Goal: Task Accomplishment & Management: Manage account settings

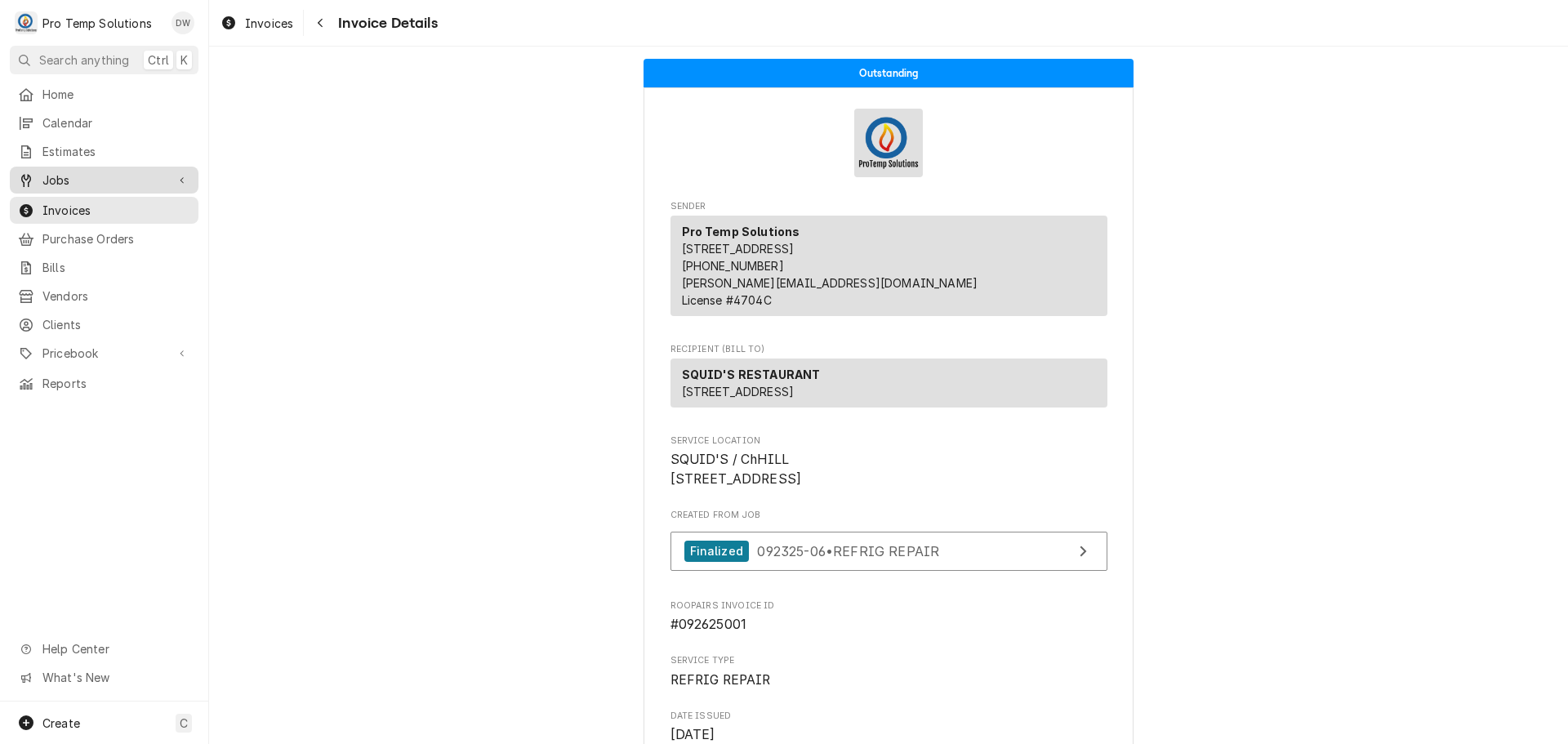
scroll to position [2358, 0]
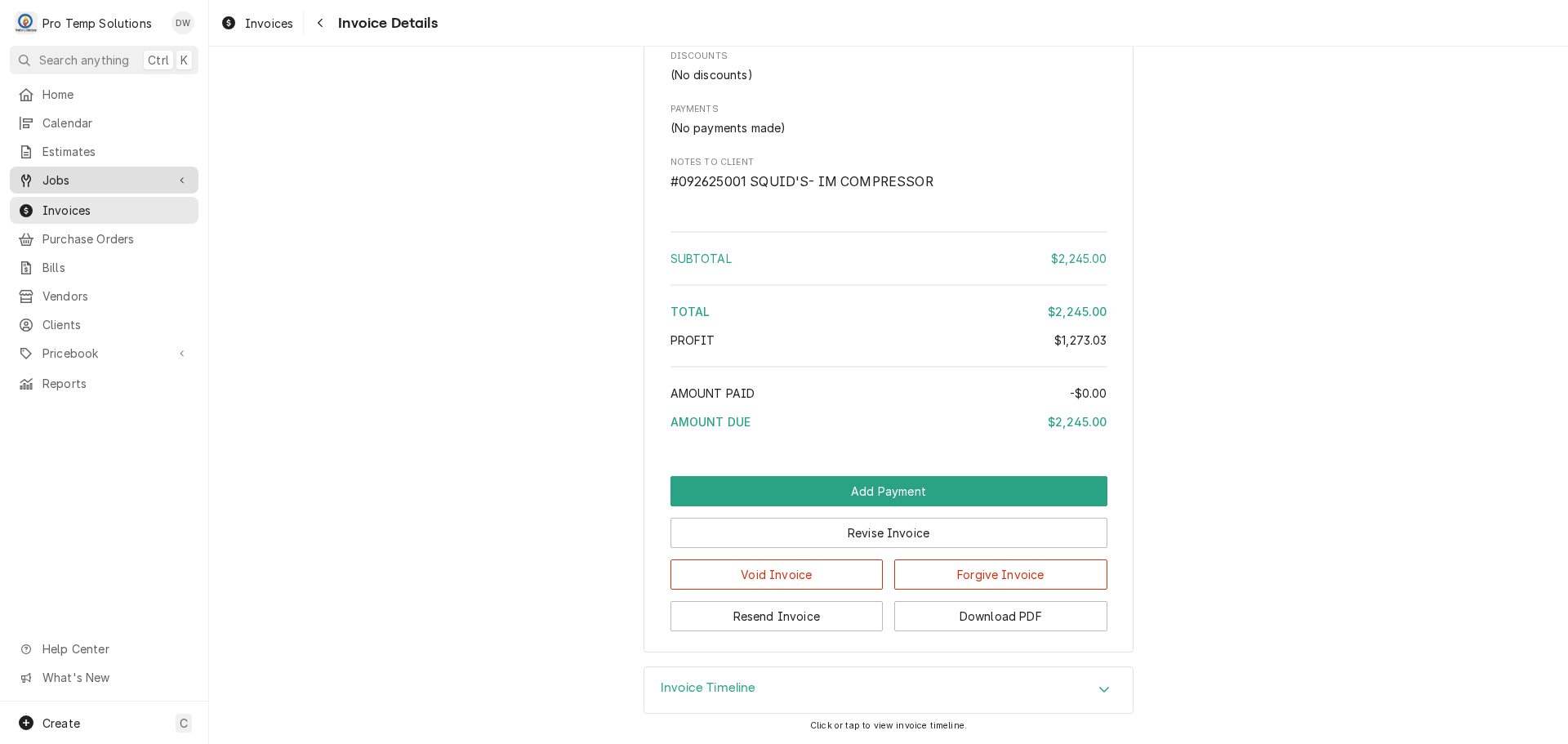
click at [80, 174] on span "Jobs" at bounding box center [104, 181] width 123 height 17
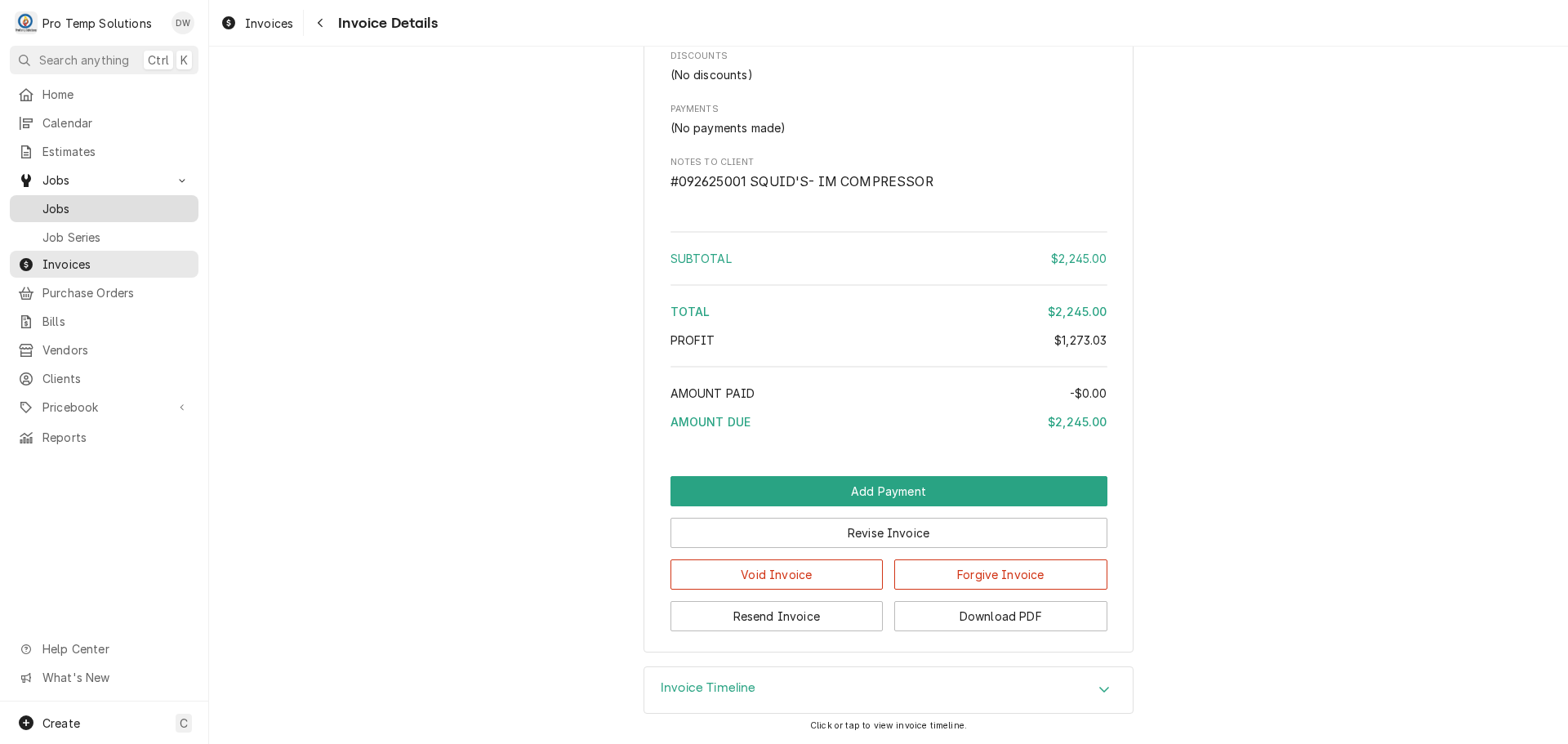
click at [61, 200] on span "Jobs" at bounding box center [116, 208] width 147 height 17
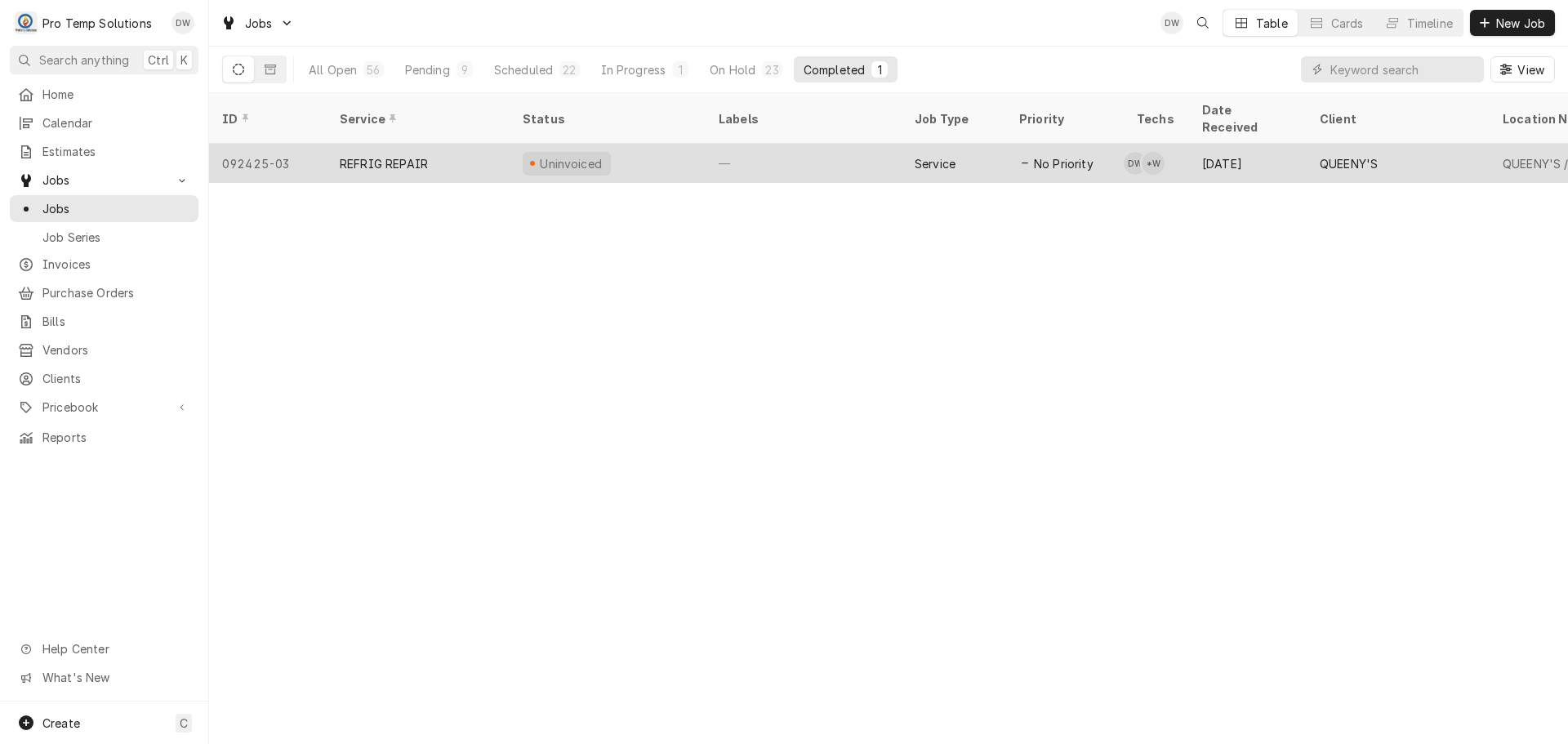
click at [802, 144] on div "—" at bounding box center [804, 163] width 196 height 39
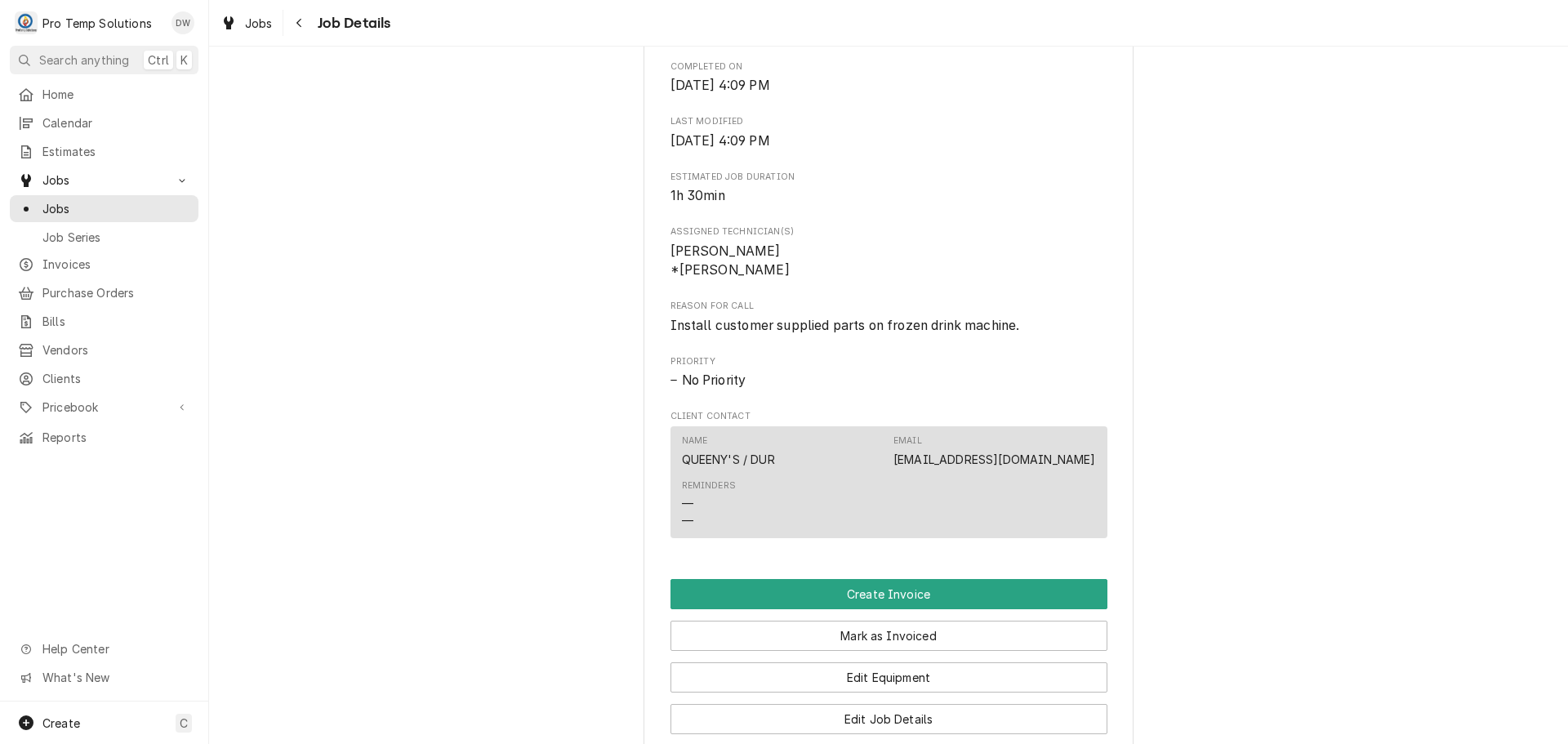
scroll to position [898, 0]
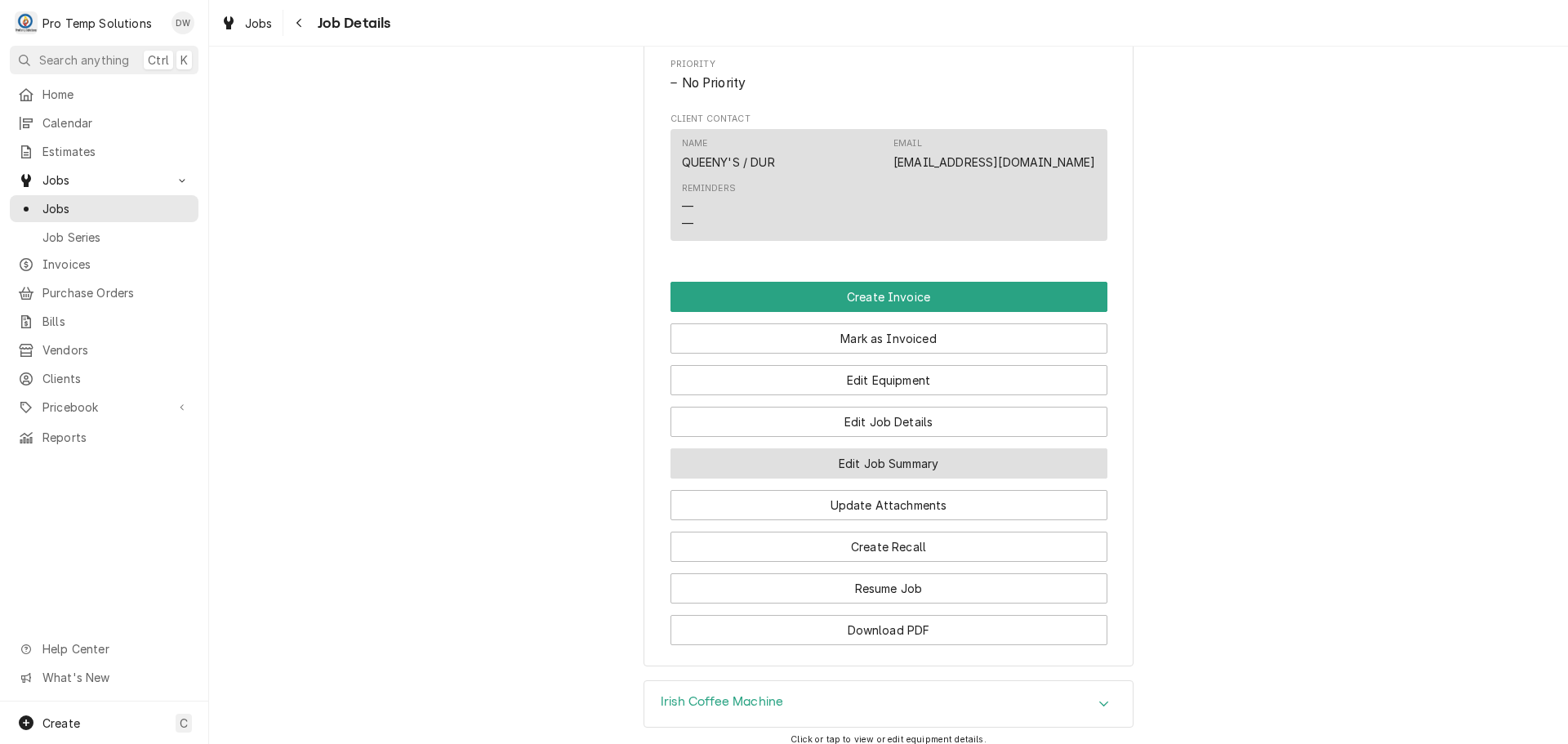
click at [865, 479] on button "Edit Job Summary" at bounding box center [889, 463] width 437 height 31
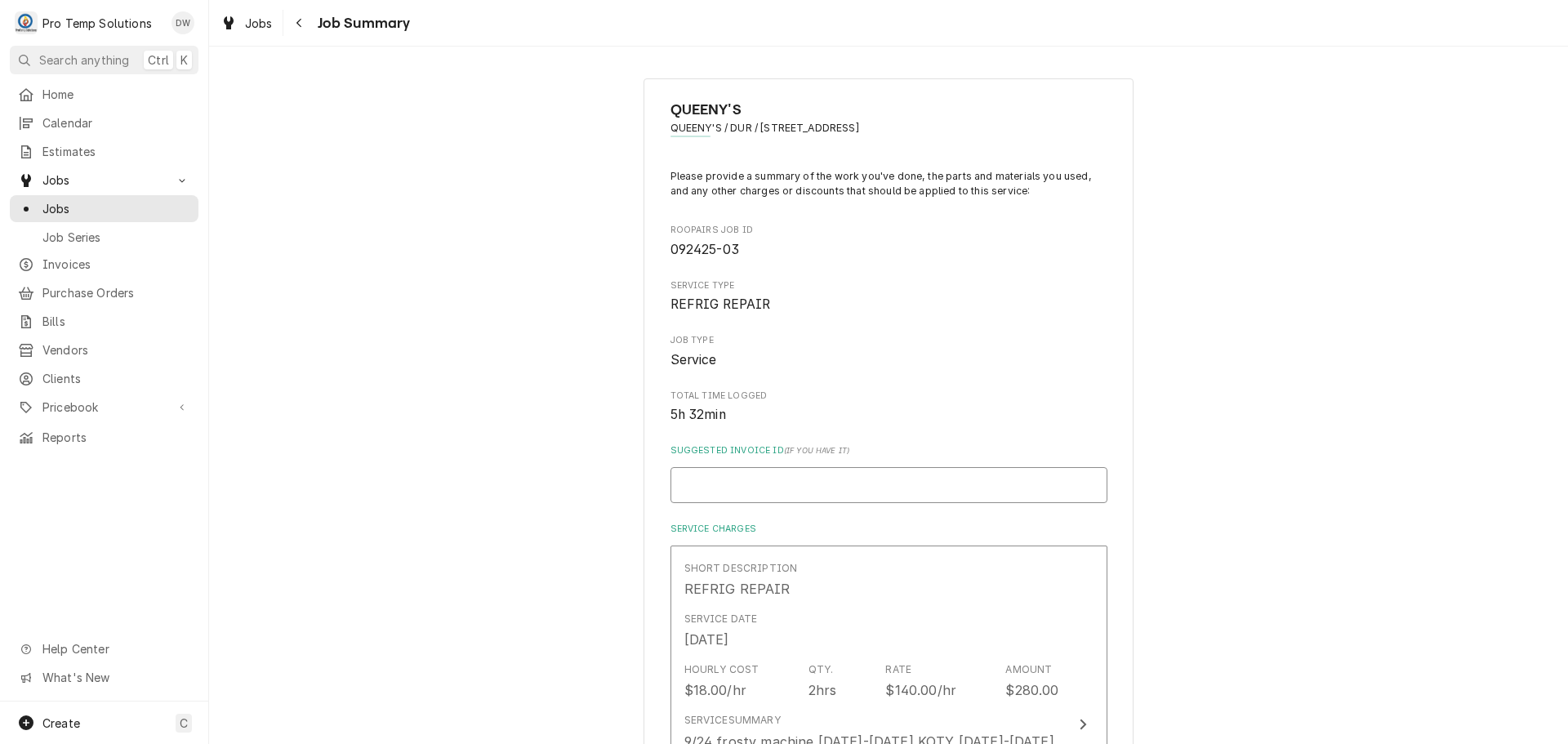
click at [900, 484] on input "Suggested Invoice ID ( if you have it )" at bounding box center [889, 484] width 437 height 36
type textarea "x"
type input "#"
type textarea "x"
type input "#0"
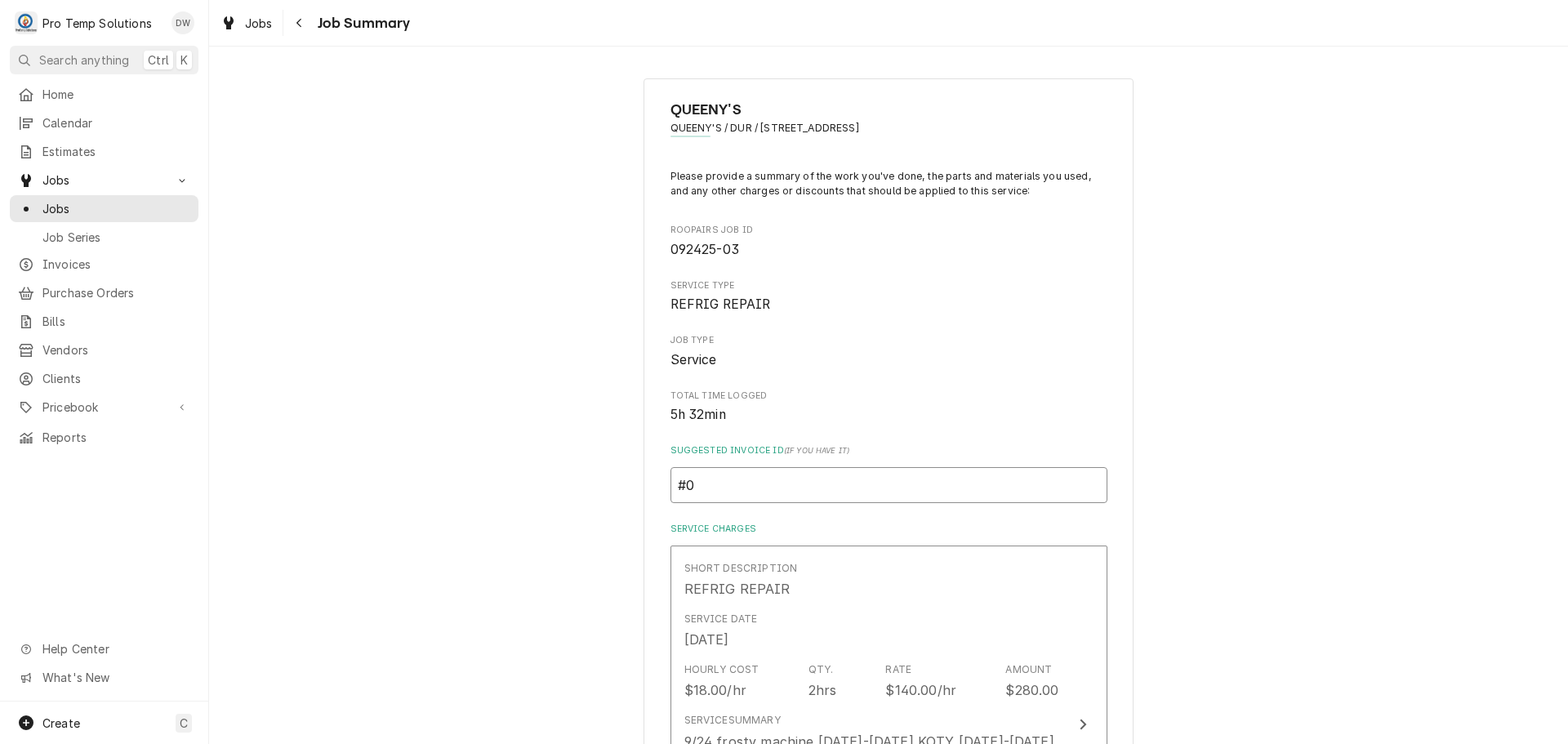
type textarea "x"
type input "#09"
type textarea "x"
type input "#092"
type textarea "x"
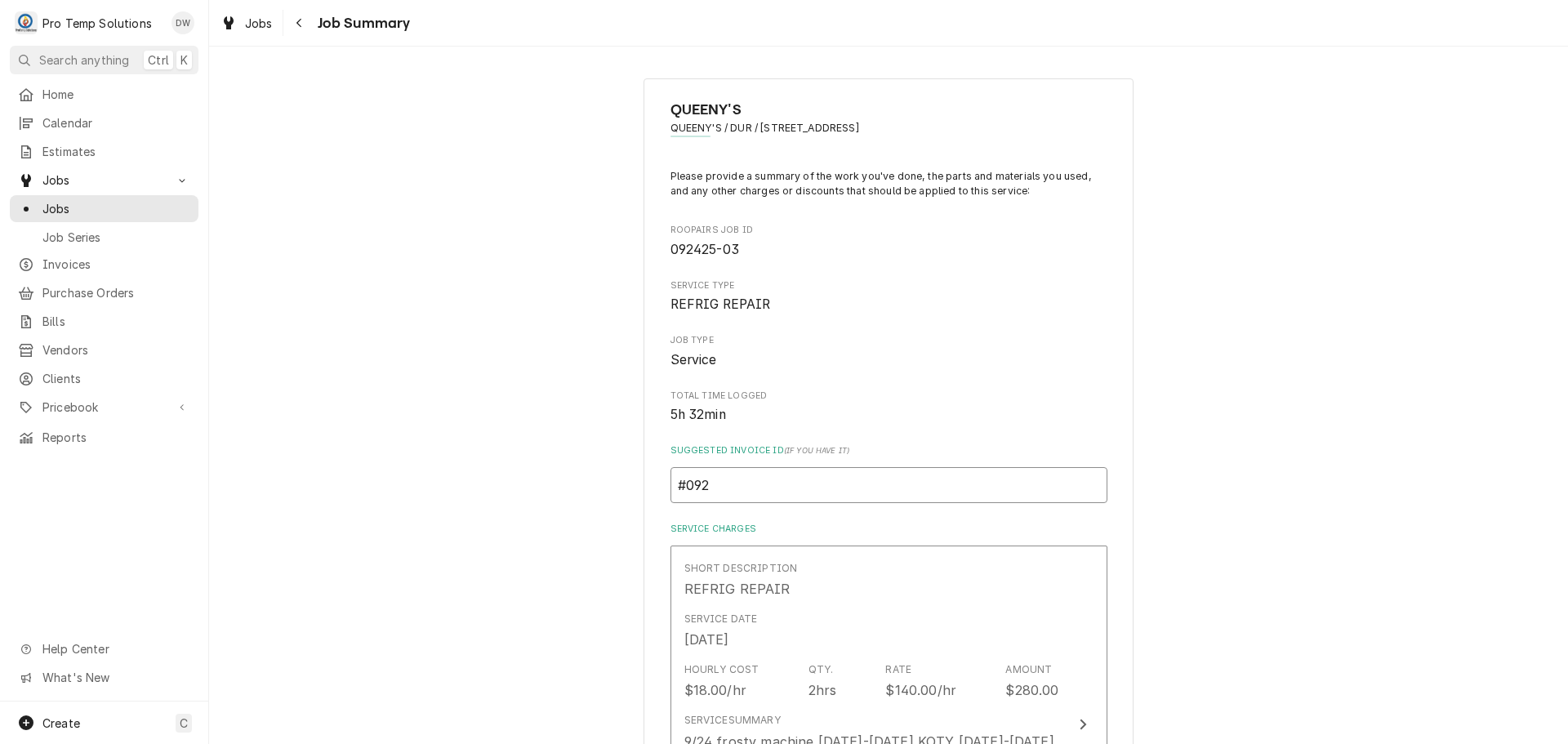
type input "#0926"
type textarea "x"
type input "#09262"
type textarea "x"
type input "#092625"
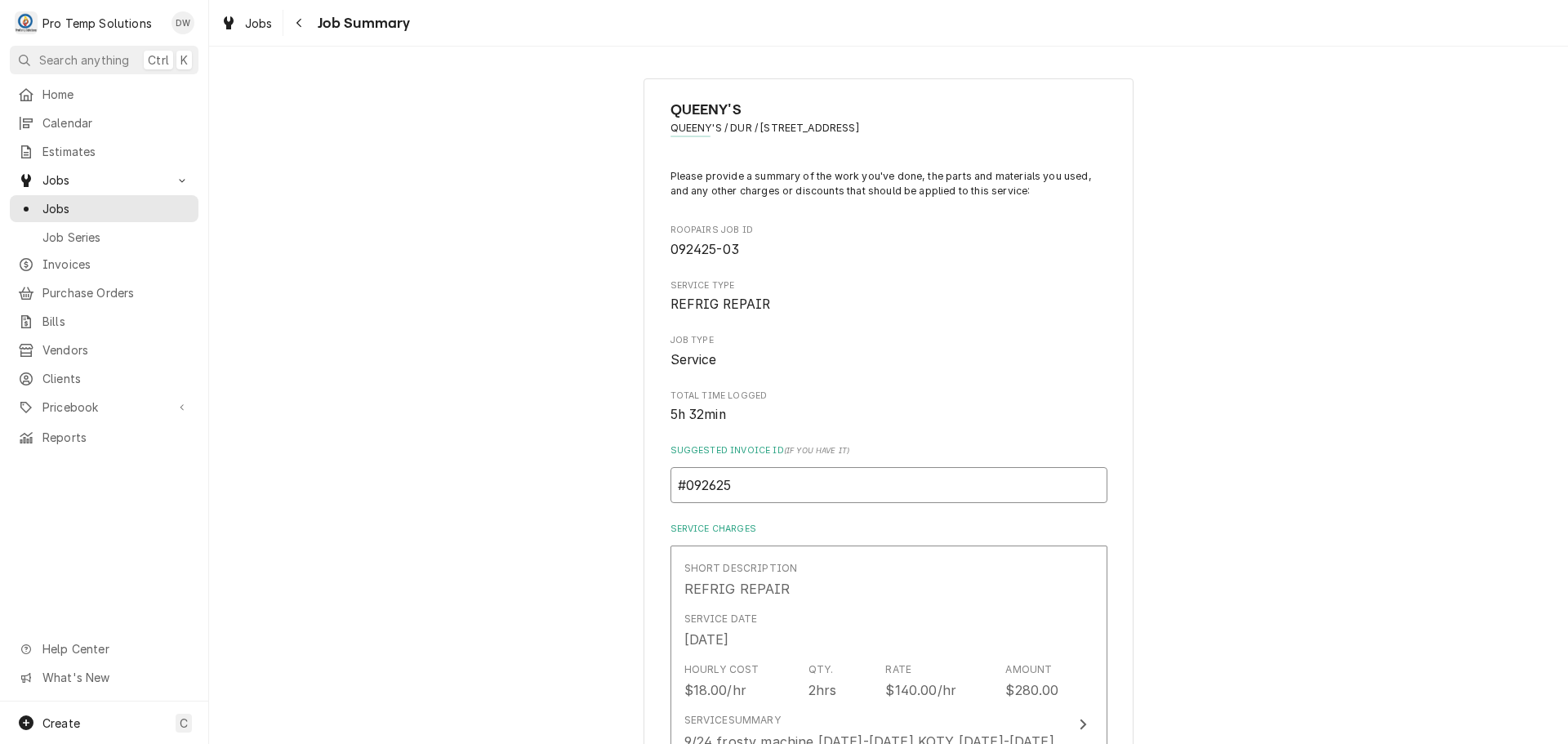
type textarea "x"
type input "#0926250"
type textarea "x"
type input "#09262500"
type textarea "x"
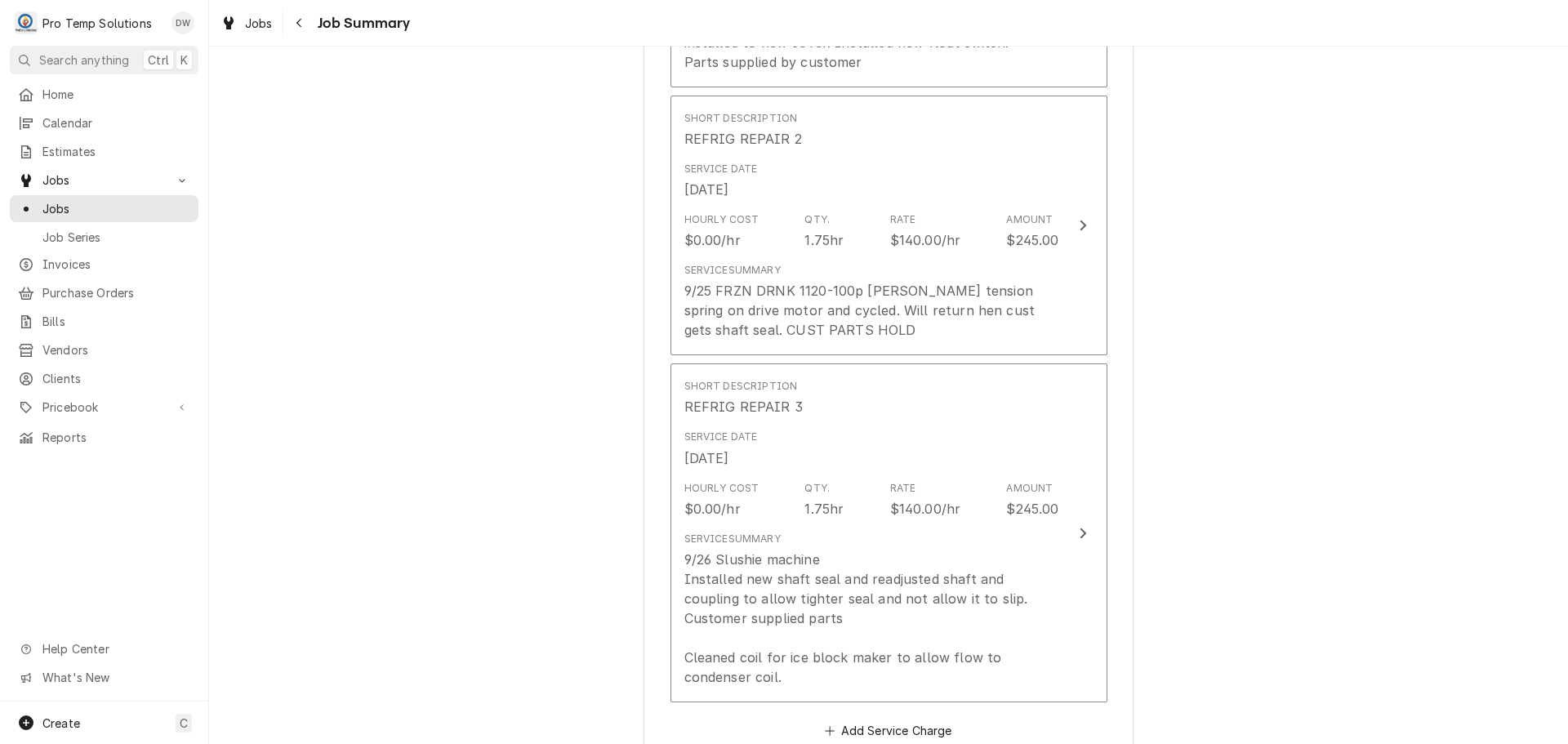
scroll to position [898, 0]
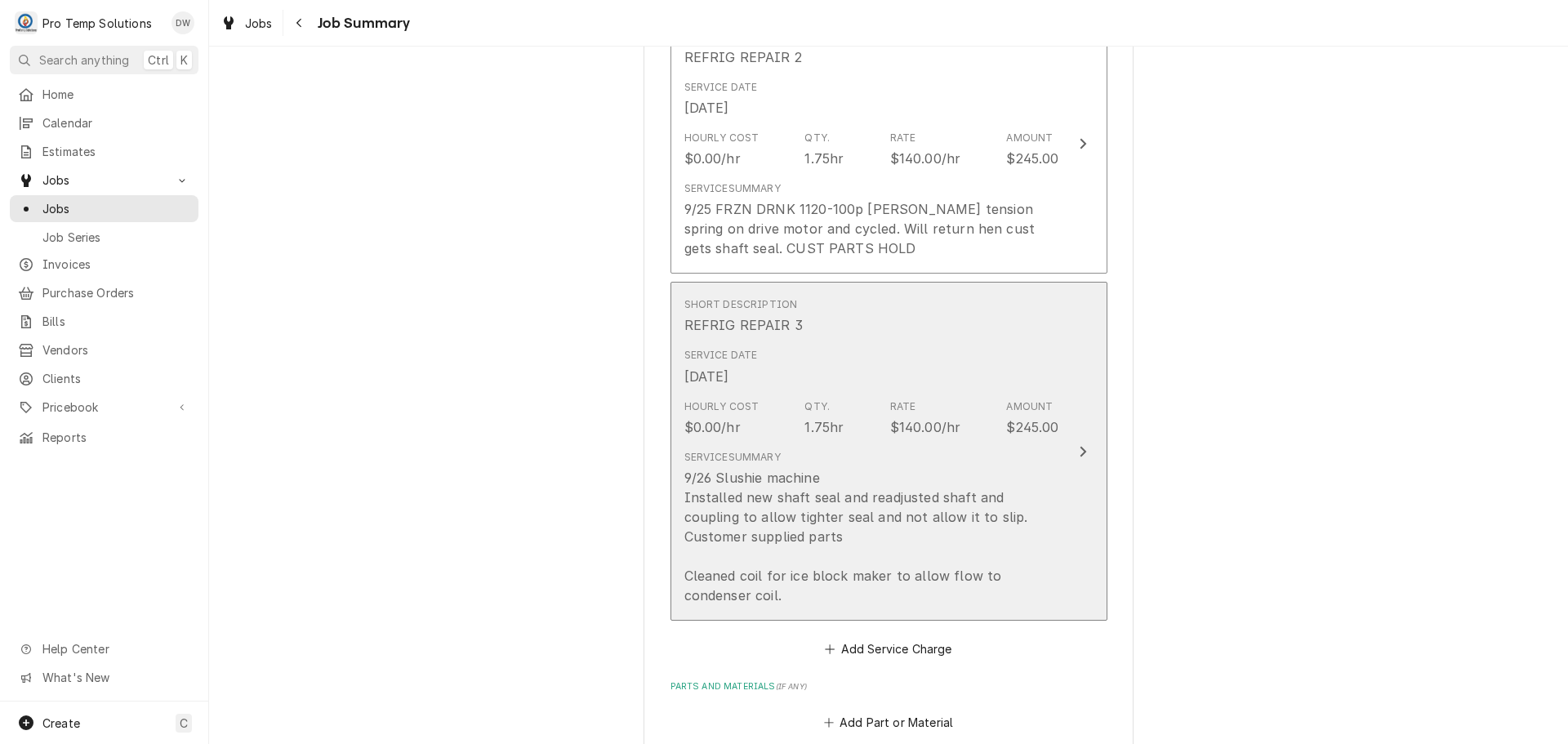
type input "#092625002"
click at [1079, 445] on icon "Update Line Item" at bounding box center [1083, 451] width 8 height 13
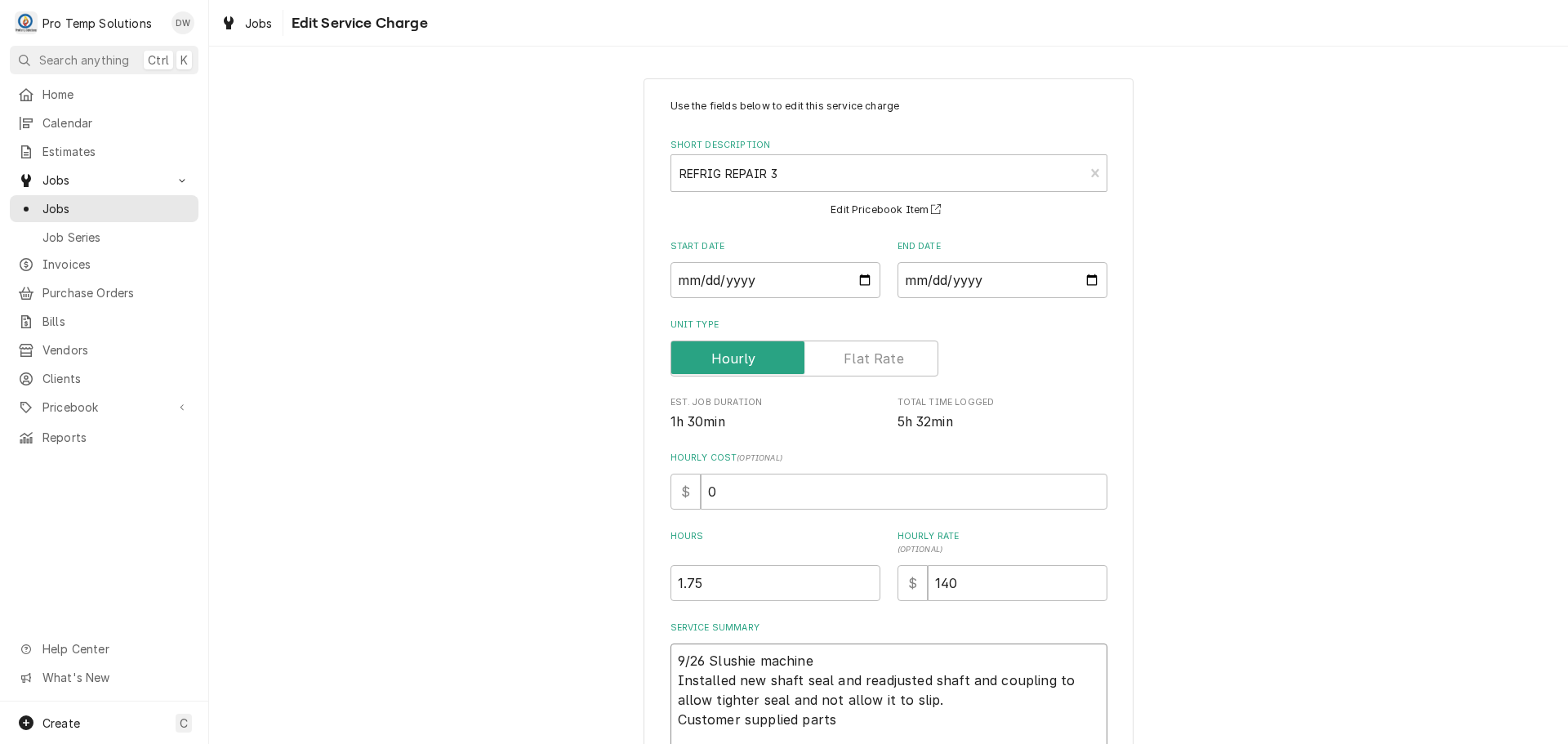
click at [859, 660] on textarea "9/26 Slushie machine Installed new shaft seal and readjusted shaft and coupling…" at bounding box center [889, 710] width 437 height 133
type textarea "x"
type textarea "9/26 Slushie machine 2 Installed new shaft seal and readjusted shaft and coupli…"
type textarea "x"
type textarea "9/26 Slushie machine 22 Installed new shaft seal and readjusted shaft and coupl…"
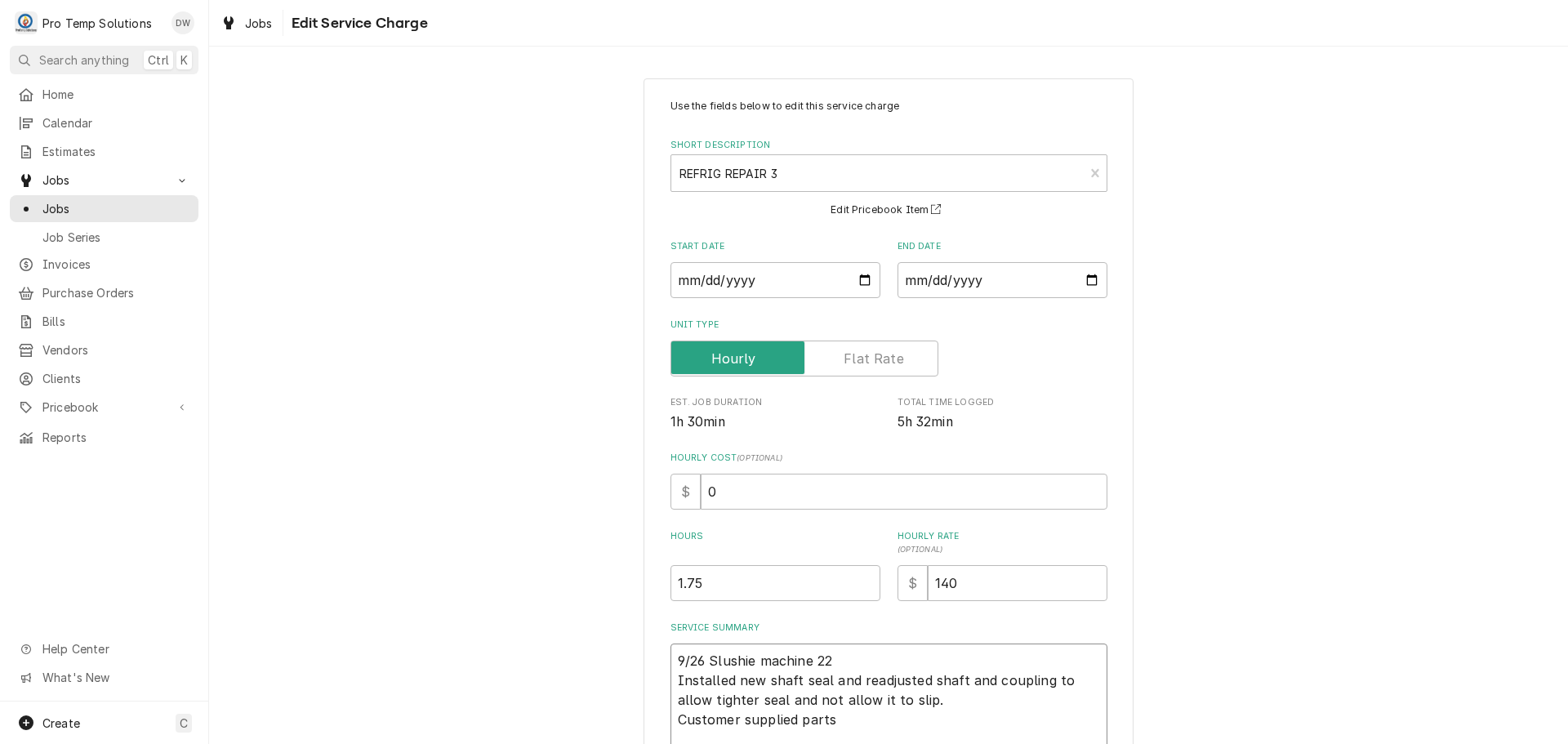
type textarea "x"
type textarea "9/26 Slushie machine 220 Installed new shaft seal and readjusted shaft and coup…"
type textarea "x"
type textarea "9/26 Slushie machine 220- Installed new shaft seal and readjusted shaft and cou…"
type textarea "x"
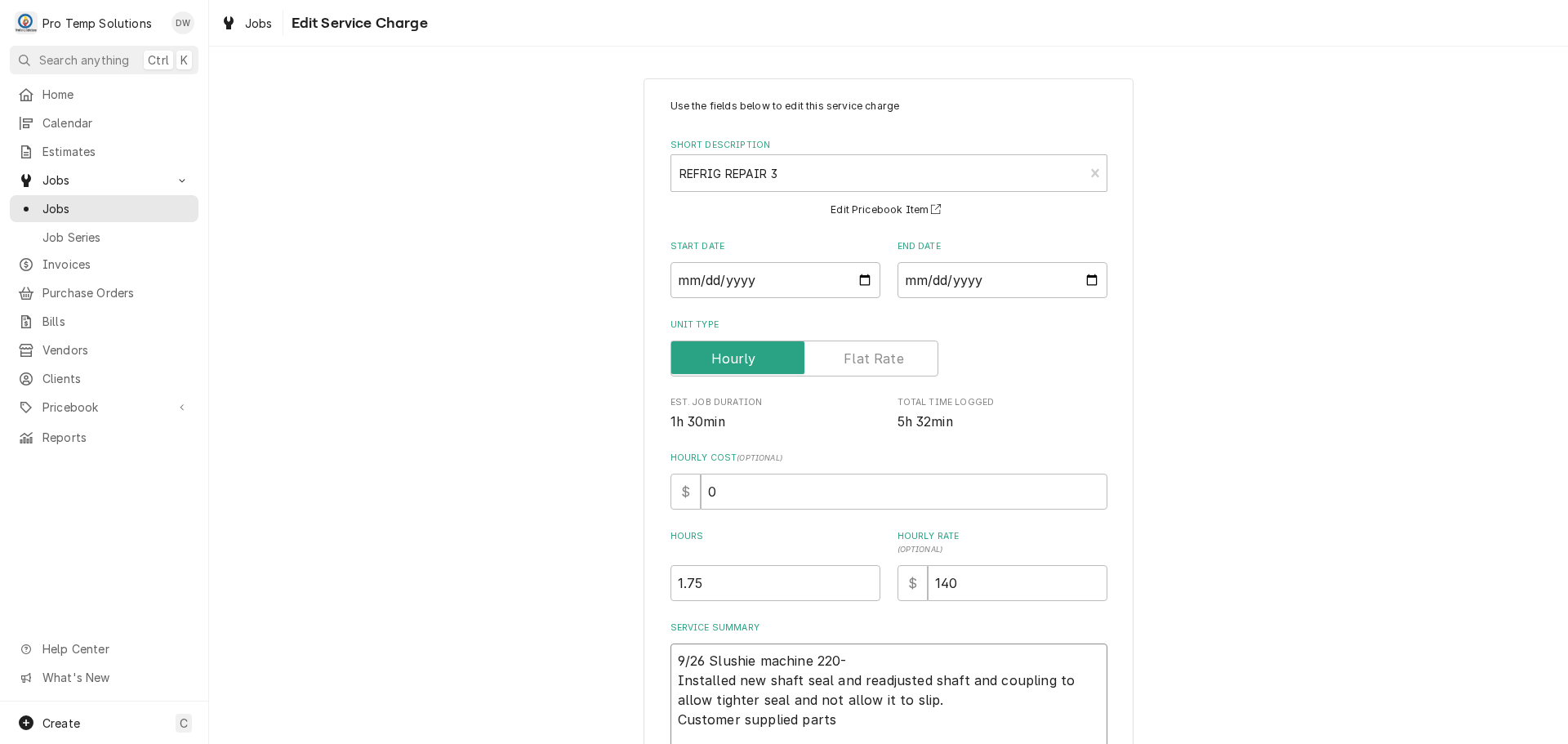
type textarea "9/26 Slushie machine 220-4 Installed new shaft seal and readjusted shaft and co…"
type textarea "x"
type textarea "9/26 Slushie machine 220-41 Installed new shaft seal and readjusted shaft and c…"
type textarea "x"
type textarea "9/26 Slushie machine 220-410 Installed new shaft seal and readjusted shaft and …"
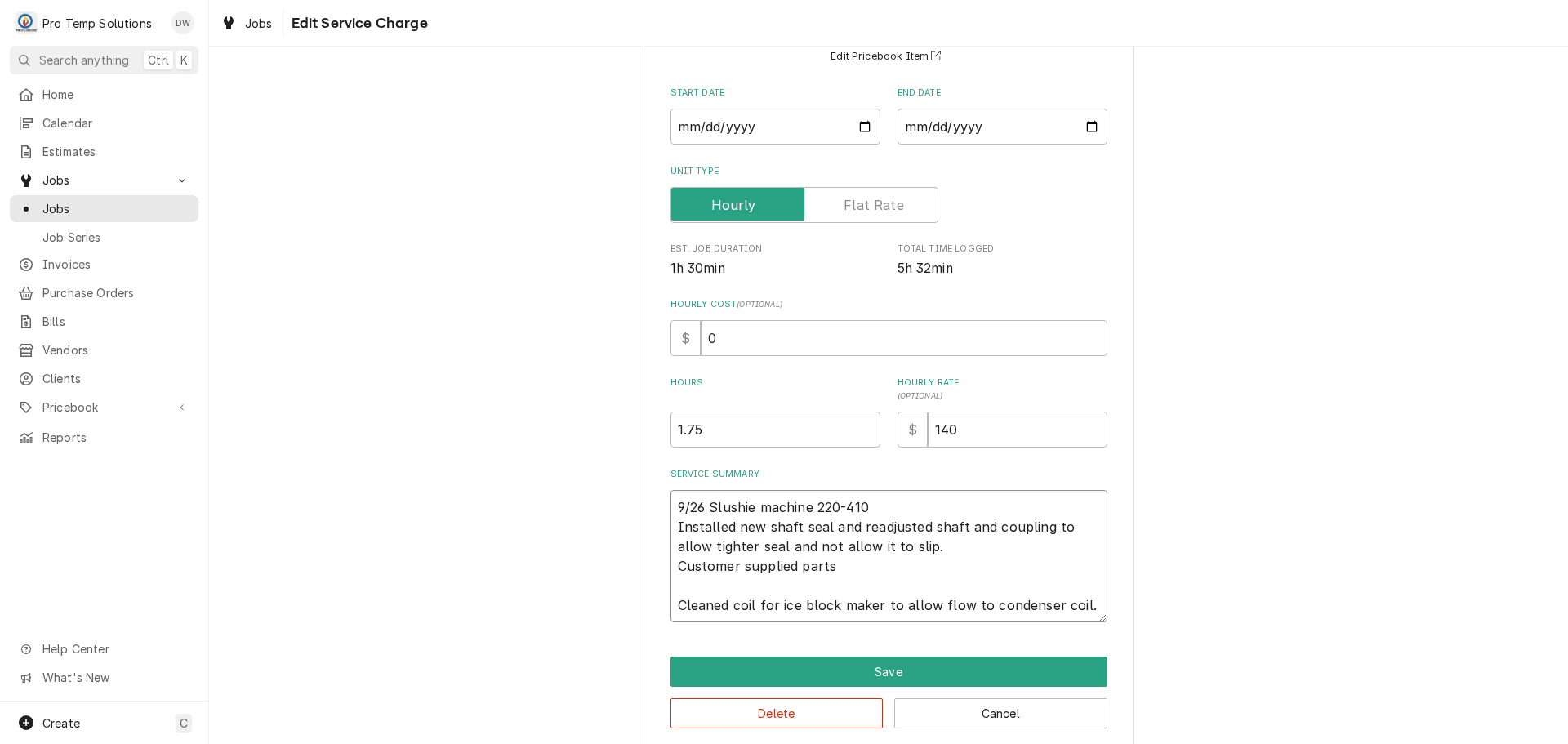
scroll to position [163, 0]
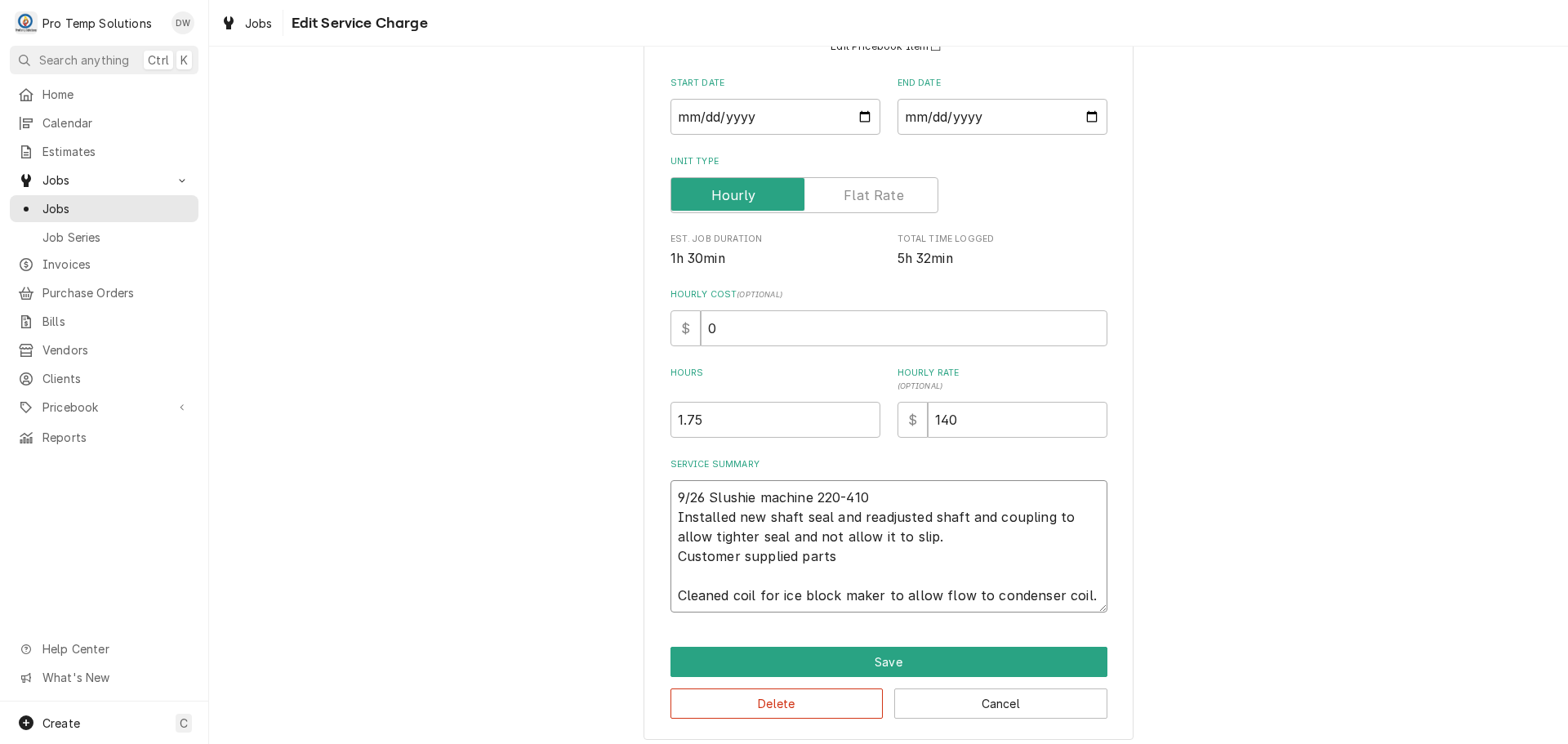
type textarea "x"
type textarea "9/26 Slushie machine 220-410 Installed new shaft seal and readjusted shaft and …"
type textarea "x"
type textarea "9/26 Slushie machine 220-410 2 Installed new shaft seal and readjusted shaft an…"
type textarea "x"
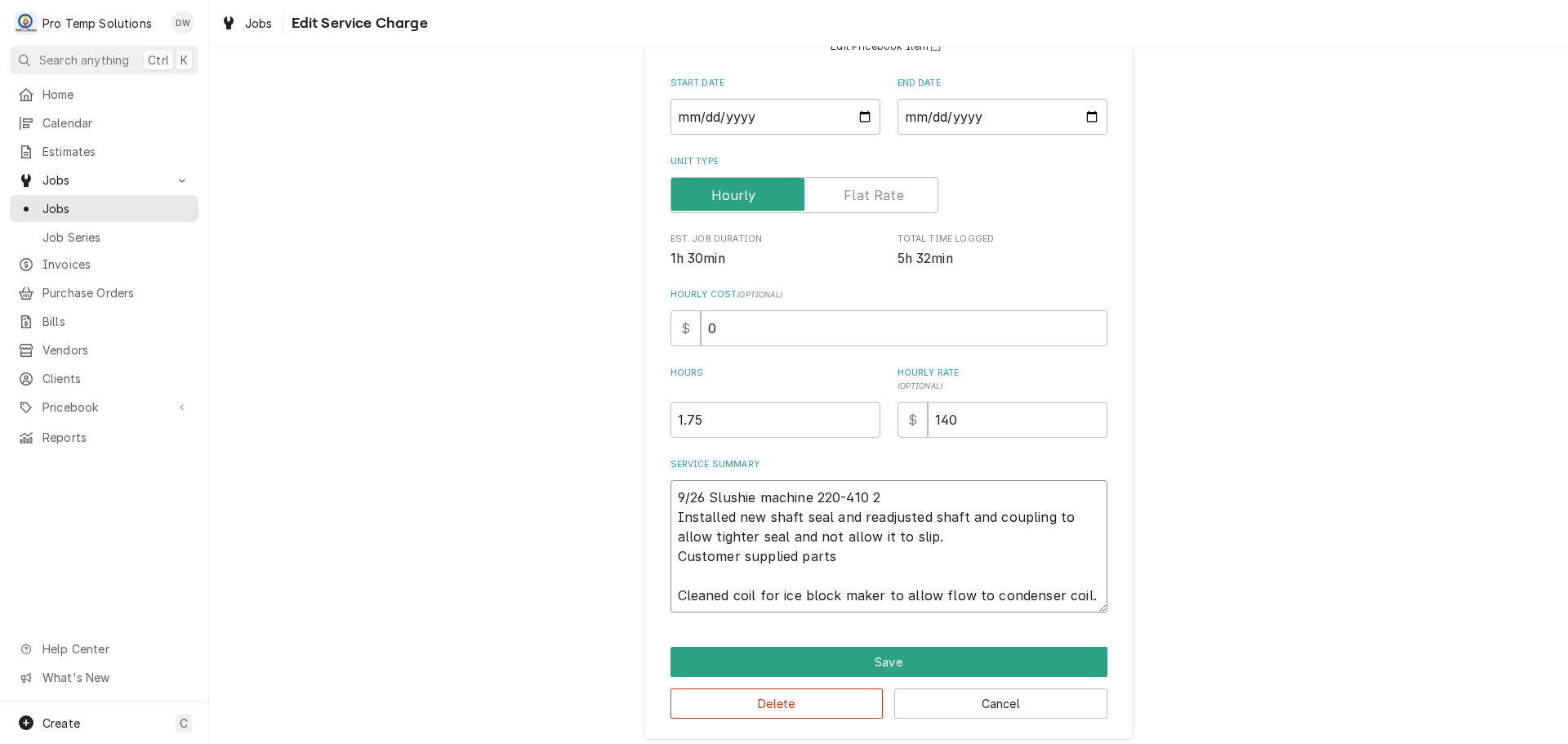
type textarea "9/26 Slushie machine 220-410 23 Installed new shaft seal and readjusted shaft a…"
type textarea "x"
type textarea "9/26 Slushie machine 220-410 230 Installed new shaft seal and readjusted shaft …"
type textarea "x"
type textarea "9/26 Slushie machine 220-410 230- Installed new shaft seal and readjusted shaft…"
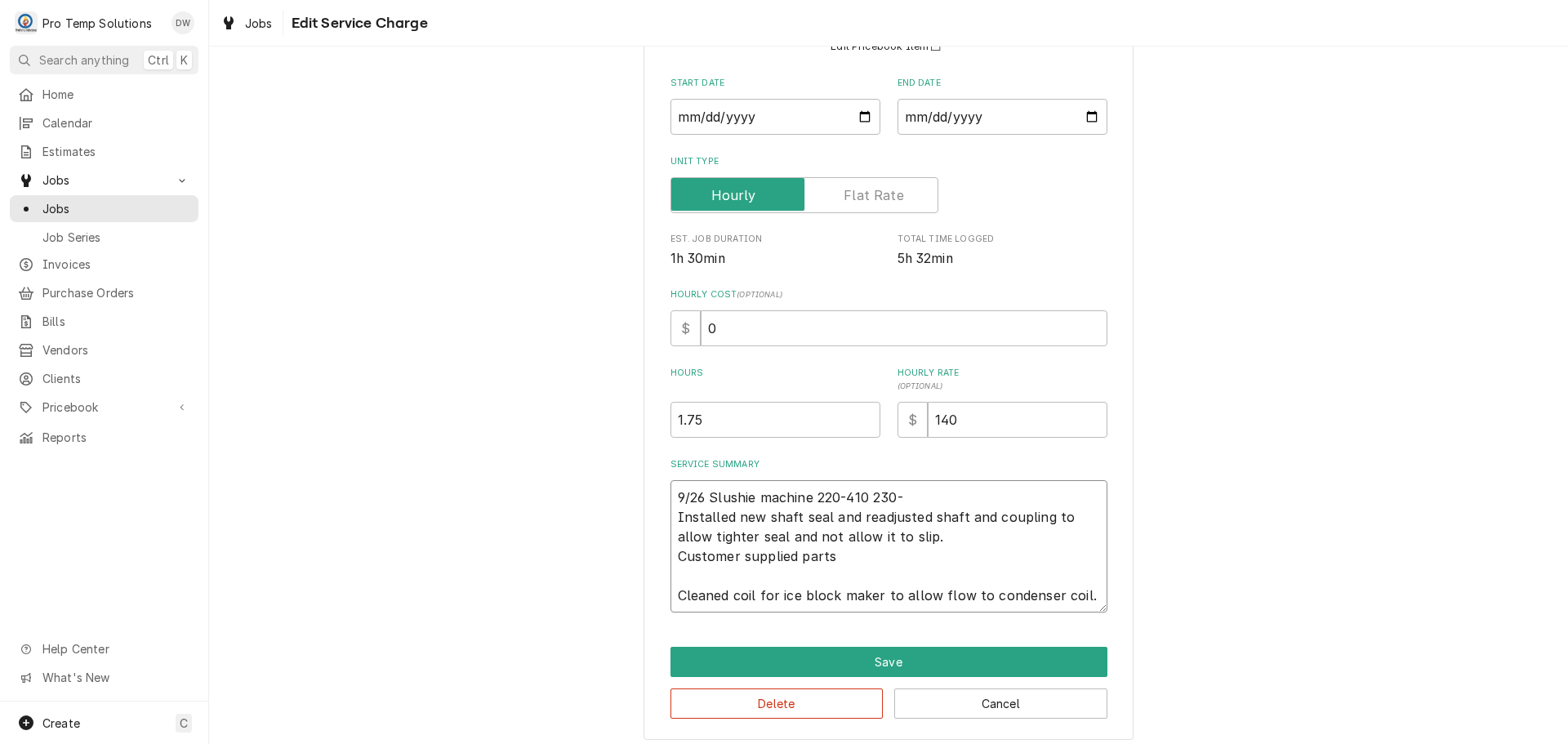
type textarea "x"
type textarea "9/26 Slushie machine 220-410 230-4 Installed new shaft seal and readjusted shaf…"
type textarea "x"
type textarea "9/26 Slushie machine 220-410 230-41 Installed new shaft seal and readjusted sha…"
type textarea "x"
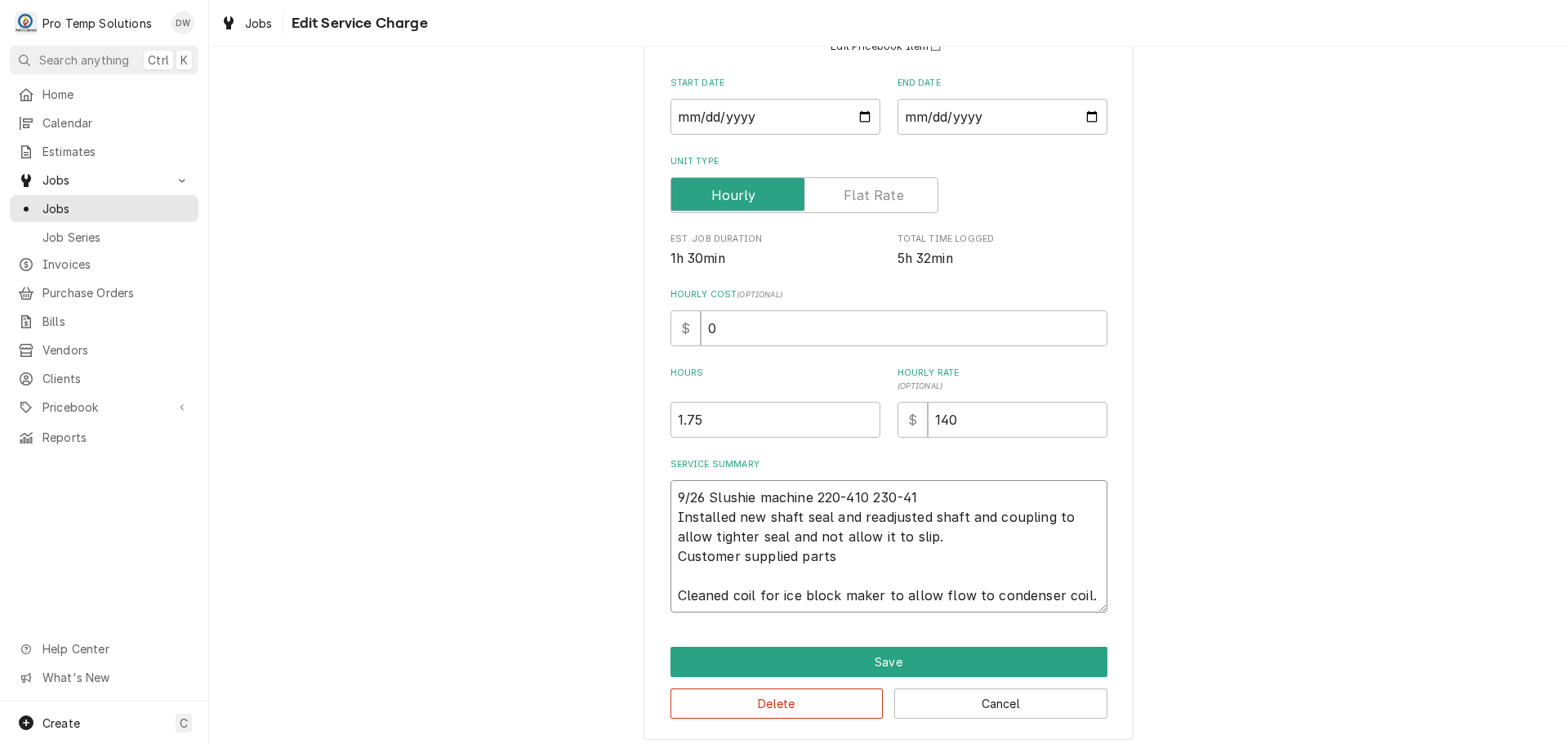
type textarea "9/26 Slushie machine 220-410 230-410 Installed new shaft seal and readjusted sh…"
type textarea "x"
type textarea "9/26 Slushie machine 220-410 230-410 Installed new shaft seal and readjusted sh…"
type textarea "x"
type textarea "9/26 Slushie machine 220-410 230-410 K Installed new shaft seal and readjusted …"
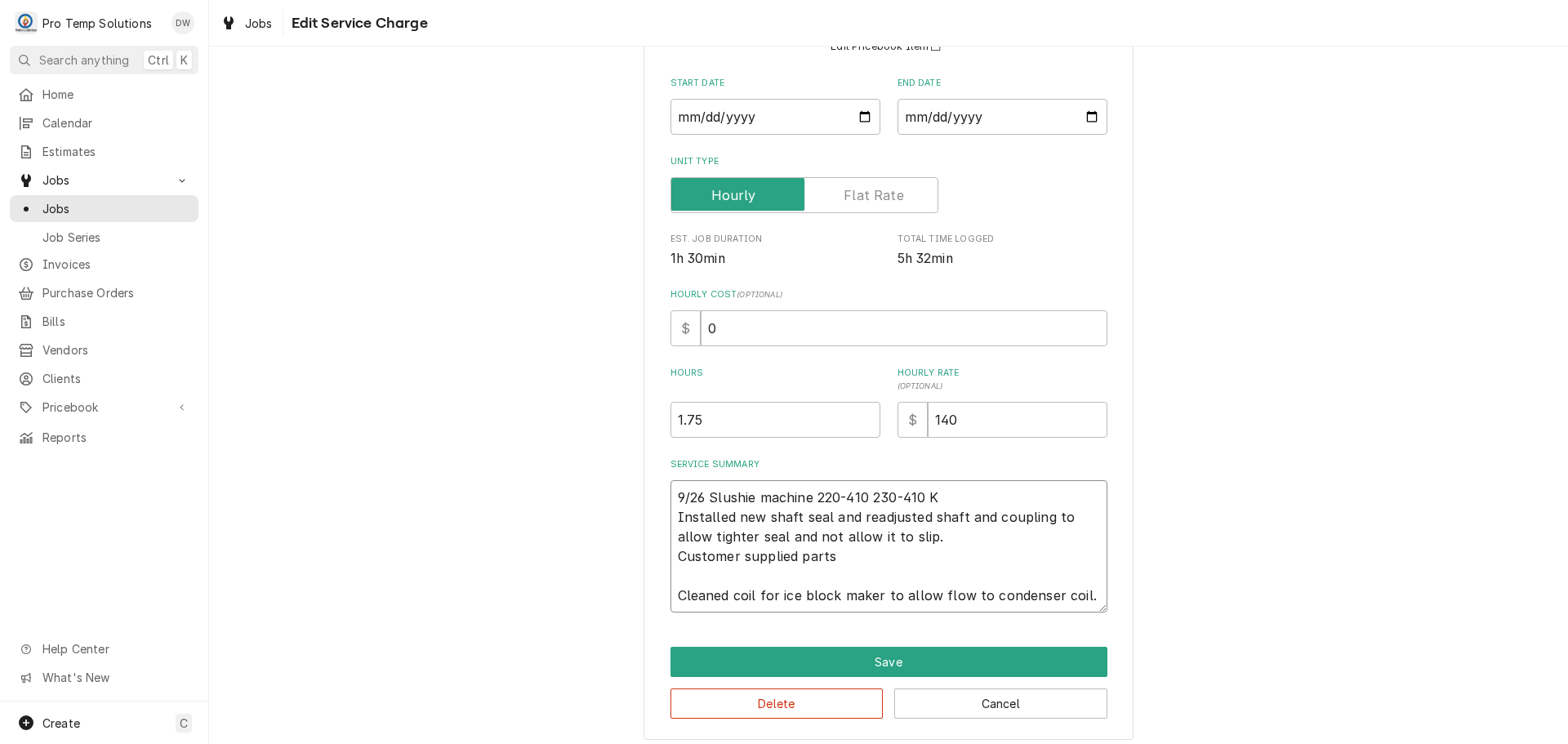
type textarea "x"
type textarea "9/26 Slushie machine 220-410 230-410 KE Installed new shaft seal and readjusted…"
type textarea "x"
type textarea "9/26 Slushie machine 220-410 230-410 KEV Installed new shaft seal and readjuste…"
type textarea "x"
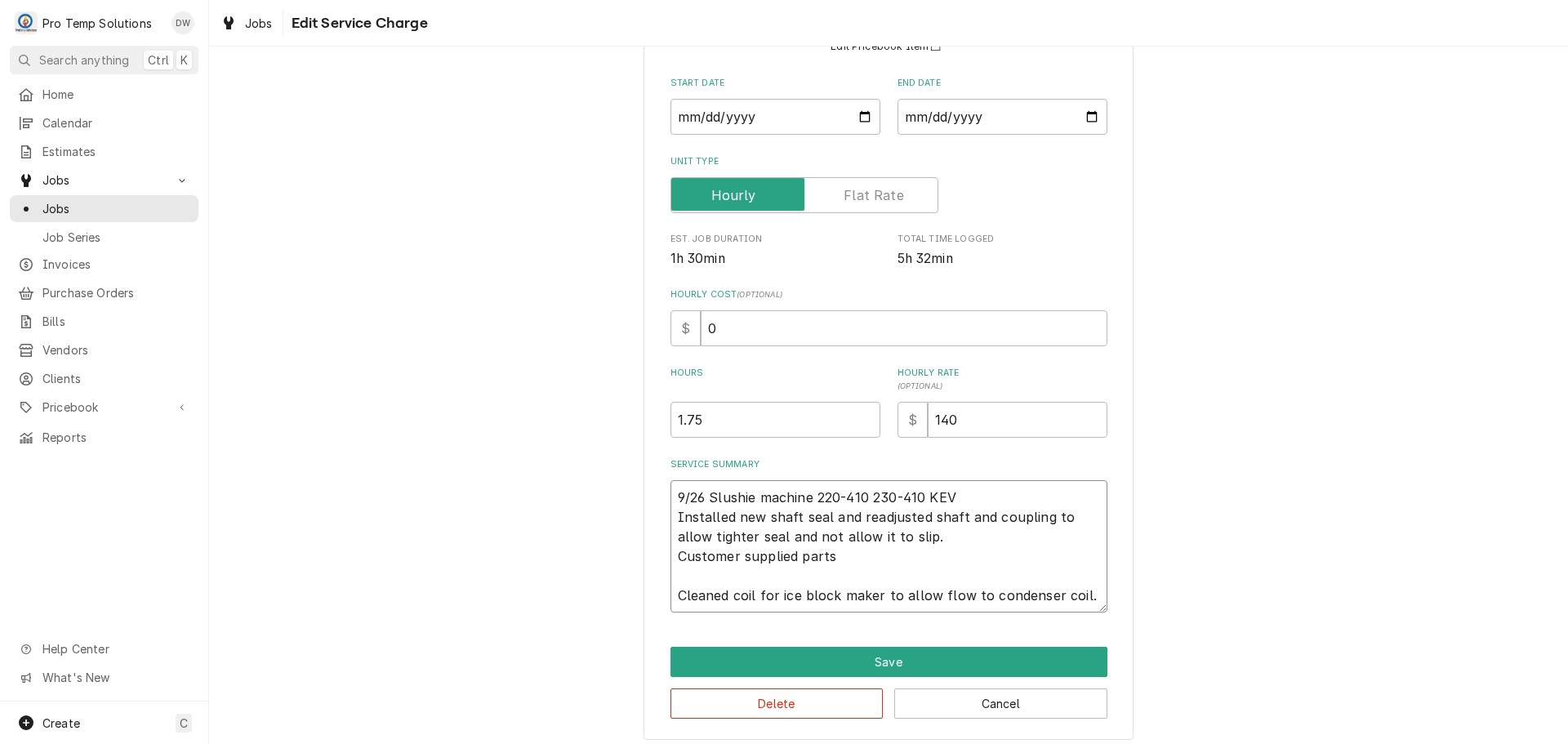
type textarea "9/26 Slushie machine 220-410 230-410 KEVI Installed new shaft seal and readjust…"
type textarea "x"
type textarea "9/26 Slushie machine 220-410 230-410 KEVIN Installed new shaft seal and readjus…"
type textarea "x"
type textarea "9/26 Slushie machine 220-410 230-410 KEVIN Installed new shaft seal and readjus…"
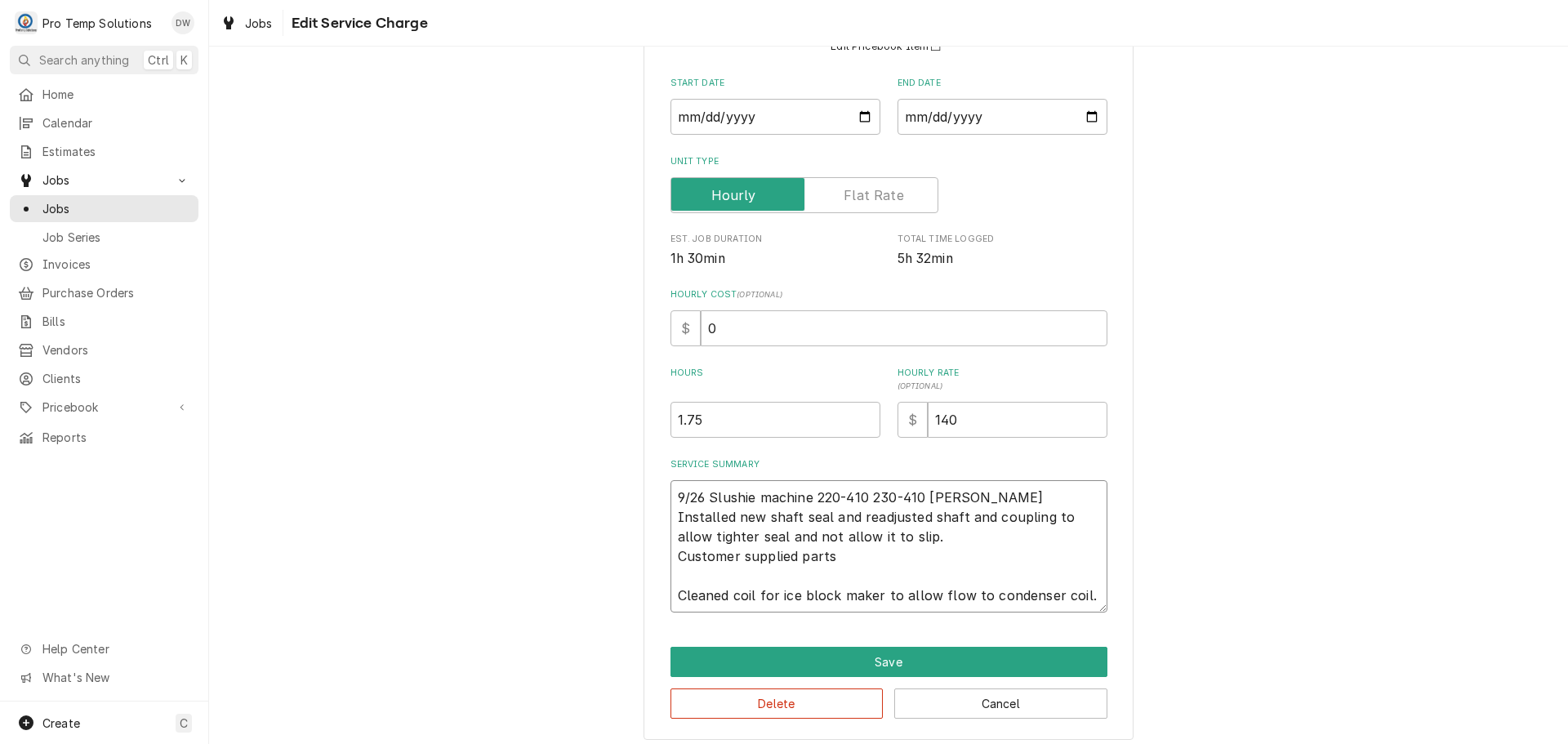
type textarea "x"
type textarea "9/26 Slushie machine 220-410 230-410 KEVIN ( Installed new shaft seal and readj…"
type textarea "x"
type textarea "9/26 Slushie machine 220-410 230-410 KEVIN ( Installed new shaft seal and readj…"
type textarea "x"
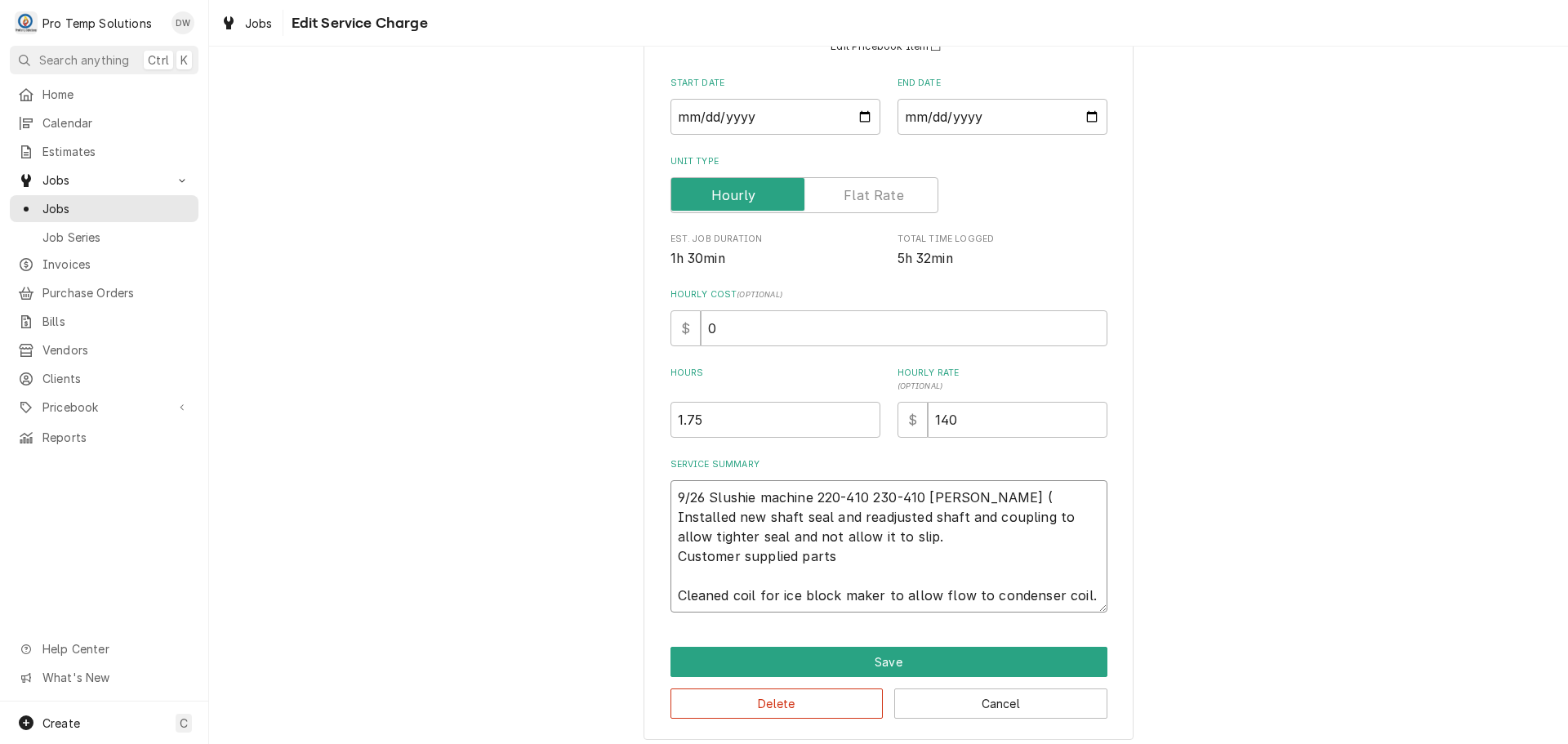
type textarea "9/26 Slushie machine 220-410 230-410 KEVIN ( O Installed new shaft seal and rea…"
type textarea "x"
type textarea "9/26 Slushie machine 220-410 230-410 KEVIN ( ON Installed new shaft seal and re…"
type textarea "x"
type textarea "9/26 Slushie machine 220-410 230-410 KEVIN ( ON Installed new shaft seal and re…"
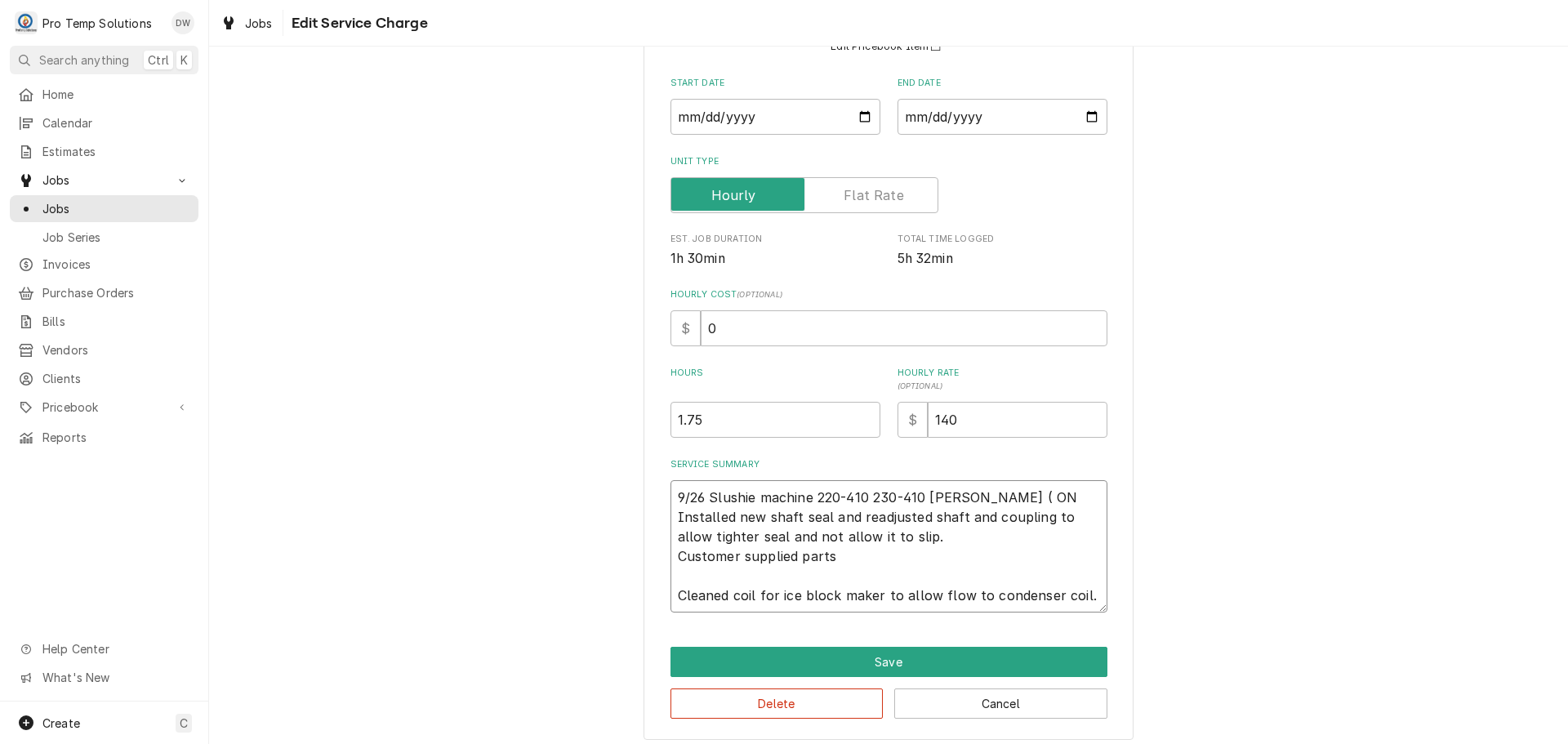
type textarea "x"
type textarea "9/26 Slushie machine 220-410 230-410 KEVIN ( ON S Installed new shaft seal and …"
type textarea "x"
type textarea "9/26 Slushie machine 220-410 230-410 KEVIN ( ON SI Installed new shaft seal and…"
type textarea "x"
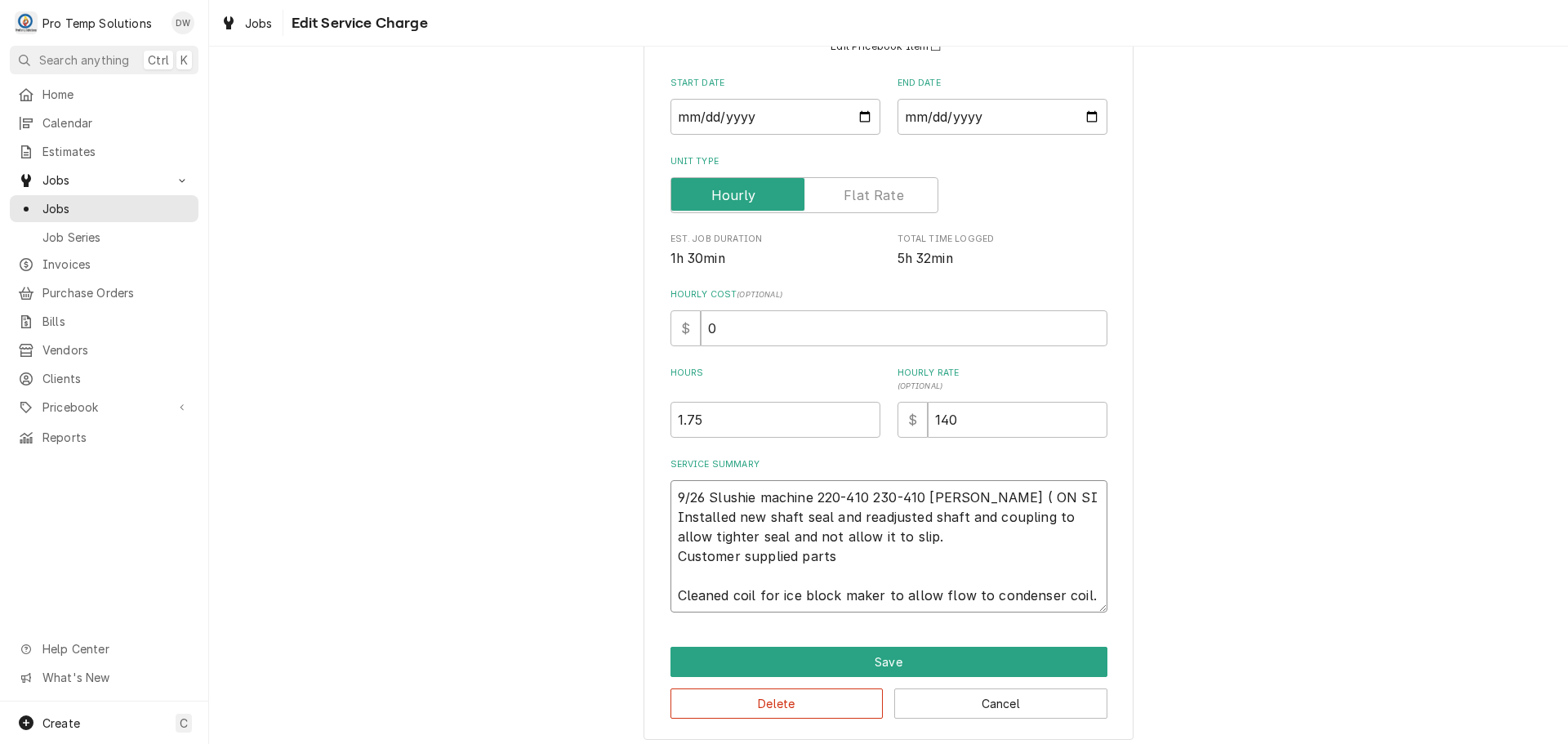
type textarea "9/26 Slushie machine 220-410 230-410 KEVIN ( ON SIT Installed new shaft seal an…"
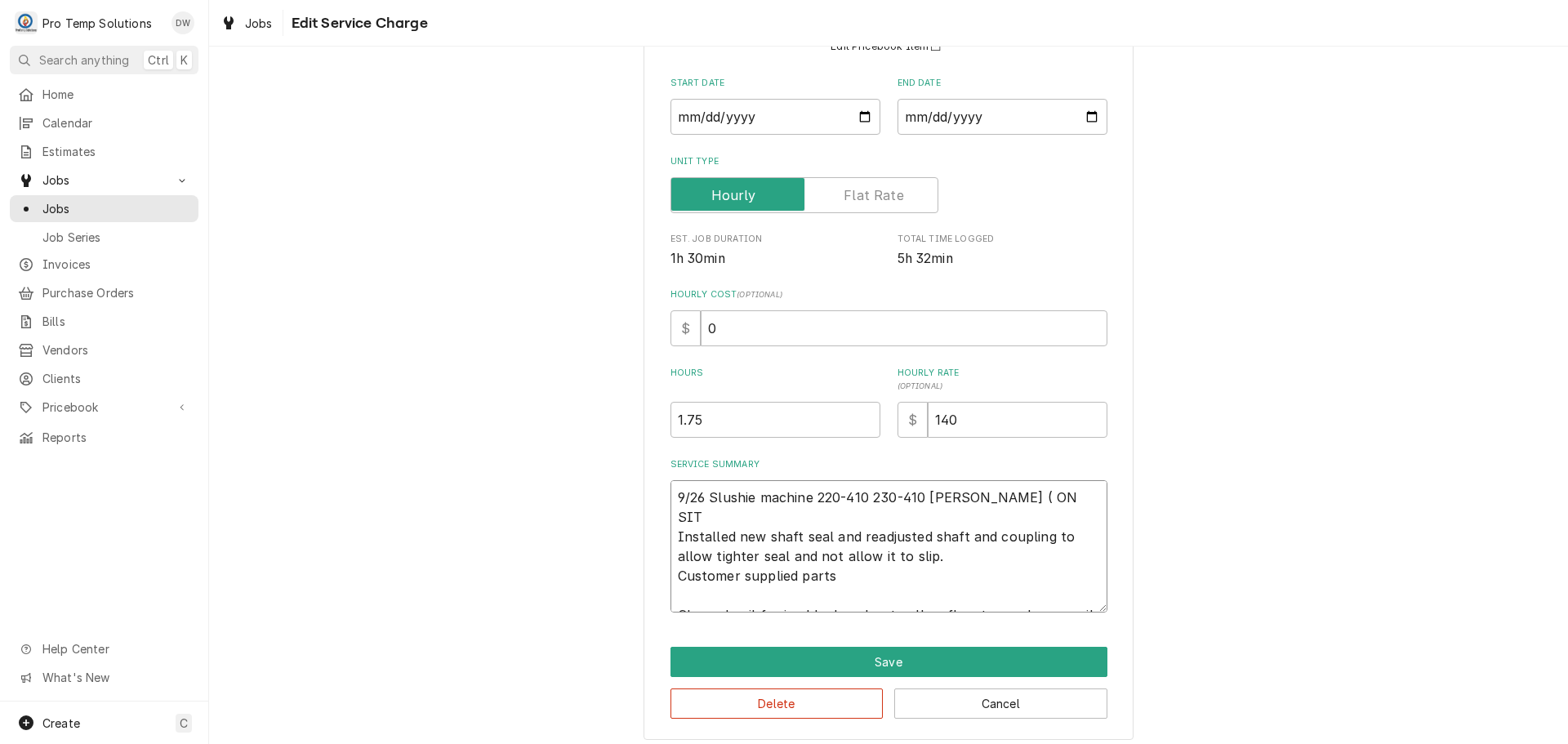
type textarea "x"
type textarea "9/26 Slushie machine 220-410 230-410 KEVIN ( ON SITE Installed new shaft seal a…"
type textarea "x"
type textarea "9/26 Slushie machine 220-410 230-410 KEVIN ( ON SITE Installed new shaft seal a…"
type textarea "x"
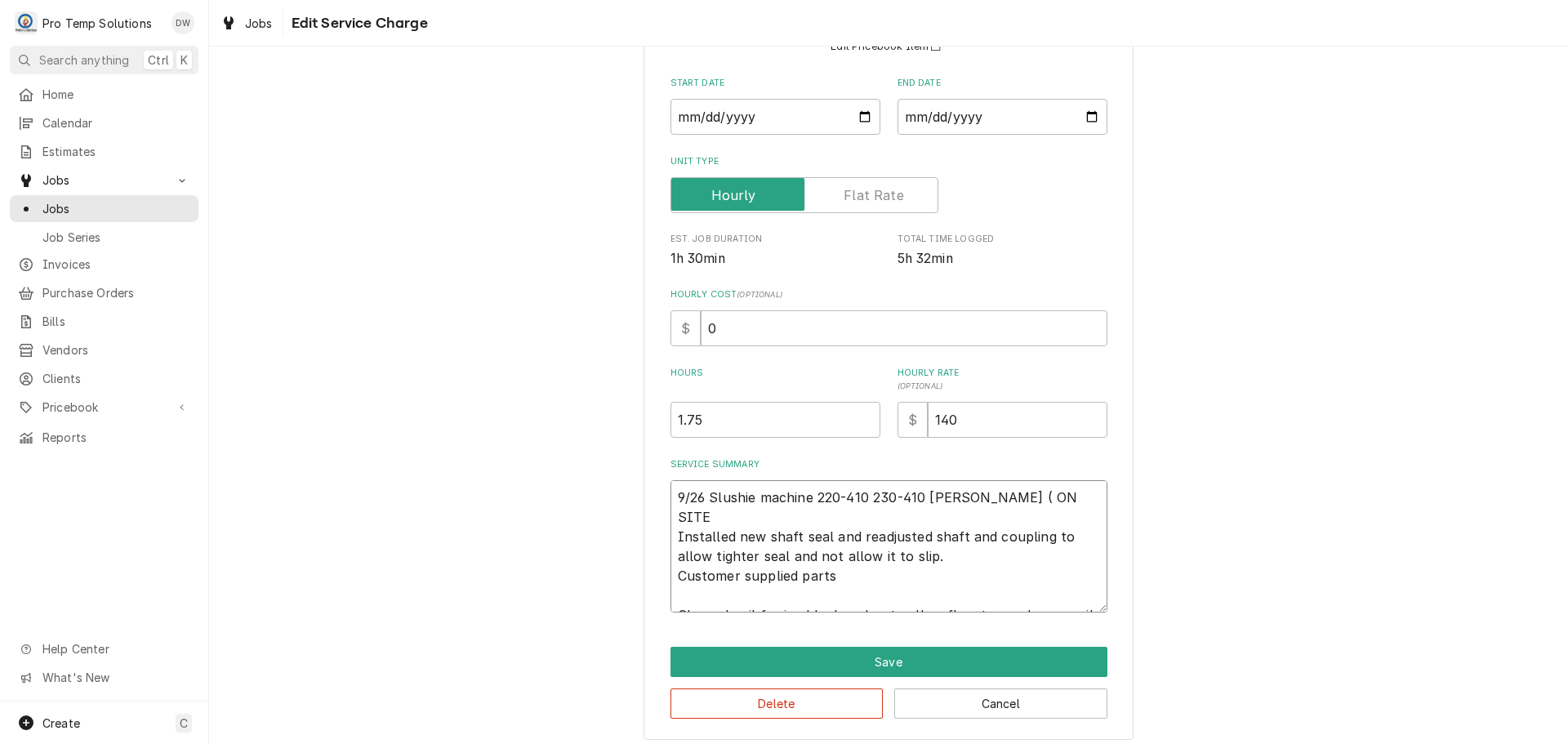
type textarea "9/26 Slushie machine 220-410 230-410 KEVIN ( ON SITE @ Installed new shaft seal…"
type textarea "x"
type textarea "9/26 Slushie machine 220-410 230-410 KEVIN ( ON SITE @4 Installed new shaft sea…"
type textarea "x"
type textarea "9/26 Slushie machine 220-410 230-410 KEVIN ( ON SITE @43 Installed new shaft se…"
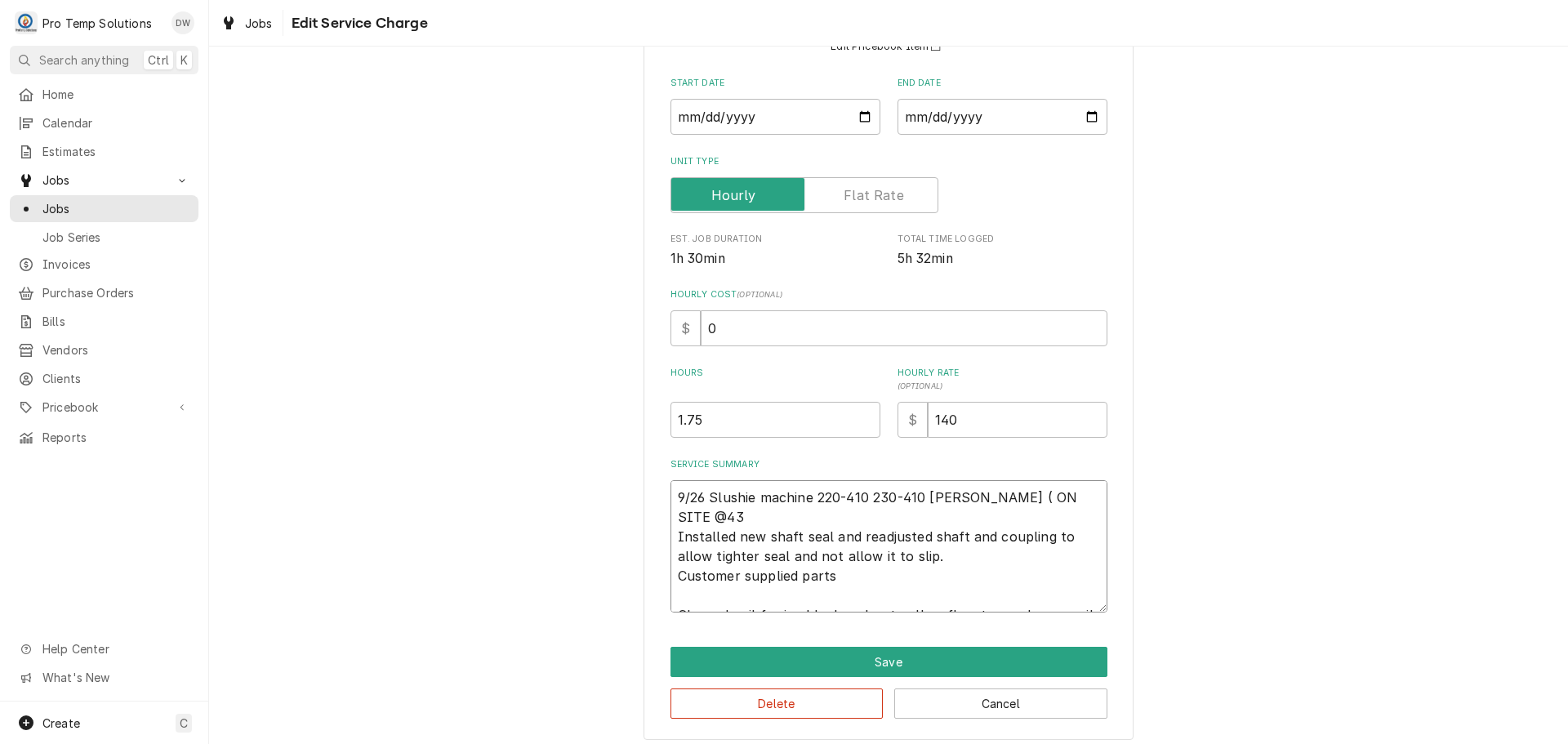
type textarea "x"
type textarea "9/26 Slushie machine 220-410 230-410 KEVIN ( ON SITE @430 Installed new shaft s…"
type textarea "x"
type textarea "9/26 Slushie machine 220-410 230-410 KEVIN ( ON SITE @430) Installed new shaft …"
click at [828, 554] on textarea "9/26 Slushie machine 220-410 230-410 KEVIN ( ON SITE @430) Installed new shaft …" at bounding box center [889, 546] width 437 height 133
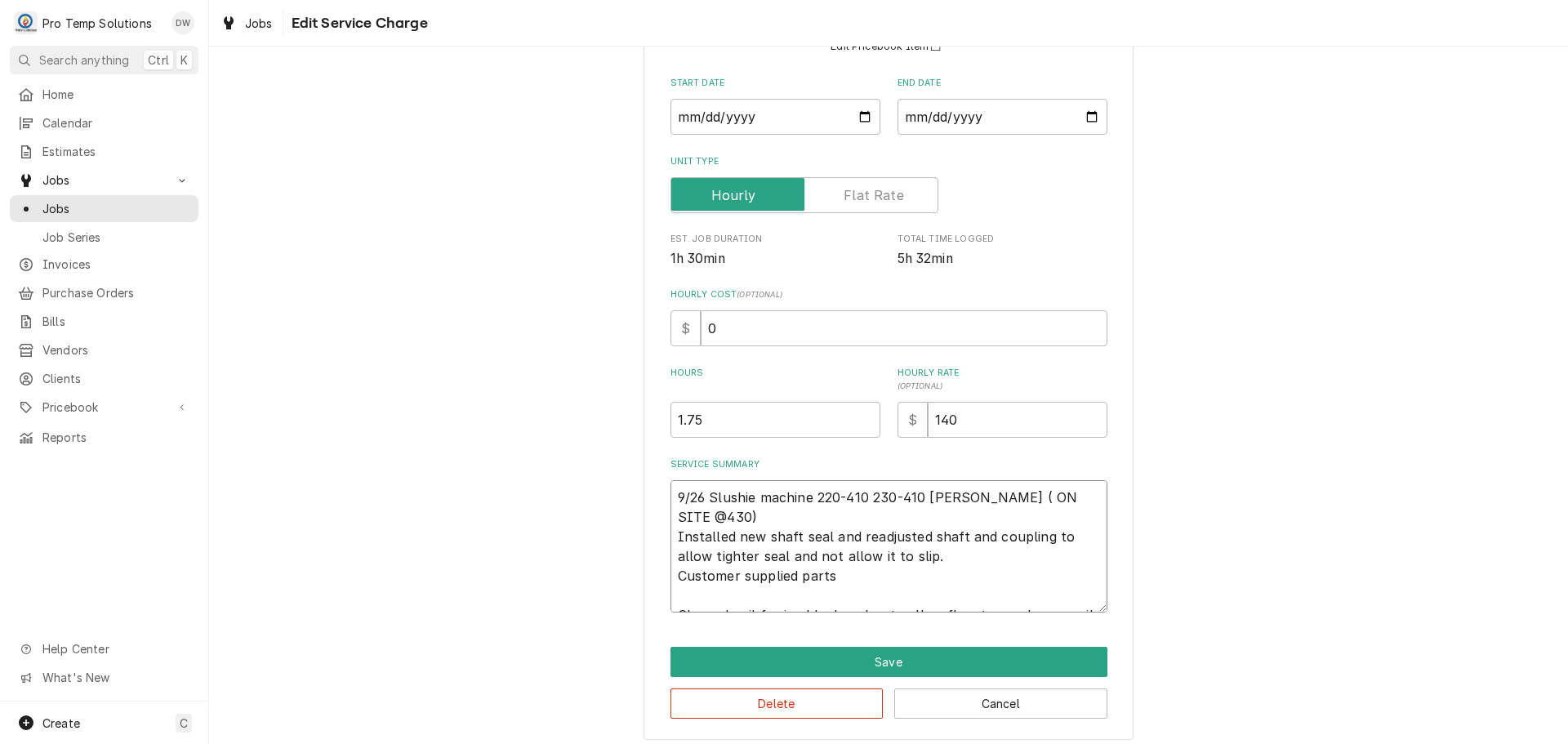
type textarea "x"
type textarea "9/26 Slushie machine 220-410 230-410 KEVIN ( ON SITE @430) Installed new shaft …"
type textarea "x"
type textarea "9/26 Slushie machine 220-410 230-410 KEVIN ( ON SITE @430) Installed new shaft …"
type textarea "x"
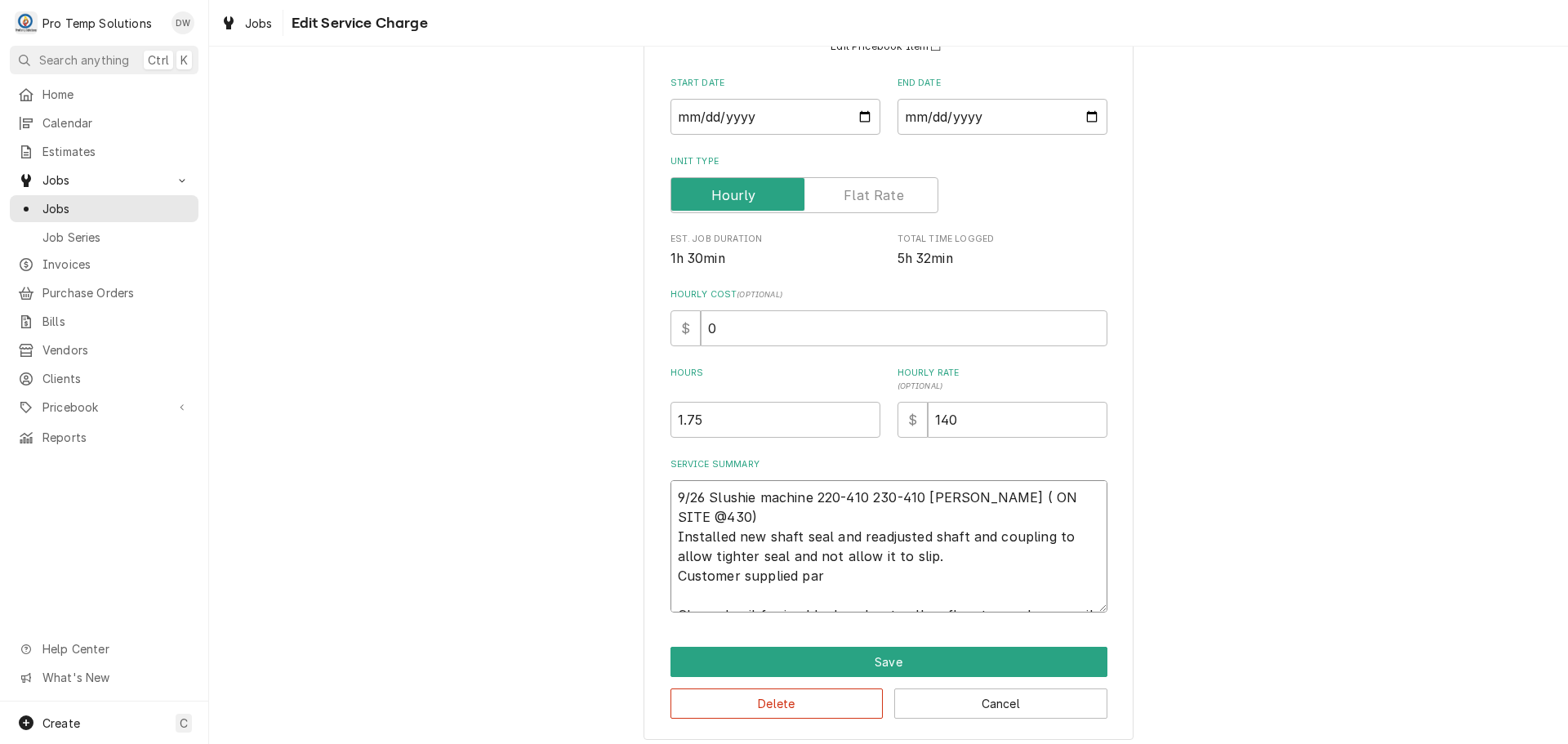
type textarea "9/26 Slushie machine 220-410 230-410 KEVIN ( ON SITE @430) Installed new shaft …"
type textarea "x"
type textarea "9/26 Slushie machine 220-410 230-410 KEVIN ( ON SITE @430) Installed new shaft …"
type textarea "x"
type textarea "9/26 Slushie machine 220-410 230-410 KEVIN ( ON SITE @430) Installed new shaft …"
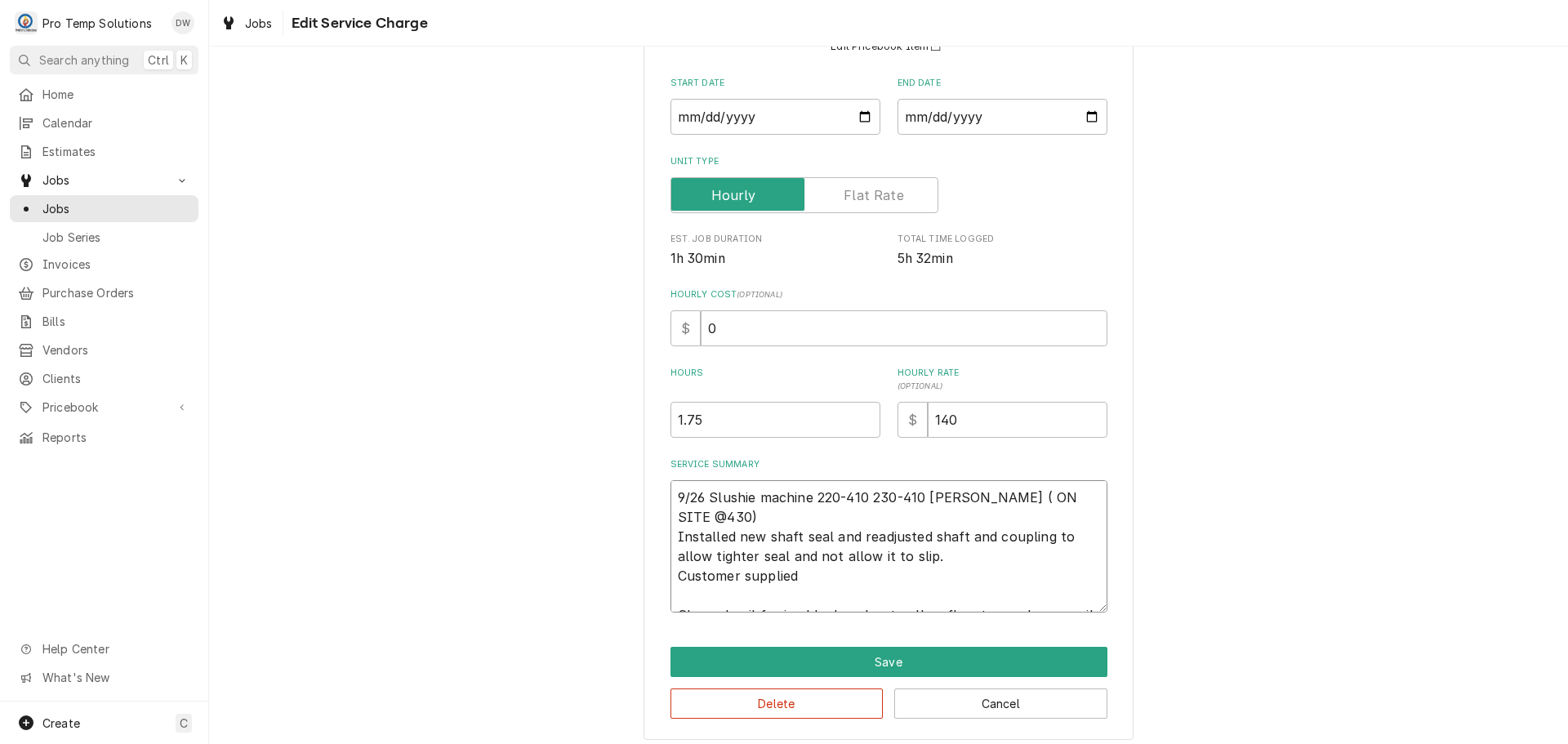
type textarea "x"
type textarea "9/26 Slushie machine 220-410 230-410 KEVIN ( ON SITE @430) Installed new shaft …"
type textarea "x"
type textarea "9/26 Slushie machine 220-410 230-410 KEVIN ( ON SITE @430) Installed new shaft …"
type textarea "x"
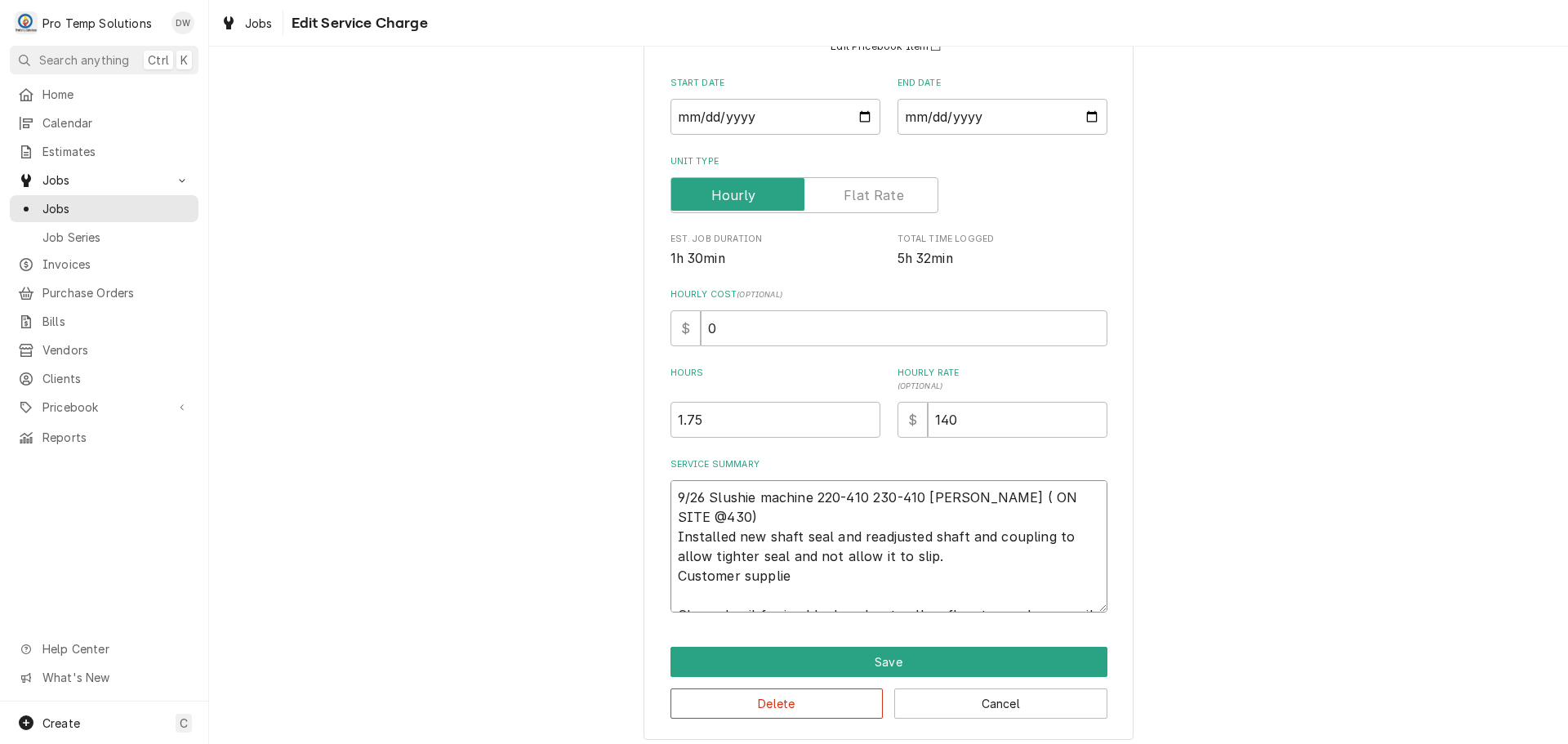
type textarea "9/26 Slushie machine 220-410 230-410 KEVIN ( ON SITE @430) Installed new shaft …"
type textarea "x"
type textarea "9/26 Slushie machine 220-410 230-410 KEVIN ( ON SITE @430) Installed new shaft …"
type textarea "x"
type textarea "9/26 Slushie machine 220-410 230-410 KEVIN ( ON SITE @430) Installed new shaft …"
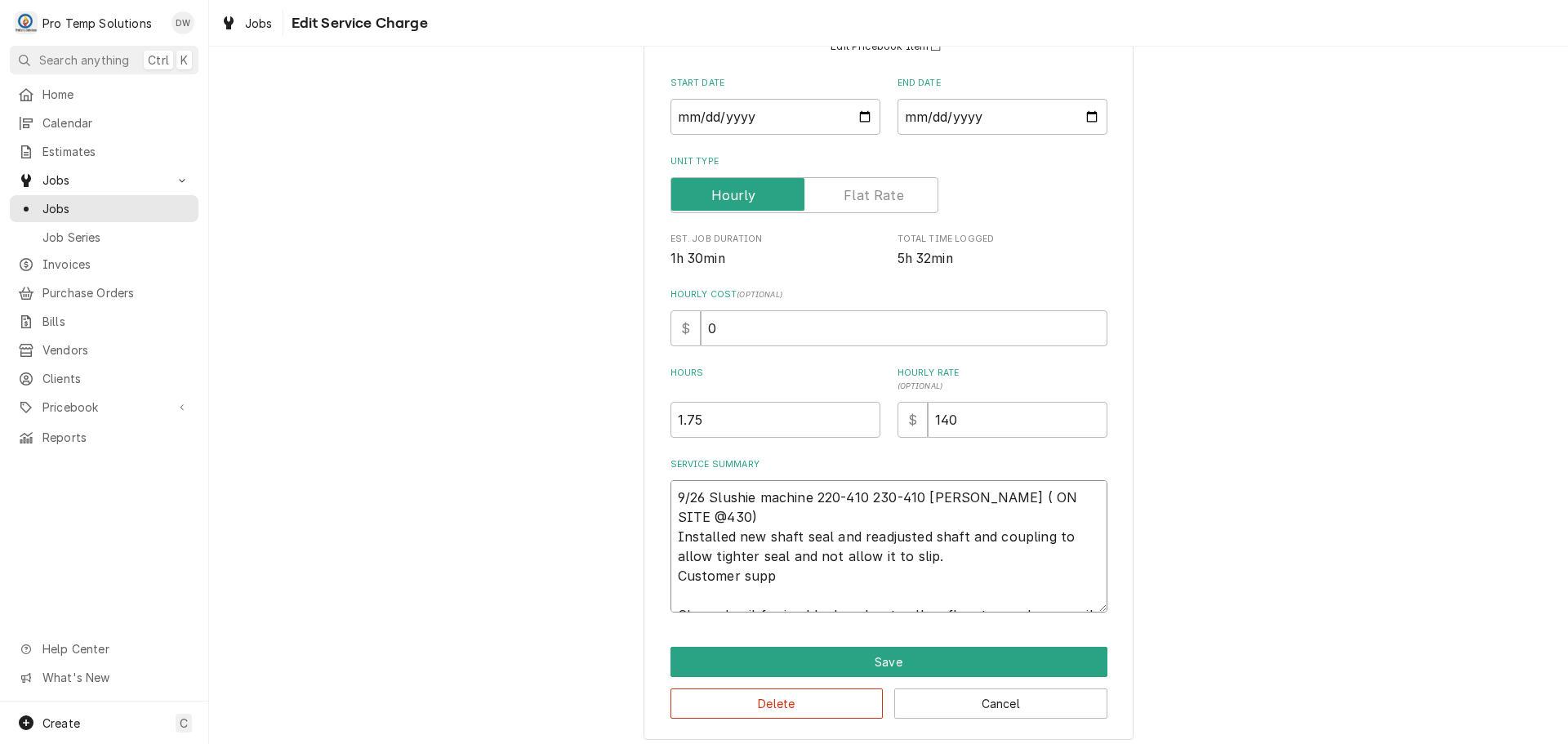
type textarea "x"
type textarea "9/26 Slushie machine 220-410 230-410 KEVIN ( ON SITE @430) Installed new shaft …"
type textarea "x"
type textarea "9/26 Slushie machine 220-410 230-410 KEVIN ( ON SITE @430) Installed new shaft …"
type textarea "x"
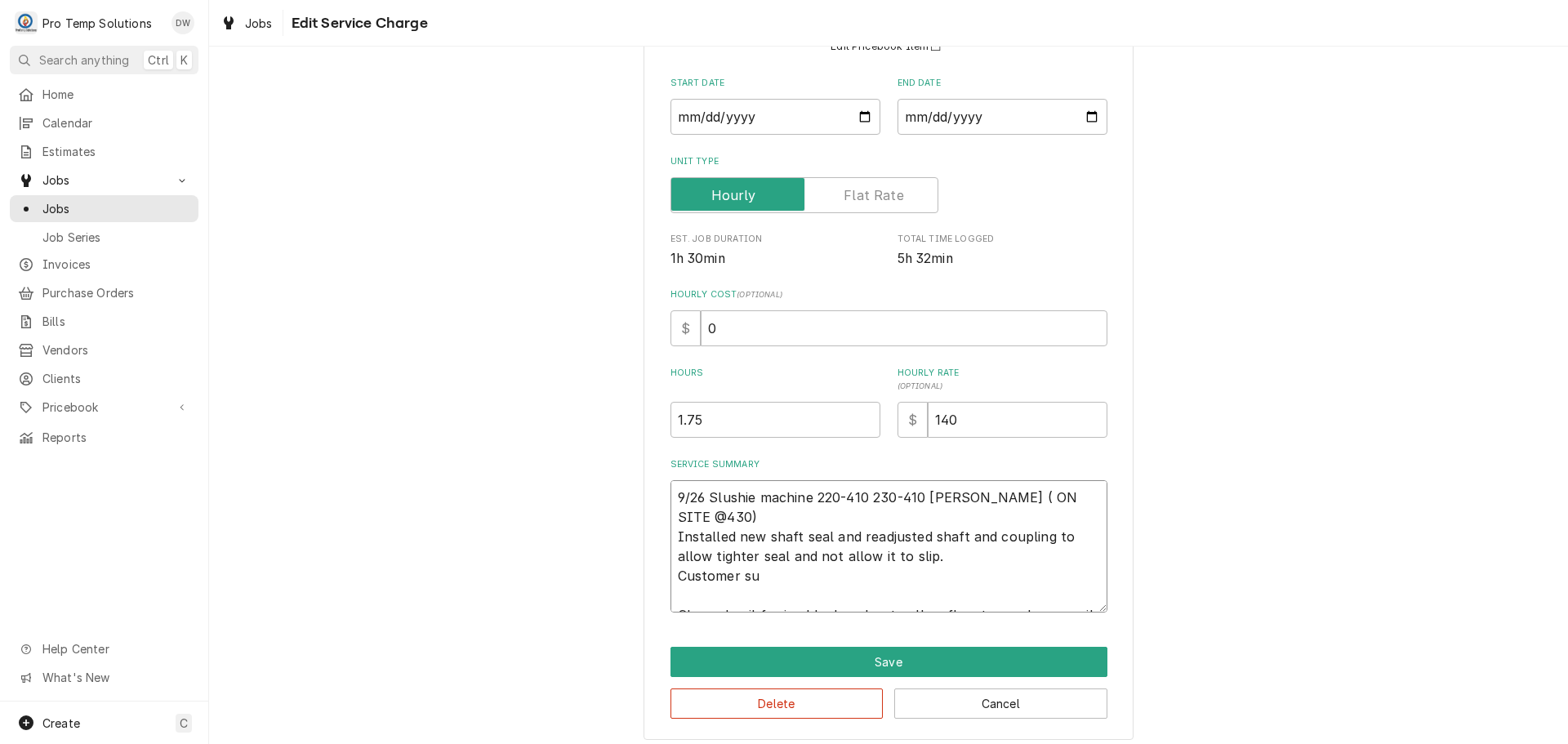
type textarea "9/26 Slushie machine 220-410 230-410 KEVIN ( ON SITE @430) Installed new shaft …"
type textarea "x"
type textarea "9/26 Slushie machine 220-410 230-410 KEVIN ( ON SITE @430) Installed new shaft …"
type textarea "x"
type textarea "9/26 Slushie machine 220-410 230-410 KEVIN ( ON SITE @430) Installed new shaft …"
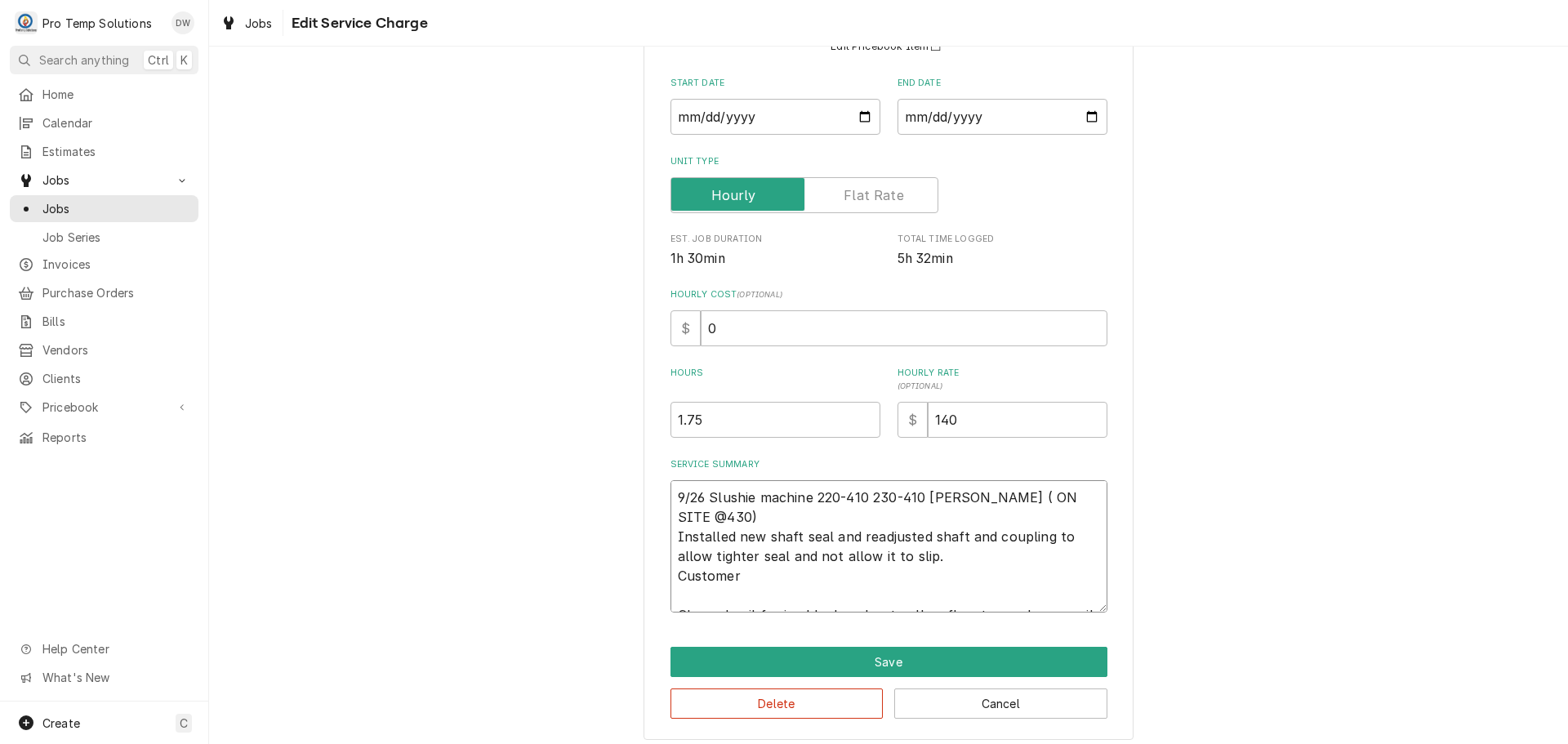
type textarea "x"
type textarea "9/26 Slushie machine 220-410 230-410 KEVIN ( ON SITE @430) Installed new shaft …"
type textarea "x"
type textarea "9/26 Slushie machine 220-410 230-410 KEVIN ( ON SITE @430) Installed new shaft …"
type textarea "x"
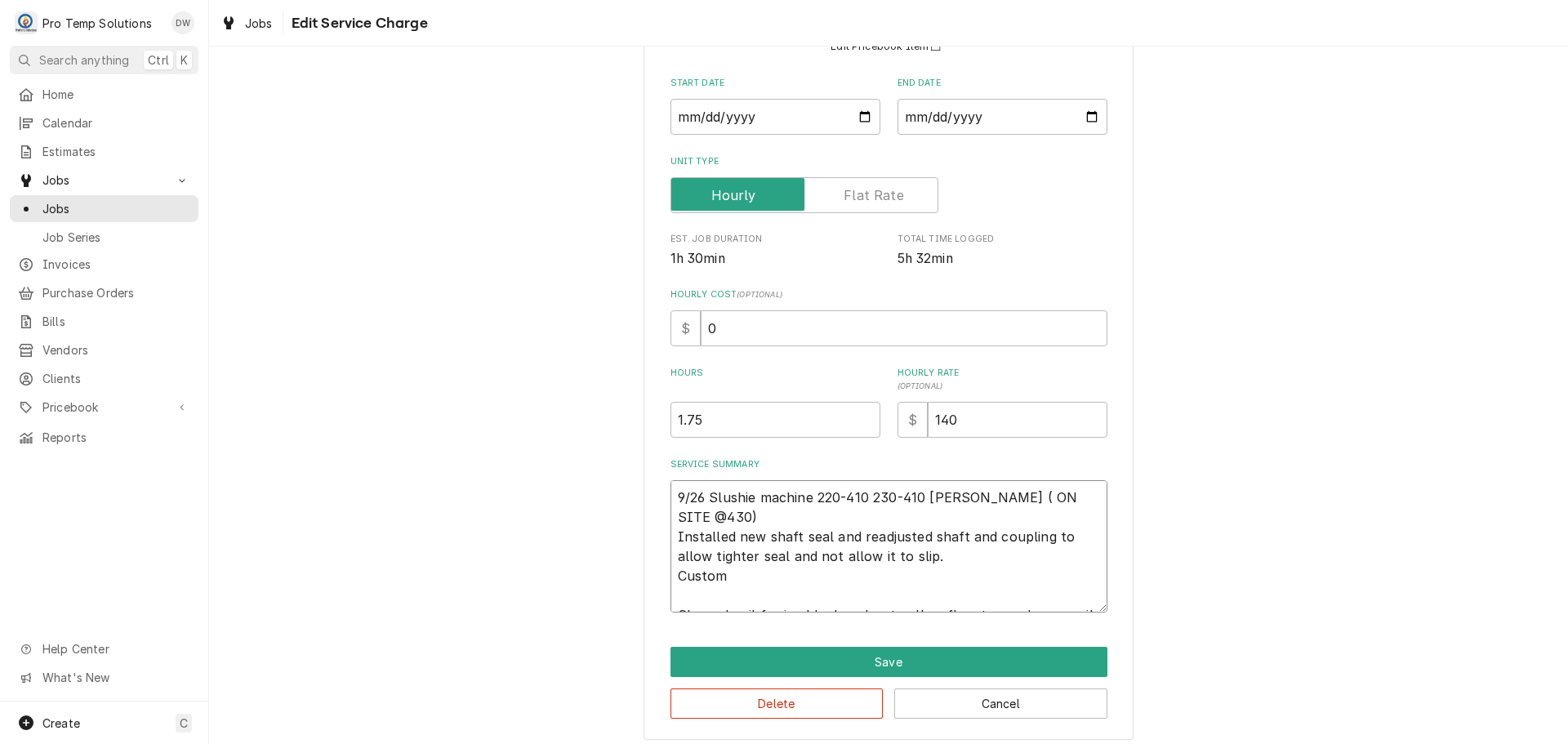
type textarea "9/26 Slushie machine 220-410 230-410 KEVIN ( ON SITE @430) Installed new shaft …"
type textarea "x"
type textarea "9/26 Slushie machine 220-410 230-410 KEVIN ( ON SITE @430) Installed new shaft …"
type textarea "x"
type textarea "9/26 Slushie machine 220-410 230-410 KEVIN ( ON SITE @430) Installed new shaft …"
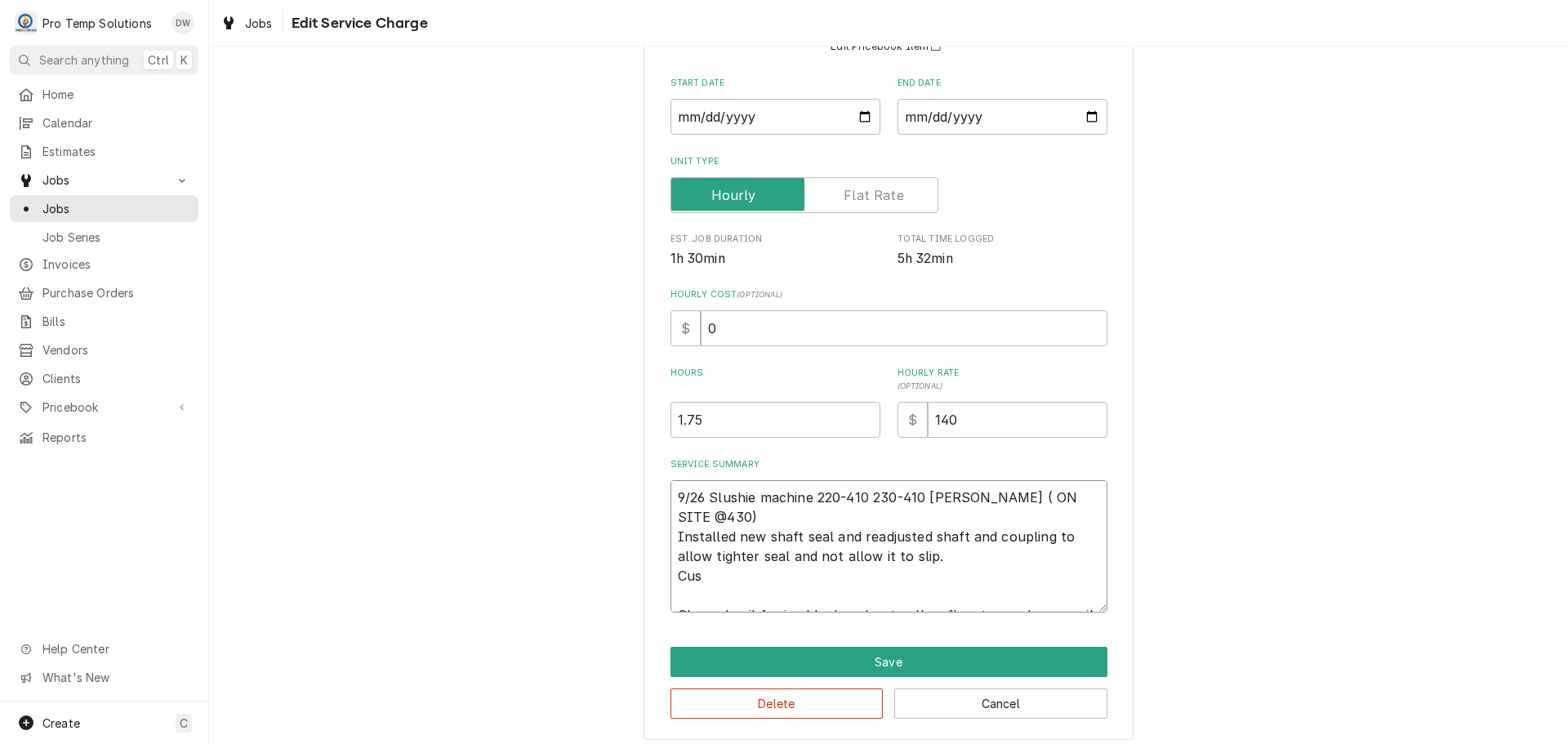
type textarea "x"
type textarea "9/26 Slushie machine 220-410 230-410 KEVIN ( ON SITE @430) Installed new shaft …"
type textarea "x"
type textarea "9/26 Slushie machine 220-410 230-410 KEVIN ( ON SITE @430) Installed new shaft …"
type textarea "x"
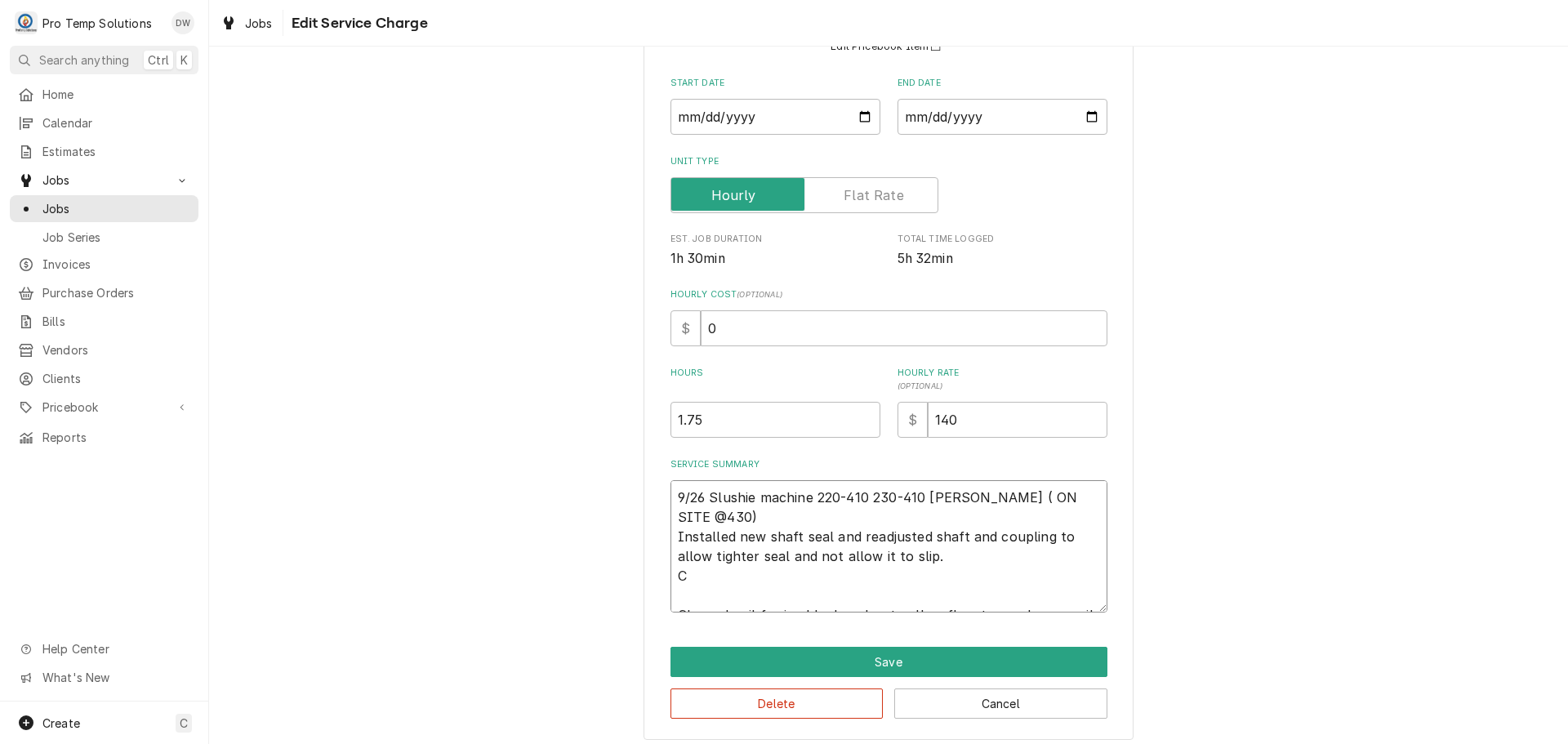
type textarea "9/26 Slushie machine 220-410 230-410 KEVIN ( ON SITE @430) Installed new shaft …"
click at [729, 517] on textarea "9/26 Slushie machine 220-410 230-410 KEVIN ( ON SITE @430) Installed new shaft …" at bounding box center [889, 546] width 437 height 133
type textarea "x"
type textarea "9/26 Slushie machine 220-410 230-410 KEVIN ( ON SITE @430) Installed new shaft …"
type textarea "x"
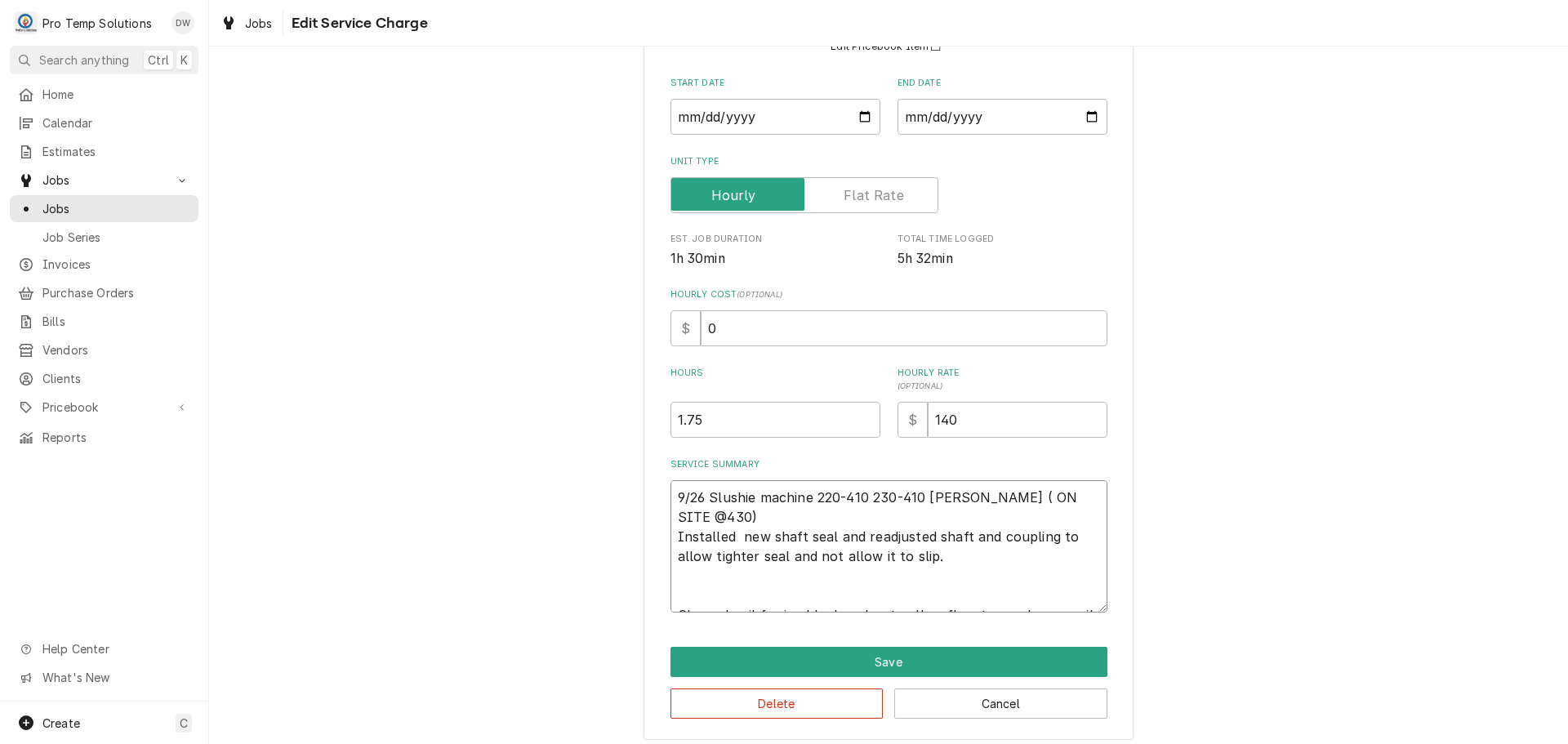
type textarea "9/26 Slushie machine 220-410 230-410 KEVIN ( ON SITE @430) Installed C new shaf…"
type textarea "x"
type textarea "9/26 Slushie machine 220-410 230-410 KEVIN ( ON SITE @430) Installed CU new sha…"
type textarea "x"
type textarea "9/26 Slushie machine 220-410 230-410 KEVIN ( ON SITE @430) Installed CUS new sh…"
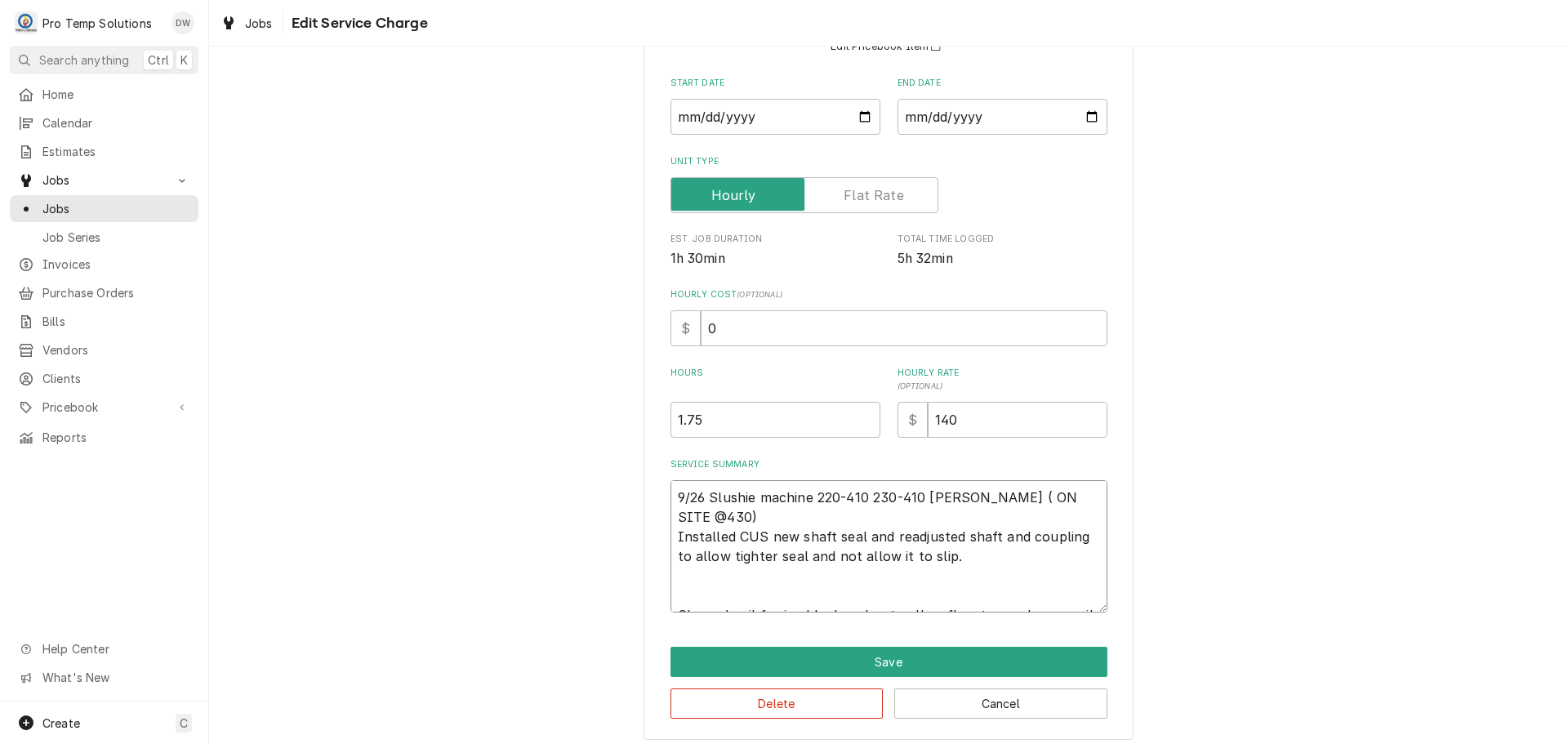
type textarea "x"
type textarea "9/26 Slushie machine 220-410 230-410 KEVIN ( ON SITE @430) Installed CUST new s…"
type textarea "x"
type textarea "9/26 Slushie machine 220-410 230-410 KEVIN ( ON SITE @430) Installed CUST new s…"
type textarea "x"
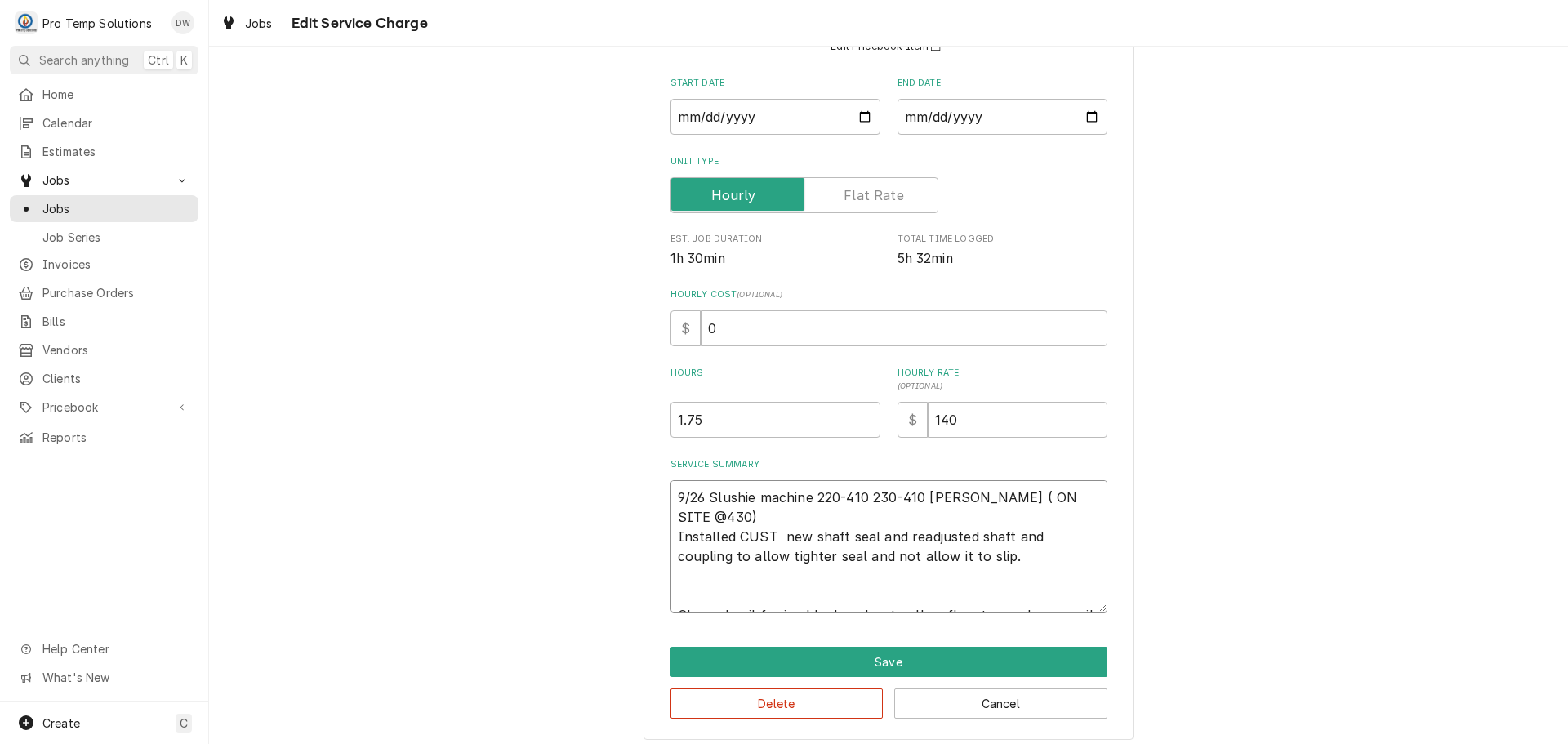
type textarea "9/26 Slushie machine 220-410 230-410 KEVIN ( ON SITE @430) Installed CUST s new…"
type textarea "x"
type textarea "9/26 Slushie machine 220-410 230-410 KEVIN ( ON SITE @430) Installed CUST su ne…"
type textarea "x"
type textarea "9/26 Slushie machine 220-410 230-410 KEVIN ( ON SITE @430) Installed CUST sup n…"
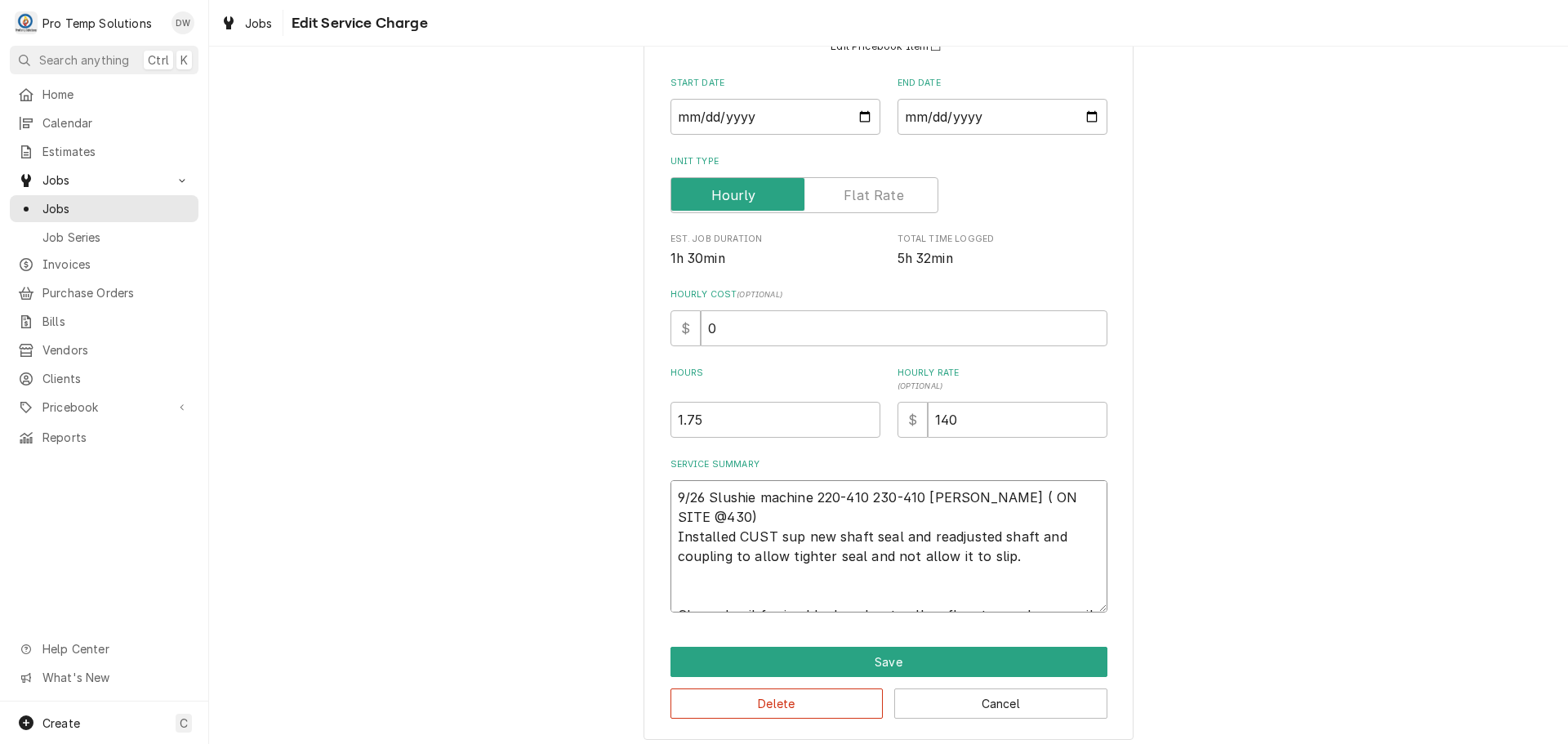
type textarea "x"
type textarea "9/26 Slushie machine 220-410 230-410 KEVIN ( ON SITE @430) Installed CUST supp …"
type textarea "x"
type textarea "9/26 Slushie machine 220-410 230-410 KEVIN ( ON SITE @430) Installed CUST suppl…"
type textarea "x"
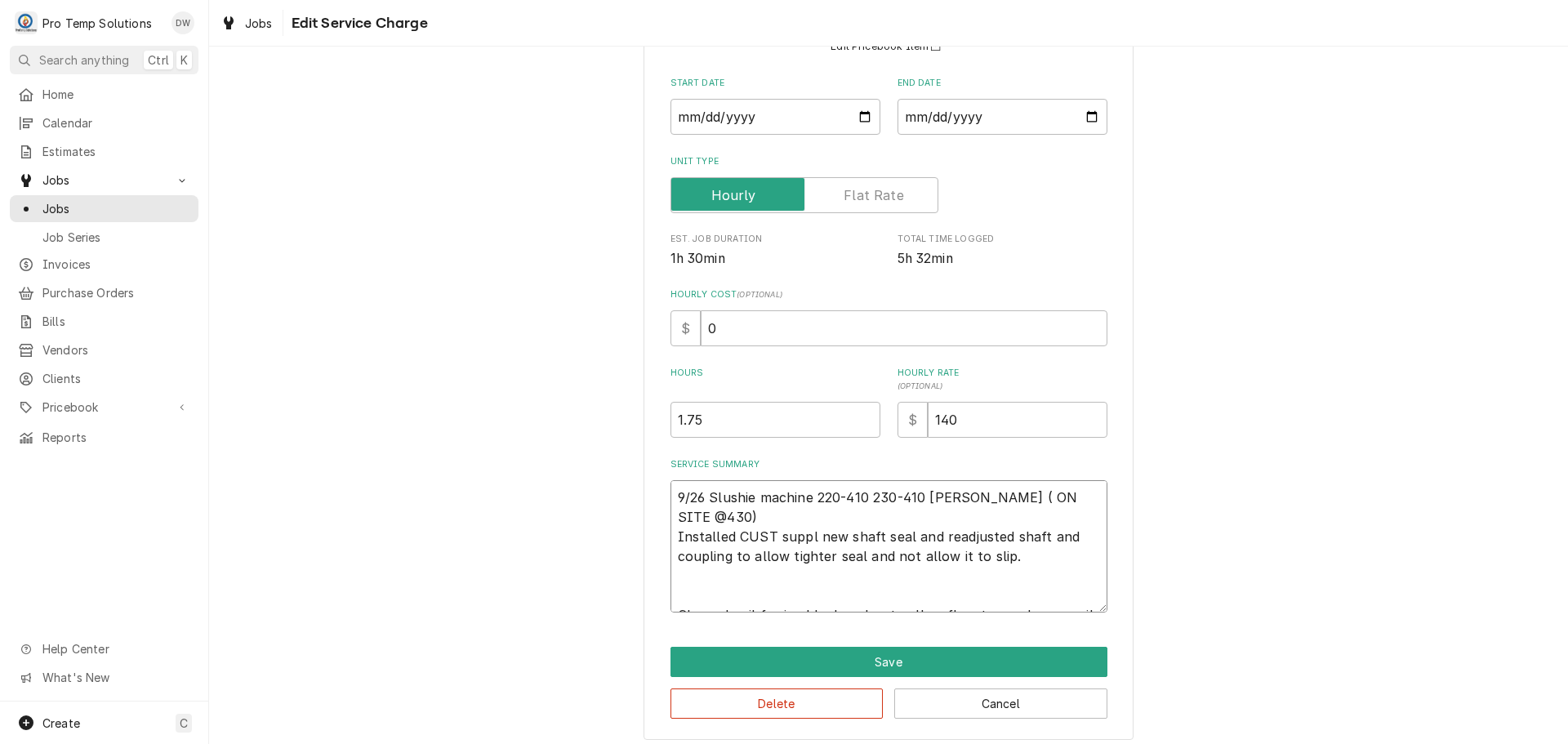
type textarea "9/26 Slushie machine 220-410 230-410 KEVIN ( ON SITE @430) Installed CUST suppl…"
type textarea "x"
type textarea "9/26 Slushie machine 220-410 230-410 KEVIN ( ON SITE @430) Installed CUST suppl…"
type textarea "x"
type textarea "9/26 Slushie machine 220-410 230-410 KEVIN ( ON SITE @430) Installed CUST suppl…"
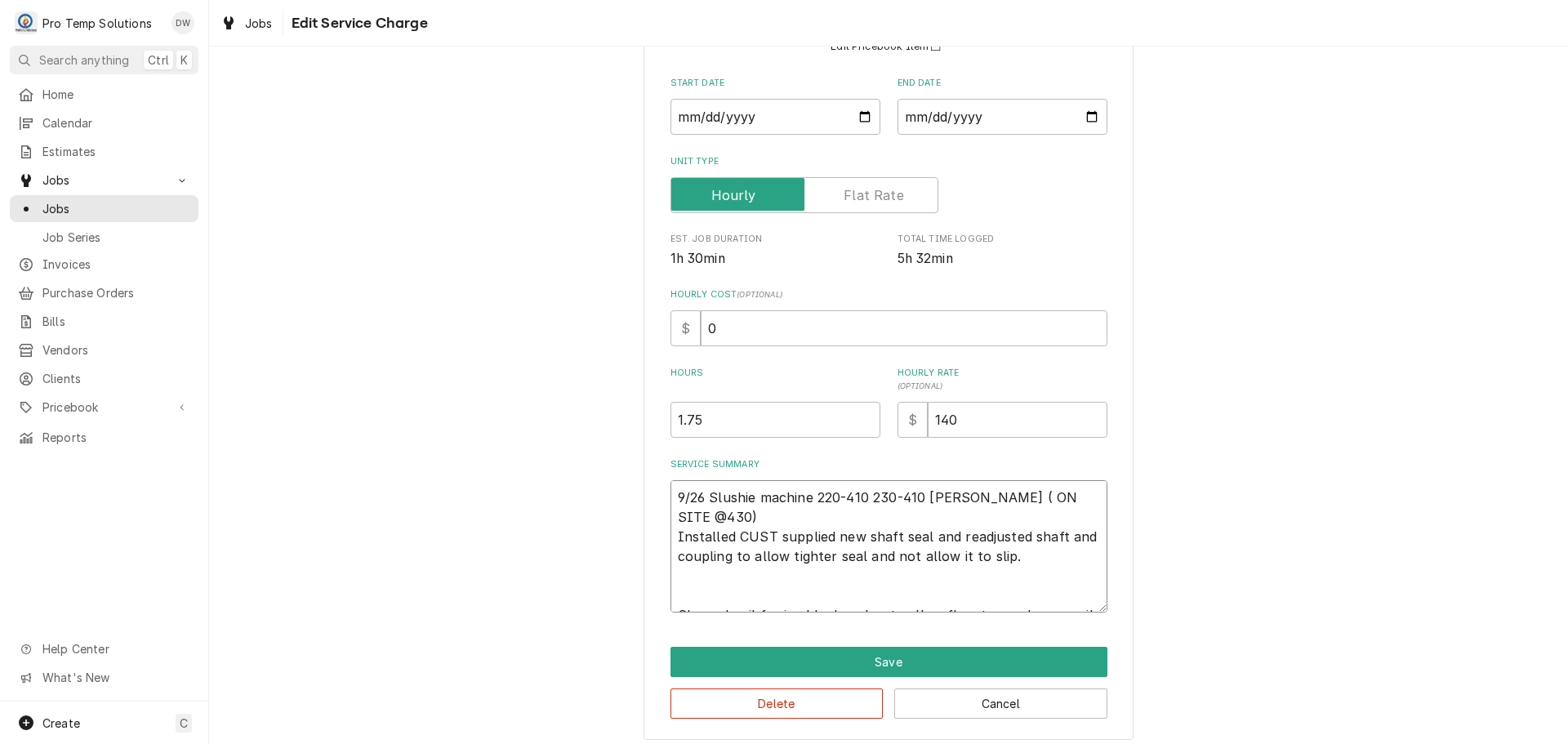
type textarea "x"
type textarea "9/26 Slushie machine 220-410 230-410 KEVIN ( ON SITE @430) Installed CUST suppl…"
click at [996, 536] on textarea "9/26 Slushie machine 220-410 230-410 KEVIN ( ON SITE @430) Installed CUST suppl…" at bounding box center [889, 546] width 437 height 133
type textarea "x"
type textarea "9/26 Slushie machine 220-410 230-410 KEVIN ( ON SITE @430) Installed CUST suppl…"
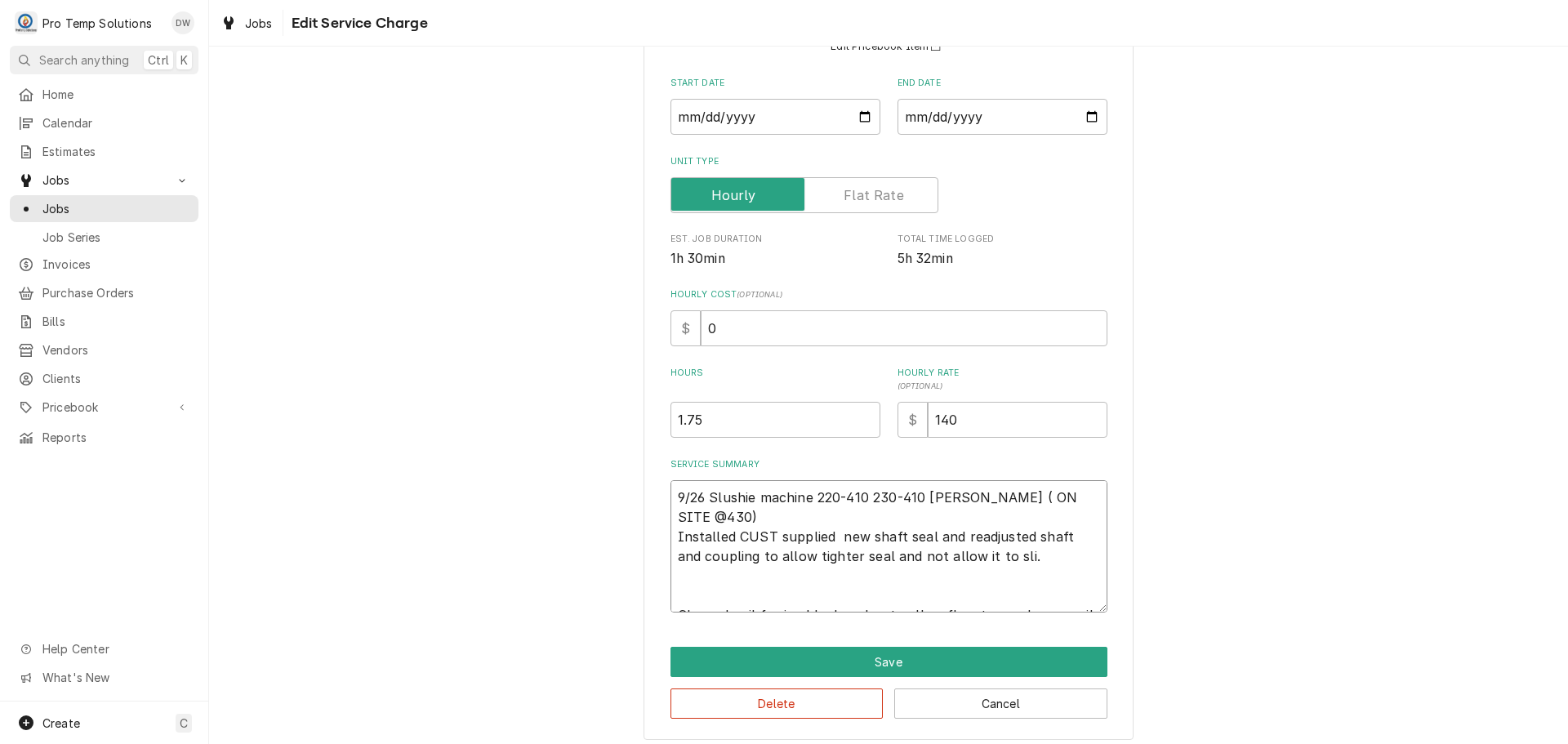
type textarea "x"
type textarea "9/26 Slushie machine 220-410 230-410 KEVIN ( ON SITE @430) Installed CUST suppl…"
type textarea "x"
type textarea "9/26 Slushie machine 220-410 230-410 KEVIN ( ON SITE @430) Installed CUST suppl…"
type textarea "x"
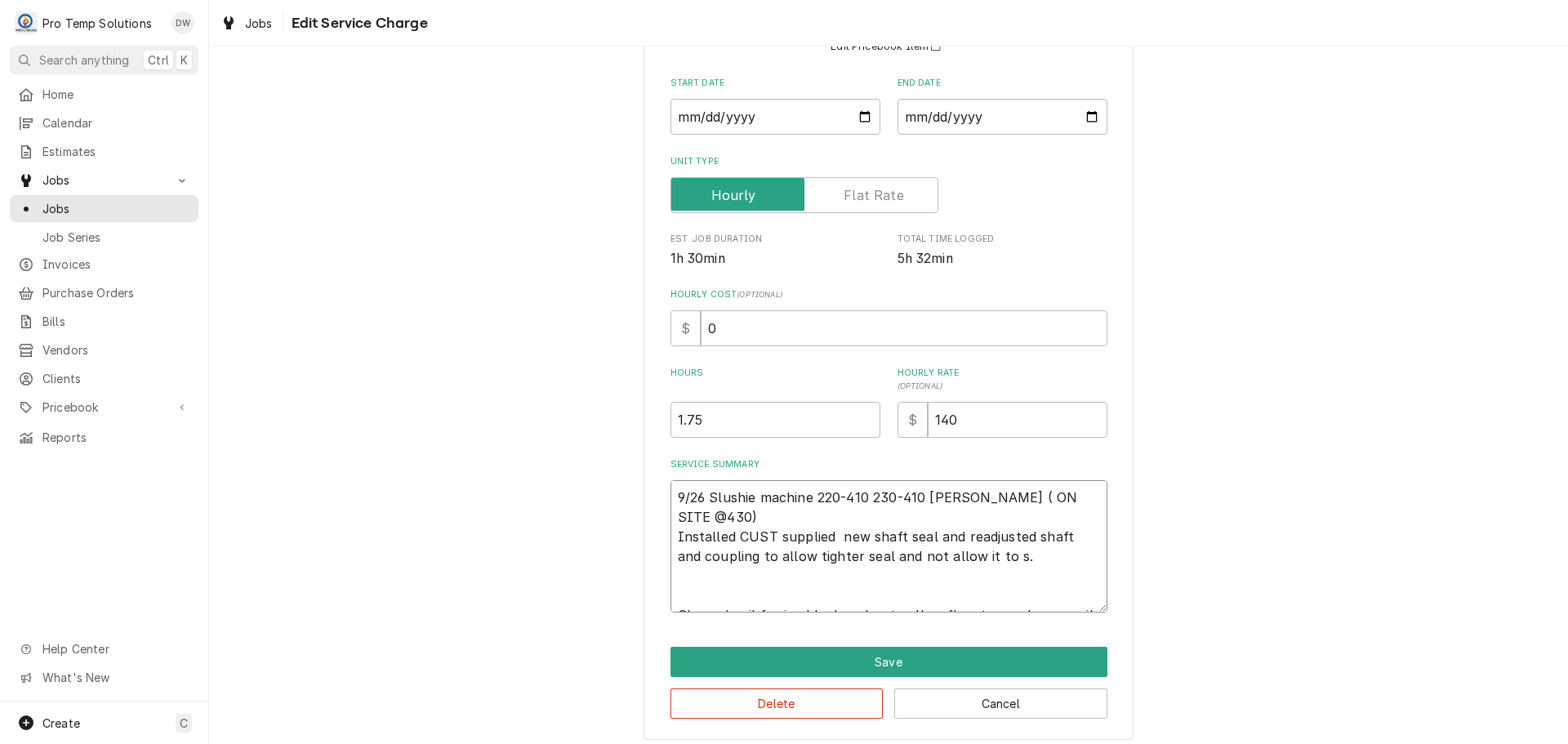
type textarea "9/26 Slushie machine 220-410 230-410 KEVIN ( ON SITE @430) Installed CUST suppl…"
type textarea "x"
type textarea "9/26 Slushie machine 220-410 230-410 KEVIN ( ON SITE @430) Installed CUST suppl…"
type textarea "x"
type textarea "9/26 Slushie machine 220-410 230-410 KEVIN ( ON SITE @430) Installed CUST suppl…"
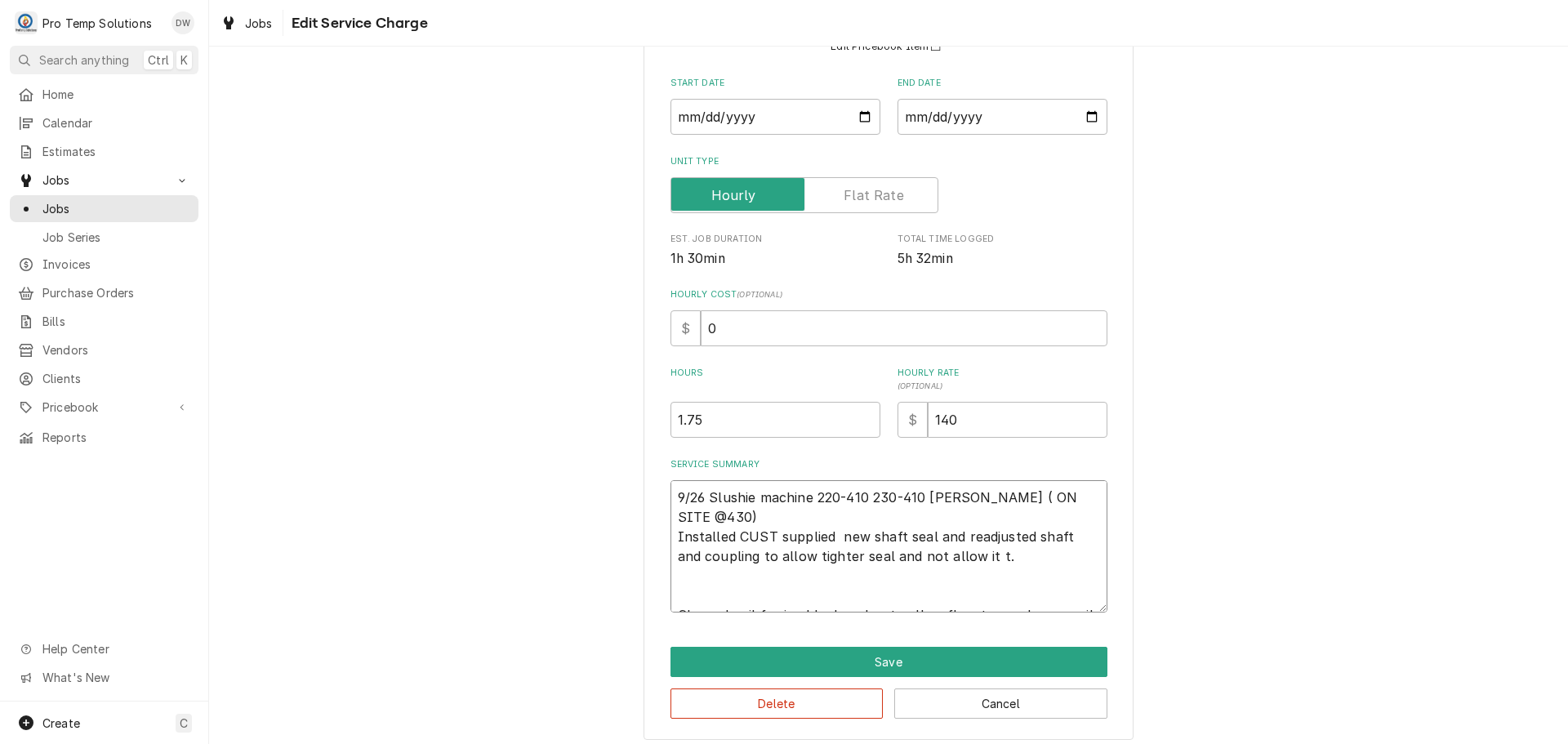
type textarea "x"
type textarea "9/26 Slushie machine 220-410 230-410 KEVIN ( ON SITE @430) Installed CUST suppl…"
type textarea "x"
type textarea "9/26 Slushie machine 220-410 230-410 KEVIN ( ON SITE @430) Installed CUST suppl…"
type textarea "x"
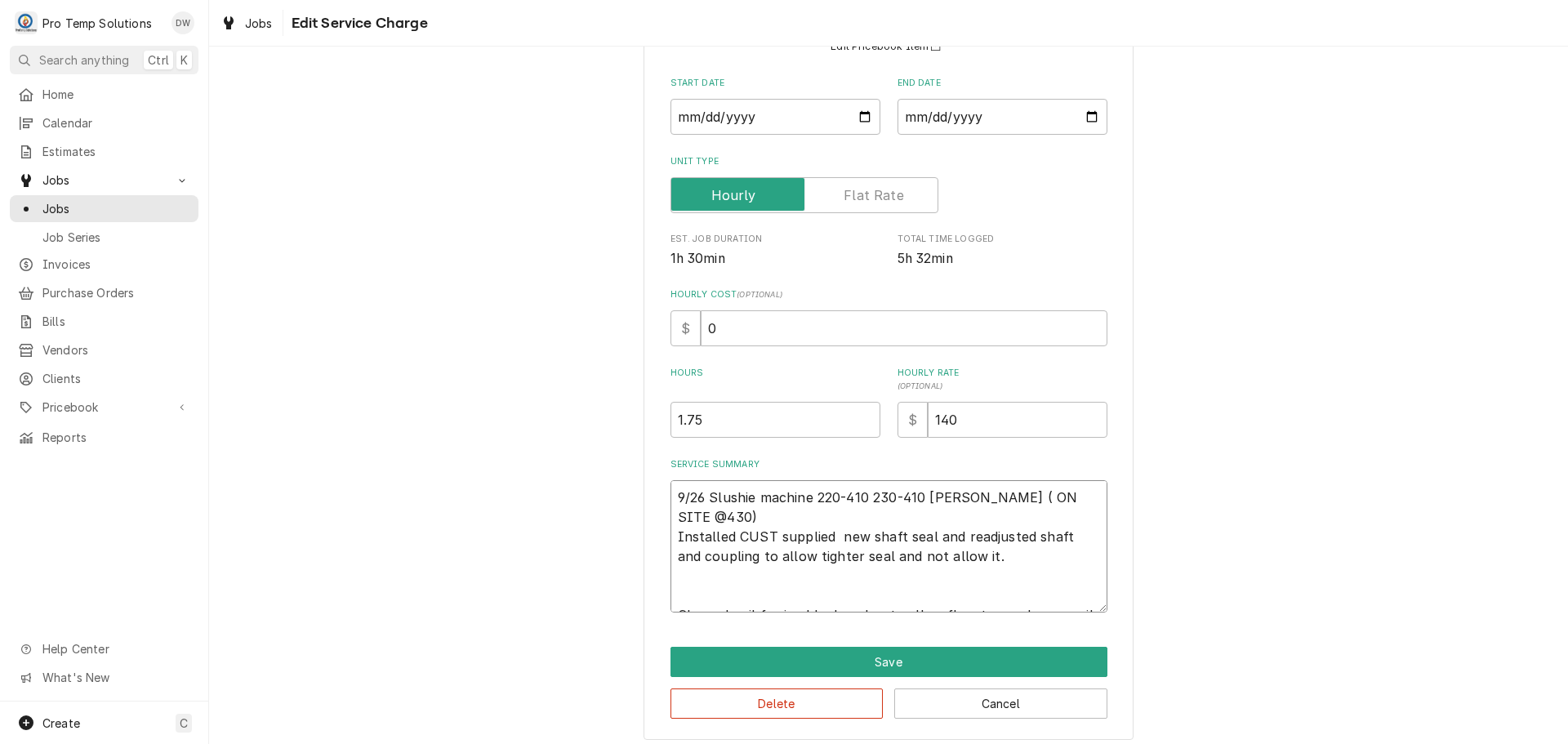
type textarea "9/26 Slushie machine 220-410 230-410 KEVIN ( ON SITE @430) Installed CUST suppl…"
type textarea "x"
type textarea "9/26 Slushie machine 220-410 230-410 KEVIN ( ON SITE @430) Installed CUST suppl…"
type textarea "x"
type textarea "9/26 Slushie machine 220-410 230-410 KEVIN ( ON SITE @430) Installed CUST suppl…"
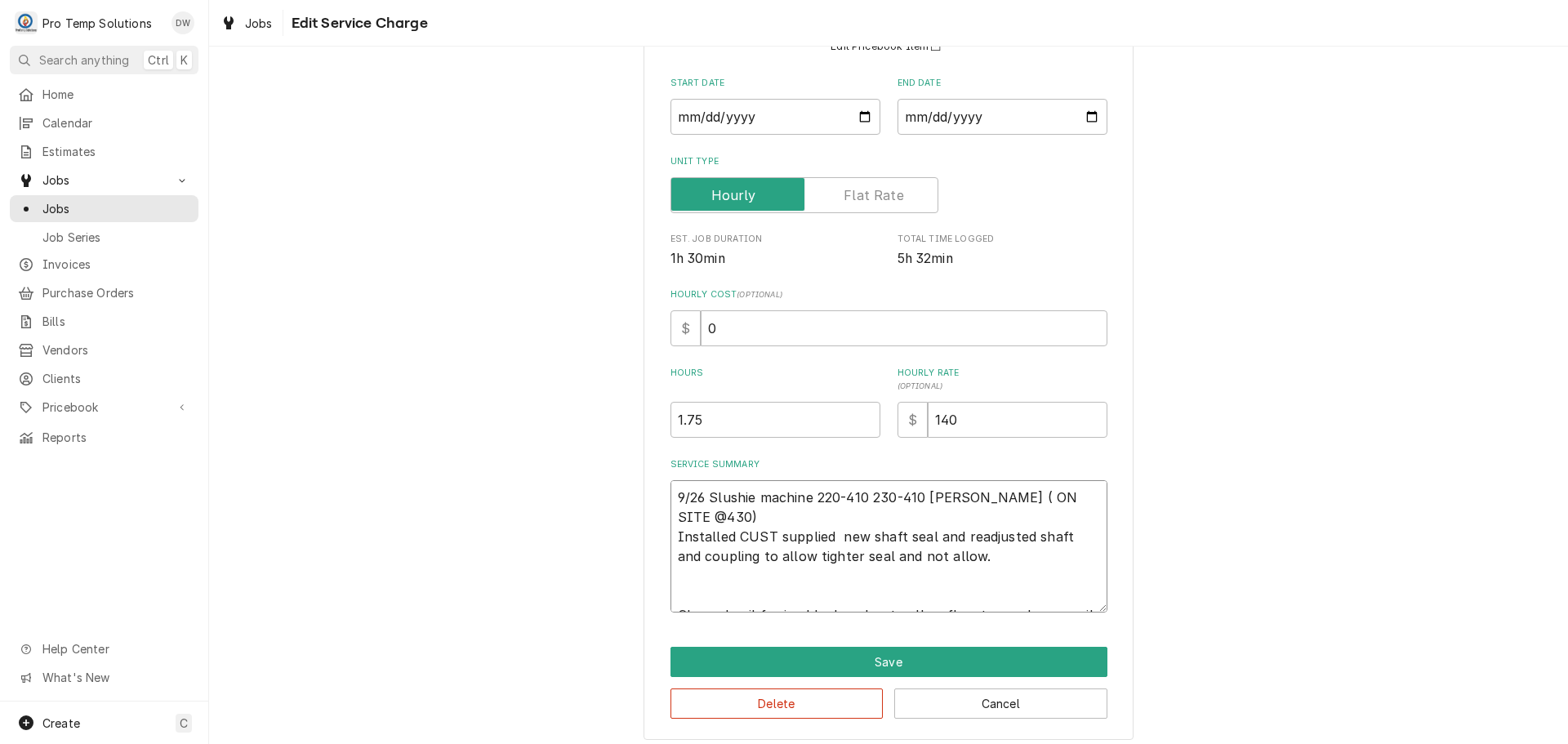
type textarea "x"
type textarea "9/26 Slushie machine 220-410 230-410 KEVIN ( ON SITE @430) Installed CUST suppl…"
type textarea "x"
type textarea "9/26 Slushie machine 220-410 230-410 KEVIN ( ON SITE @430) Installed CUST suppl…"
type textarea "x"
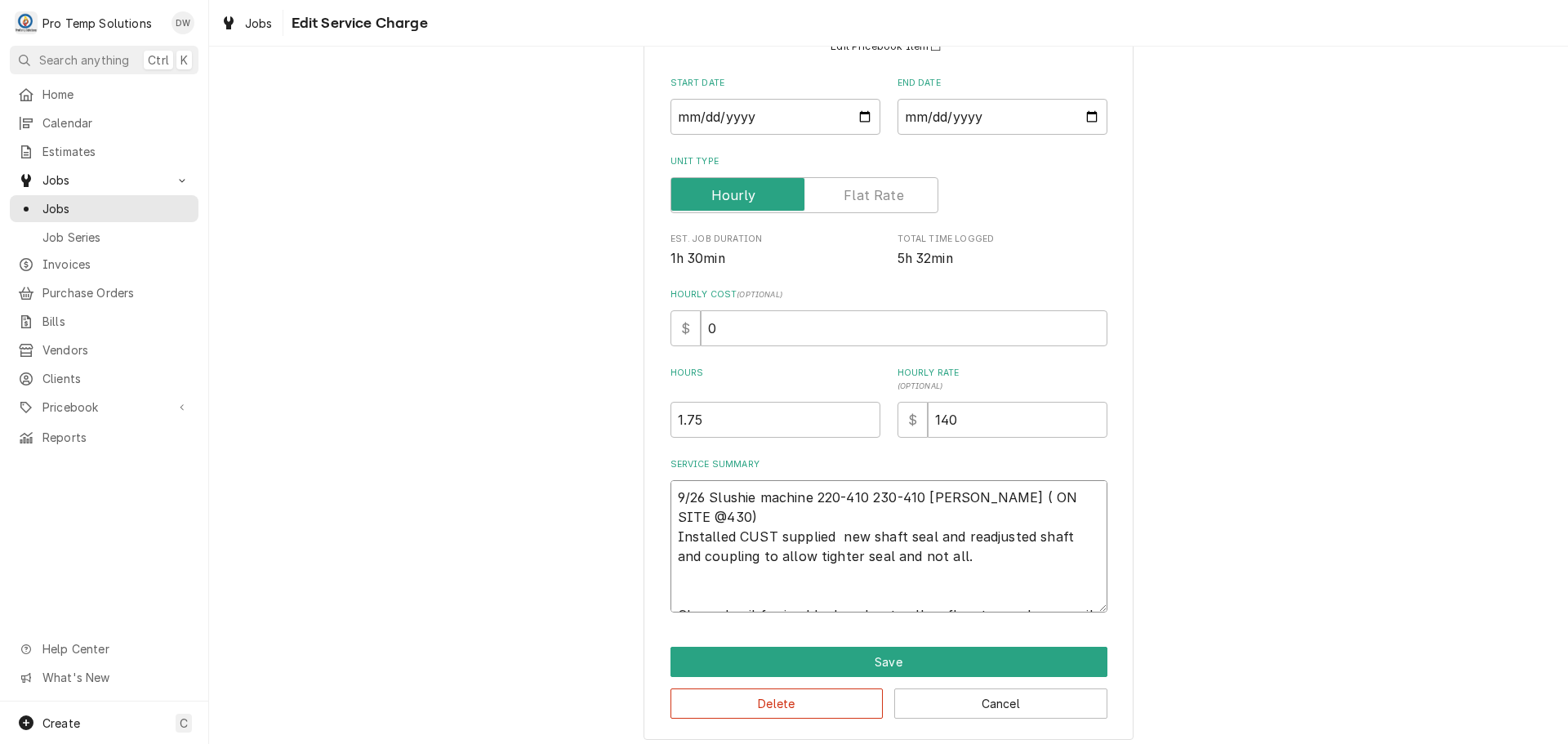
type textarea "9/26 Slushie machine 220-410 230-410 KEVIN ( ON SITE @430) Installed CUST suppl…"
type textarea "x"
type textarea "9/26 Slushie machine 220-410 230-410 KEVIN ( ON SITE @430) Installed CUST suppl…"
click at [671, 595] on textarea "9/26 Slushie machine 220-410 230-410 KEVIN ( ON SITE @430) Installed CUST suppl…" at bounding box center [889, 546] width 437 height 133
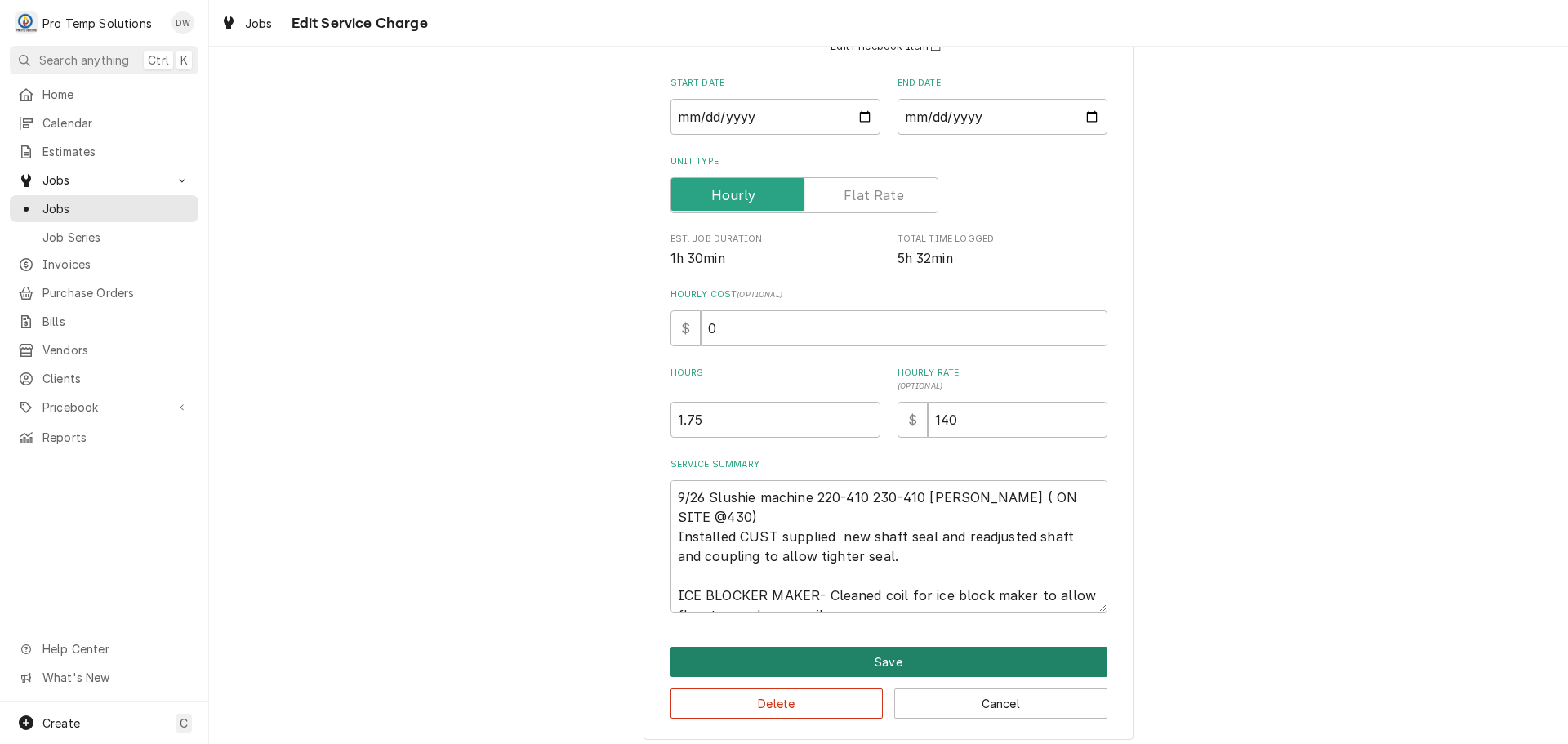
click at [874, 660] on button "Save" at bounding box center [889, 661] width 437 height 31
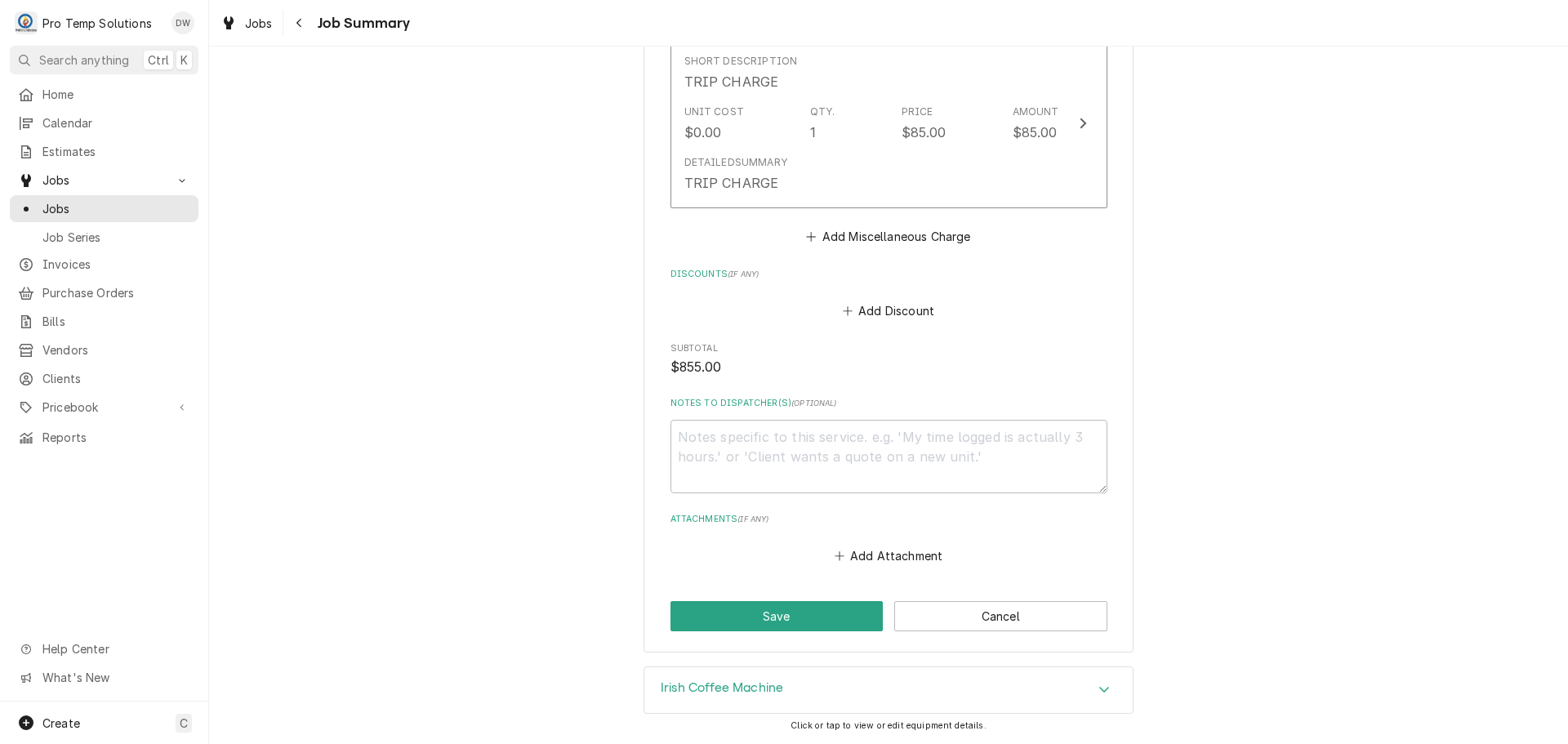
scroll to position [1694, 0]
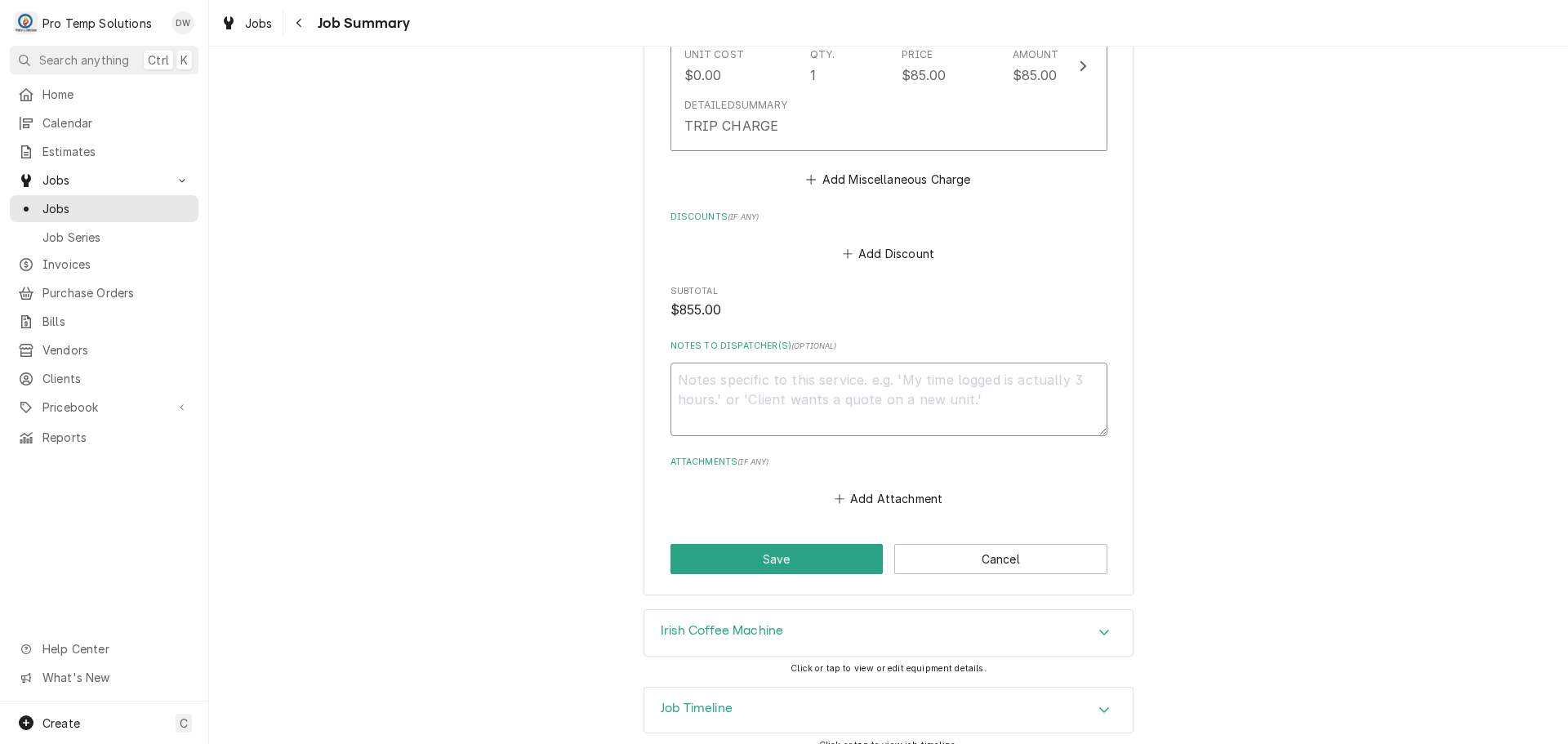
click at [681, 363] on textarea "Notes to Dispatcher(s) ( optional )" at bounding box center [889, 399] width 437 height 73
click at [774, 545] on button "Save" at bounding box center [777, 558] width 213 height 31
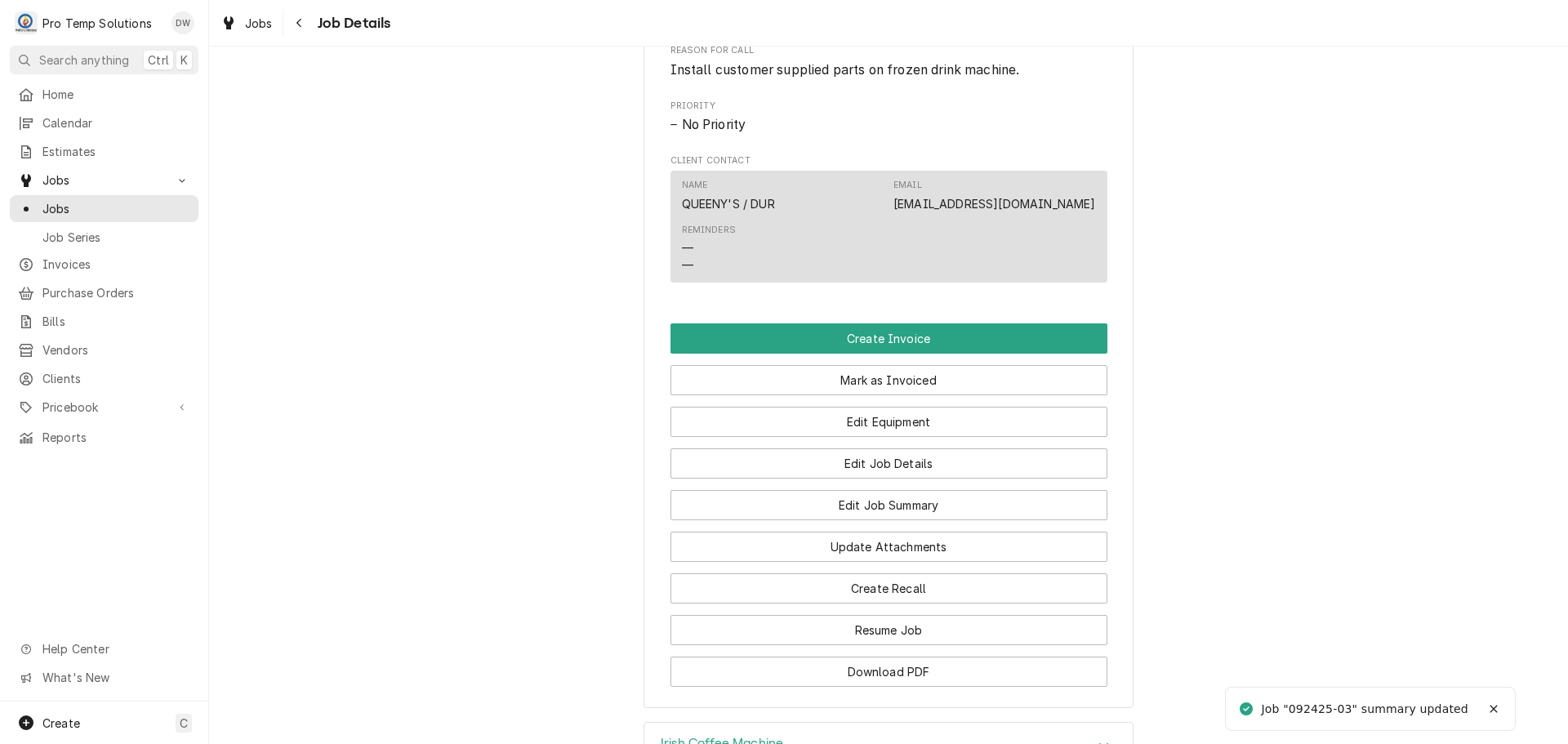
scroll to position [898, 0]
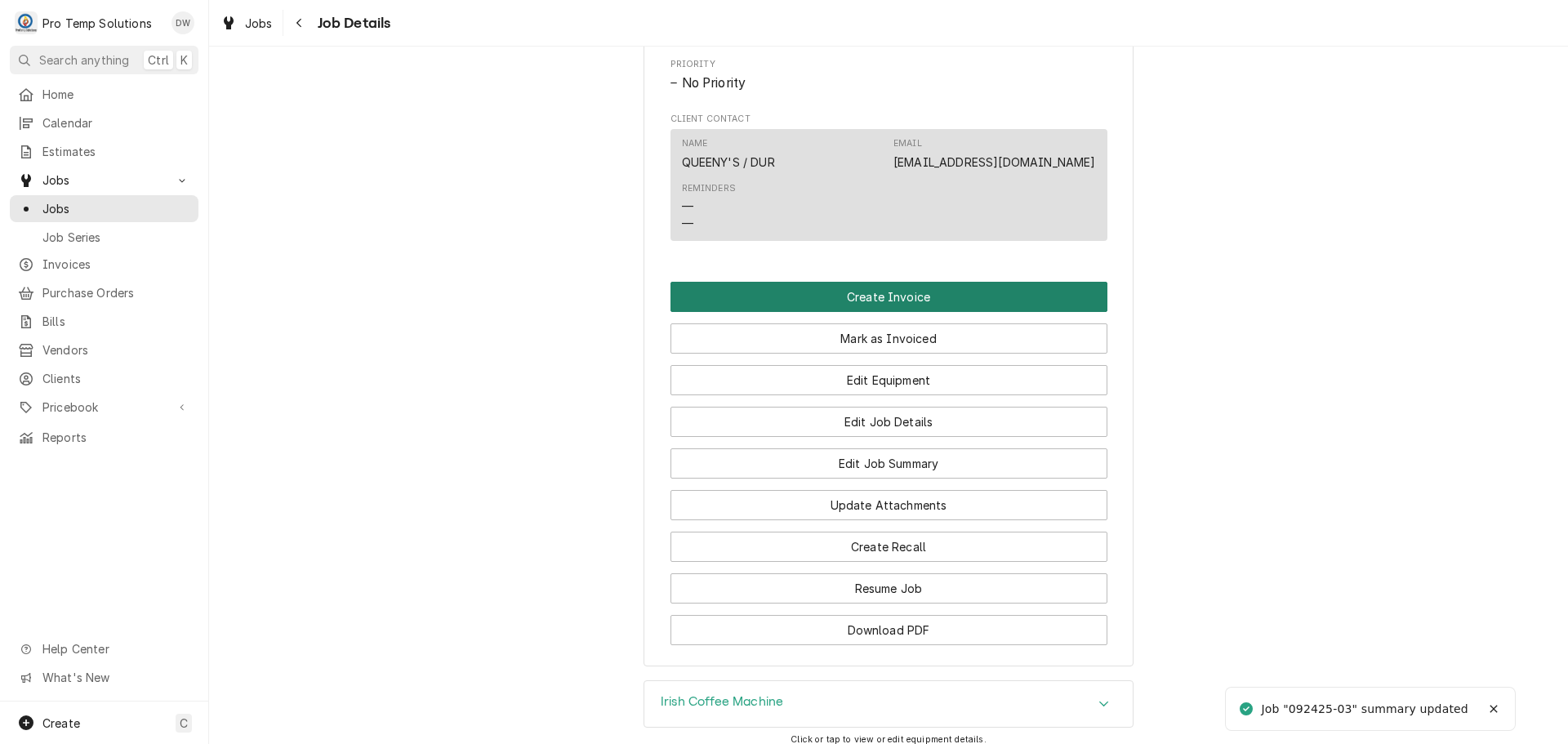
click at [867, 312] on button "Create Invoice" at bounding box center [889, 297] width 437 height 31
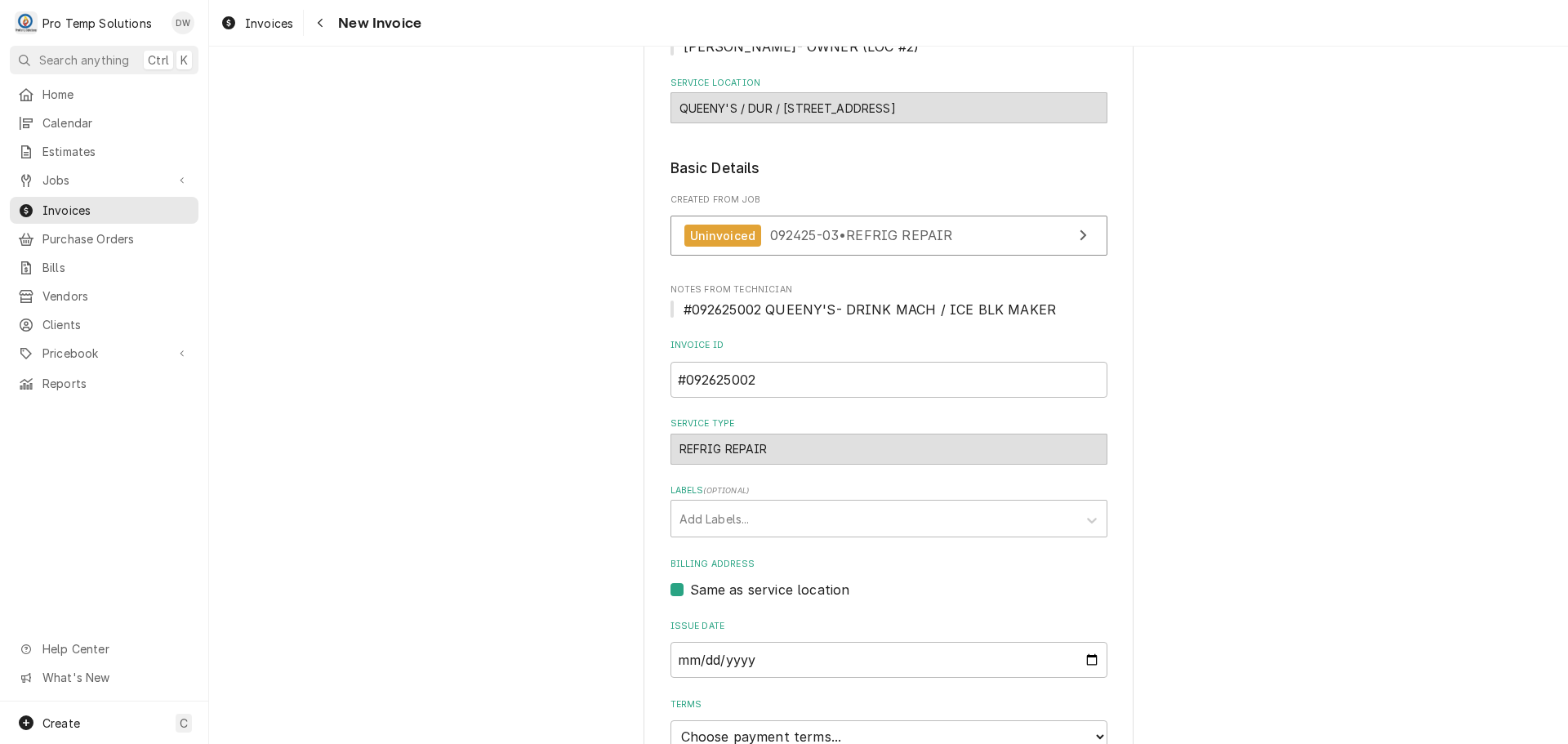
scroll to position [378, 0]
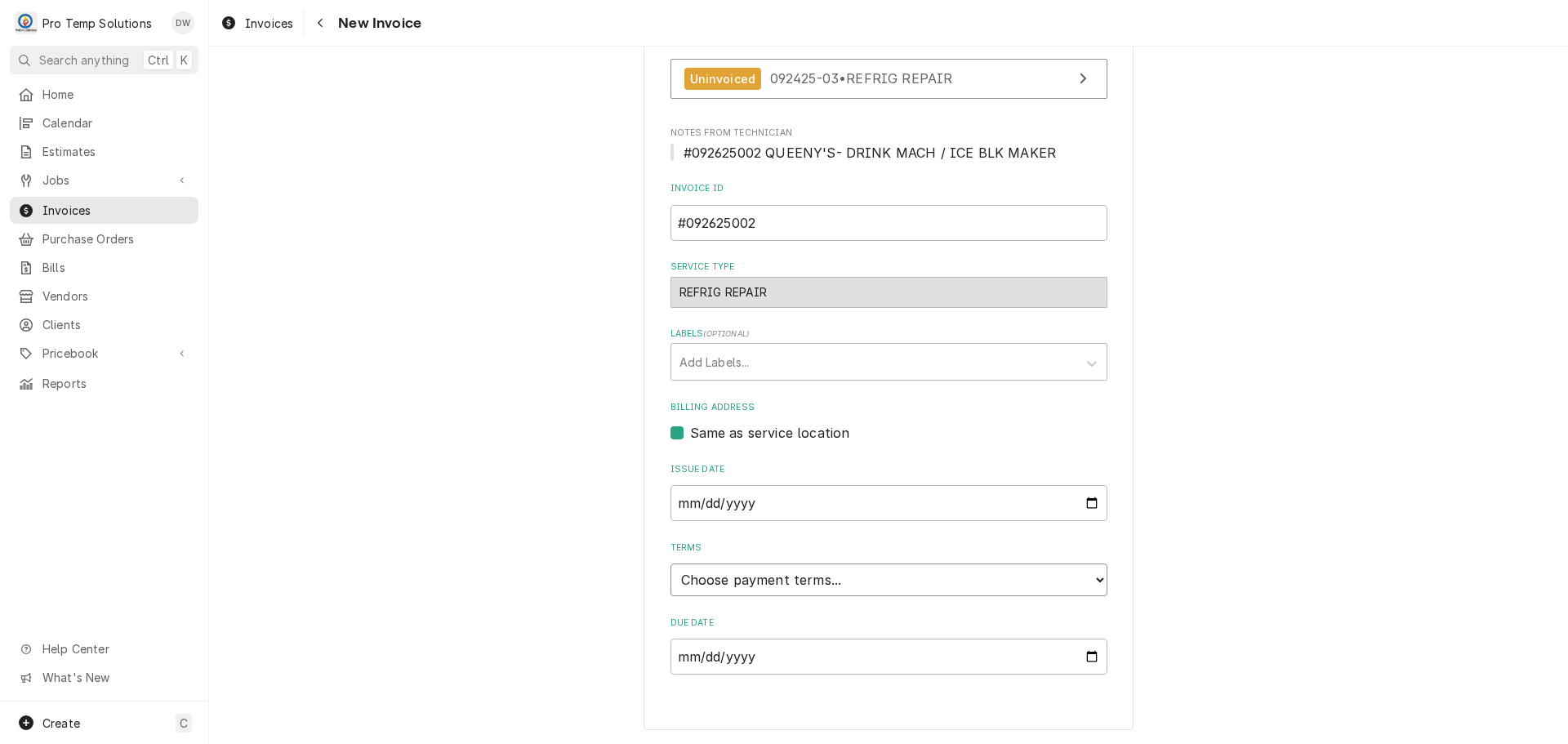
click at [757, 576] on select "Choose payment terms... Same Day Net 7 Net 14 Net 21 Net 30 Net 45 Net 60 Net 90" at bounding box center [889, 579] width 437 height 32
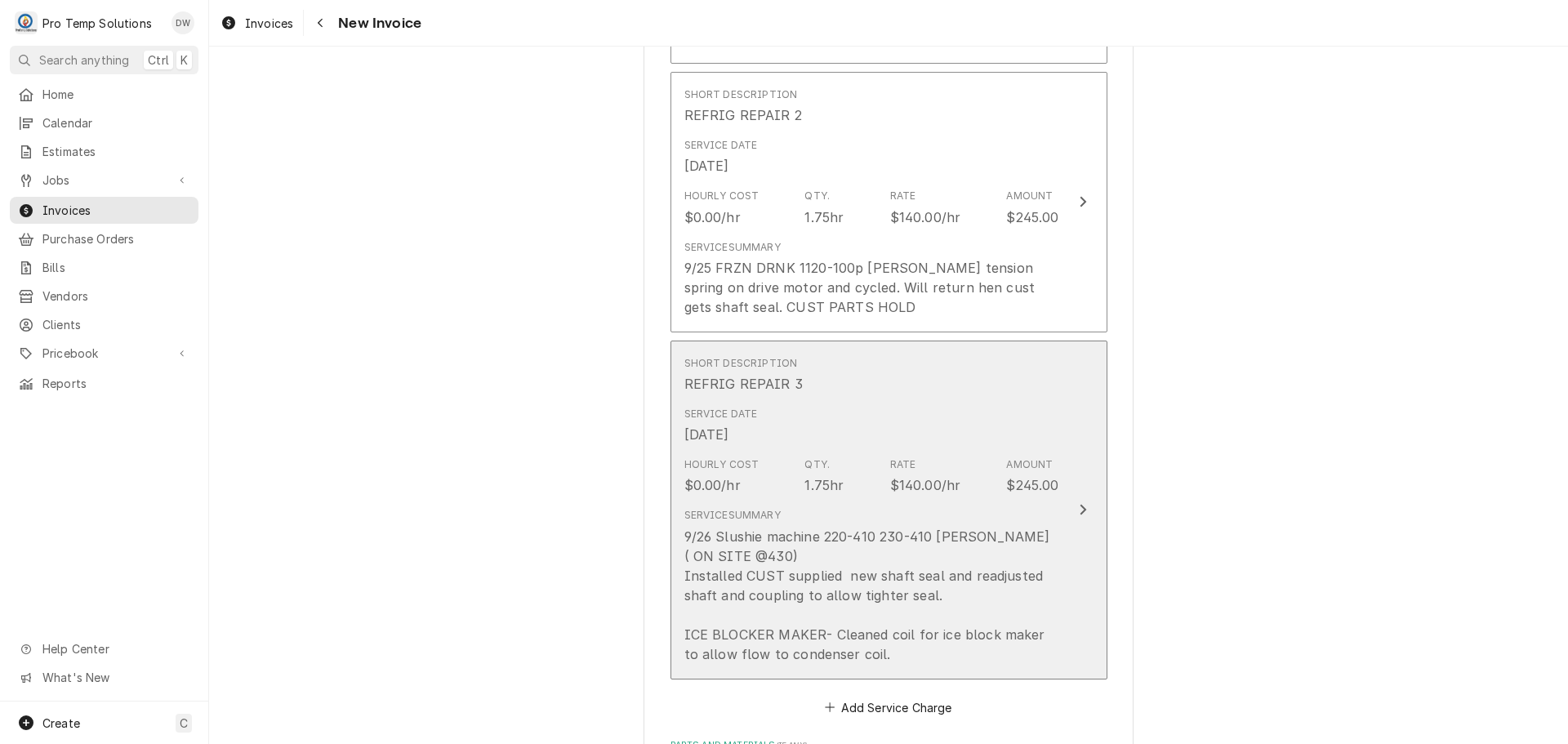
scroll to position [1928, 0]
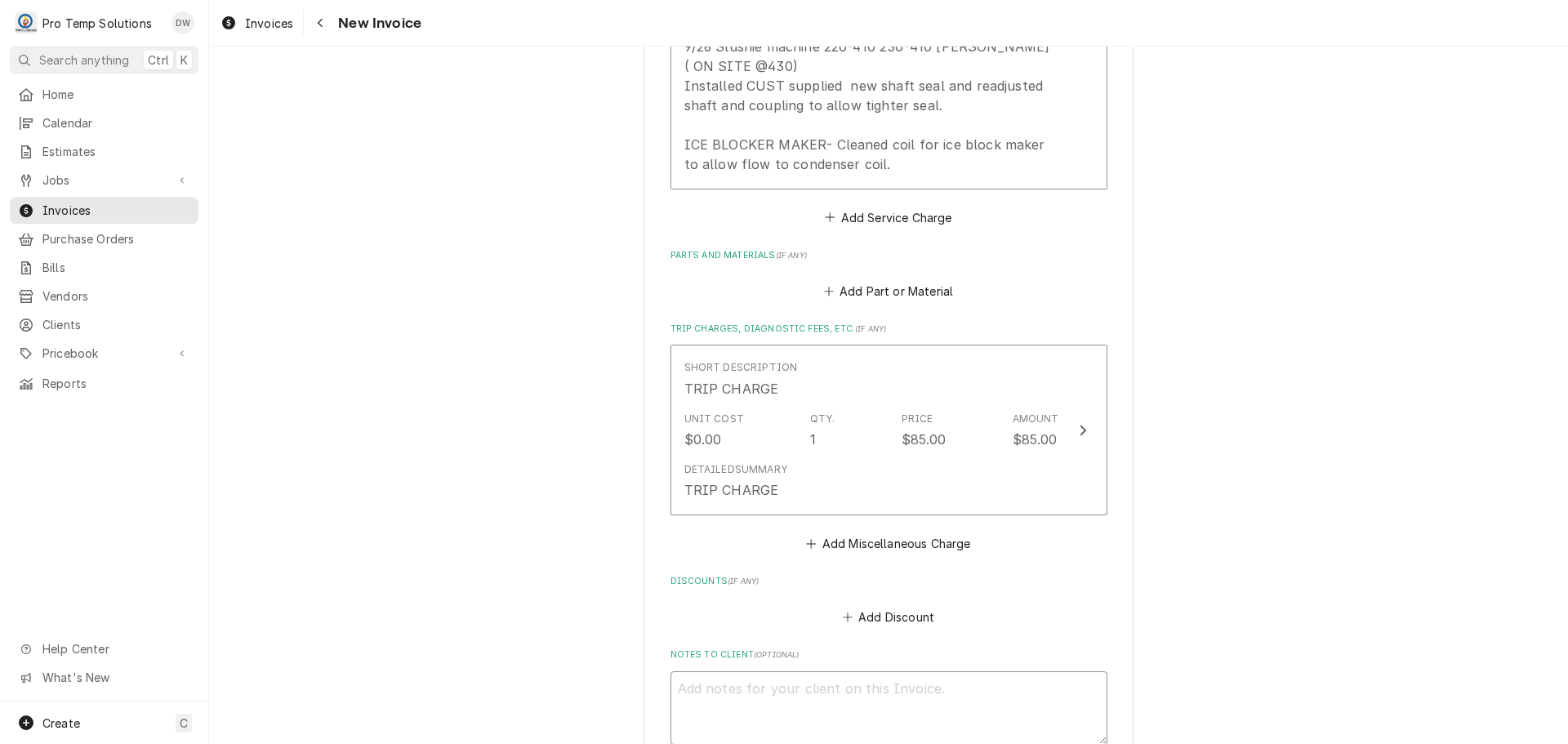
click at [700, 672] on textarea "Notes to Client ( optional )" at bounding box center [889, 708] width 437 height 73
type textarea "x"
type textarea "#"
type textarea "x"
type textarea "#0"
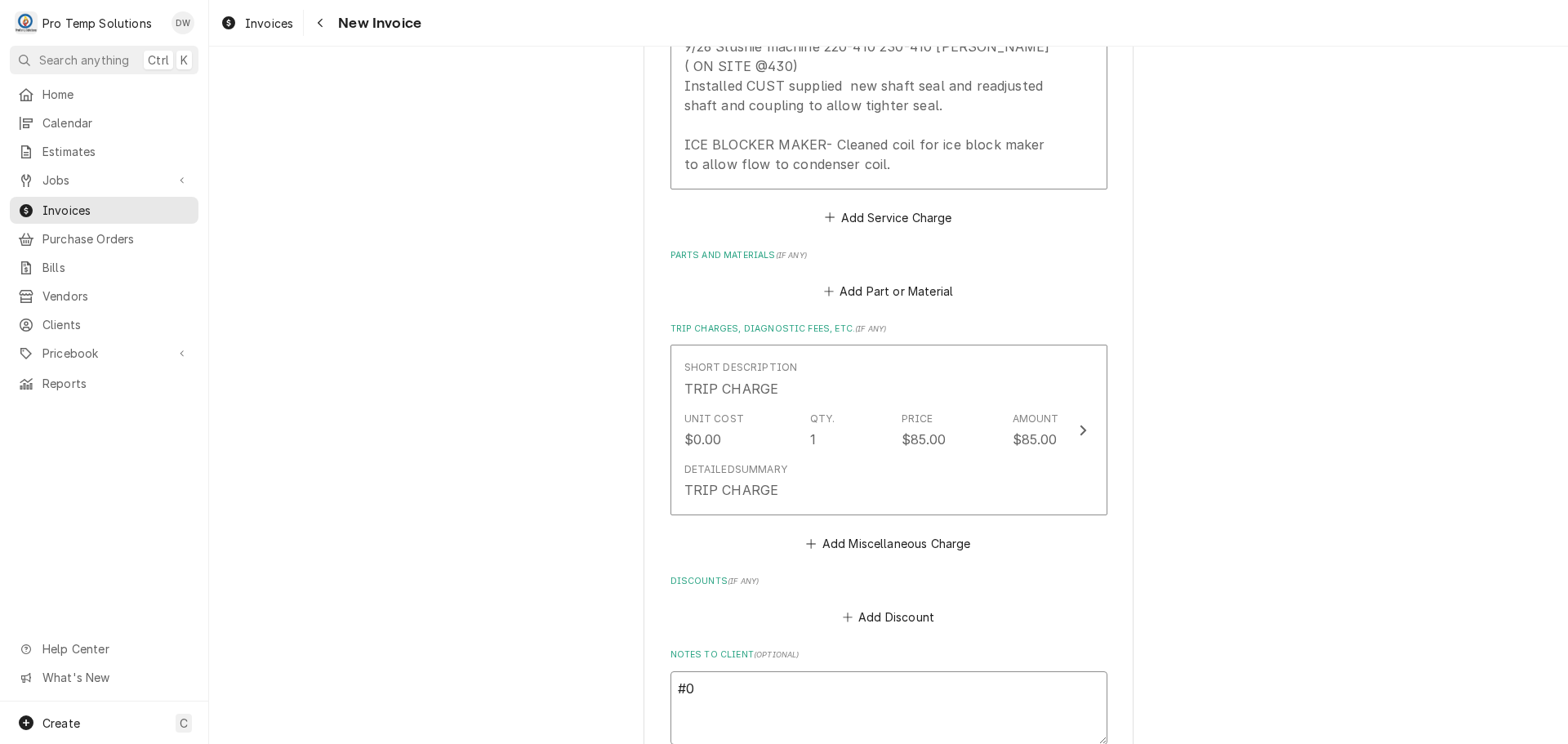
type textarea "x"
type textarea "#09"
type textarea "x"
type textarea "#092"
type textarea "x"
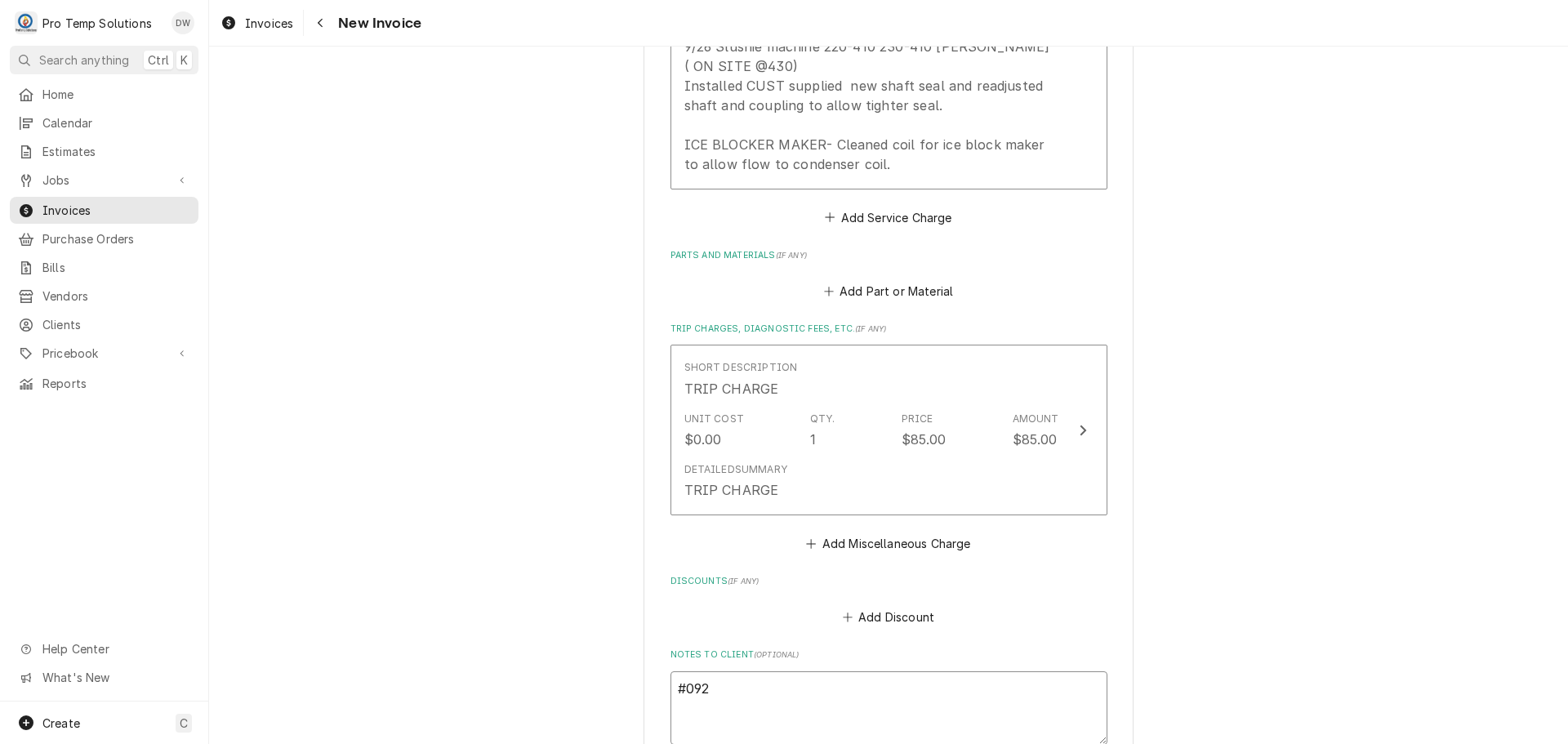
type textarea "#0926"
type textarea "x"
type textarea "#09262"
type textarea "x"
type textarea "#092625"
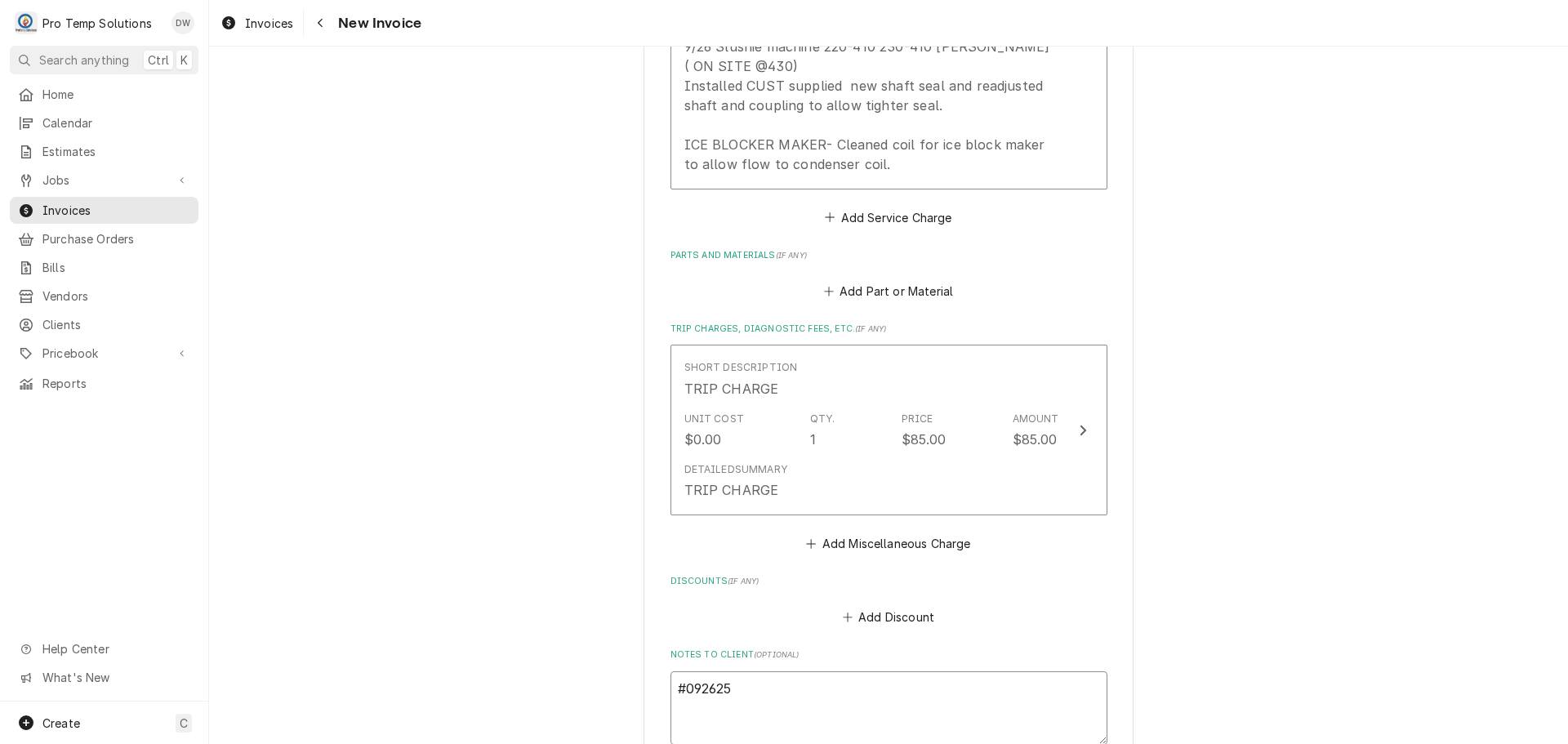
type textarea "x"
type textarea "#0926250"
type textarea "x"
type textarea "#09262500"
type textarea "x"
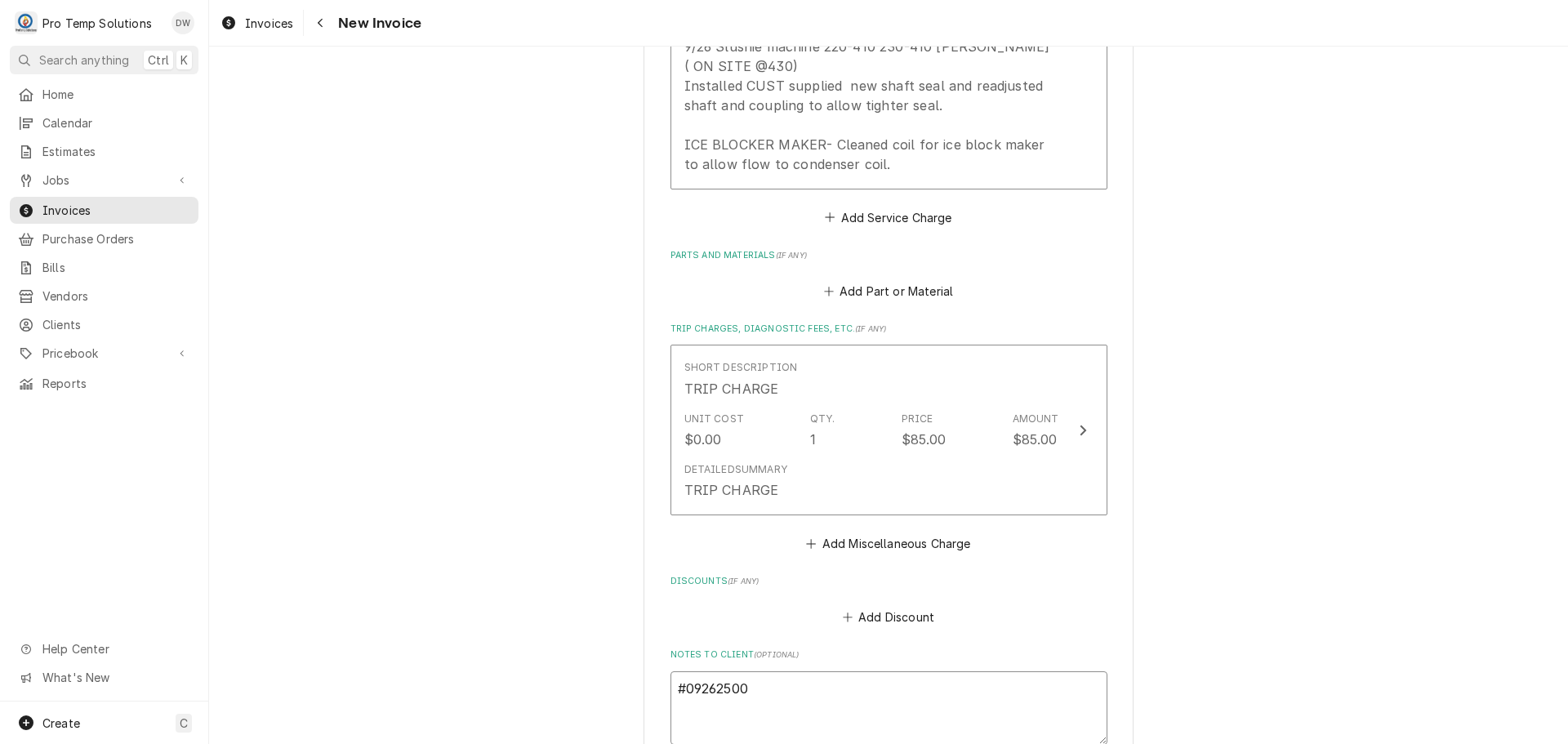
type textarea "#092625002"
type textarea "x"
type textarea "#092625002"
type textarea "x"
type textarea "#092625002 Q"
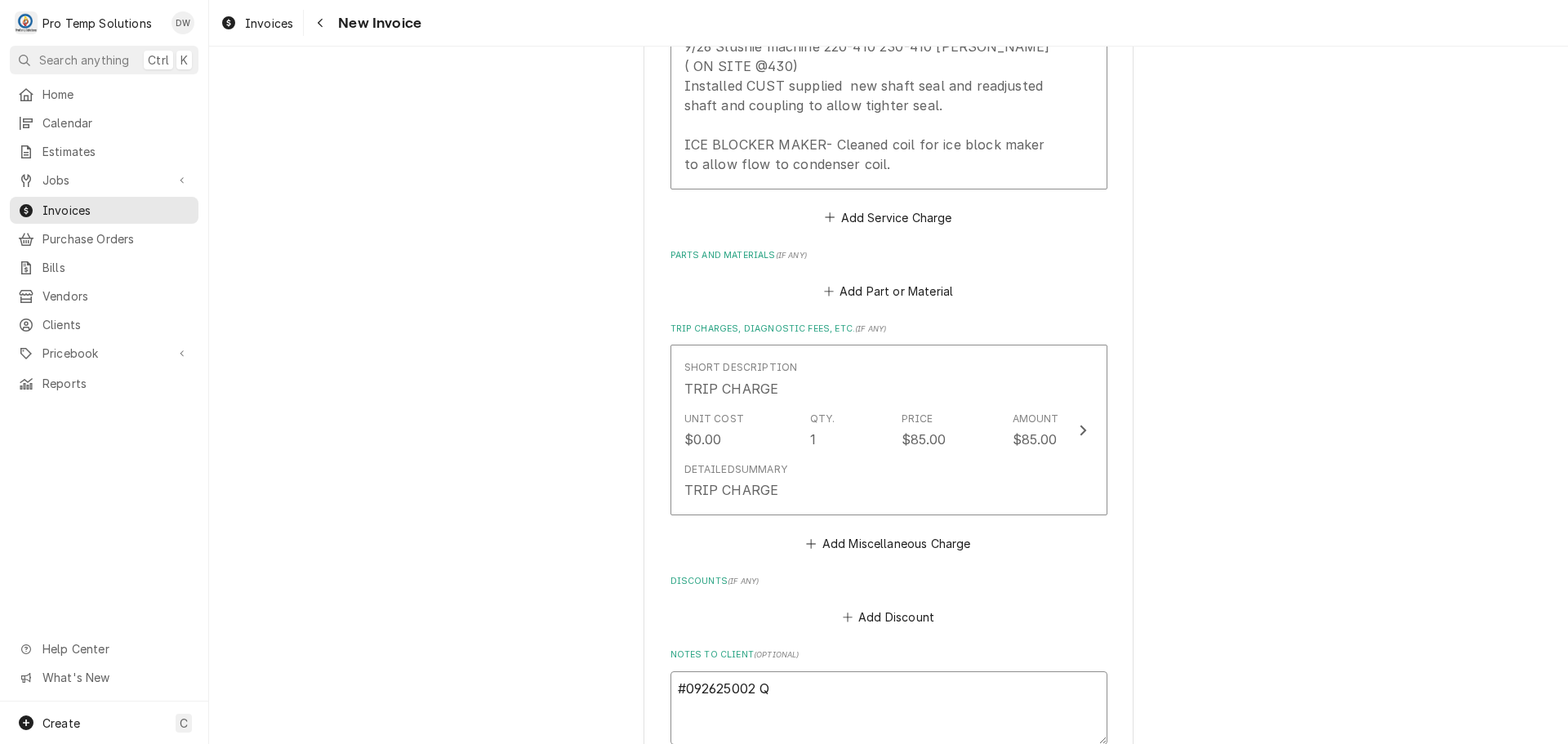
type textarea "x"
type textarea "#092625002 QU"
type textarea "x"
type textarea "#092625002 QUE"
type textarea "x"
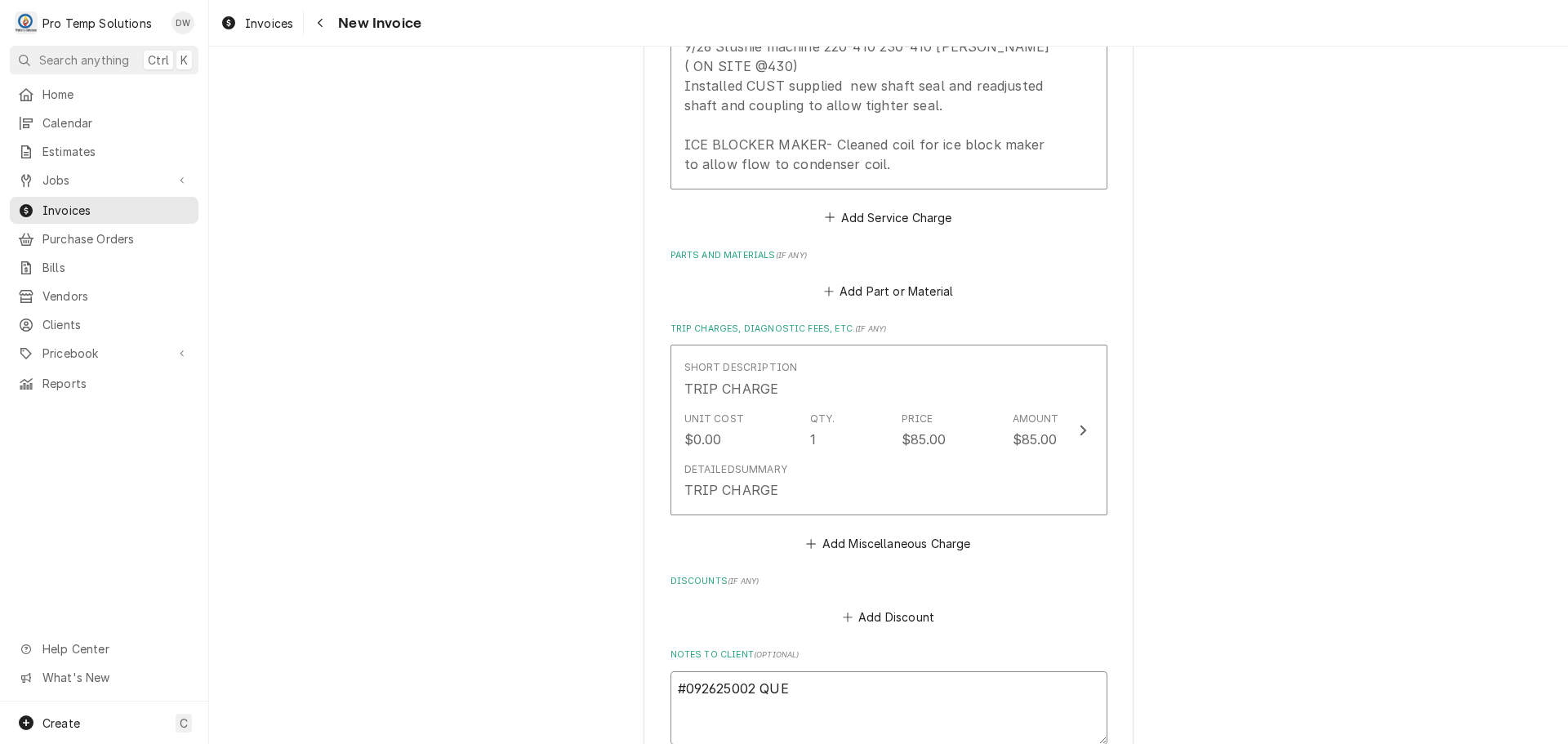
type textarea "#092625002 QUEE"
type textarea "x"
type textarea "#092625002 QUEEN"
type textarea "x"
type textarea "#092625002 QUEENY"
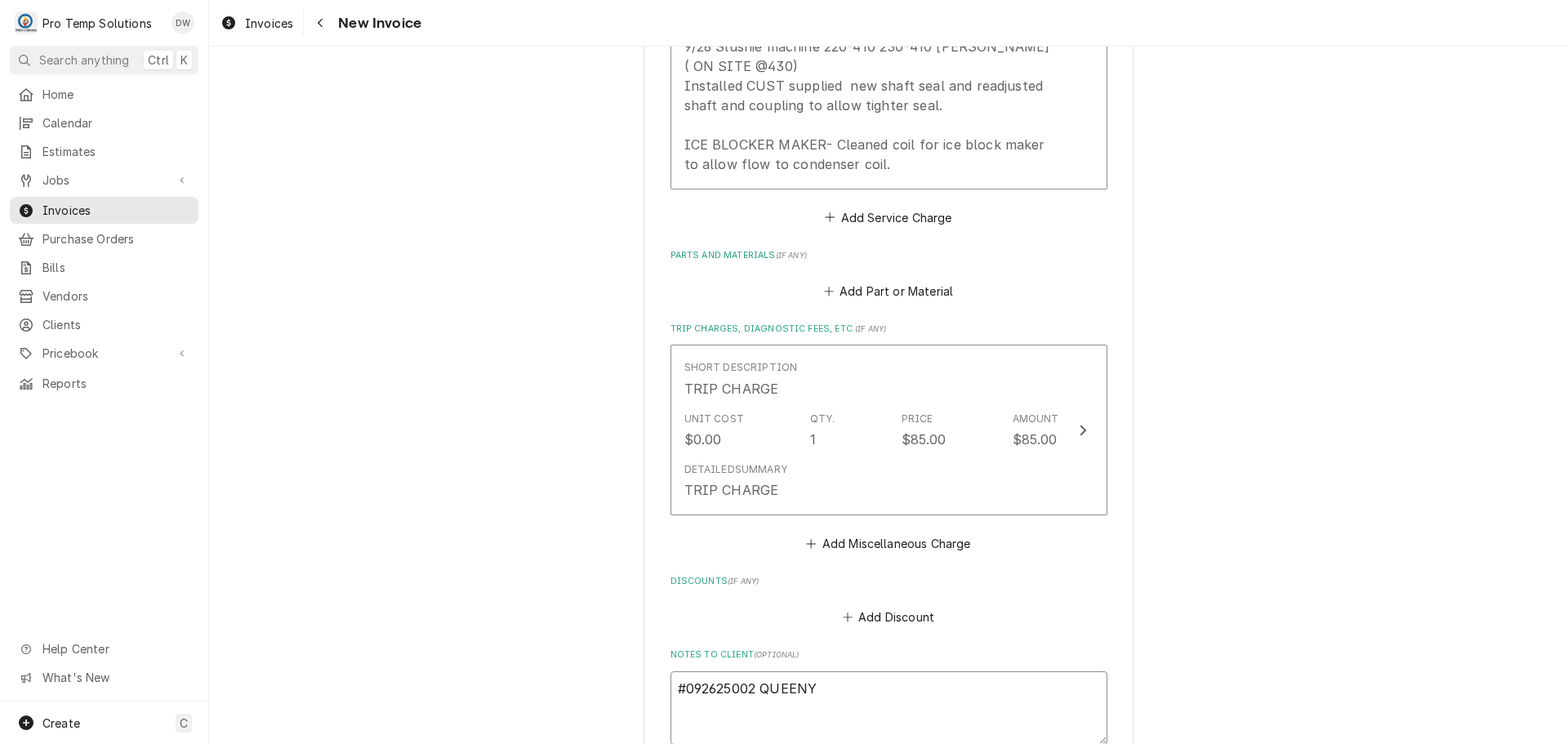
type textarea "x"
type textarea "#092625002 QUEENY'"
type textarea "x"
type textarea "#092625002 QUEENY'S"
type textarea "x"
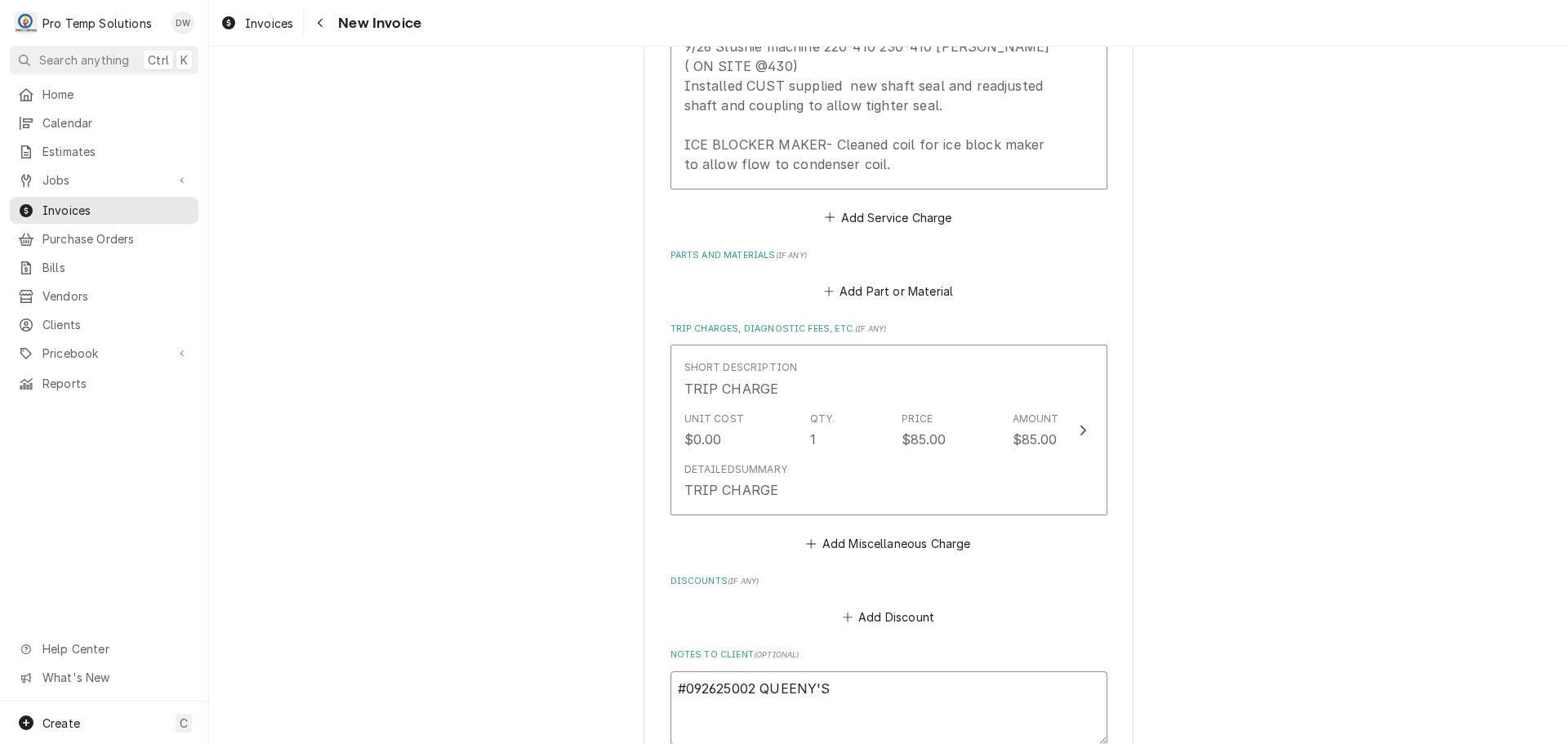
type textarea "#092625002 QUEENY'S-"
type textarea "x"
type textarea "#092625002 QUEENY'S-"
type textarea "x"
type textarea "#092625002 QUEENY'S- D"
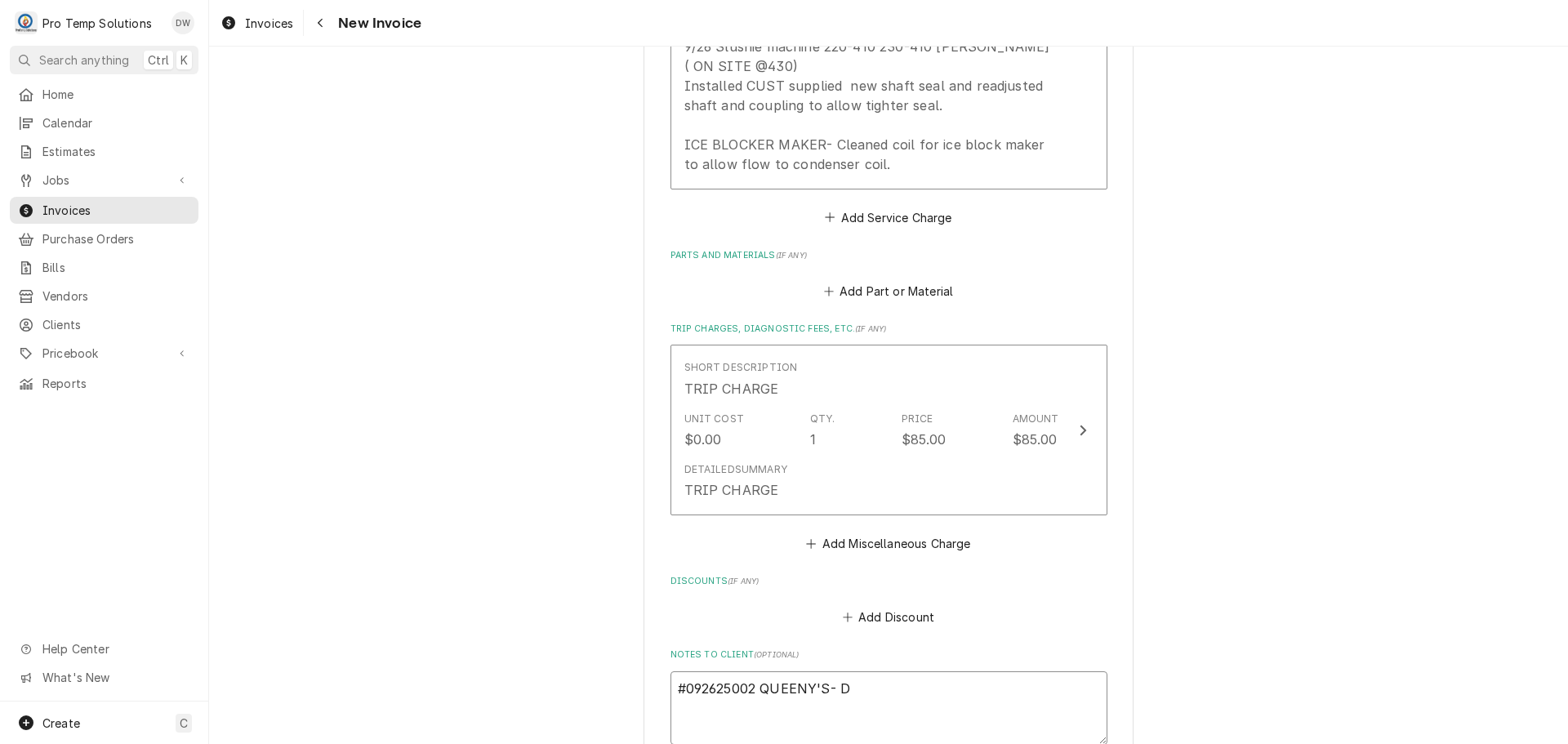
type textarea "x"
type textarea "#092625002 QUEENY'S- DR"
type textarea "x"
type textarea "#092625002 QUEENY'S- DRI"
type textarea "x"
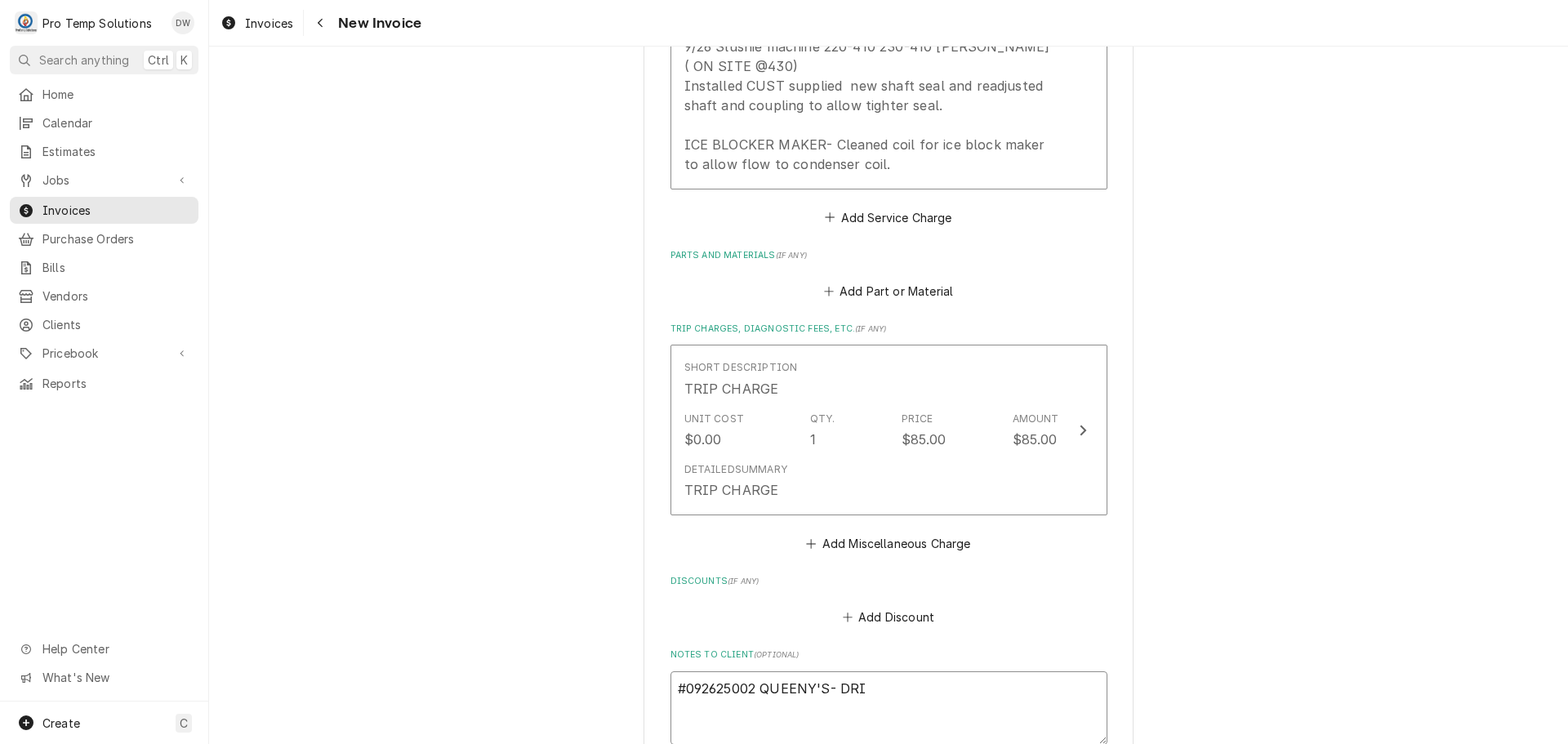
type textarea "#092625002 QUEENY'S- DRIN"
type textarea "x"
type textarea "#092625002 QUEENY'S- DRINK"
type textarea "x"
type textarea "#092625002 QUEENY'S- DRINK"
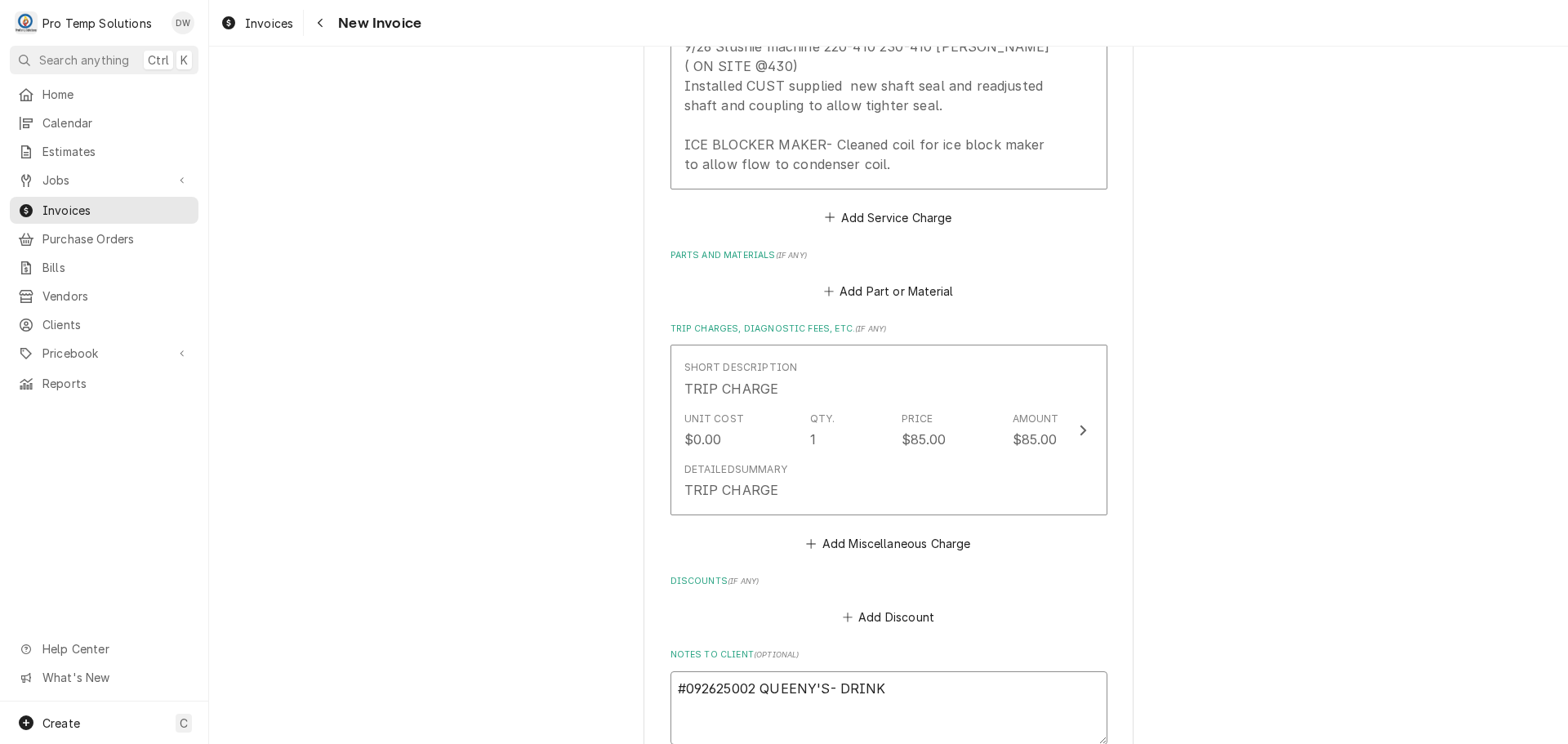
type textarea "x"
type textarea "#092625002 QUEENY'S- DRINK M"
type textarea "x"
type textarea "#092625002 QUEENY'S- DRINK MA"
type textarea "x"
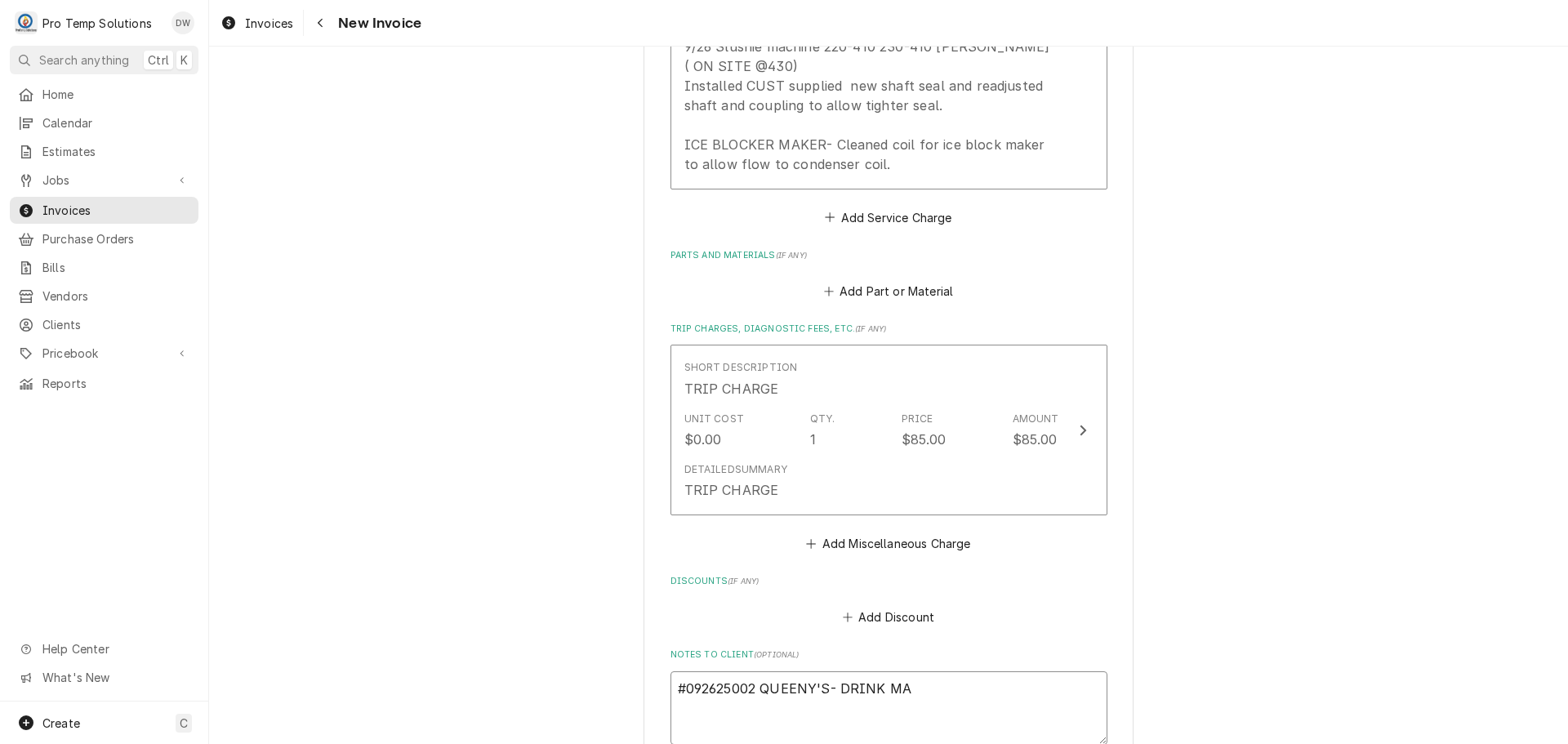
type textarea "#092625002 QUEENY'S- DRINK MAC"
type textarea "x"
type textarea "#092625002 QUEENY'S- DRINK MACH"
type textarea "x"
type textarea "#092625002 QUEENY'S- DRINK MACH"
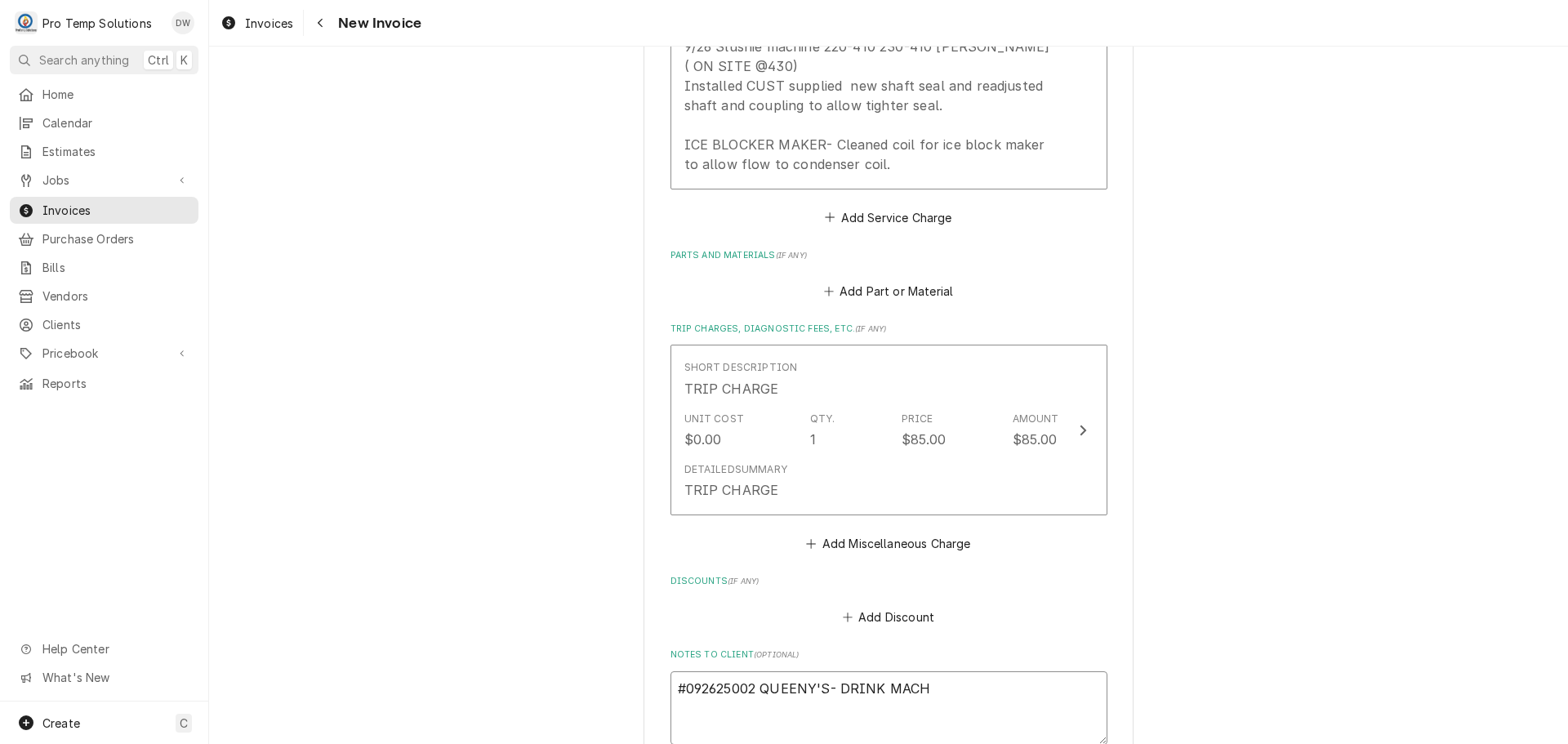
type textarea "x"
type textarea "#092625002 QUEENY'S- DRINK MACH /"
type textarea "x"
type textarea "#092625002 QUEENY'S- DRINK MACH /"
type textarea "x"
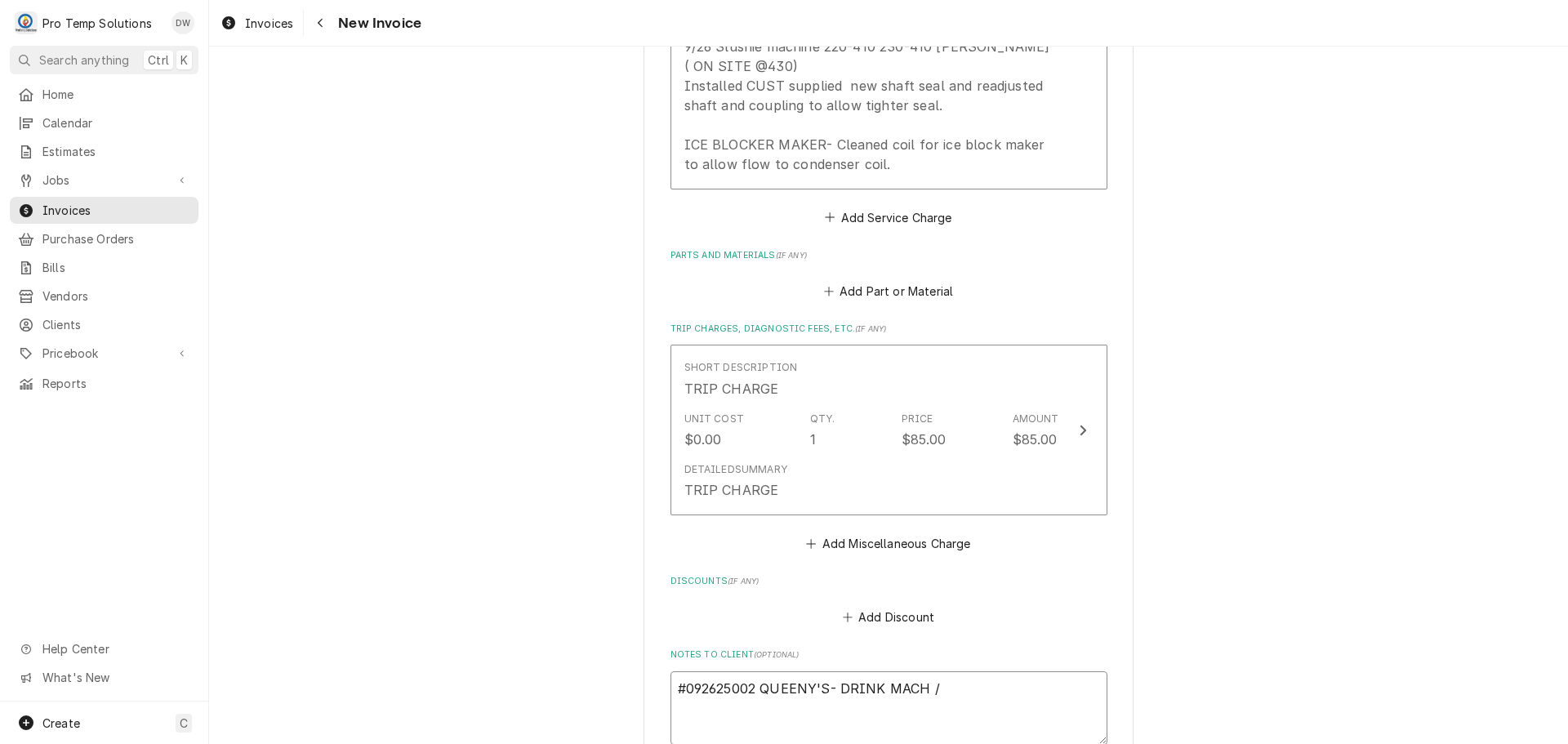
type textarea "#092625002 QUEENY'S- DRINK MACH / I"
type textarea "x"
type textarea "#092625002 QUEENY'S- DRINK MACH / IC"
type textarea "x"
type textarea "#092625002 QUEENY'S- DRINK MACH / ICE"
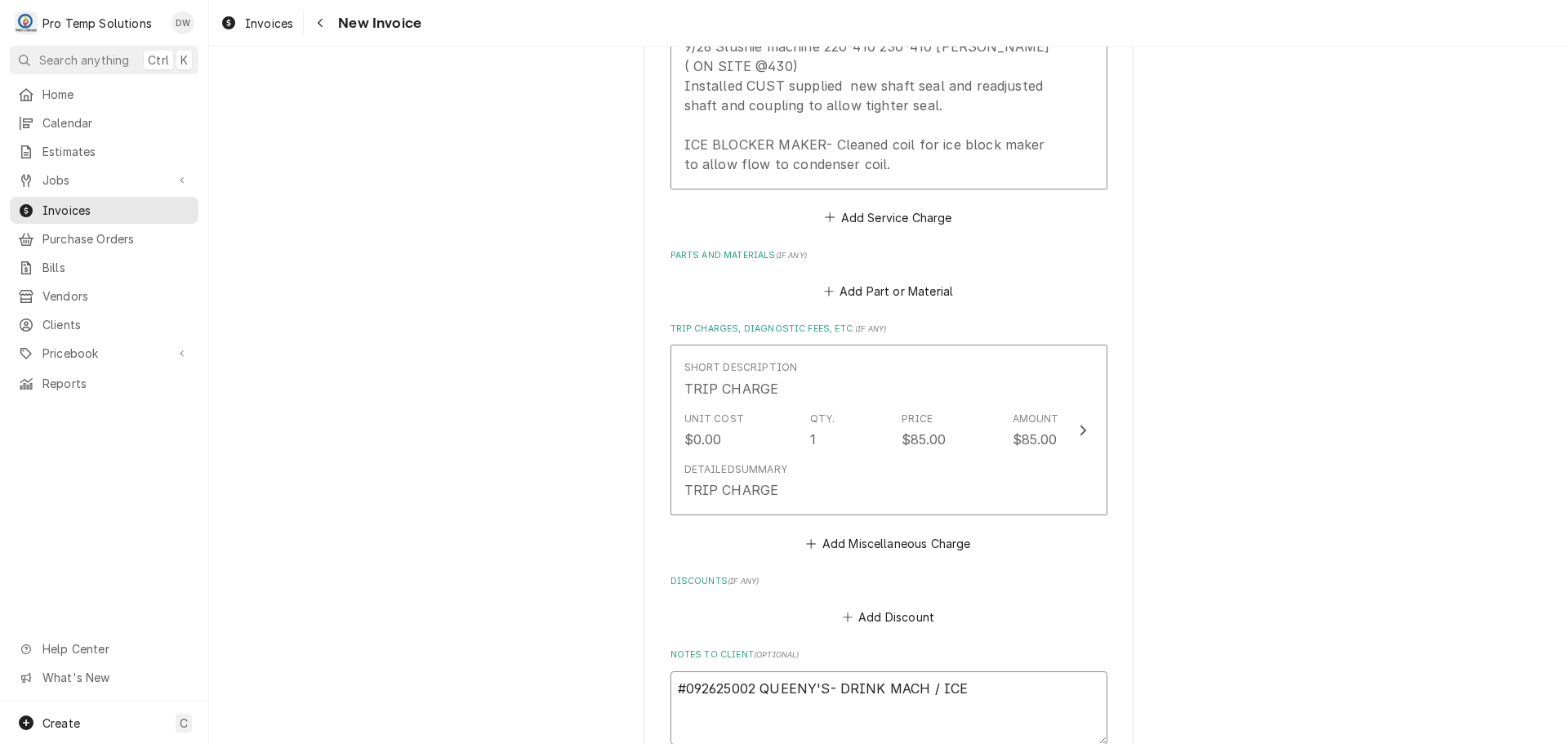
type textarea "x"
type textarea "#092625002 QUEENY'S- DRINK MACH / ICE"
type textarea "x"
type textarea "#092625002 QUEENY'S- DRINK MACH / ICE B"
type textarea "x"
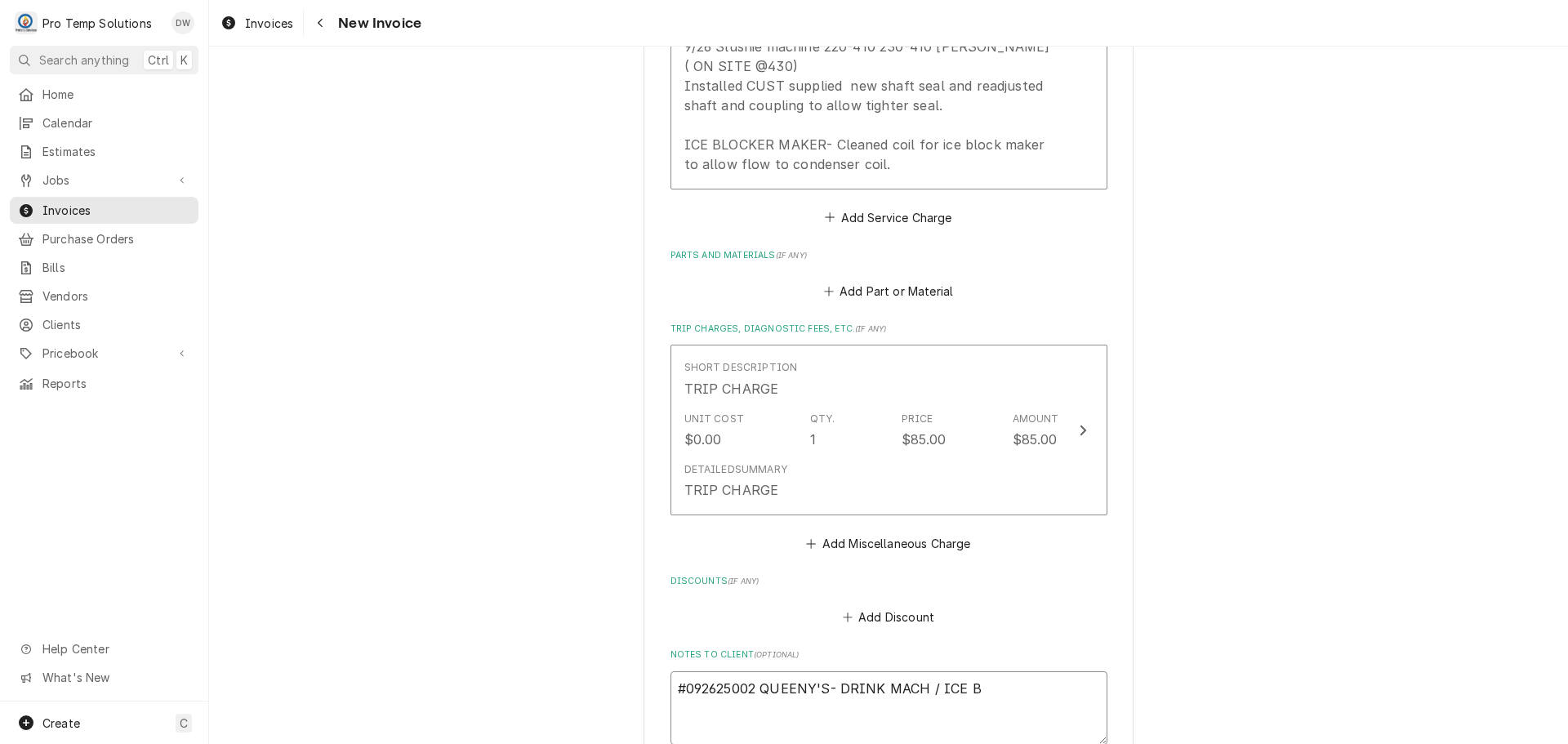
type textarea "#092625002 QUEENY'S- DRINK MACH / ICE BL"
type textarea "x"
type textarea "#092625002 QUEENY'S- DRINK MACH / ICE BLK"
type textarea "x"
type textarea "#092625002 QUEENY'S- DRINK MACH / ICE BLK"
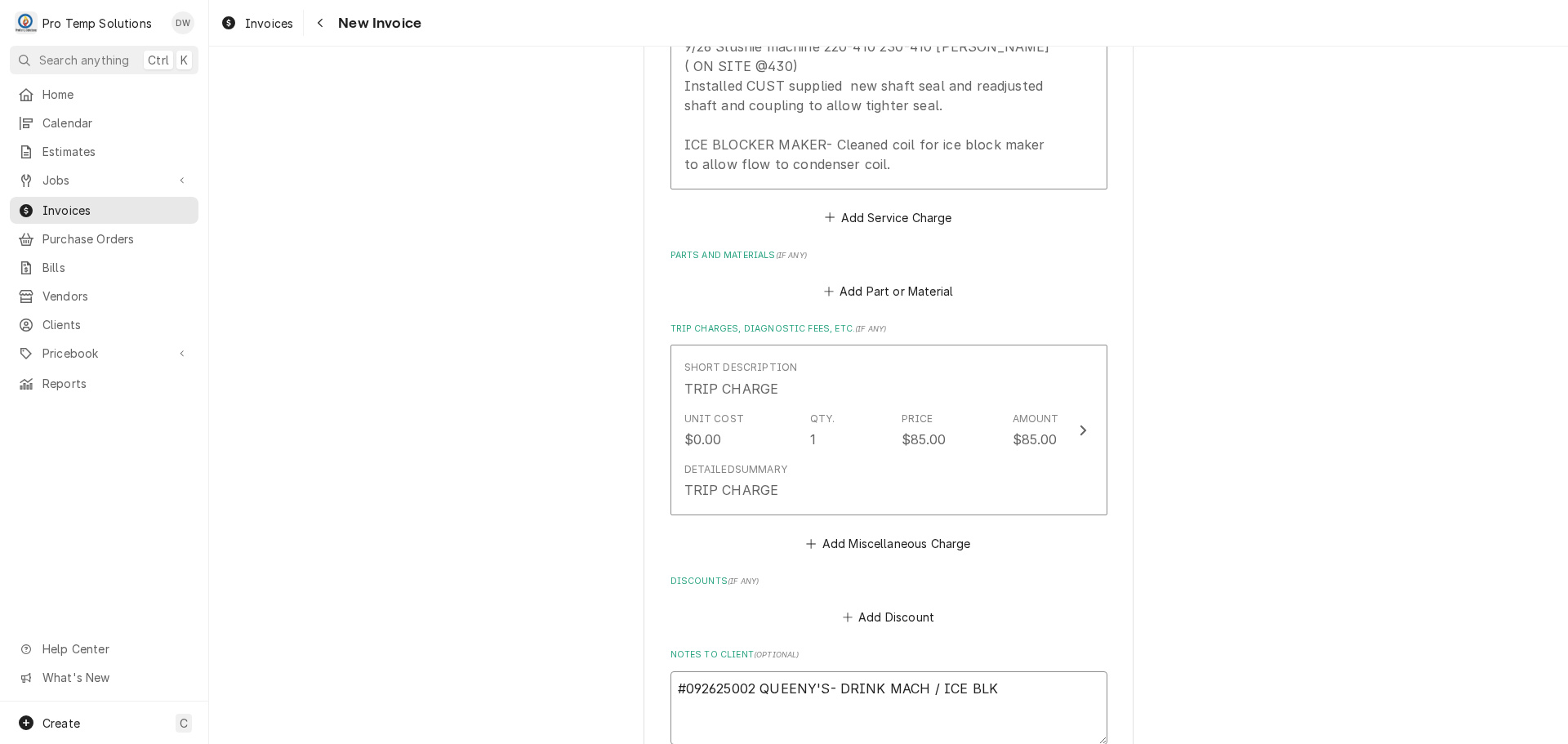
type textarea "x"
type textarea "#092625002 QUEENY'S- DRINK MACH / ICE BLK M"
type textarea "x"
type textarea "#092625002 QUEENY'S- DRINK MACH / ICE BLK MA"
type textarea "x"
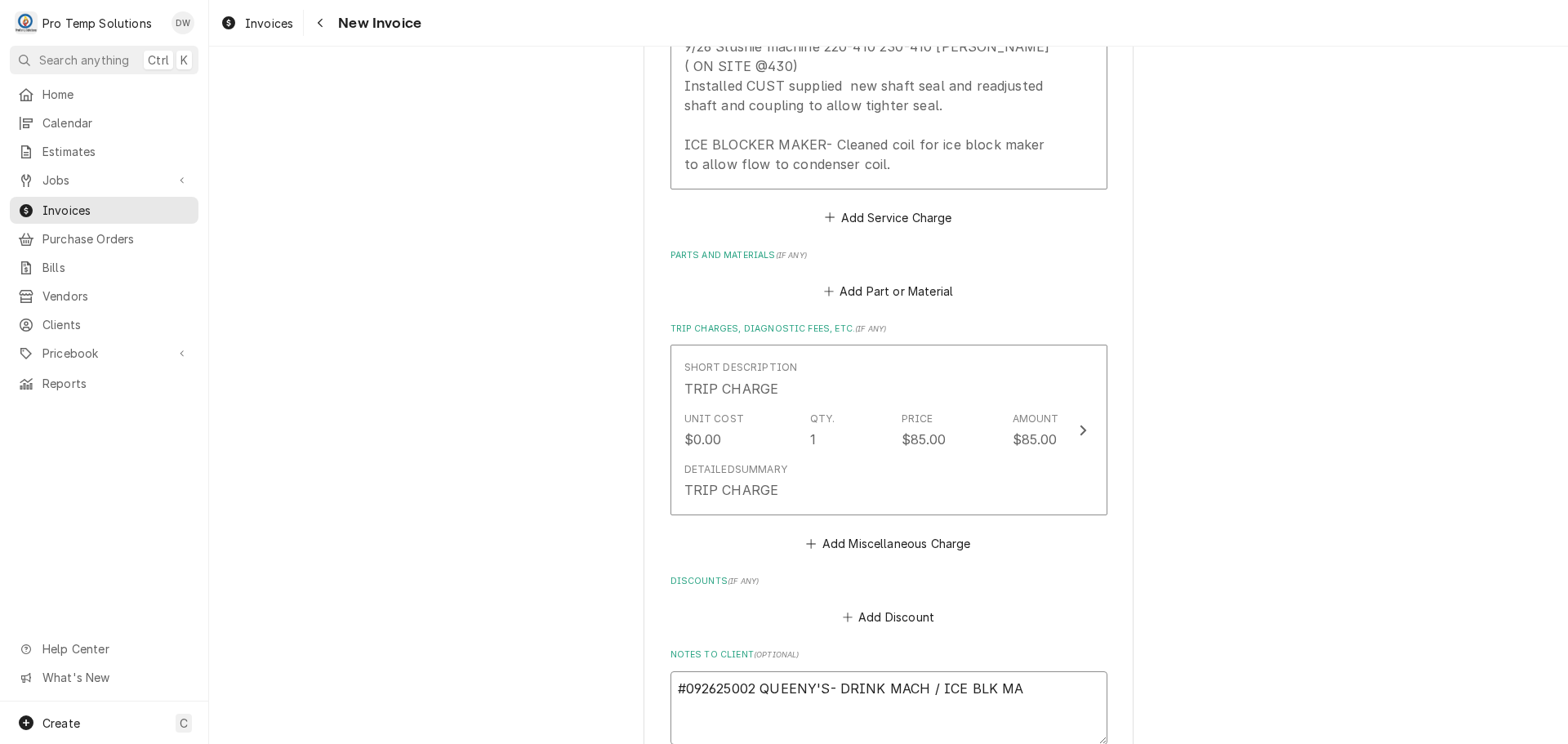
type textarea "#092625002 QUEENY'S- DRINK MACH / ICE BLK MAK"
type textarea "x"
type textarea "#092625002 QUEENY'S- DRINK MACH / ICE BLK MAKE"
type textarea "x"
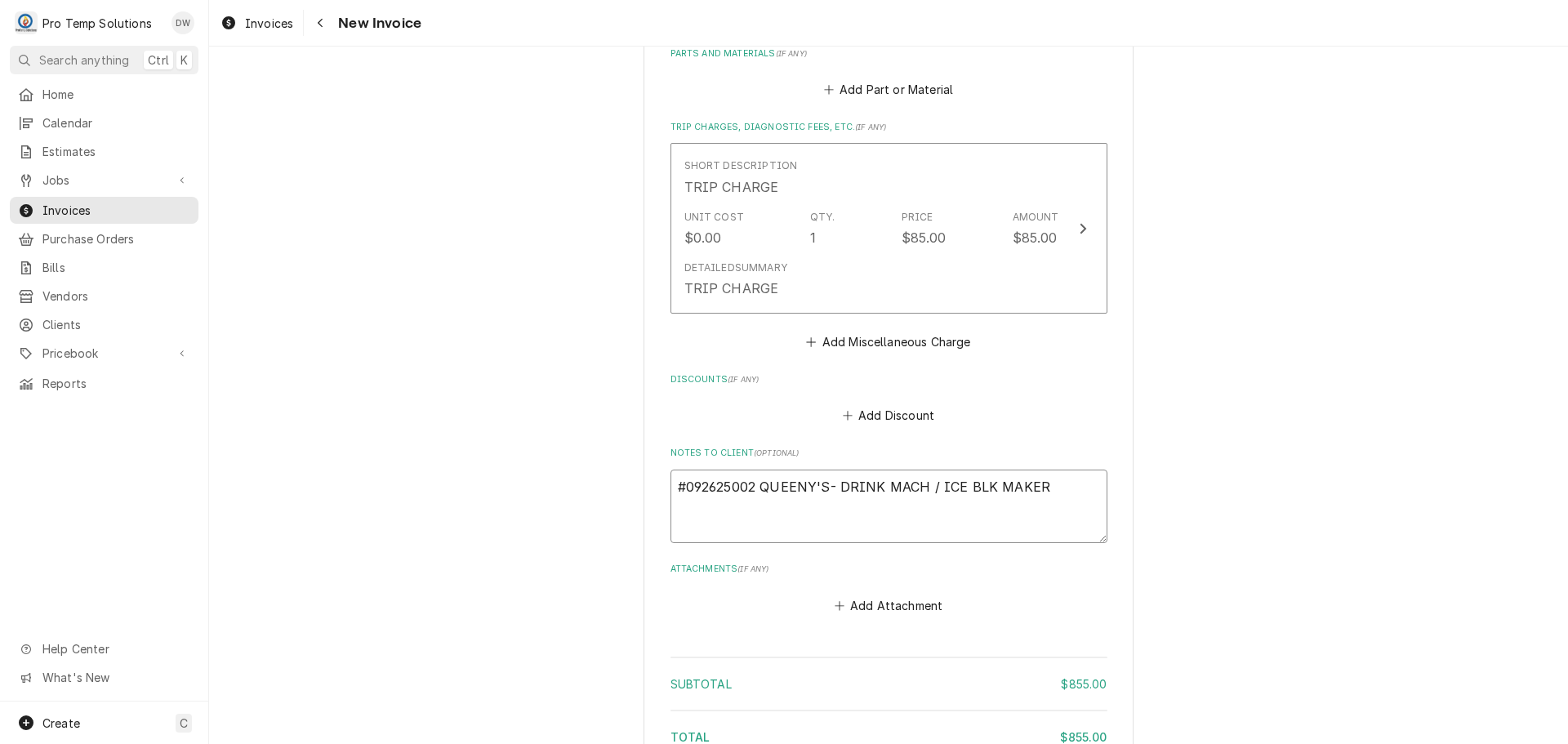
scroll to position [2294, 0]
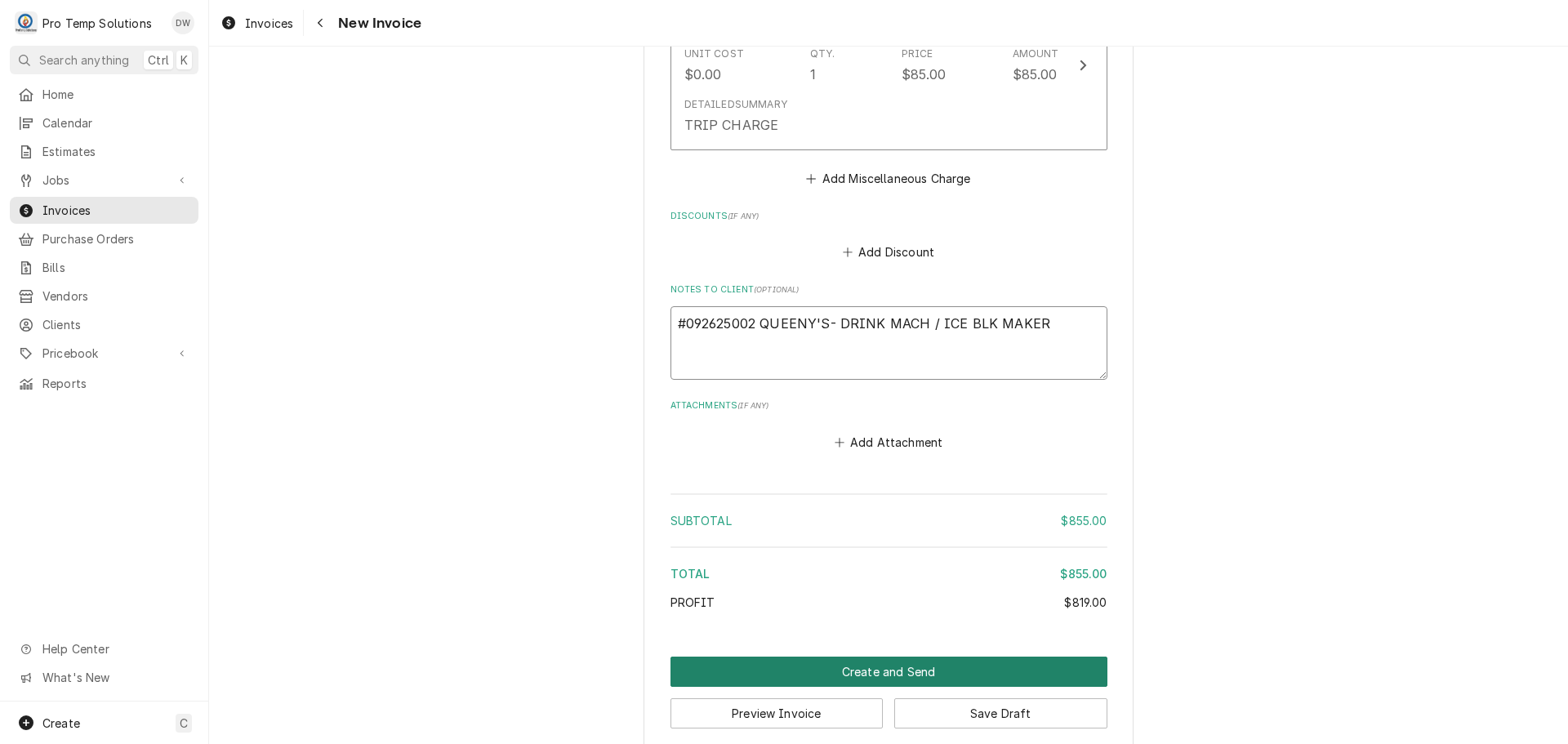
type textarea "#092625002 QUEENY'S- DRINK MACH / ICE BLK MAKER"
click at [879, 657] on button "Create and Send" at bounding box center [889, 672] width 437 height 31
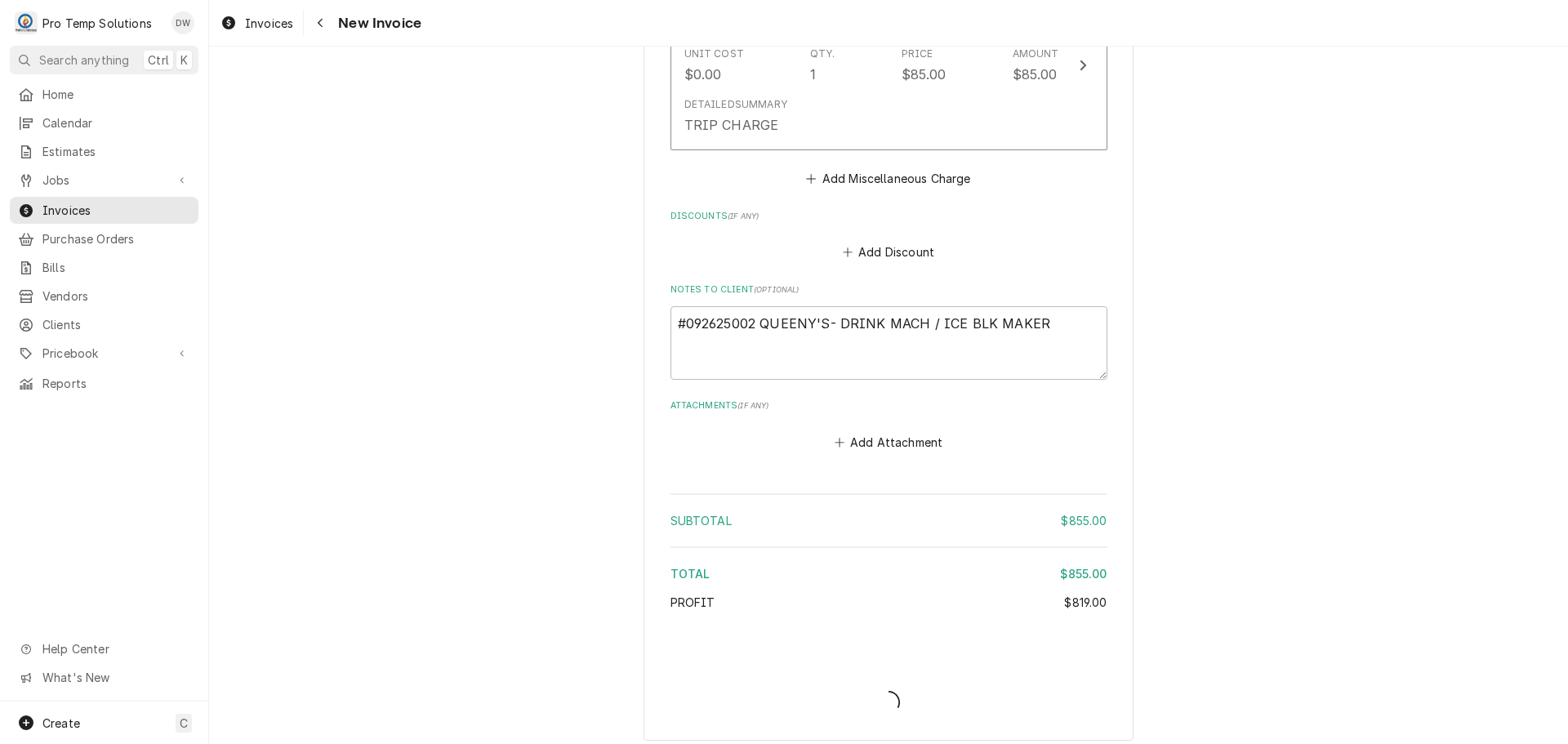
scroll to position [2284, 0]
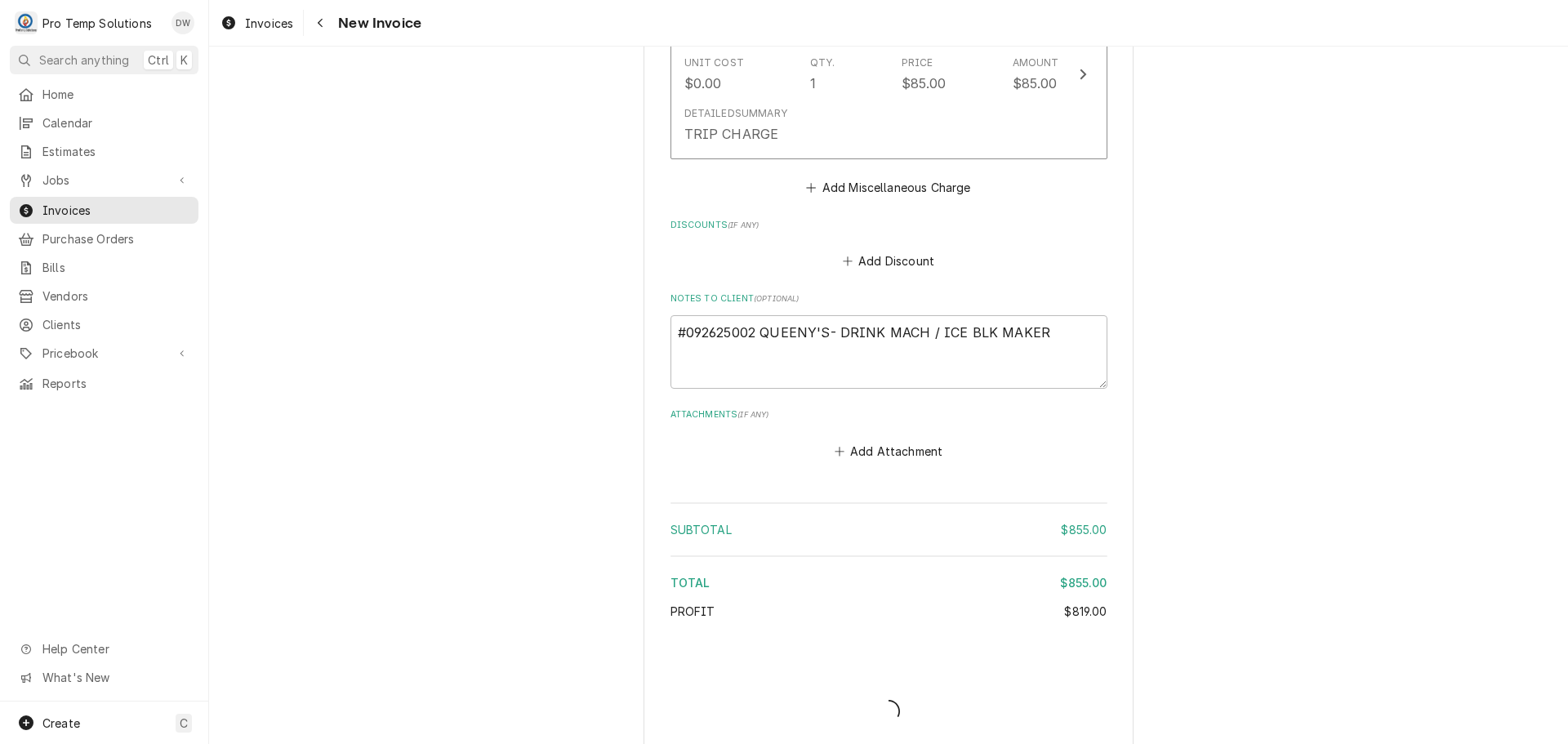
type textarea "x"
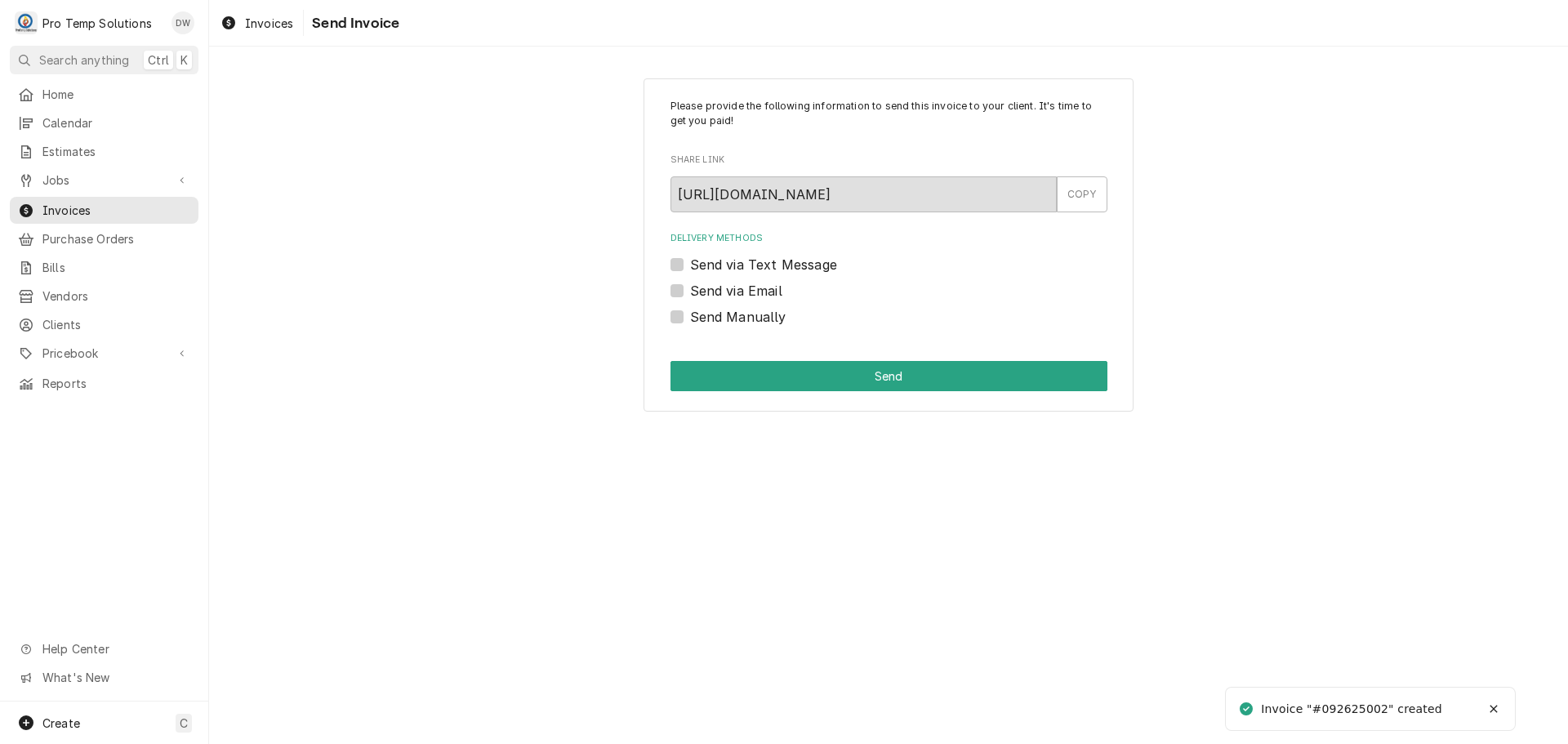
click at [690, 285] on label "Send via Email" at bounding box center [736, 290] width 92 height 19
click at [690, 285] on input "Send via Email" at bounding box center [908, 298] width 437 height 36
checkbox input "true"
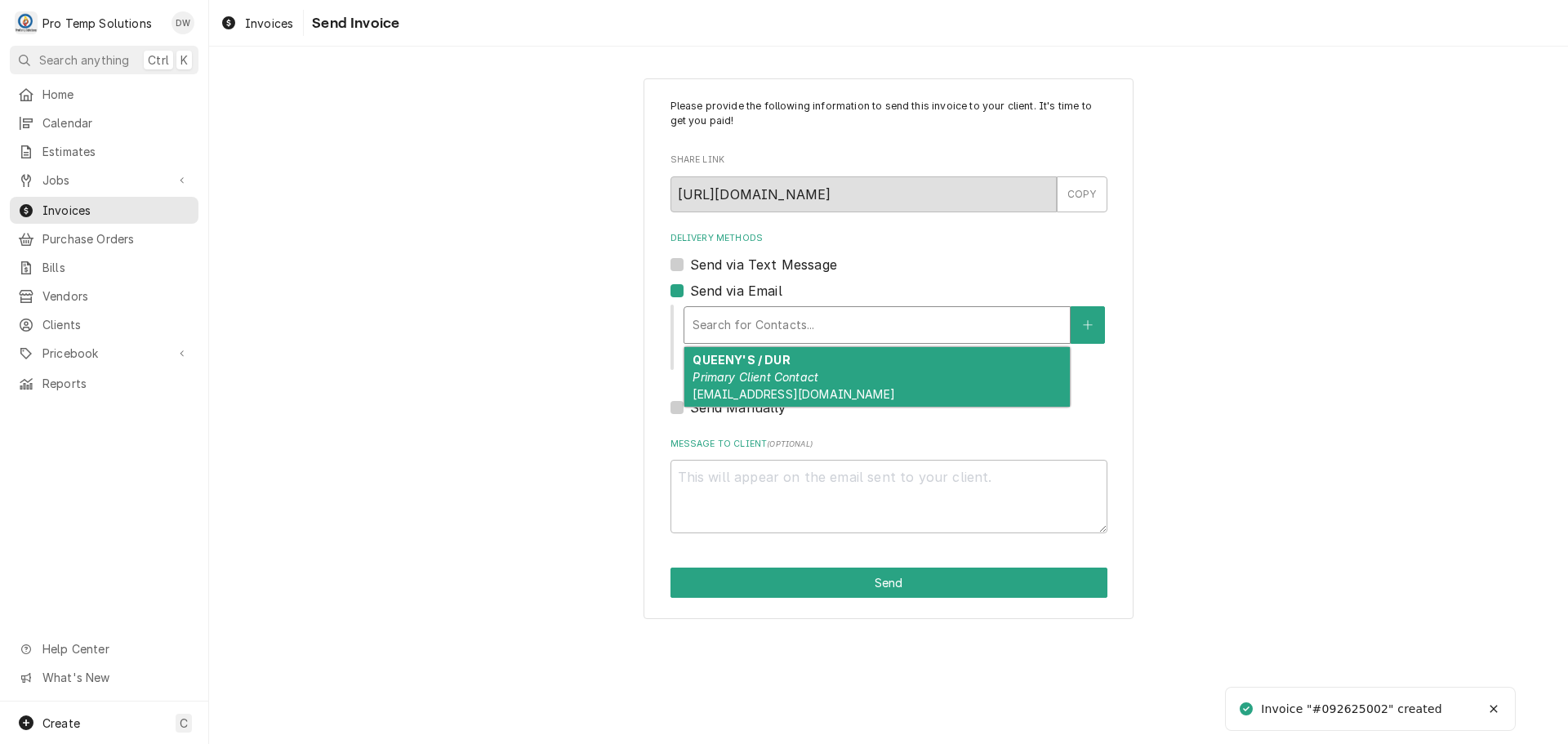
click at [812, 320] on div "Delivery Methods" at bounding box center [877, 325] width 369 height 30
drag, startPoint x: 798, startPoint y: 367, endPoint x: 784, endPoint y: 373, distance: 15.2
click at [797, 367] on div "QUEENY'S / DUR Primary Client Contact protempsolutions@gmail.com" at bounding box center [877, 377] width 386 height 59
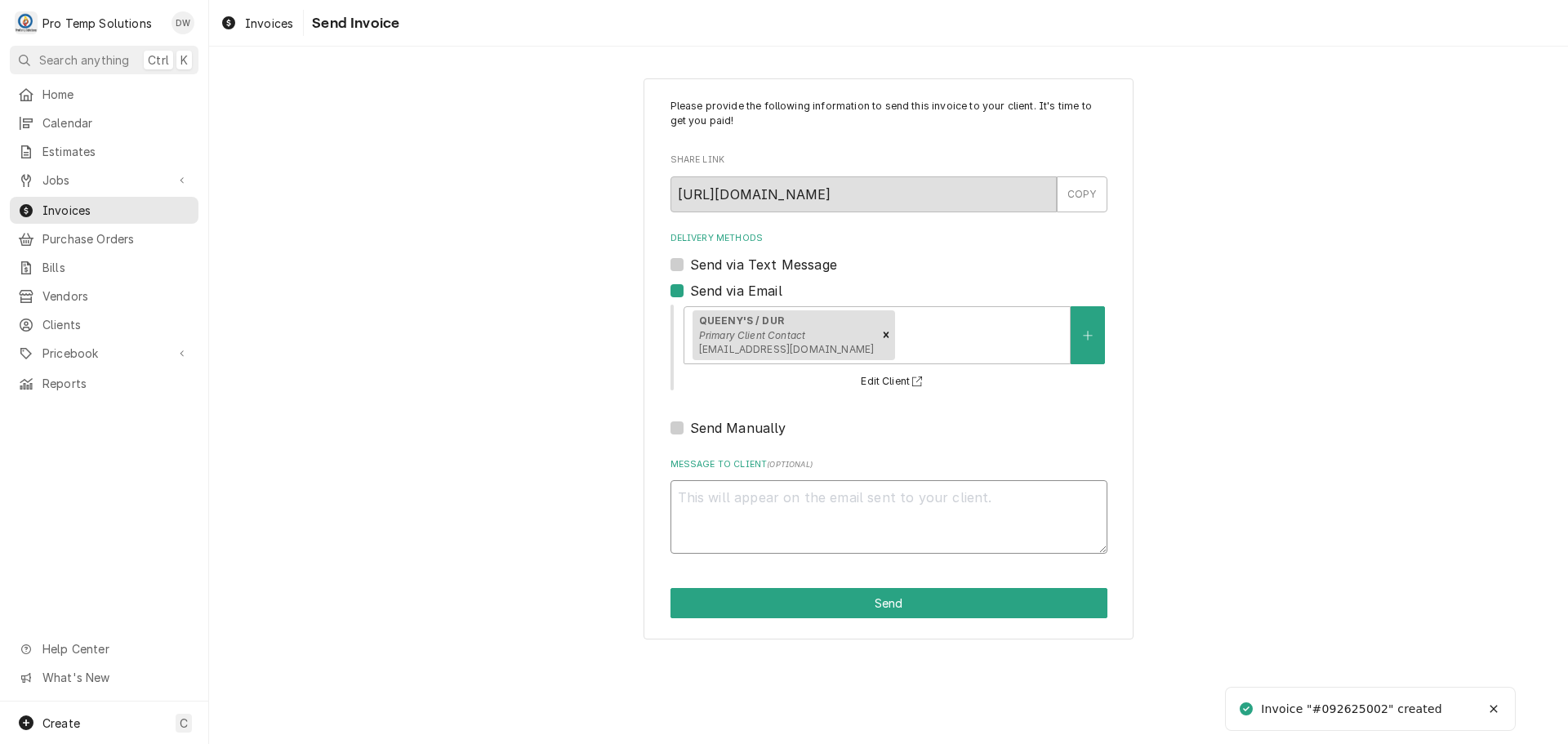
click at [736, 495] on textarea "Message to Client ( optional )" at bounding box center [889, 516] width 437 height 73
type textarea "x"
type textarea "#"
type textarea "x"
type textarea "#0"
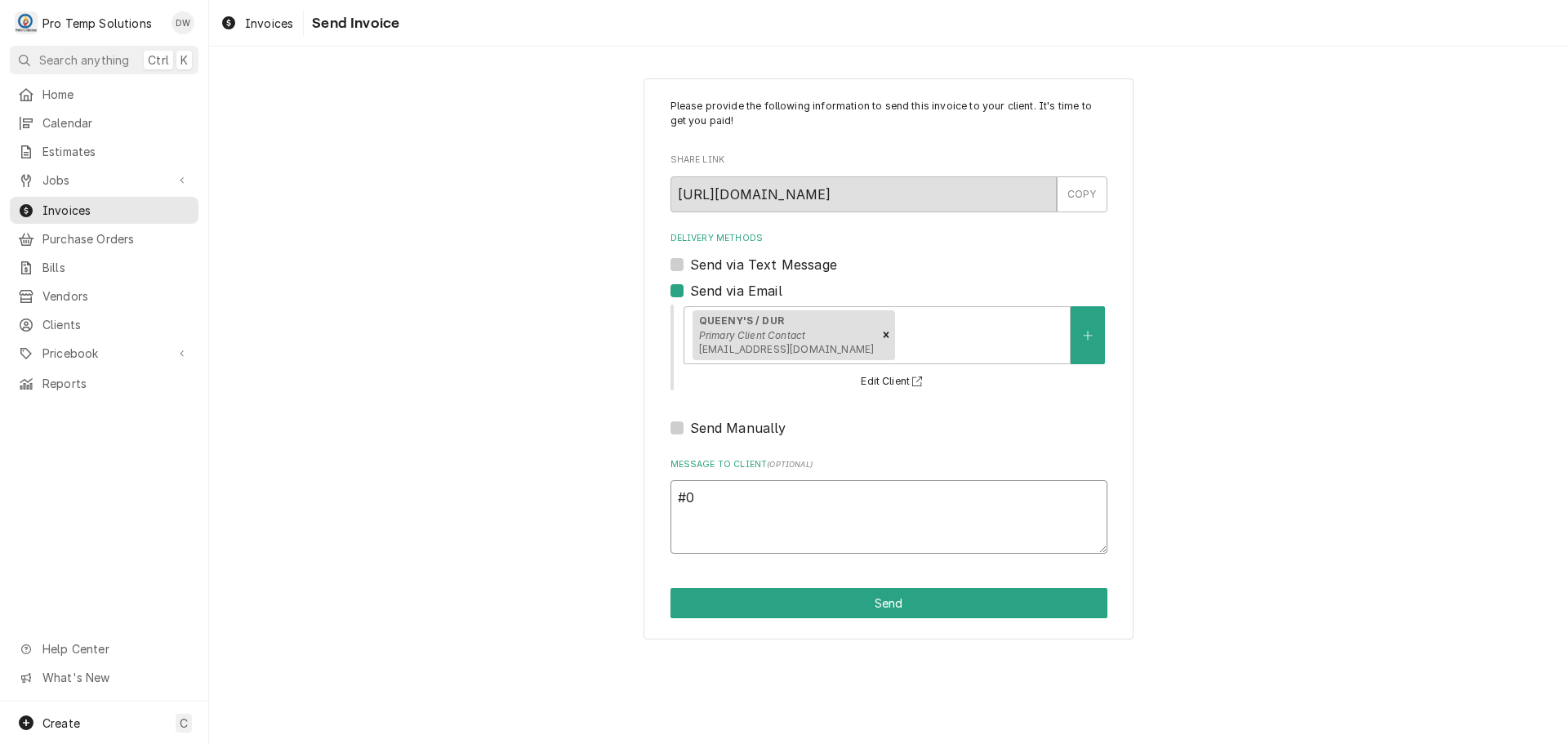
type textarea "x"
type textarea "#09"
type textarea "x"
type textarea "#092"
type textarea "x"
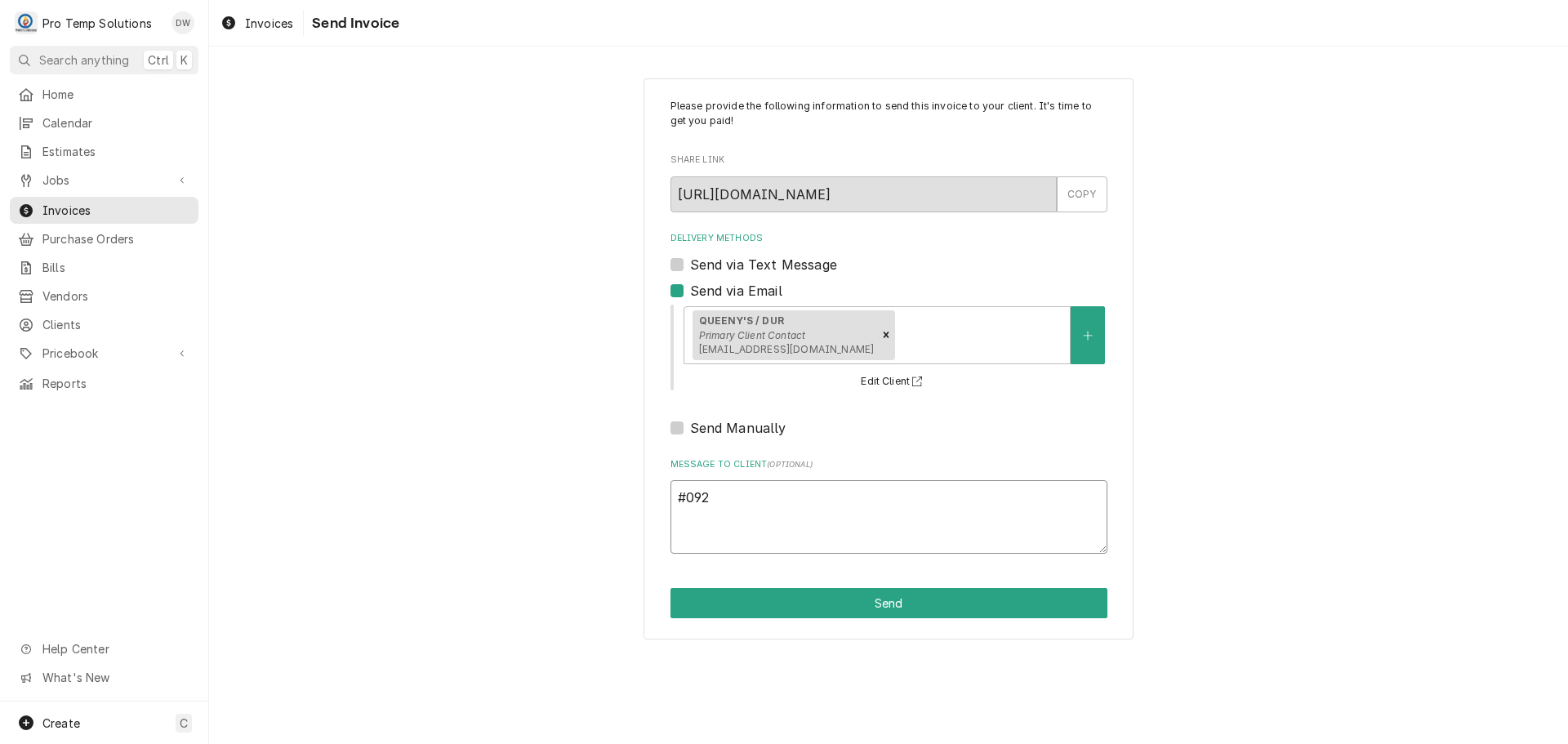
type textarea "#0926"
type textarea "x"
type textarea "#09262"
type textarea "x"
type textarea "#092625"
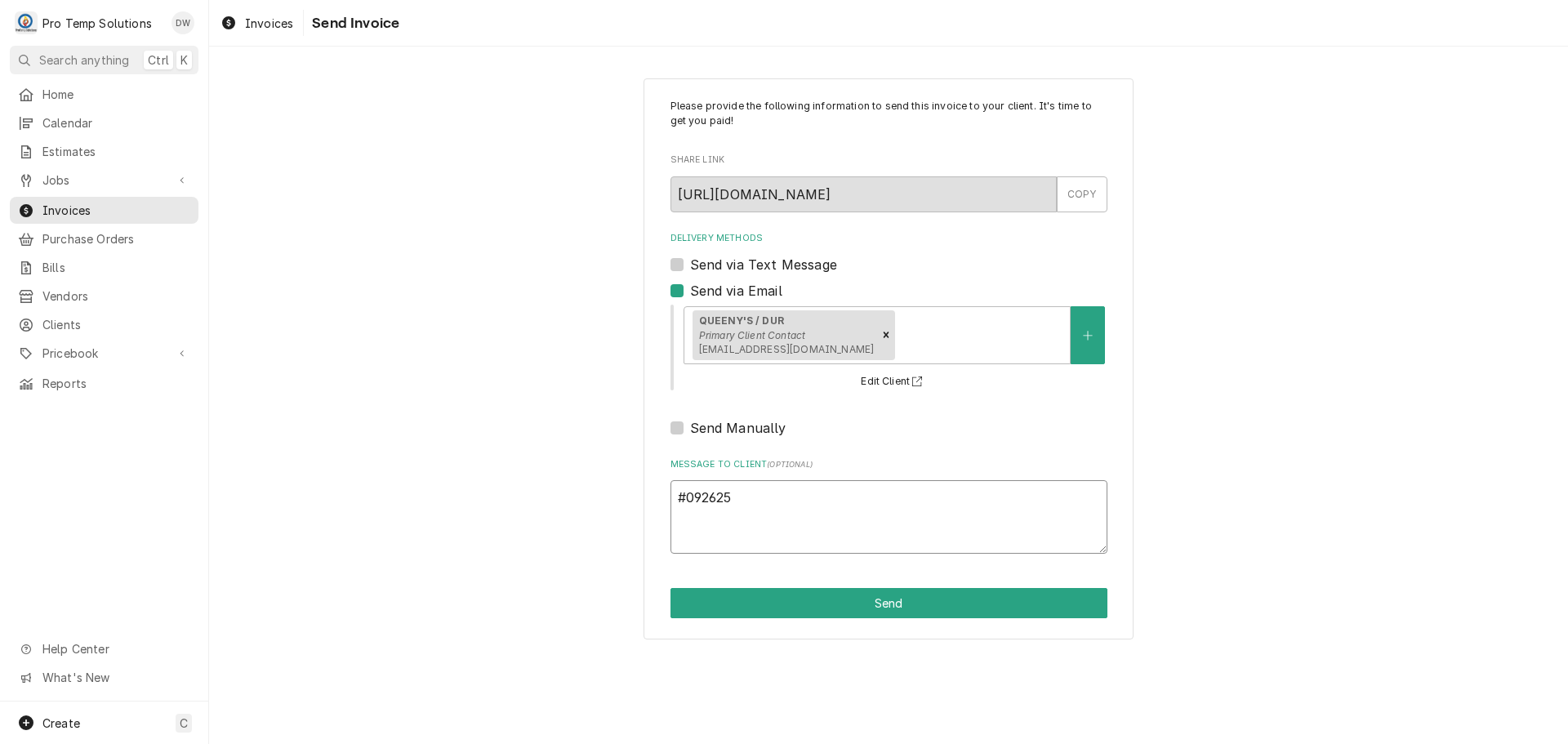
type textarea "x"
type textarea "#0926250"
type textarea "x"
type textarea "#09262500"
type textarea "x"
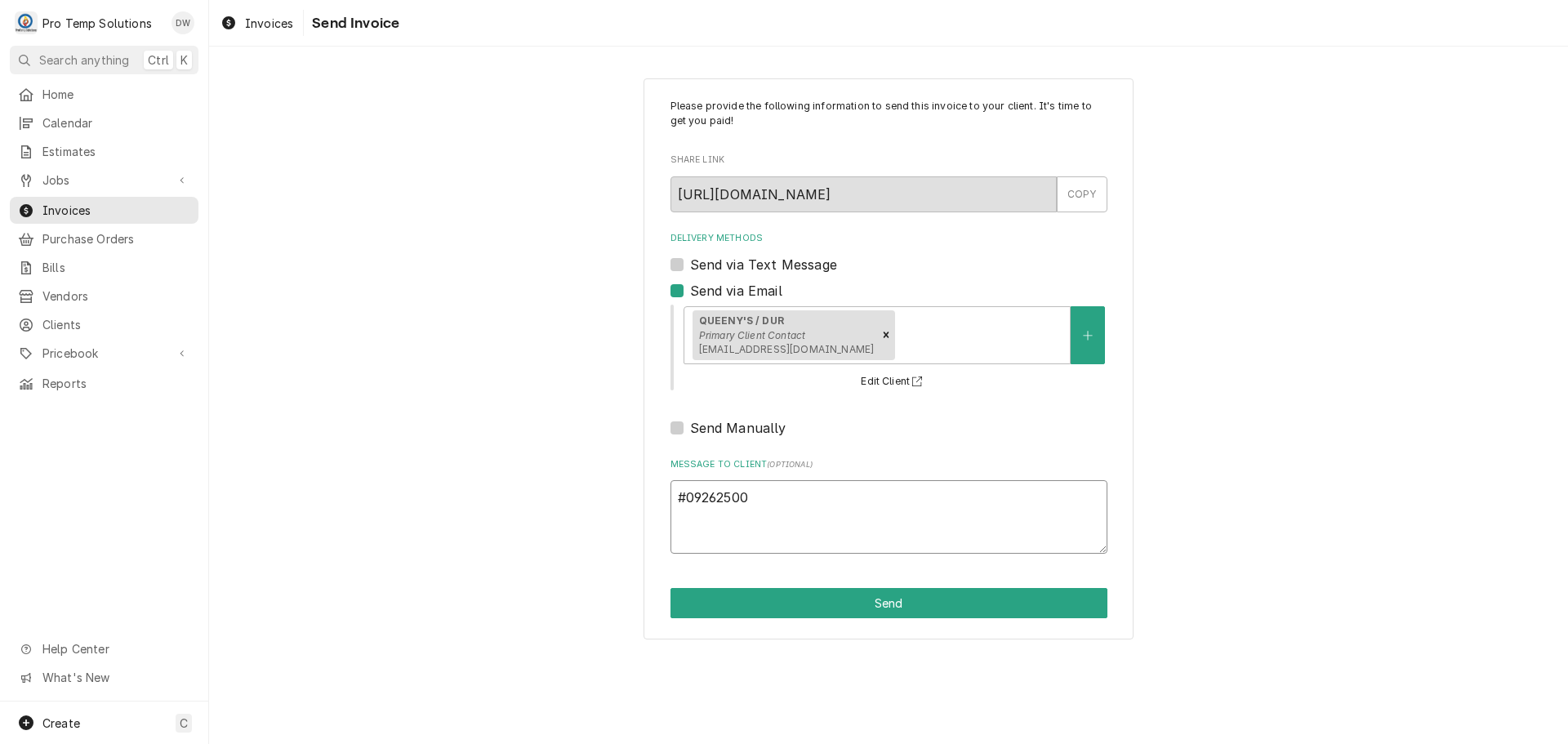
type textarea "#092625002"
type textarea "x"
type textarea "#092625002"
type textarea "x"
type textarea "#092625002 Q"
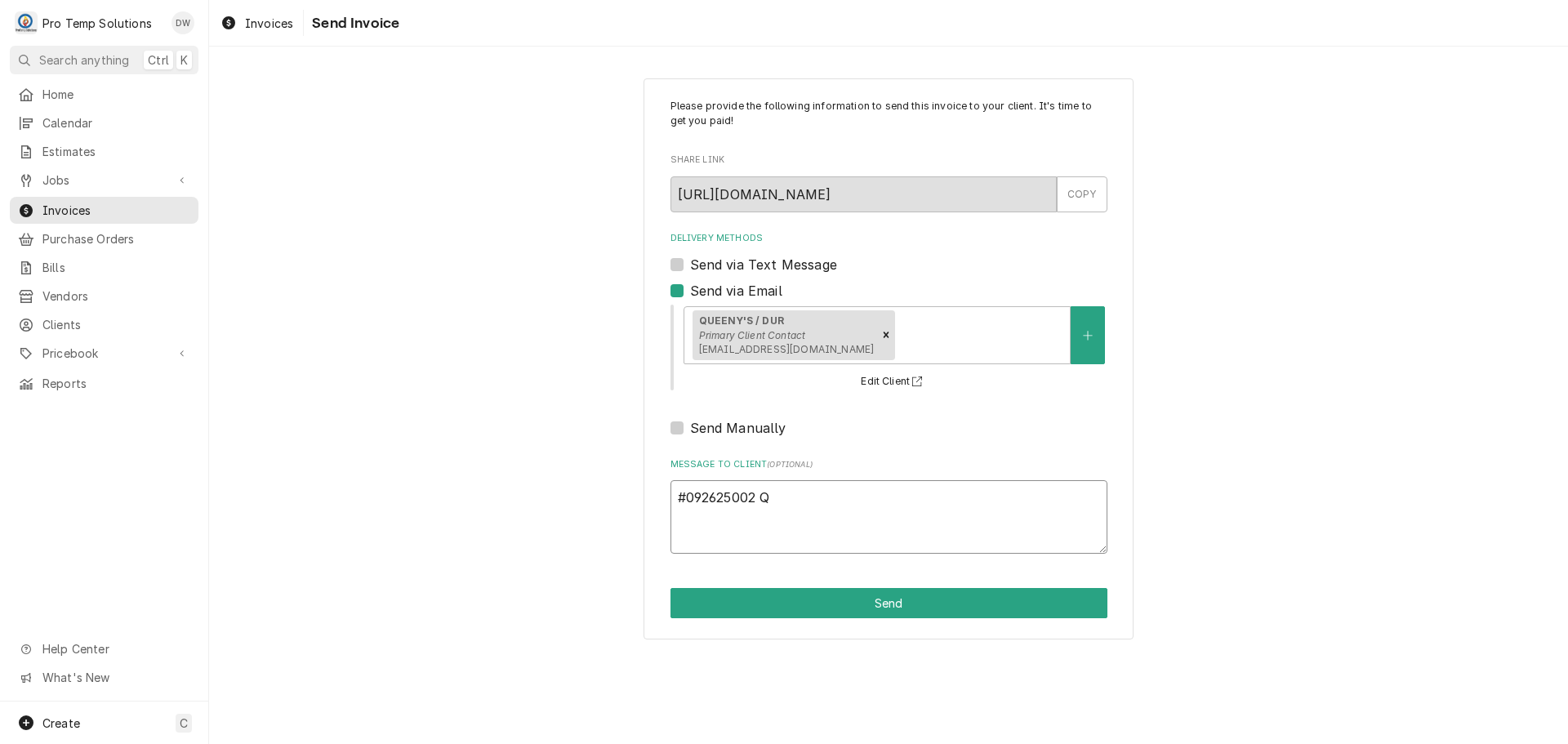
type textarea "x"
type textarea "#092625002 QU"
type textarea "x"
type textarea "#092625002 QUE"
type textarea "x"
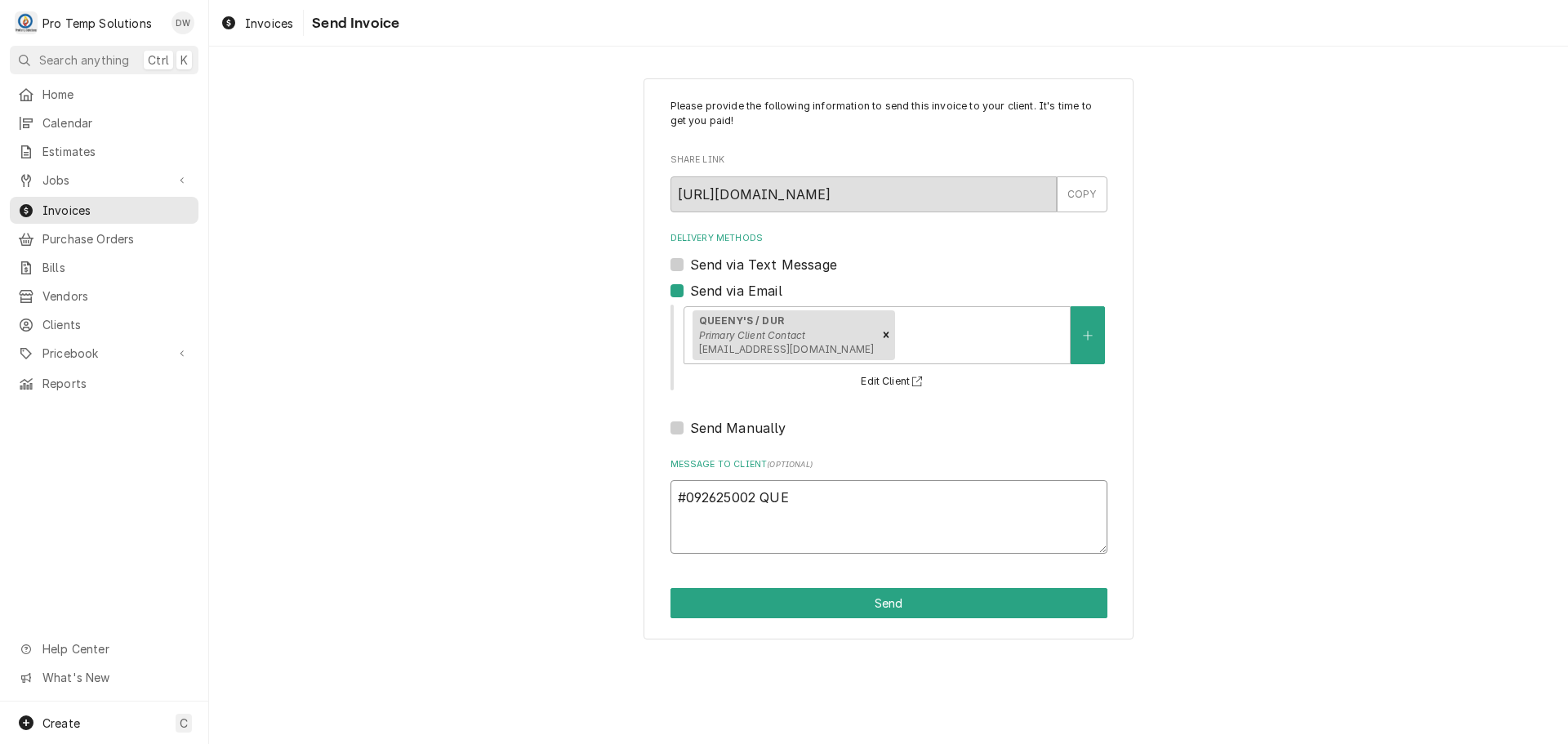
type textarea "#092625002 QUEE"
type textarea "x"
type textarea "#092625002 QUEEN"
type textarea "x"
type textarea "#092625002 QUEENY"
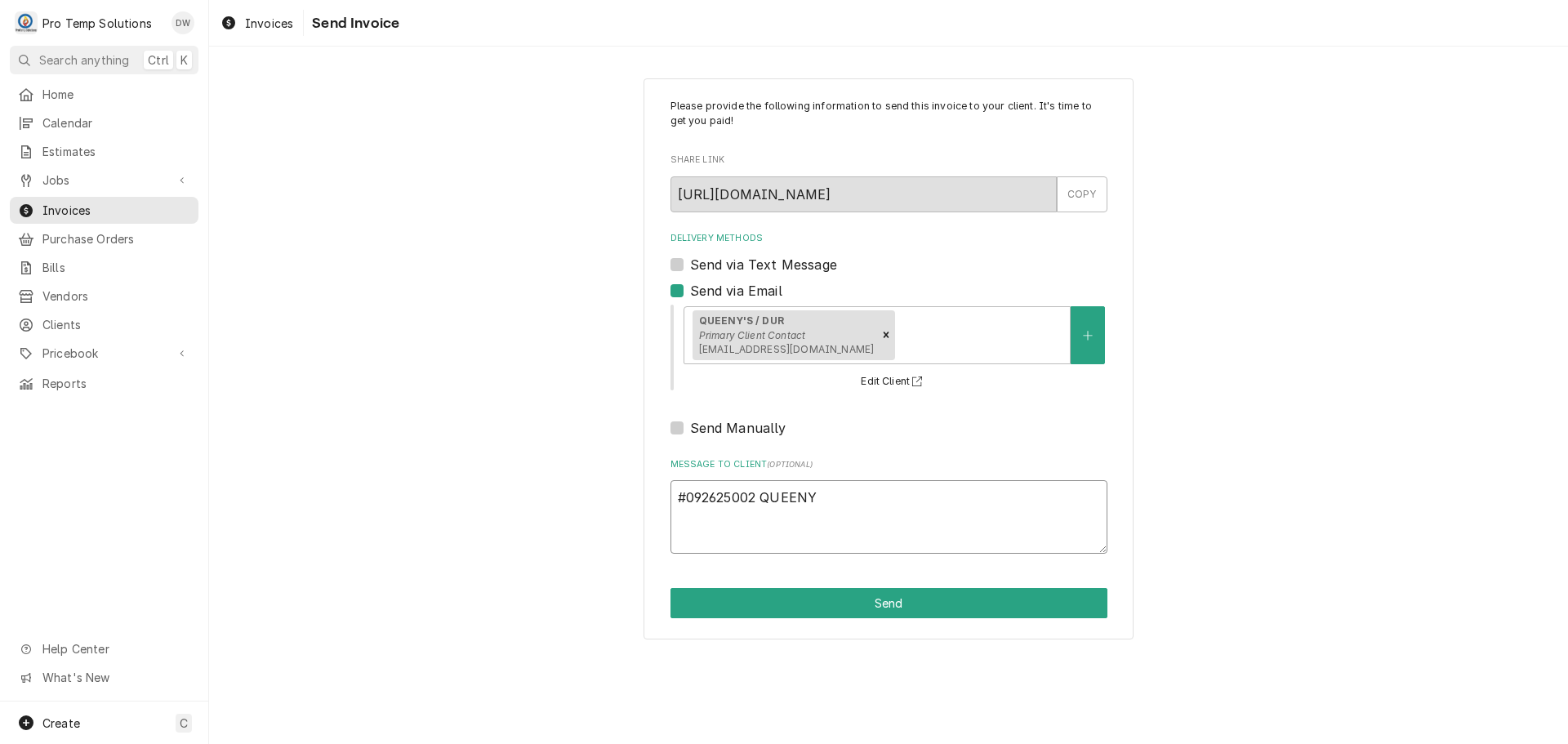
type textarea "x"
type textarea "#092625002 QUEENY'"
type textarea "x"
type textarea "#092625002 QUEENY'S"
type textarea "x"
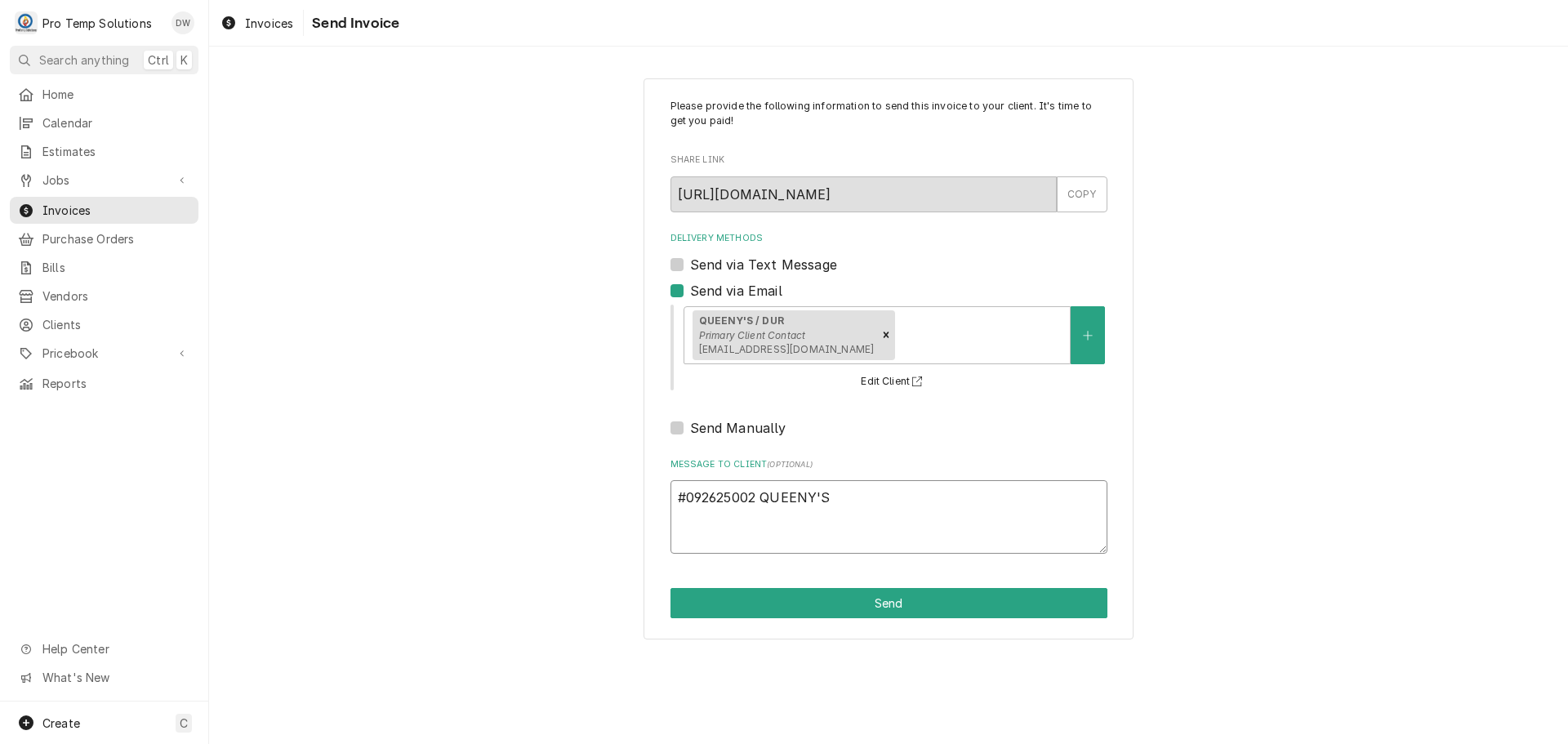
type textarea "#092625002 QUEENY'S-"
type textarea "x"
type textarea "#092625002 QUEENY'S-"
type textarea "x"
type textarea "#092625002 QUEENY'S- D"
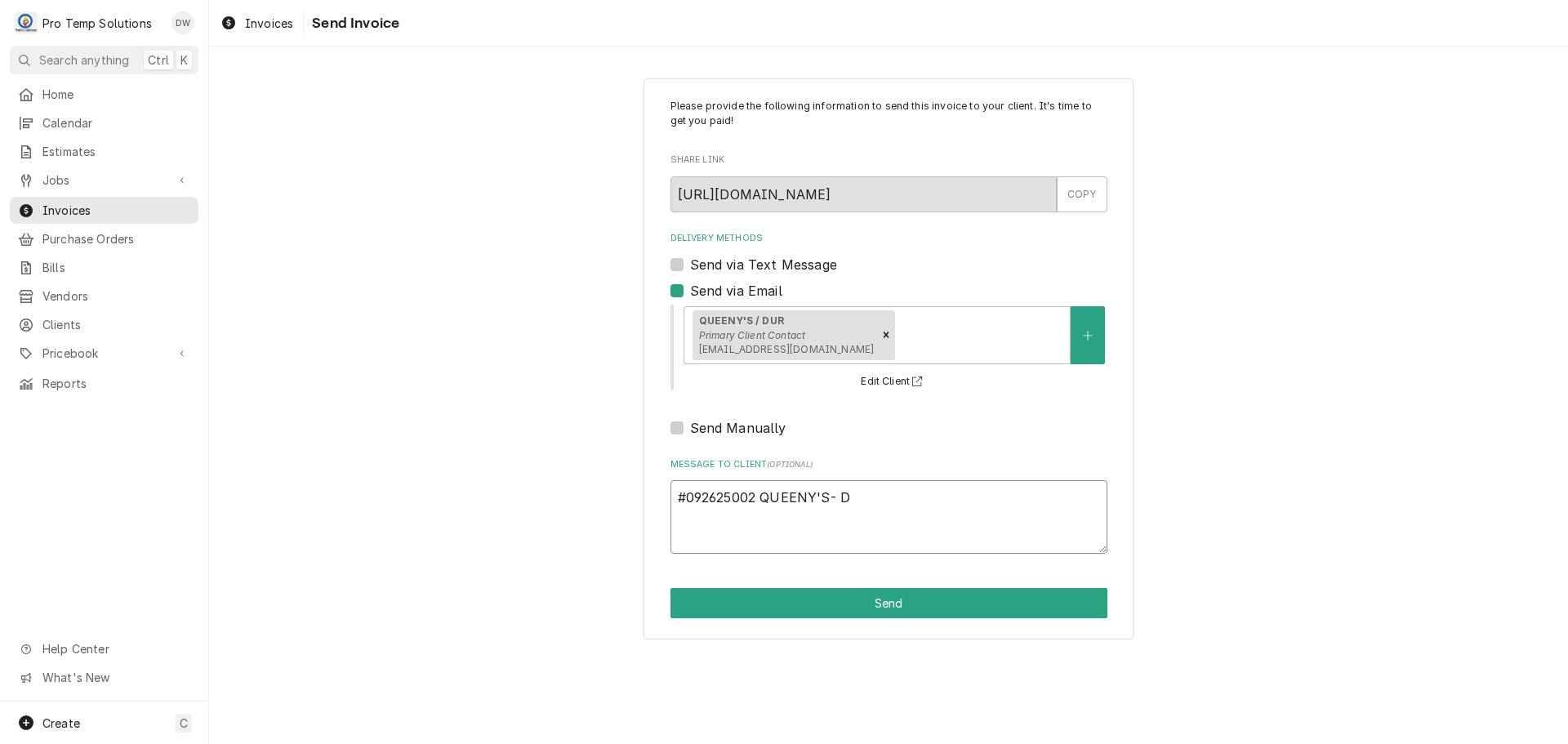
type textarea "x"
type textarea "#092625002 QUEENY'S- DR"
type textarea "x"
type textarea "#092625002 QUEENY'S- DRI"
type textarea "x"
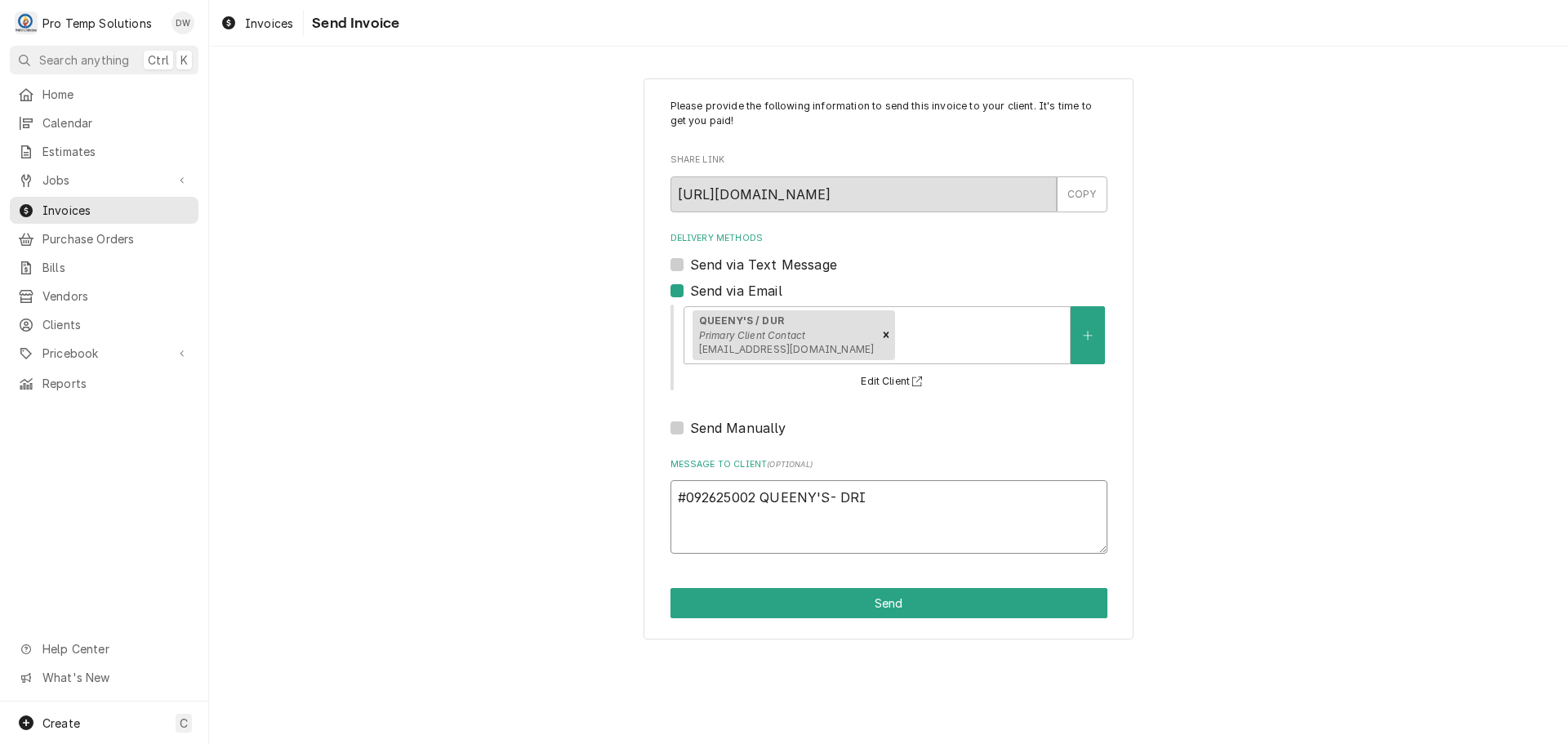
type textarea "#092625002 QUEENY'S- DRIN"
type textarea "x"
type textarea "#092625002 QUEENY'S- DRINK"
type textarea "x"
type textarea "#092625002 QUEENY'S- DRINK"
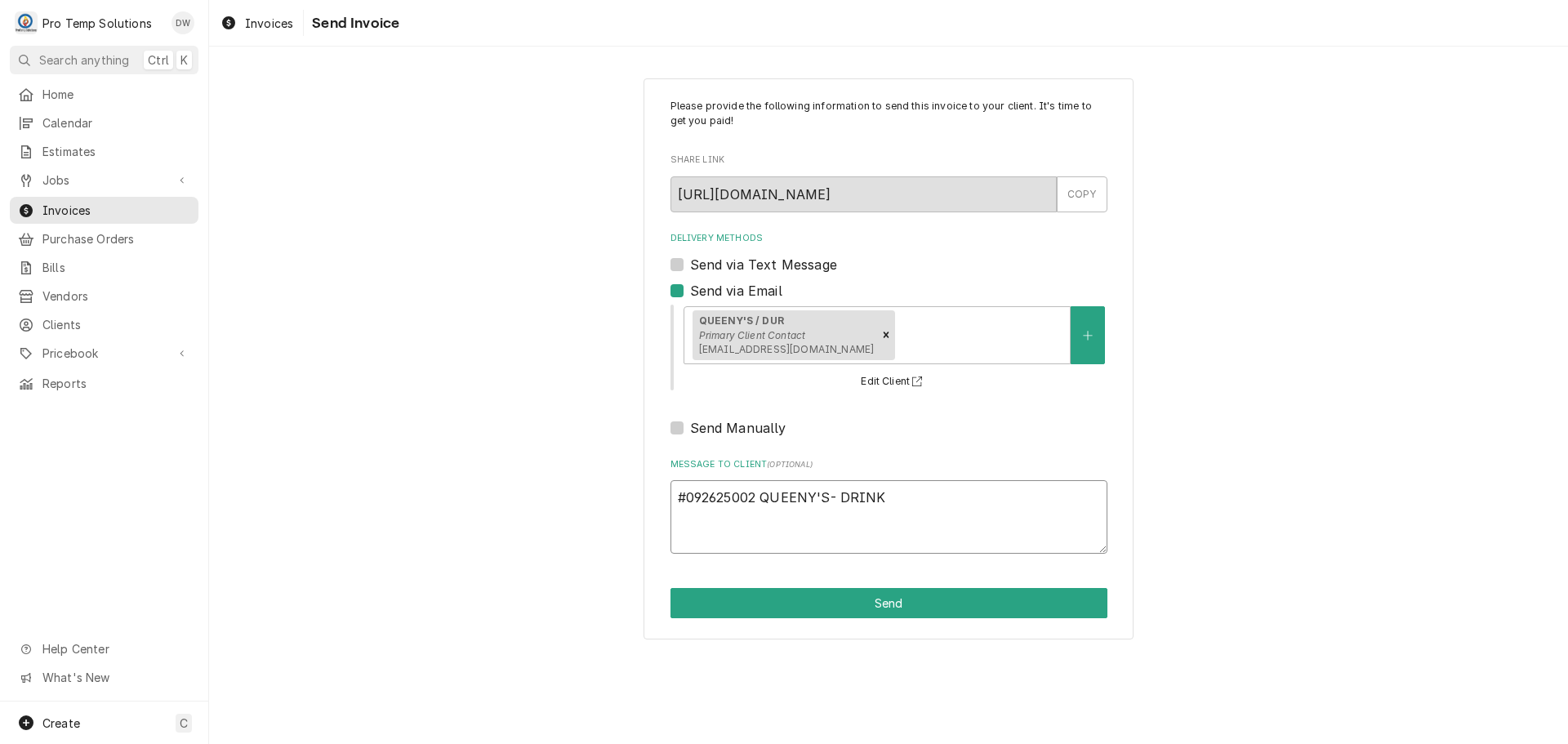
type textarea "x"
type textarea "#092625002 QUEENY'S- DRINK M"
type textarea "x"
type textarea "#092625002 QUEENY'S- DRINK MA"
type textarea "x"
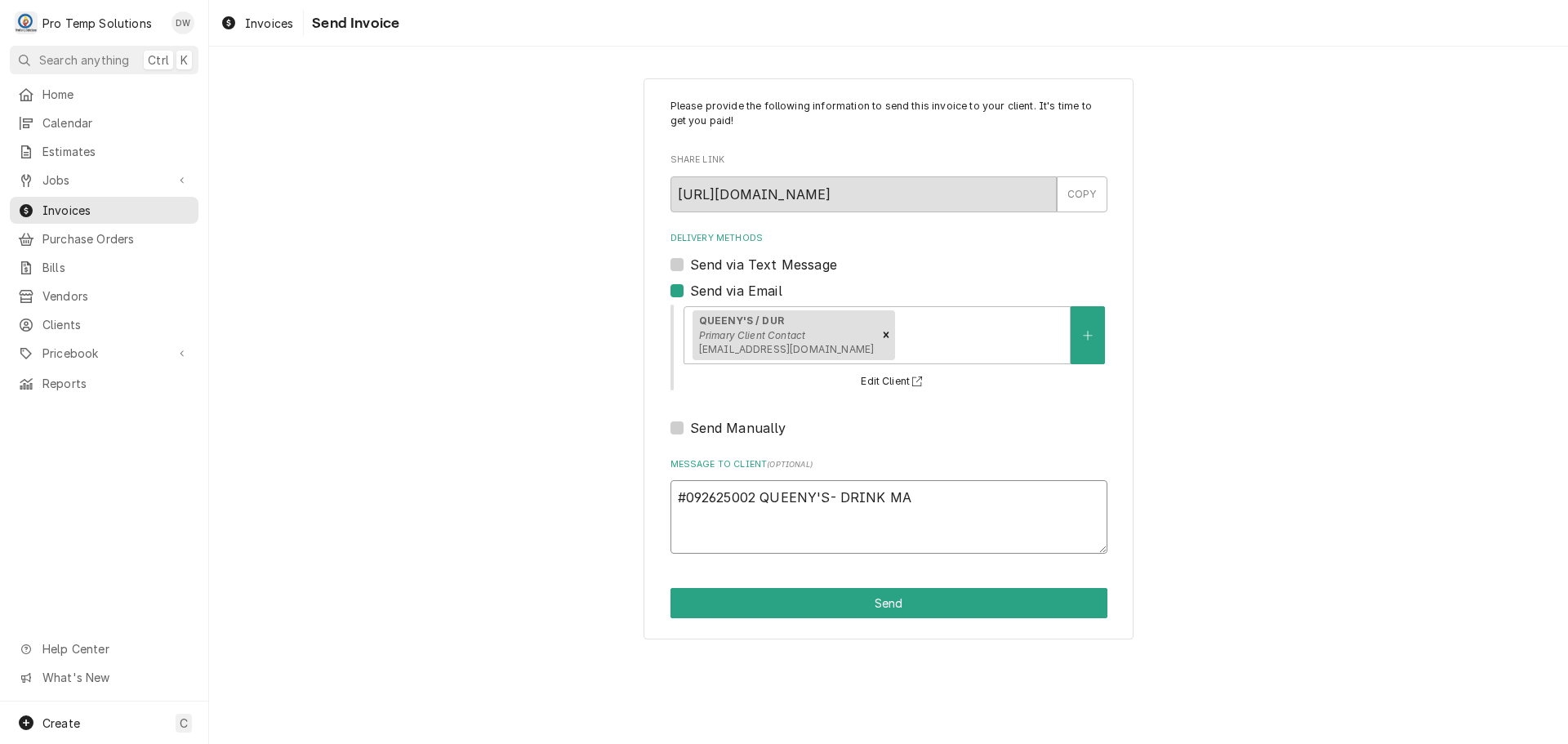
type textarea "#092625002 QUEENY'S- DRINK MAC"
type textarea "x"
type textarea "#092625002 QUEENY'S- DRINK MACH"
type textarea "x"
type textarea "#092625002 QUEENY'S- DRINK MACH"
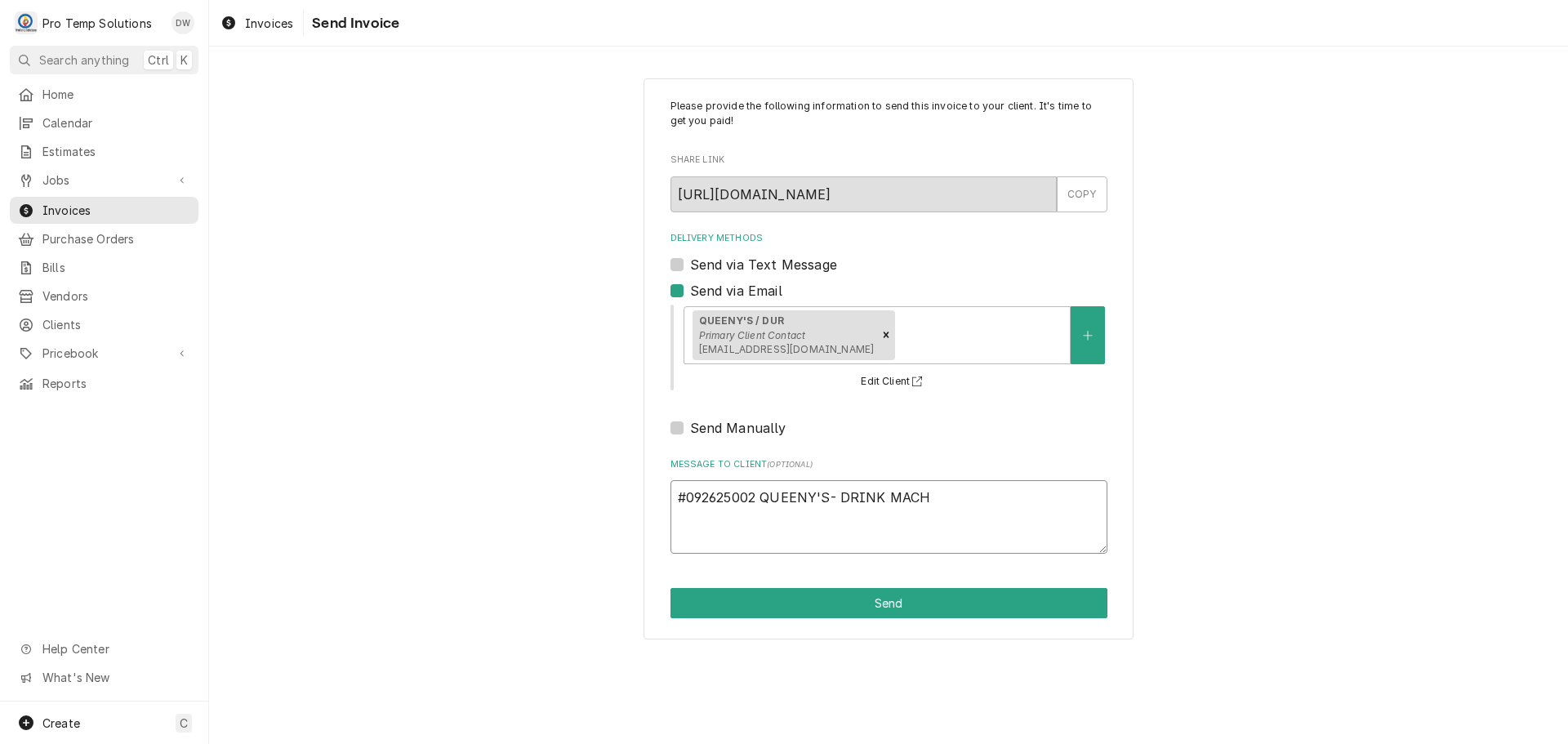
type textarea "x"
type textarea "#092625002 QUEENY'S- DRINK MACH /"
type textarea "x"
type textarea "#092625002 QUEENY'S- DRINK MACH /"
type textarea "x"
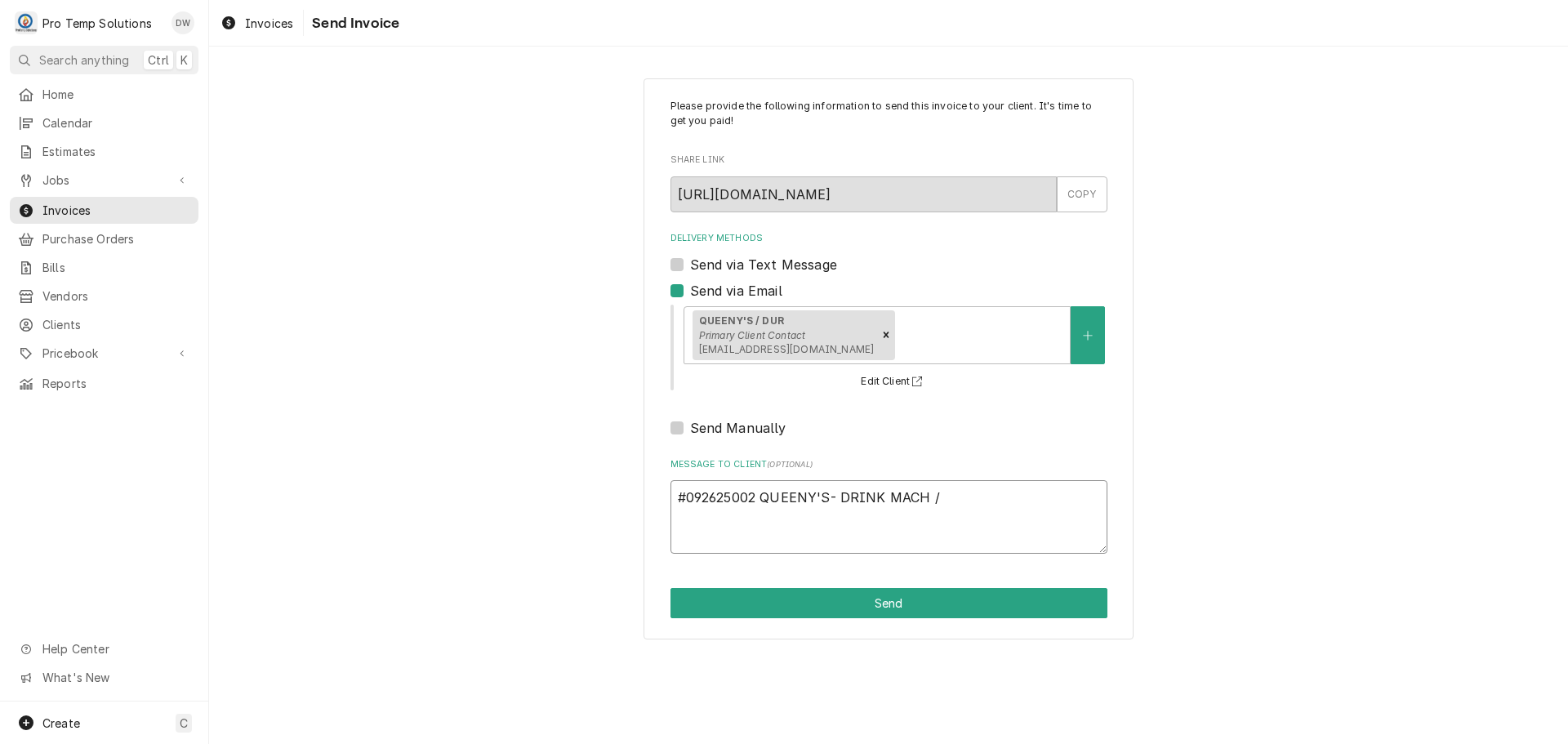
type textarea "#092625002 QUEENY'S- DRINK MACH / I"
type textarea "x"
type textarea "#092625002 QUEENY'S- DRINK MACH / IC"
type textarea "x"
type textarea "#092625002 QUEENY'S- DRINK MACH / ICE"
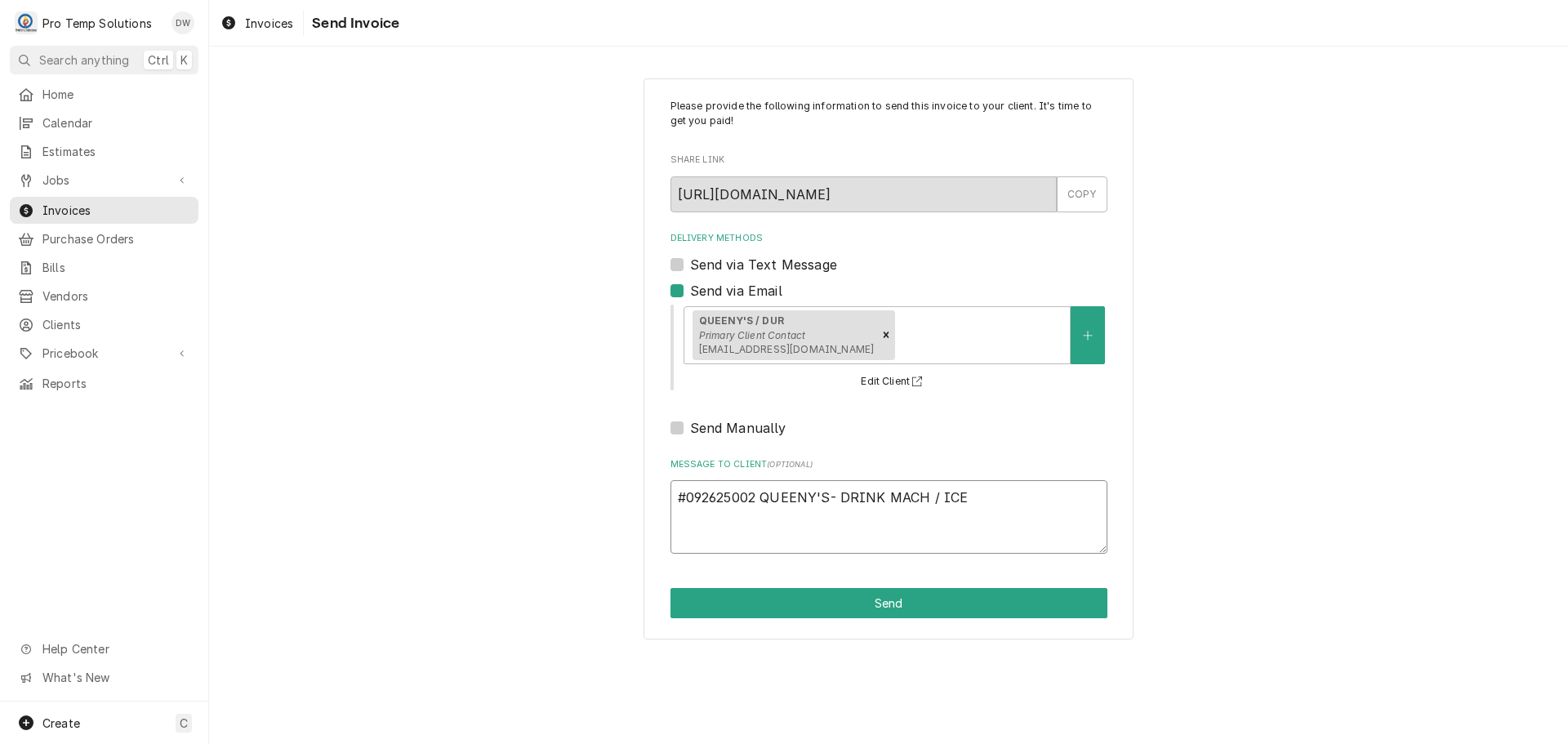
type textarea "x"
type textarea "#092625002 QUEENY'S- DRINK MACH / ICE"
type textarea "x"
type textarea "#092625002 QUEENY'S- DRINK MACH / ICE B"
type textarea "x"
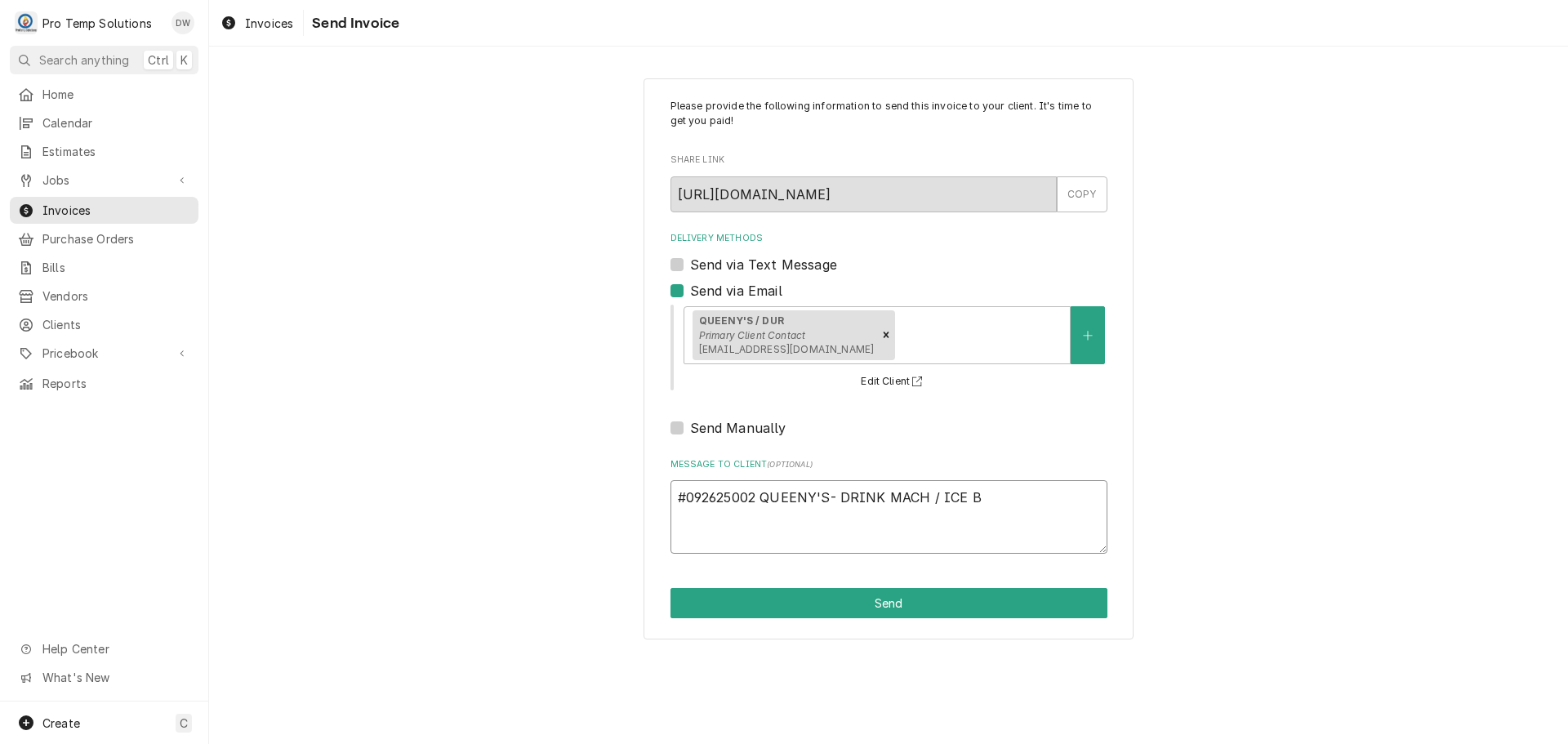
type textarea "#092625002 QUEENY'S- DRINK MACH / ICE BL"
type textarea "x"
type textarea "#092625002 QUEENY'S- DRINK MACH / ICE BLK"
type textarea "x"
type textarea "#092625002 QUEENY'S- DRINK MACH / ICE BLK"
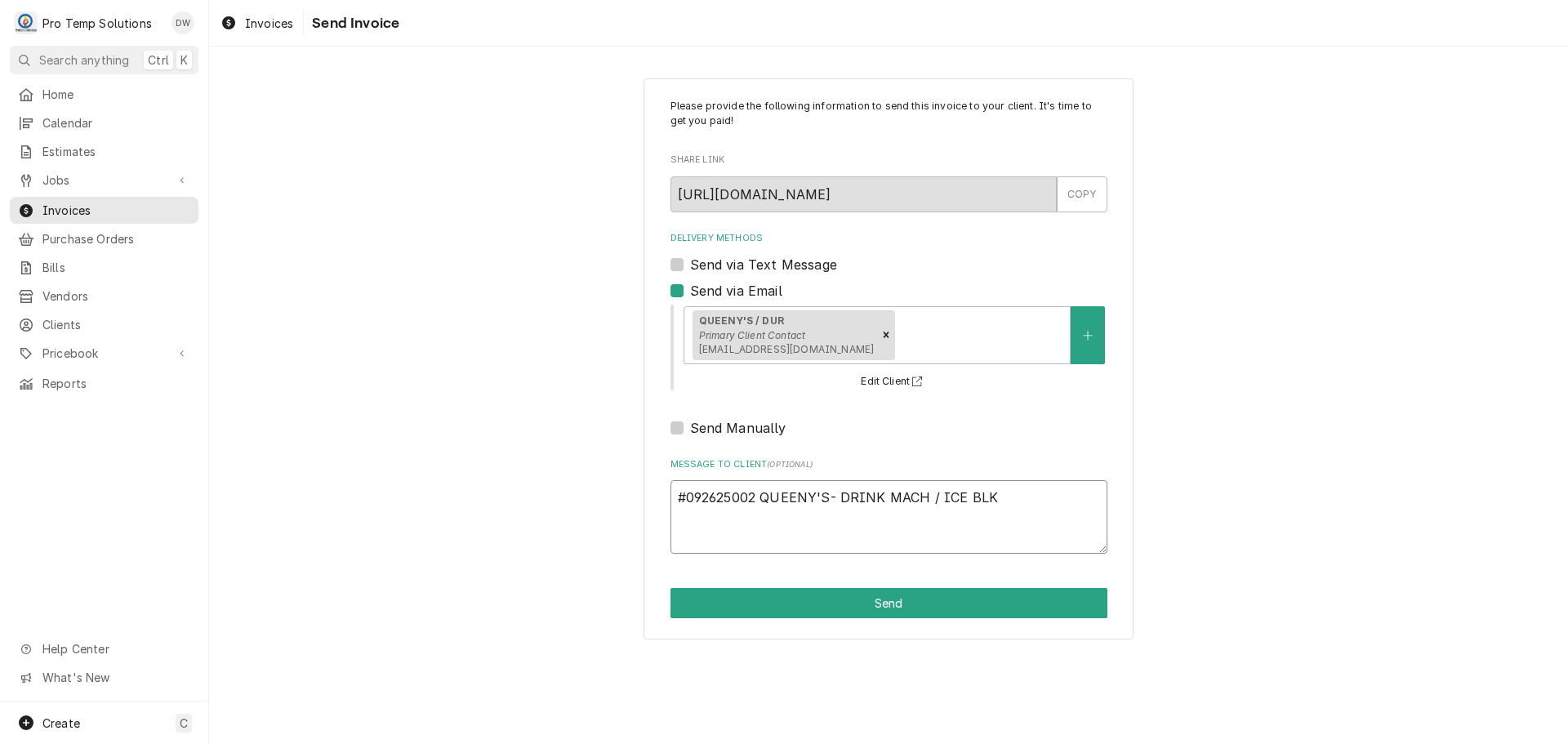
type textarea "x"
type textarea "#092625002 QUEENY'S- DRINK MACH / ICE BLK M"
type textarea "x"
type textarea "#092625002 QUEENY'S- DRINK MACH / ICE BLK MA"
type textarea "x"
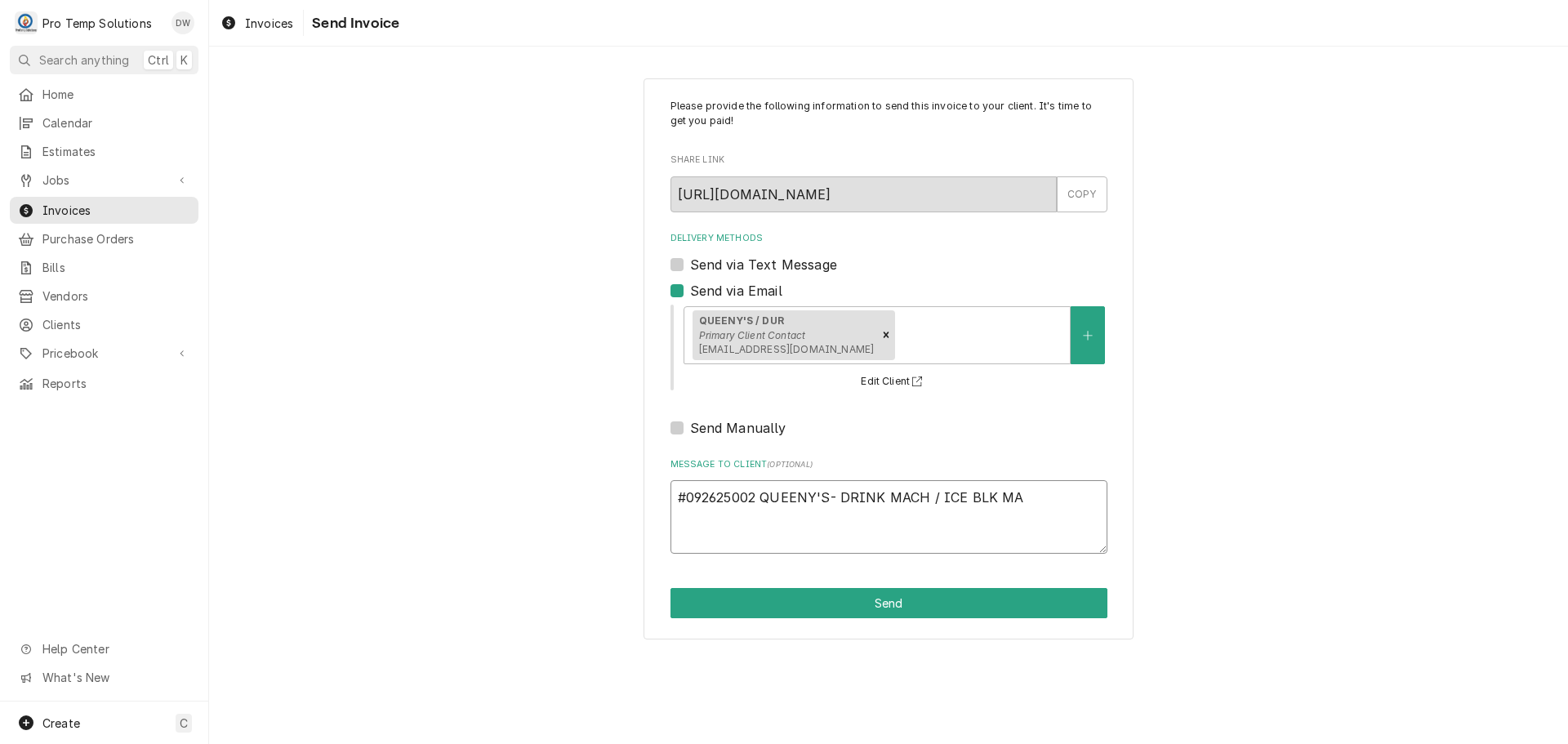
type textarea "#092625002 QUEENY'S- DRINK MACH / ICE BLK MAK"
type textarea "x"
type textarea "#092625002 QUEENY'S- DRINK MACH / ICE BLK MAKE"
type textarea "x"
type textarea "#092625002 QUEENY'S- DRINK MACH / ICE BLK MAKER"
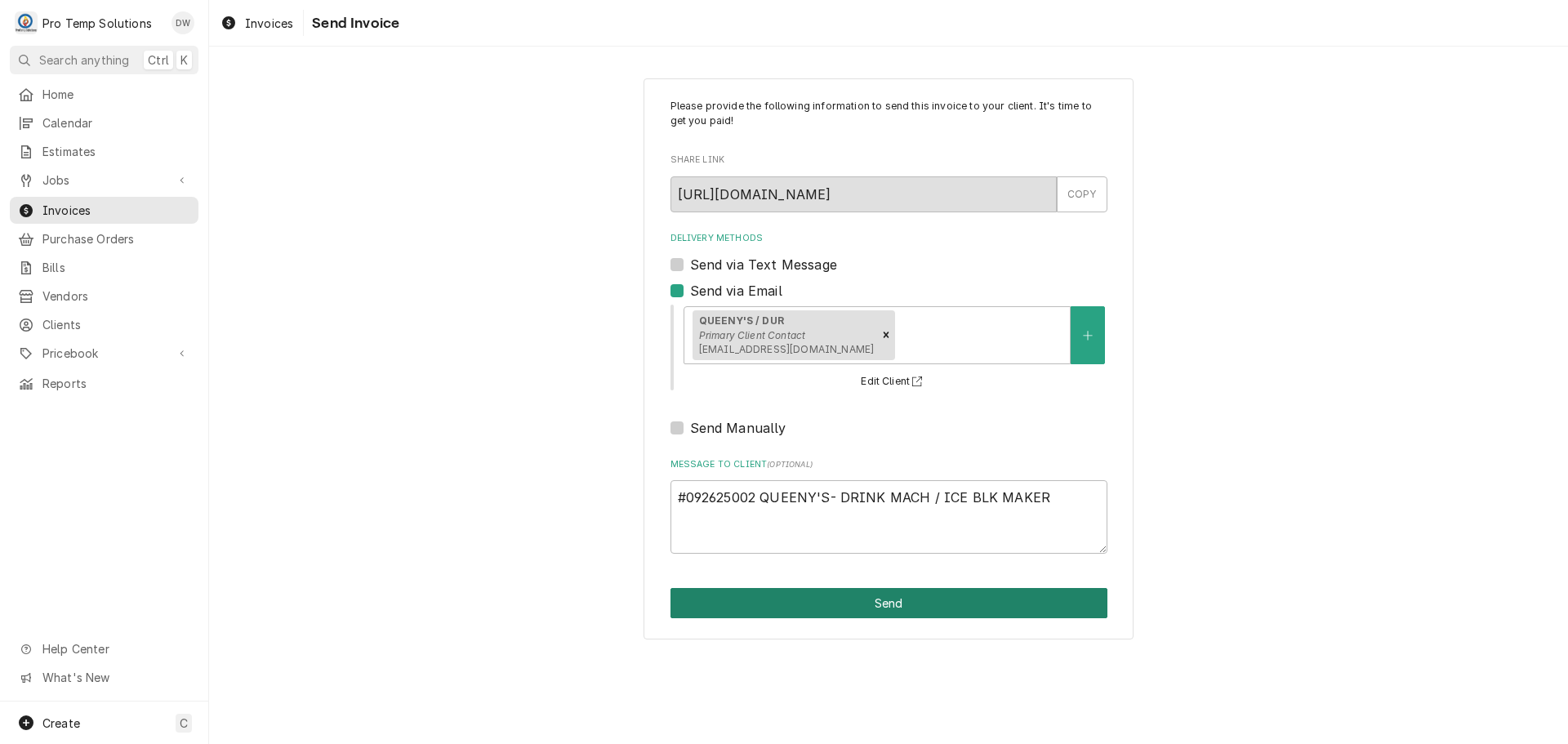
click at [883, 605] on button "Send" at bounding box center [889, 603] width 437 height 31
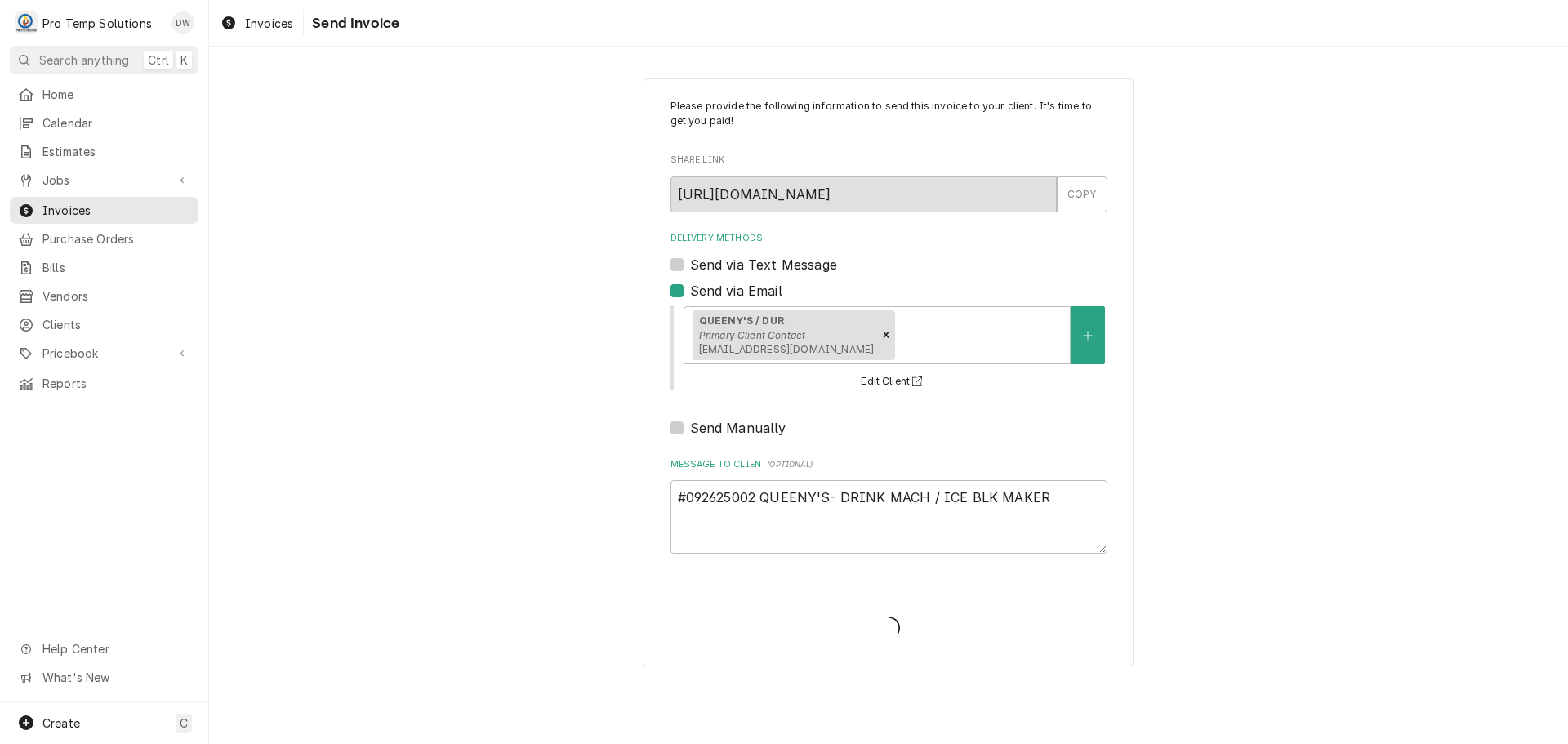
type textarea "x"
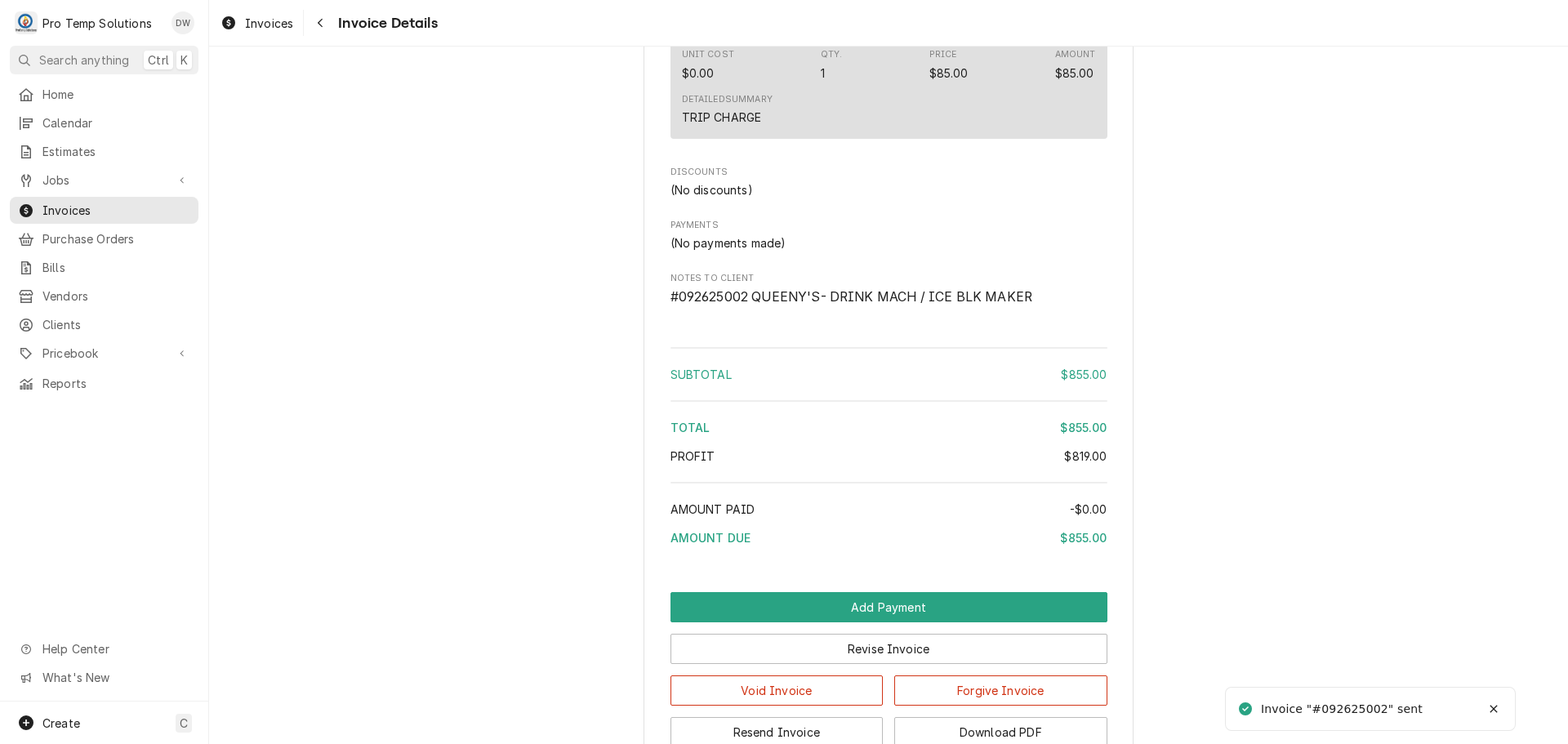
scroll to position [2072, 0]
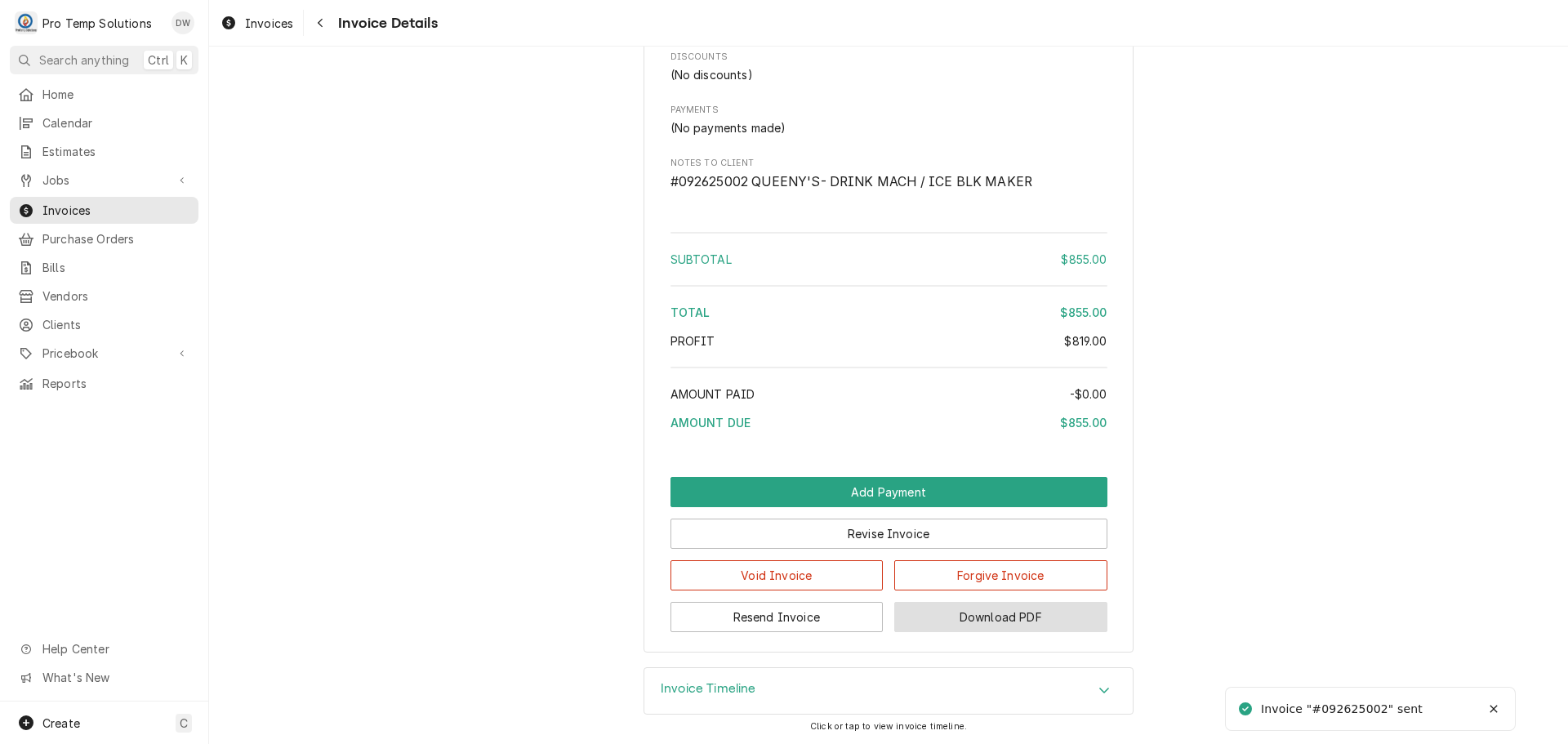
click at [989, 618] on button "Download PDF" at bounding box center [1001, 617] width 213 height 31
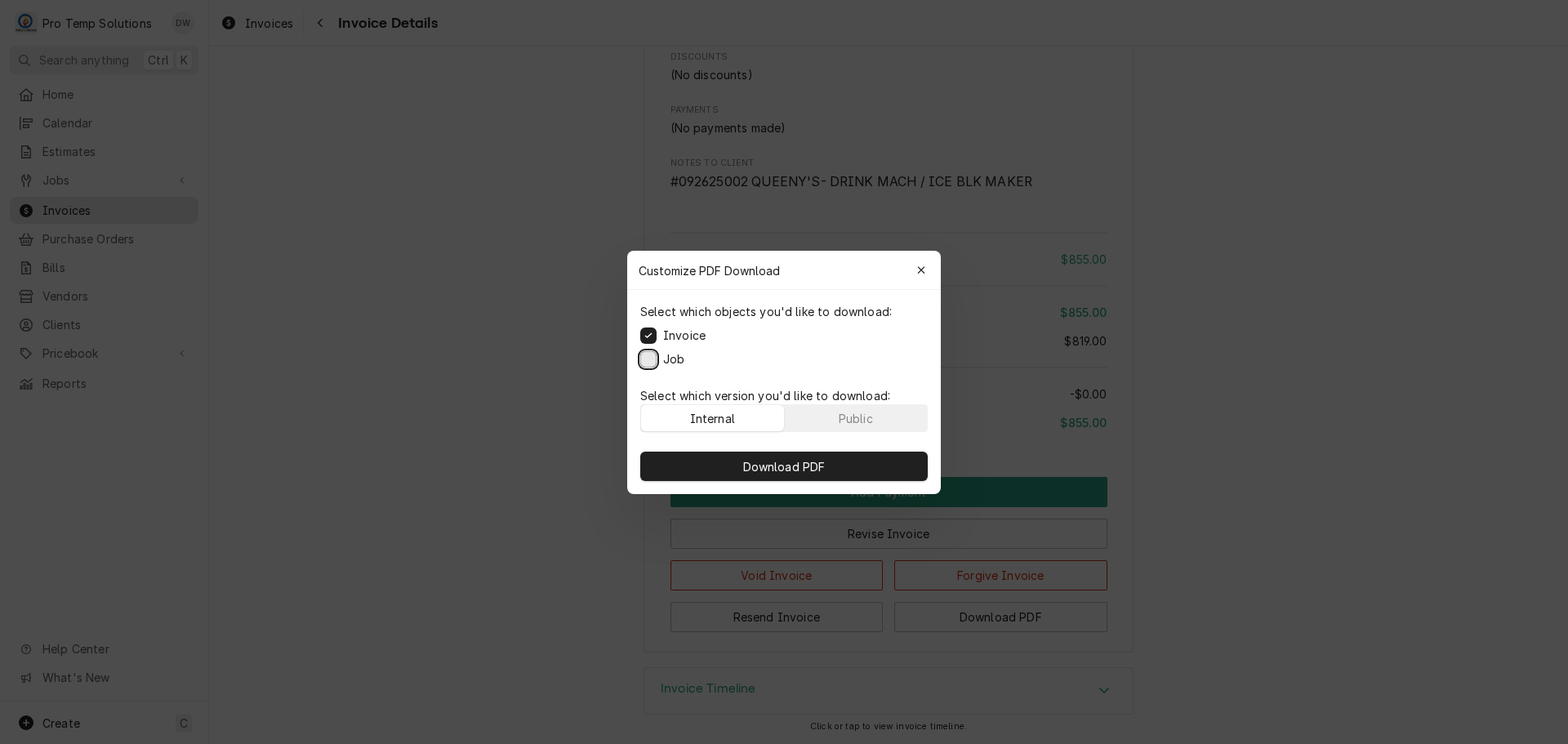
click at [653, 360] on button "Job" at bounding box center [648, 358] width 17 height 17
click at [799, 469] on span "Download PDF" at bounding box center [784, 466] width 89 height 17
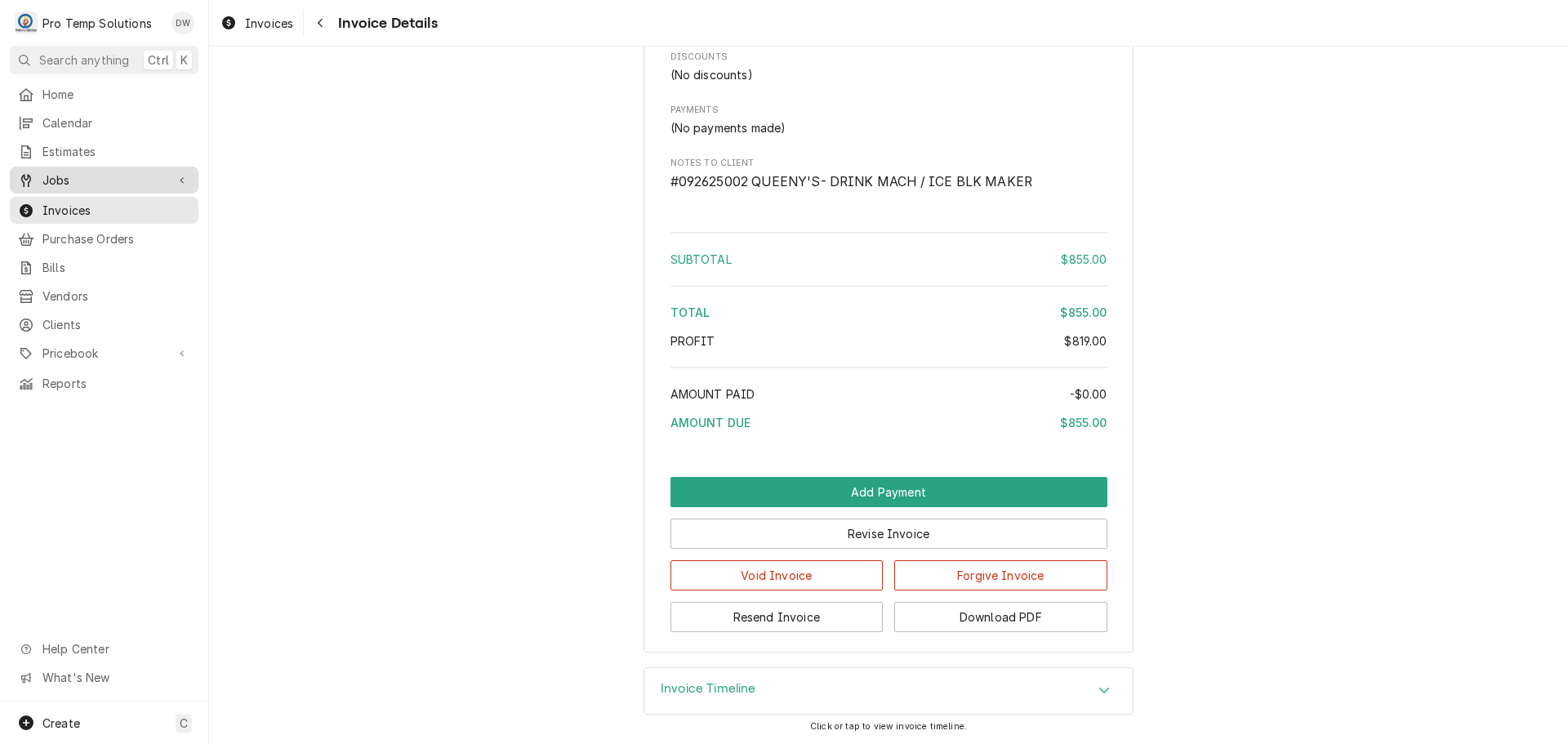
click at [77, 172] on span "Jobs" at bounding box center [104, 181] width 123 height 17
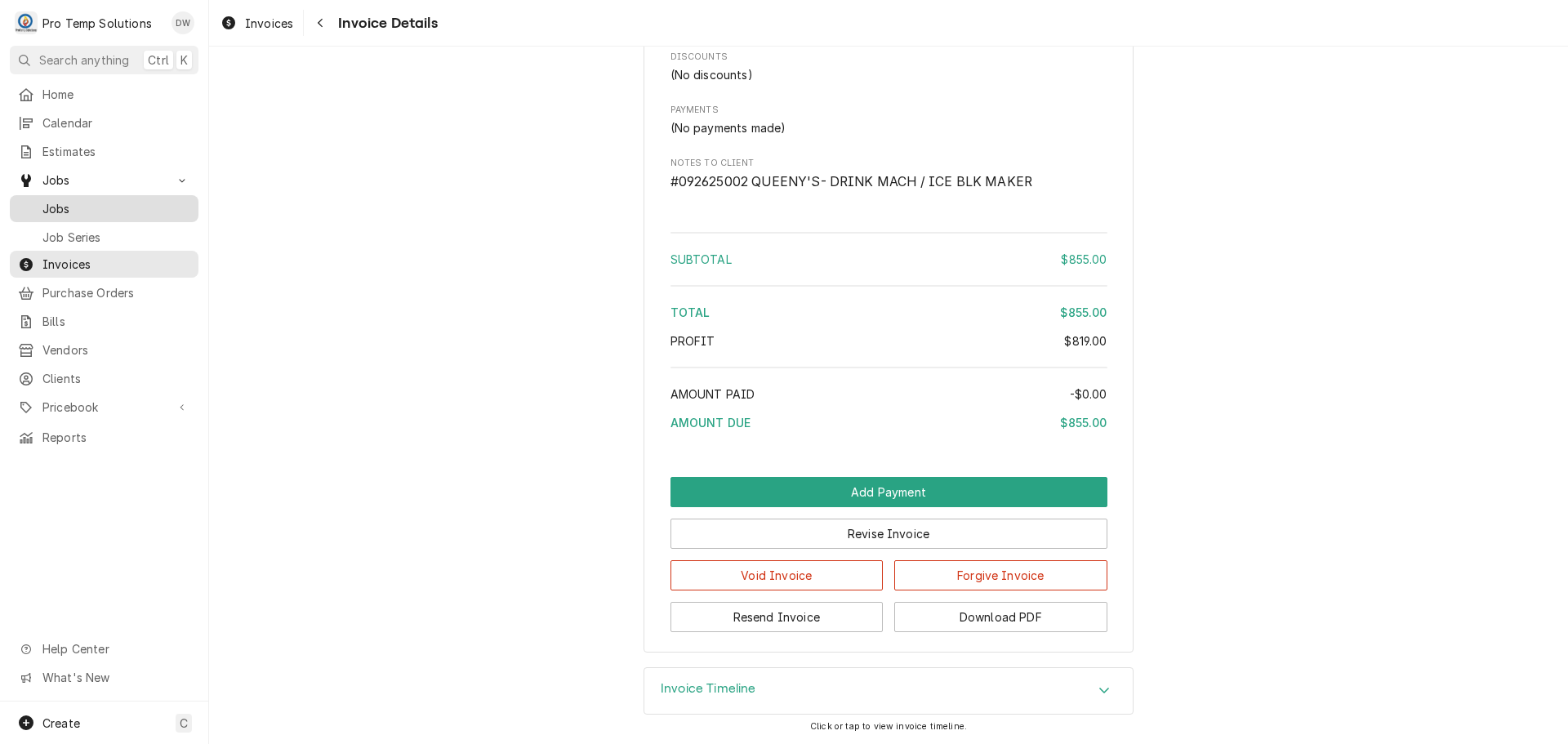
click at [62, 200] on span "Jobs" at bounding box center [116, 208] width 147 height 17
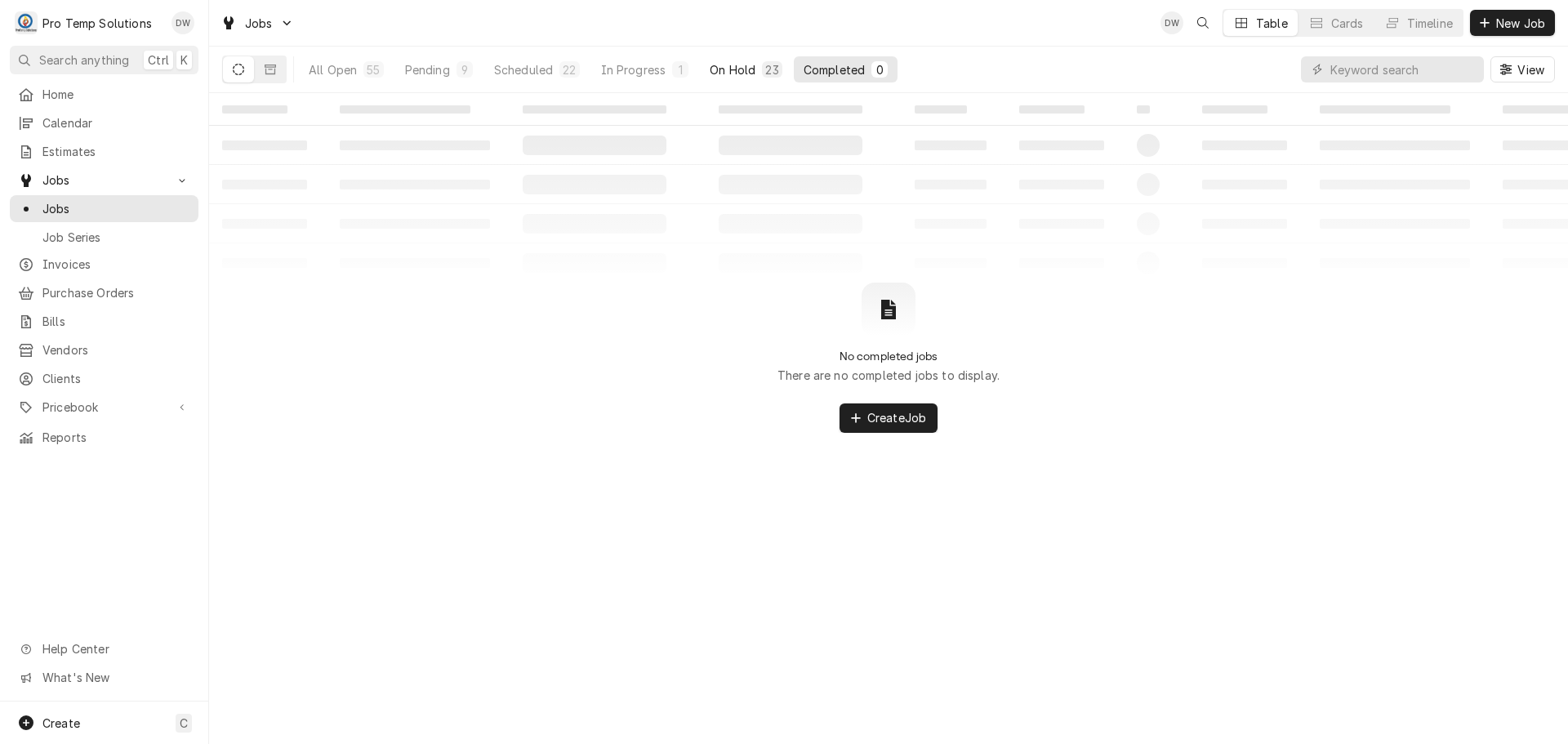
click at [737, 62] on div "On Hold" at bounding box center [733, 70] width 45 height 17
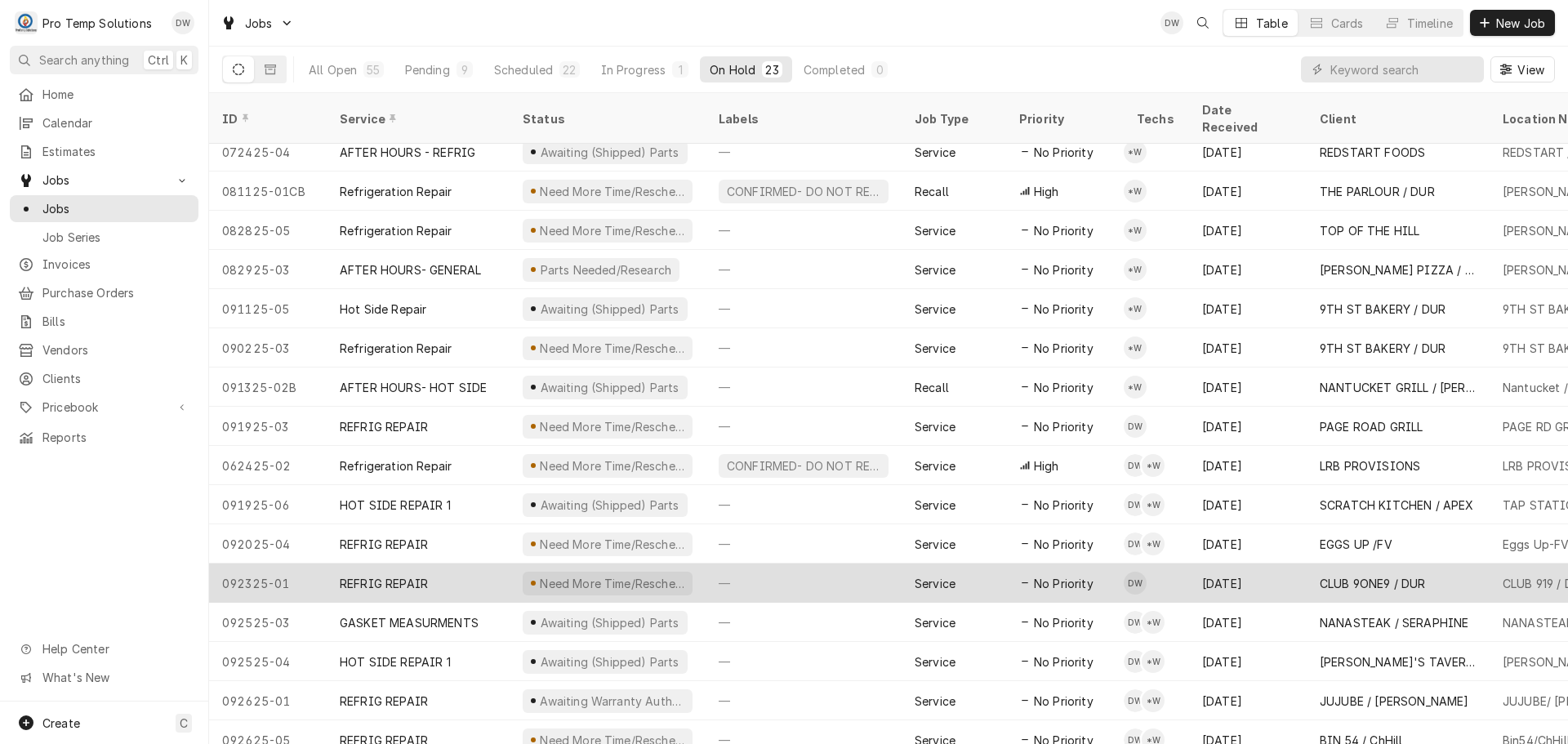
scroll to position [294, 0]
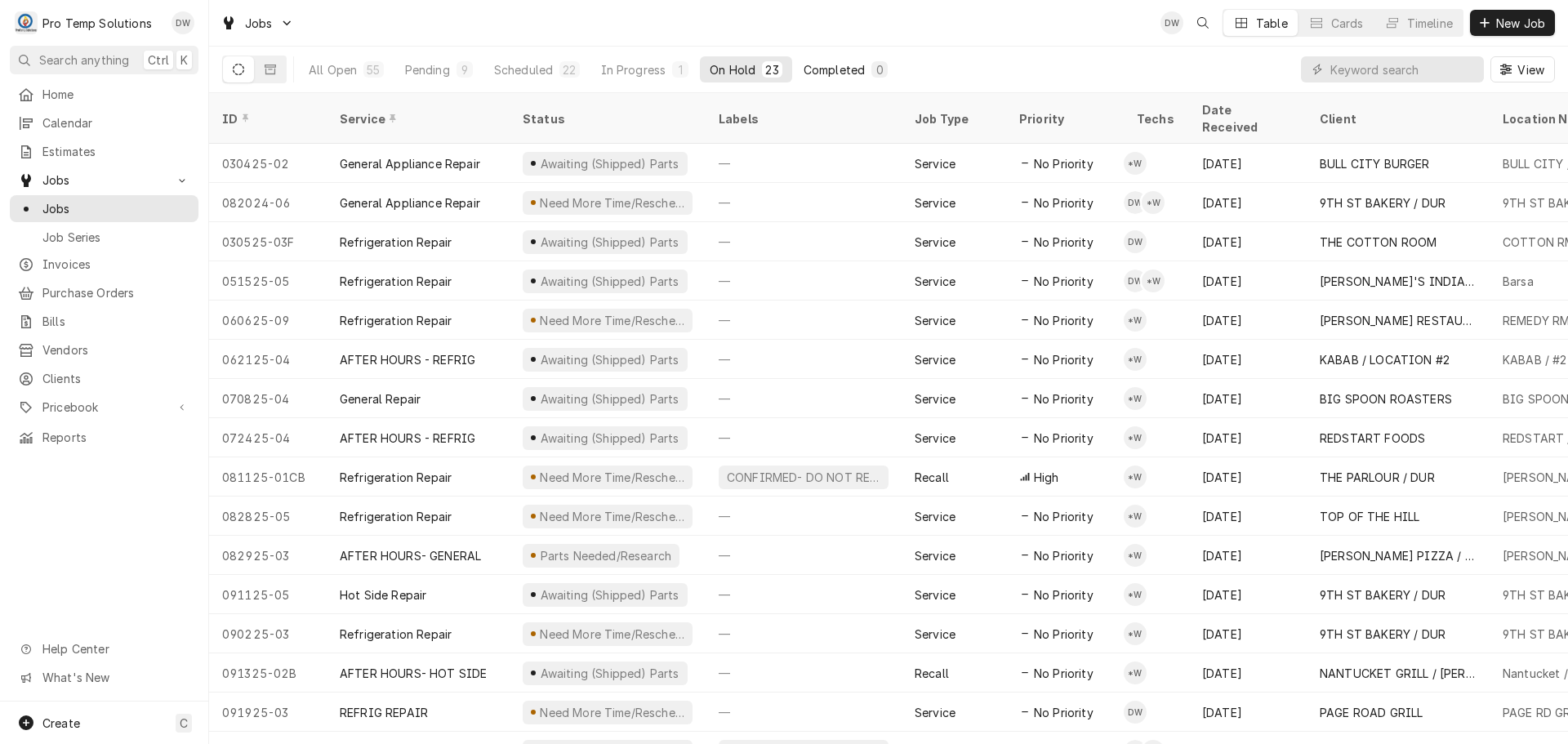
click at [837, 66] on div "Completed" at bounding box center [834, 70] width 61 height 17
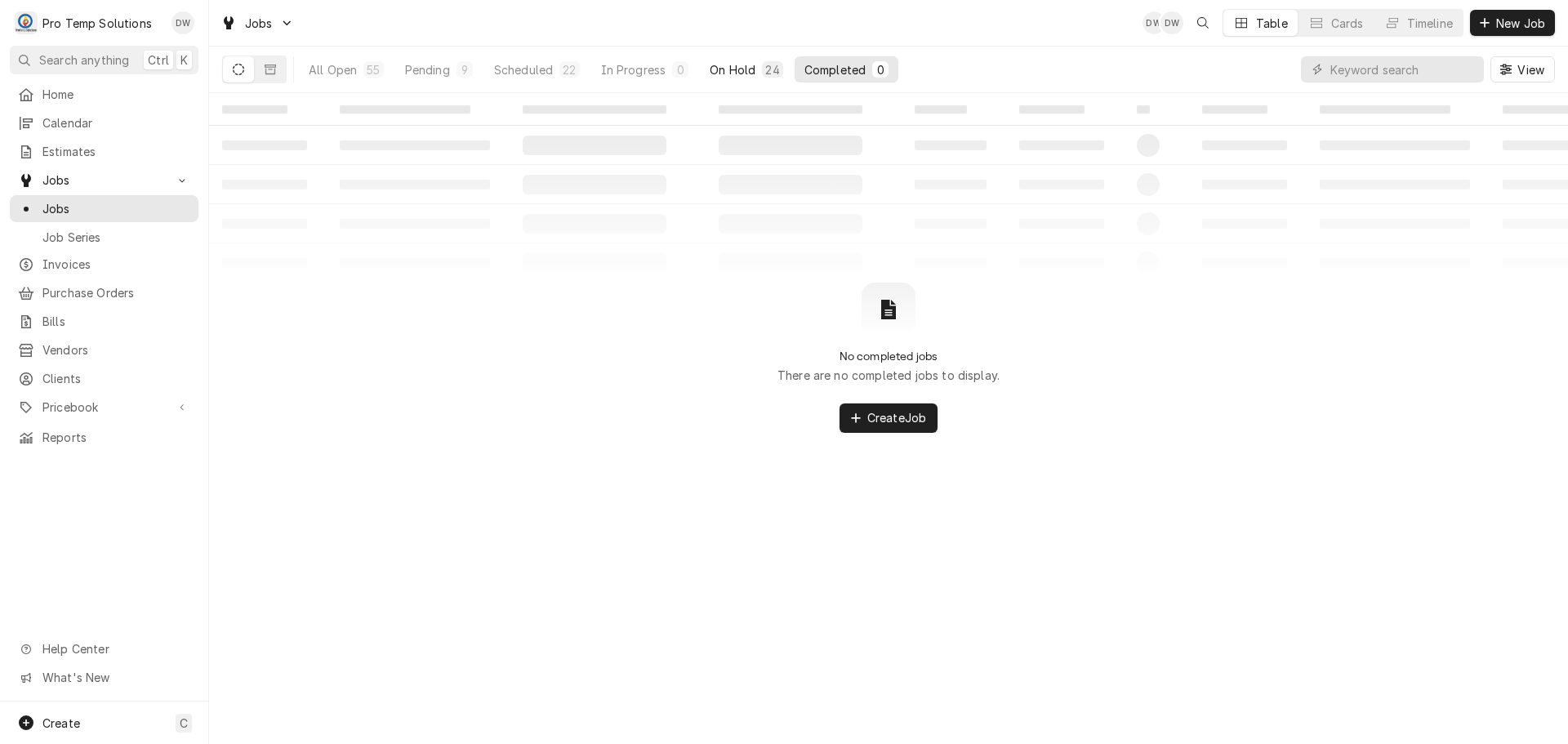
click at [756, 64] on button "On Hold 24" at bounding box center [746, 70] width 92 height 26
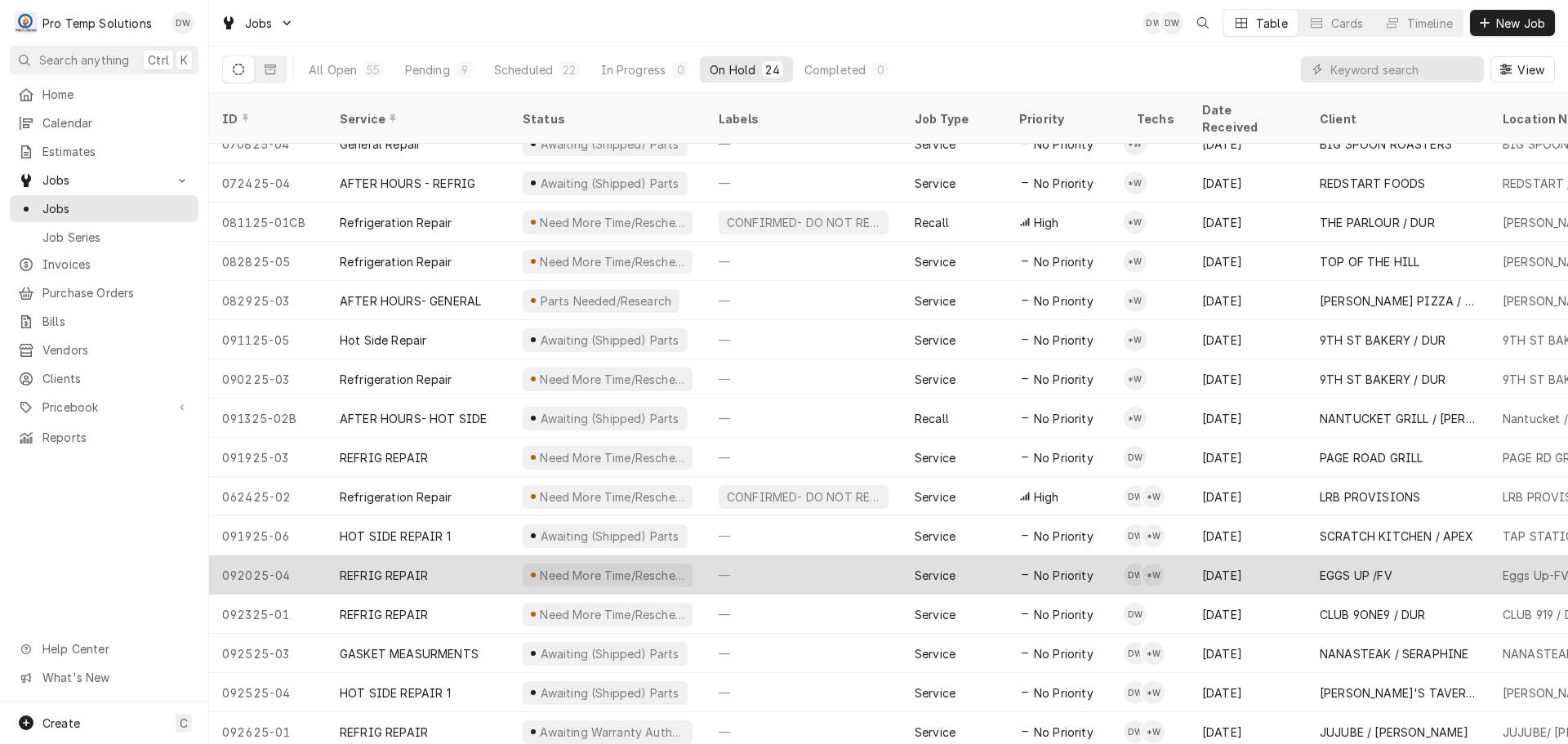
scroll to position [333, 0]
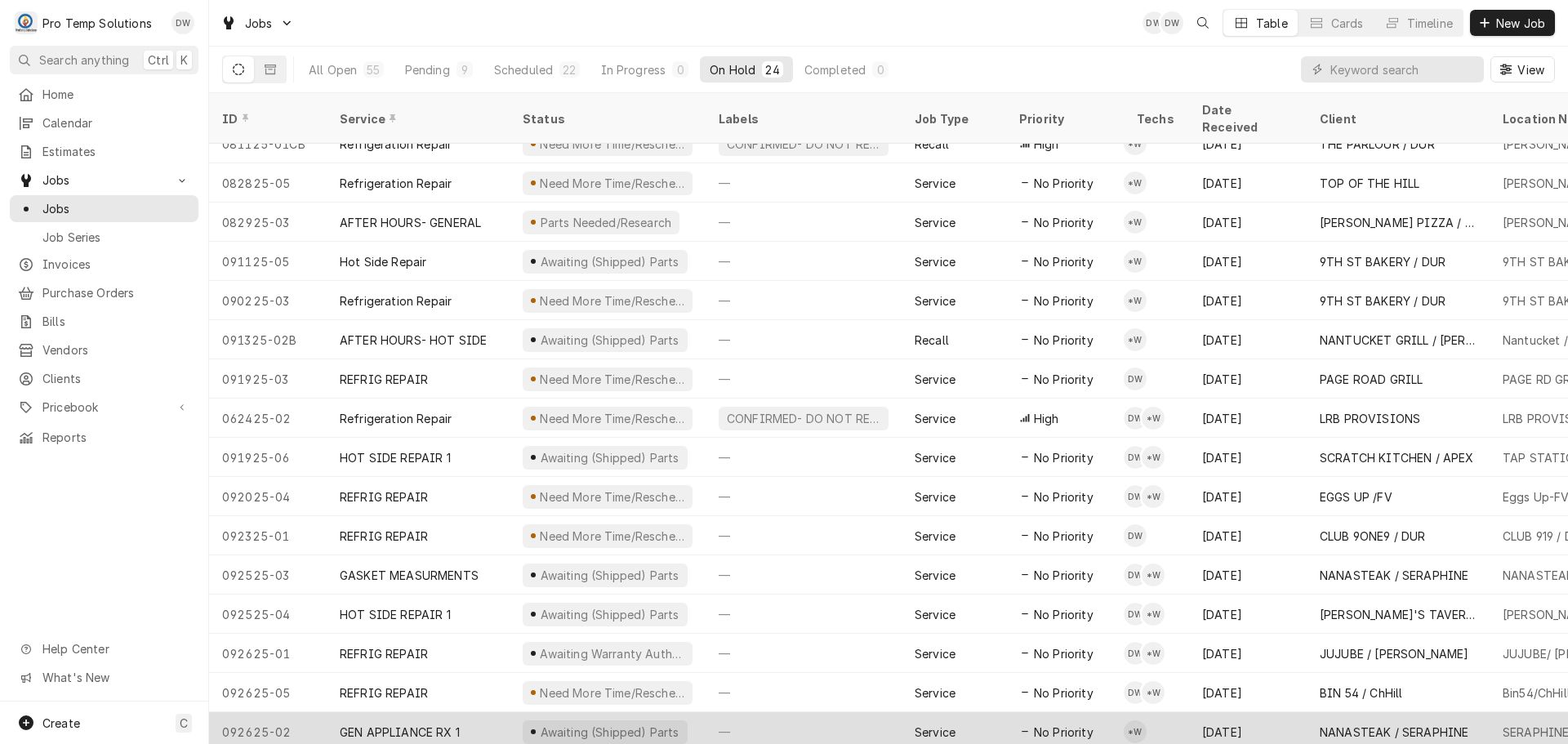
click at [823, 712] on div "—" at bounding box center [804, 731] width 196 height 39
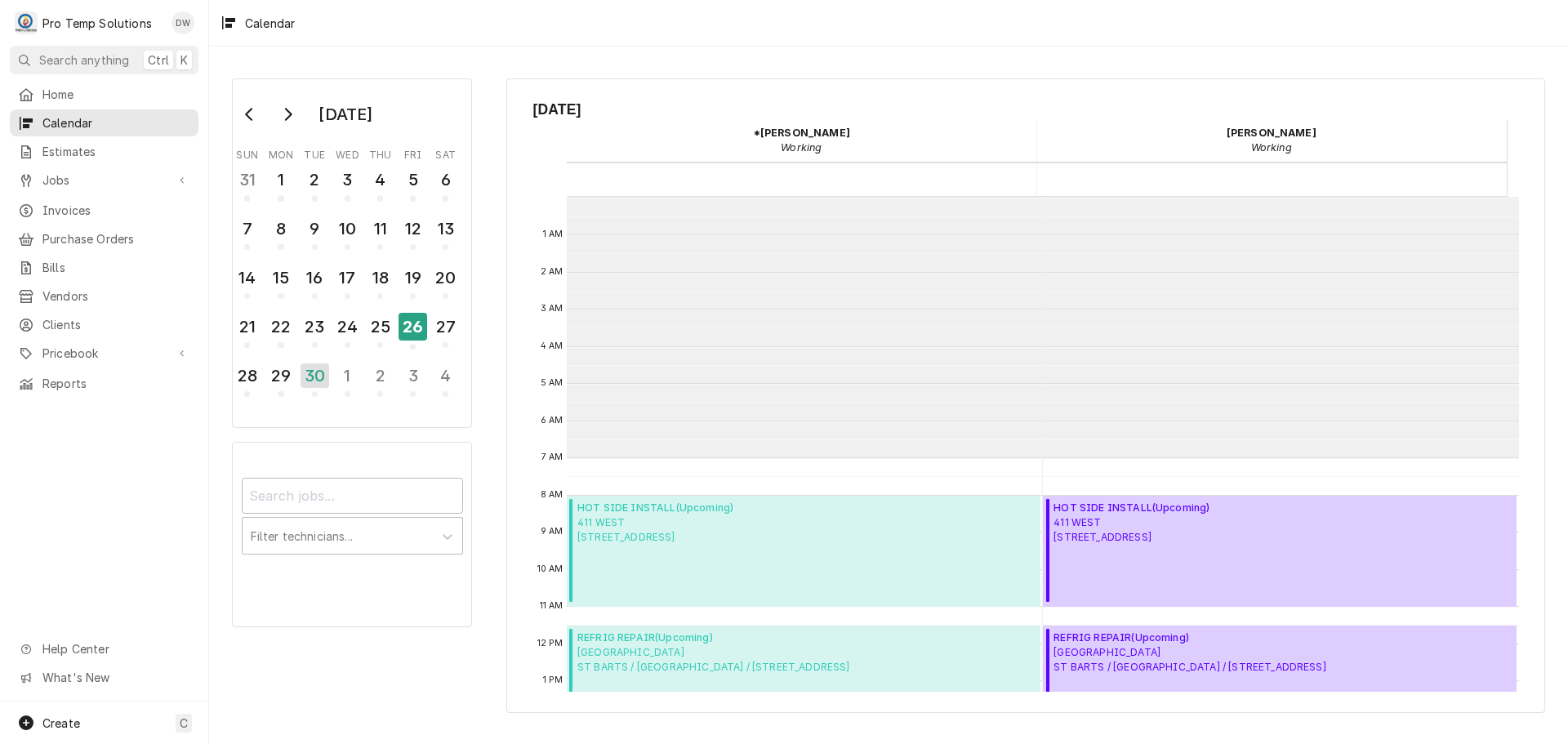
scroll to position [261, 0]
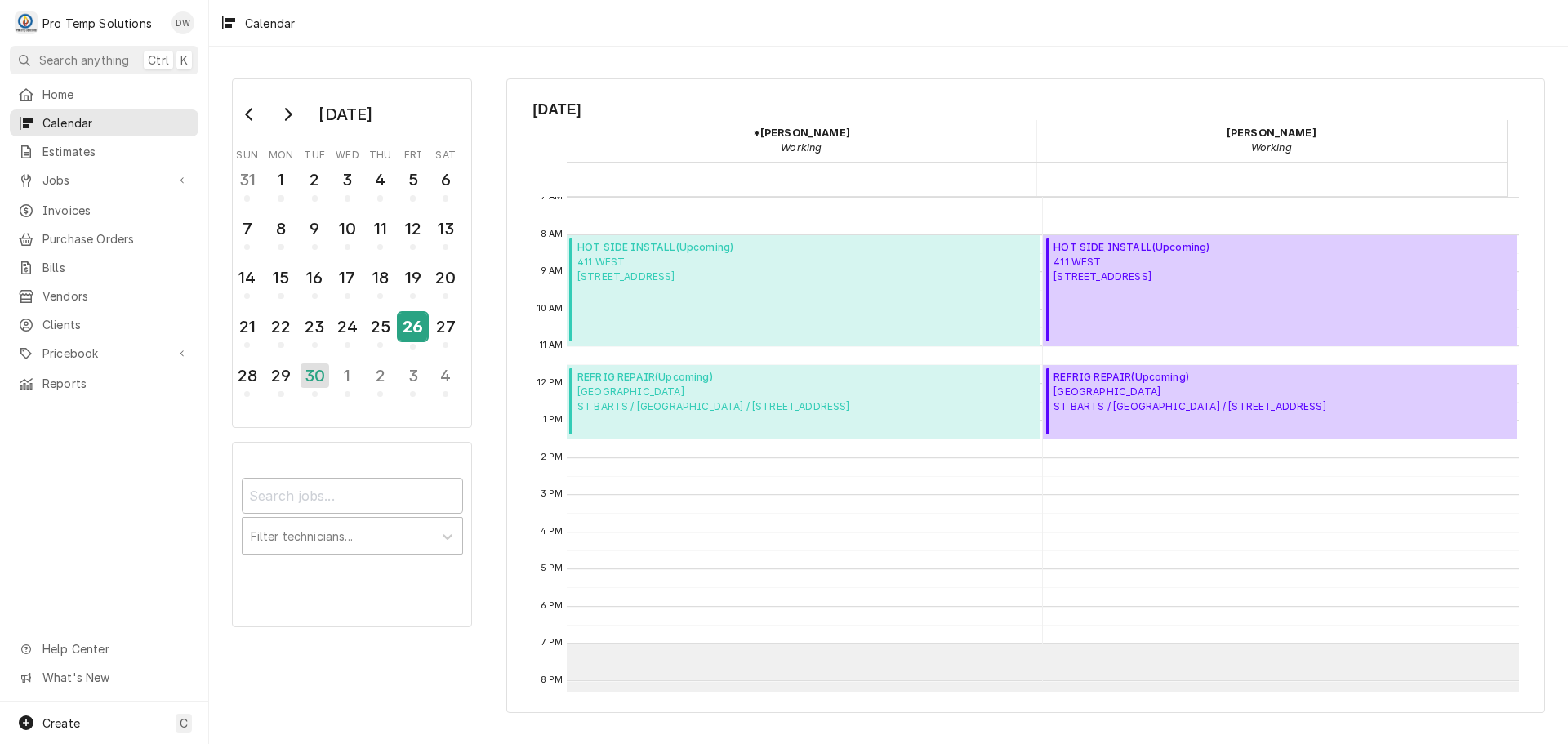
click at [417, 328] on div "26" at bounding box center [413, 327] width 29 height 28
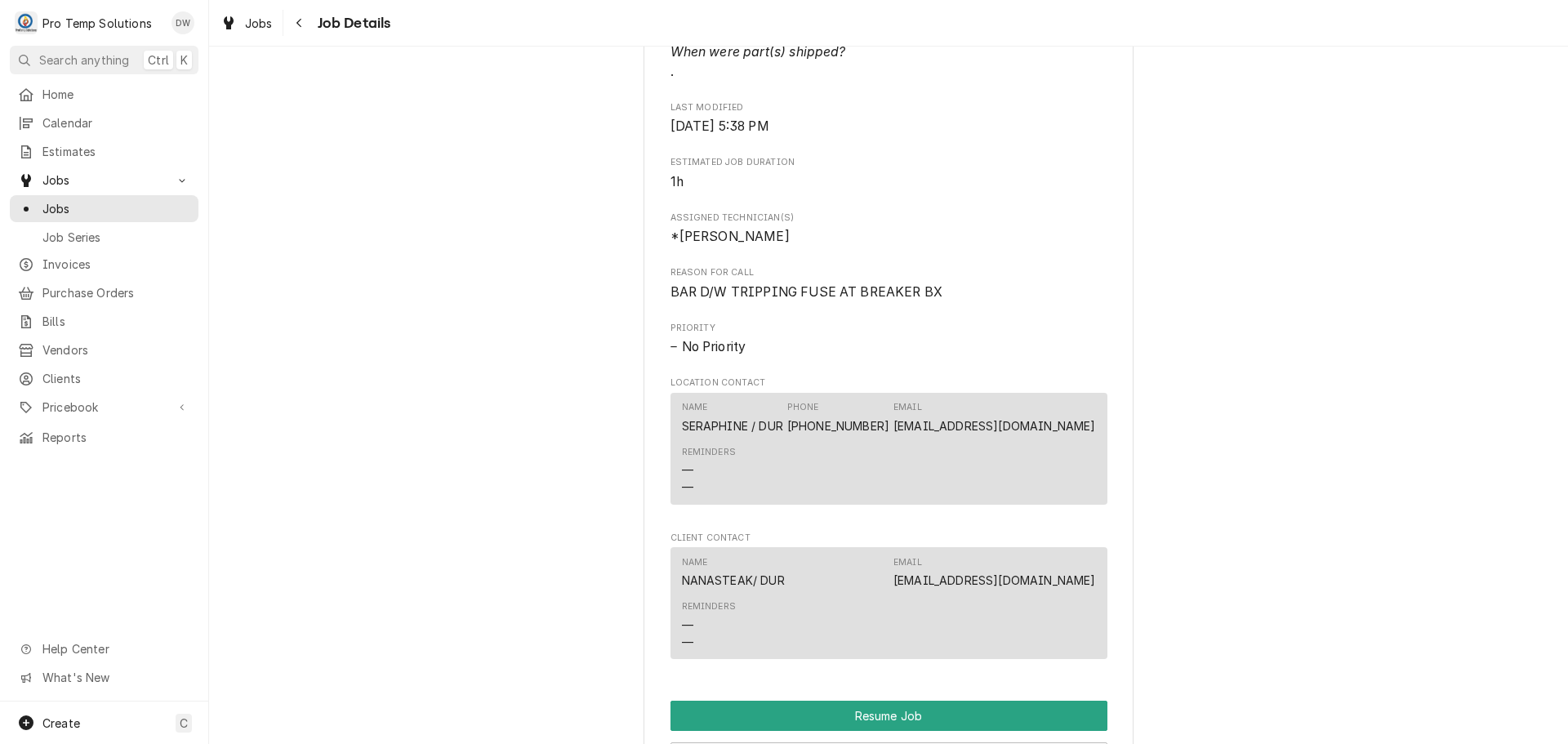
scroll to position [1307, 0]
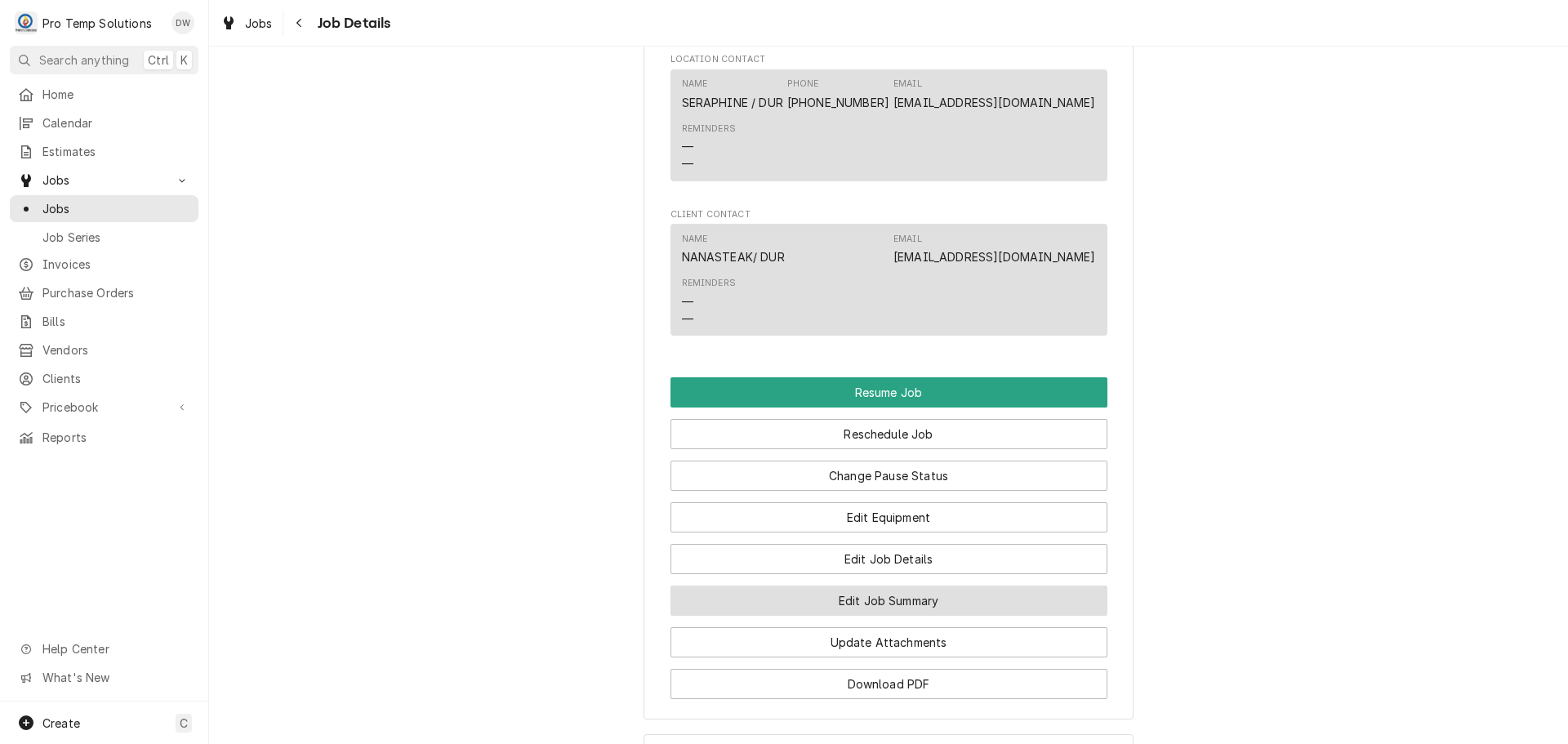
click at [864, 616] on button "Edit Job Summary" at bounding box center [889, 600] width 437 height 31
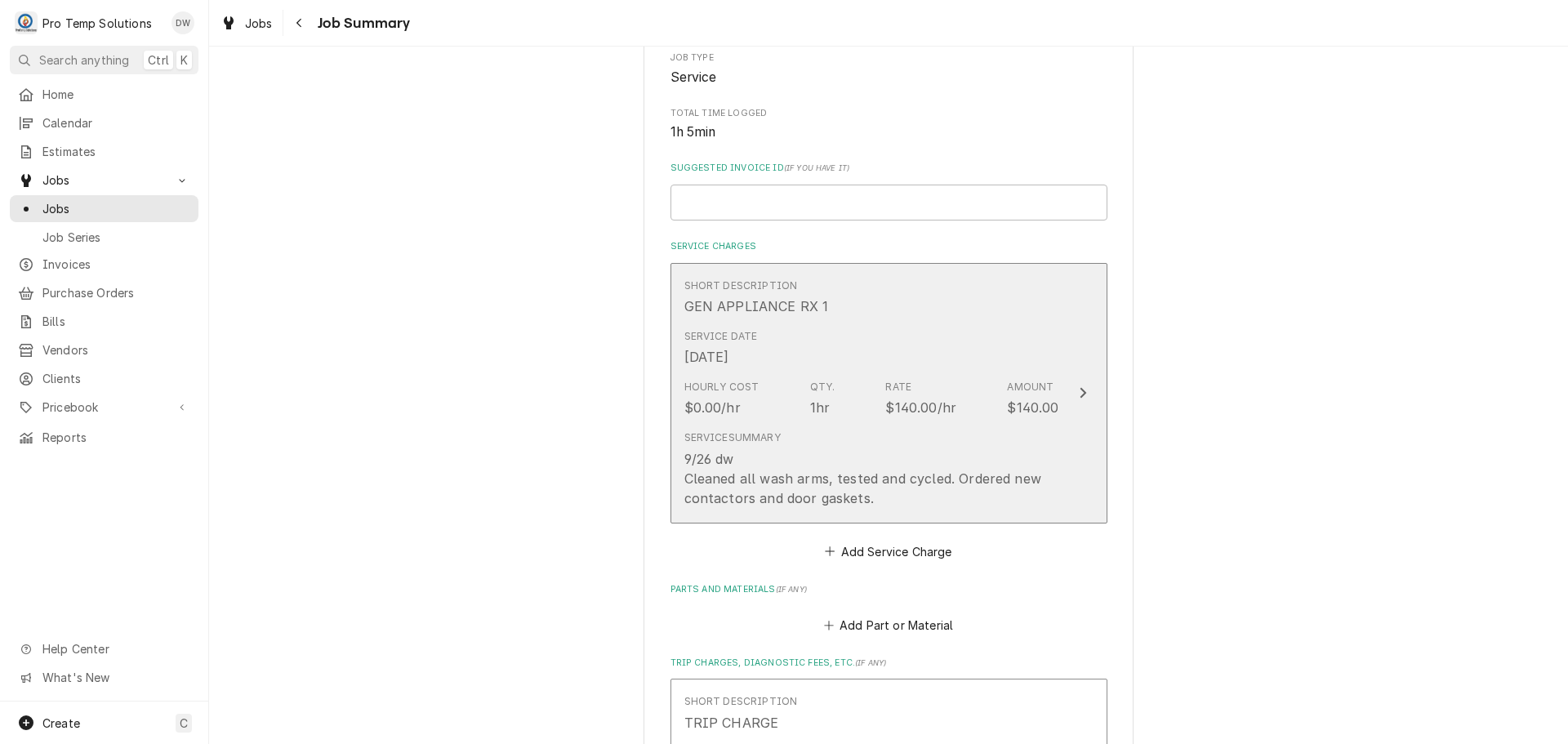
scroll to position [408, 0]
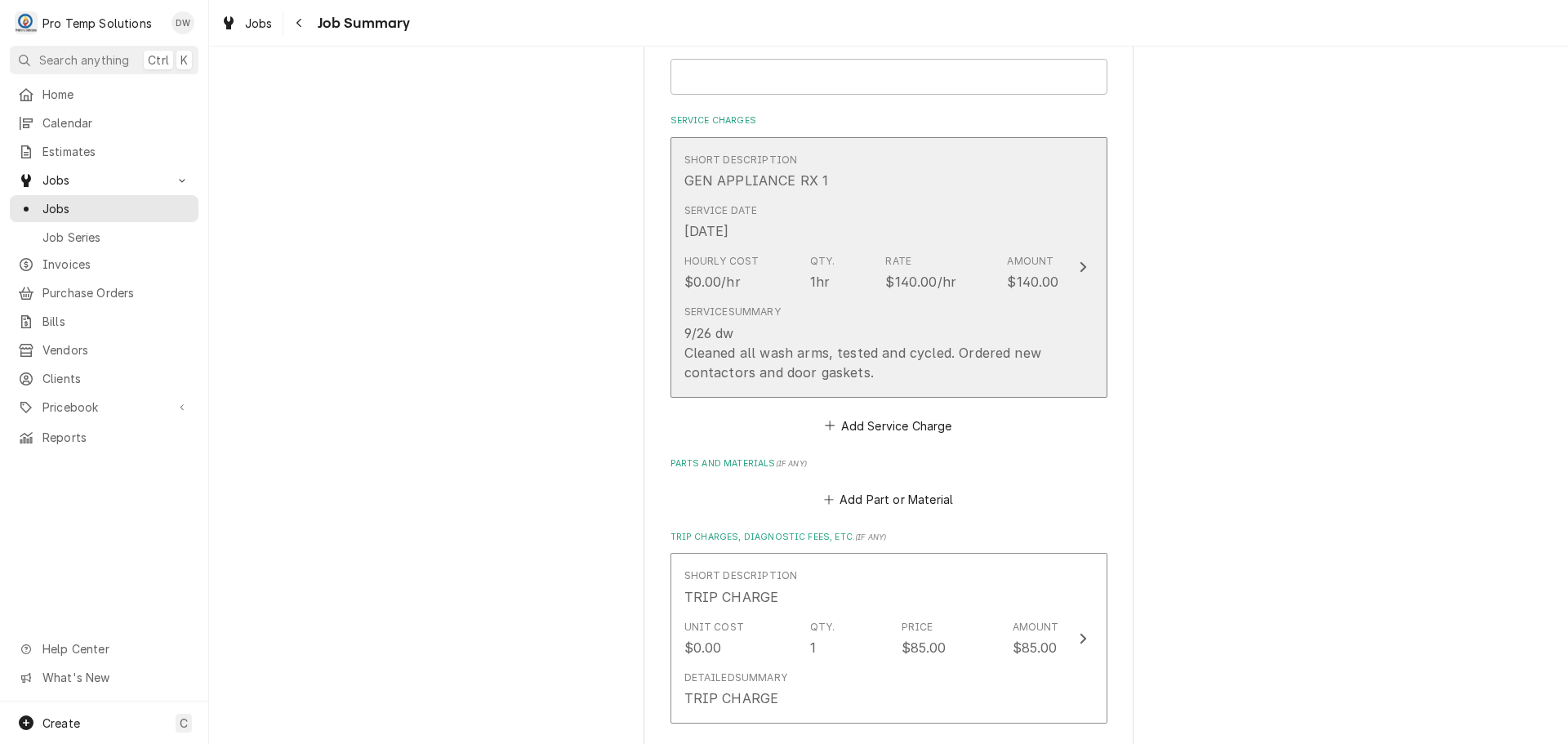
click at [1079, 265] on icon "Update Line Item" at bounding box center [1083, 267] width 8 height 13
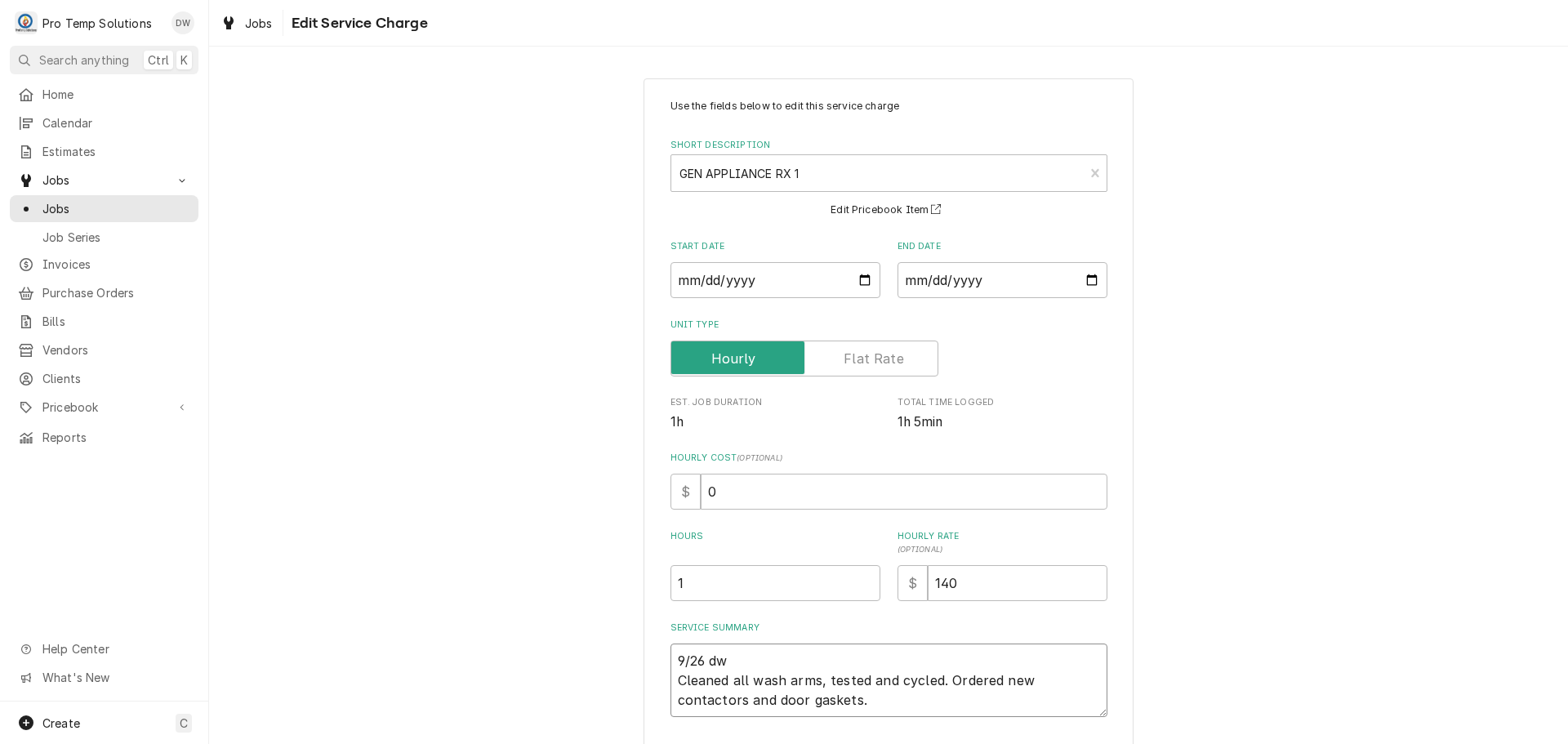
click at [735, 662] on textarea "9/26 dw Cleaned all wash arms, tested and cycled. Ordered new contactors and do…" at bounding box center [889, 680] width 437 height 73
type textarea "x"
type textarea "9/26 d Cleaned all wash arms, tested and cycled. Ordered new contactors and doo…"
type textarea "x"
type textarea "9/26 Cleaned all wash arms, tested and cycled. Ordered new contactors and door …"
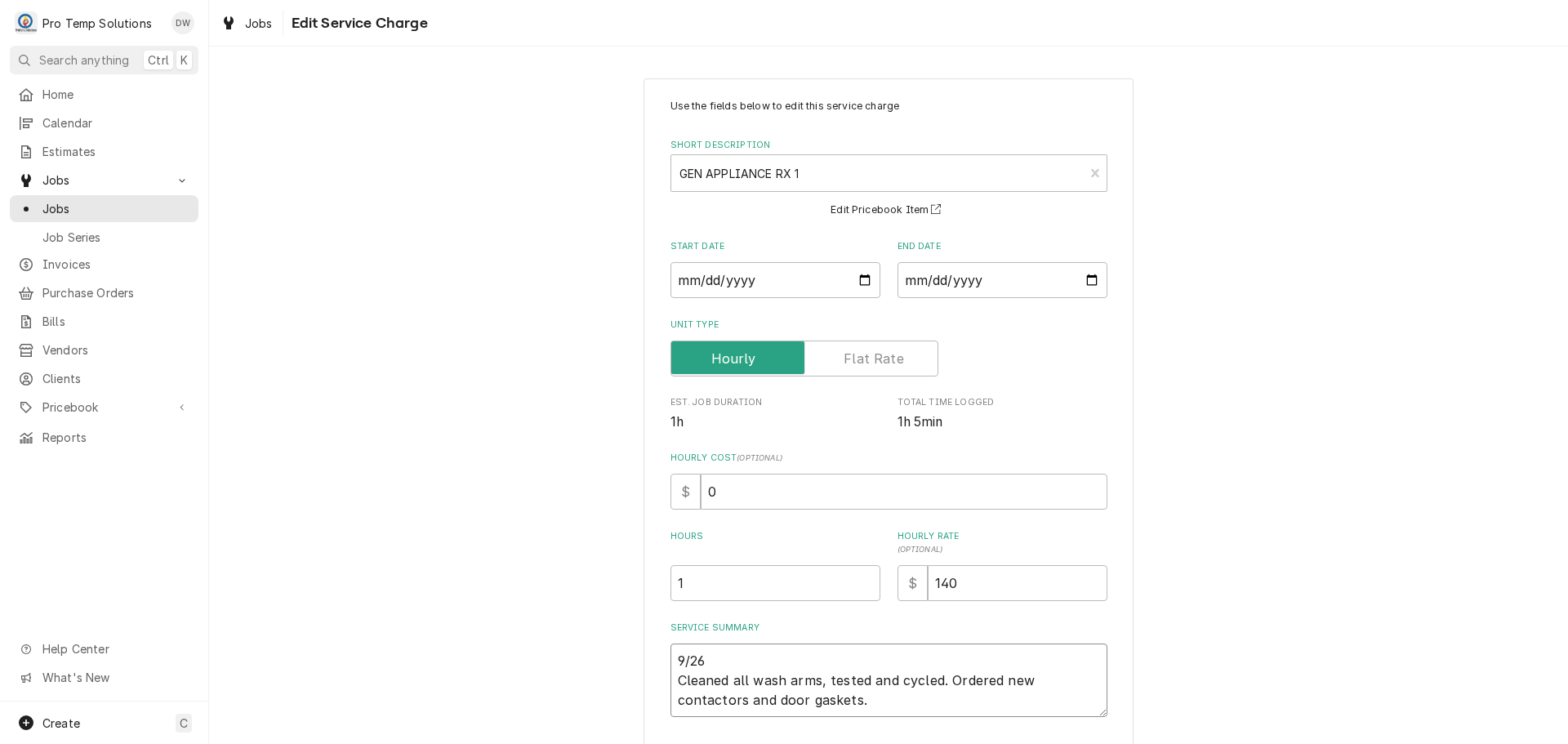
type textarea "x"
type textarea "9/26 B Cleaned all wash arms, tested and cycled. Ordered new contactors and doo…"
type textarea "x"
type textarea "9/26 BA Cleaned all wash arms, tested and cycled. Ordered new contactors and do…"
type textarea "x"
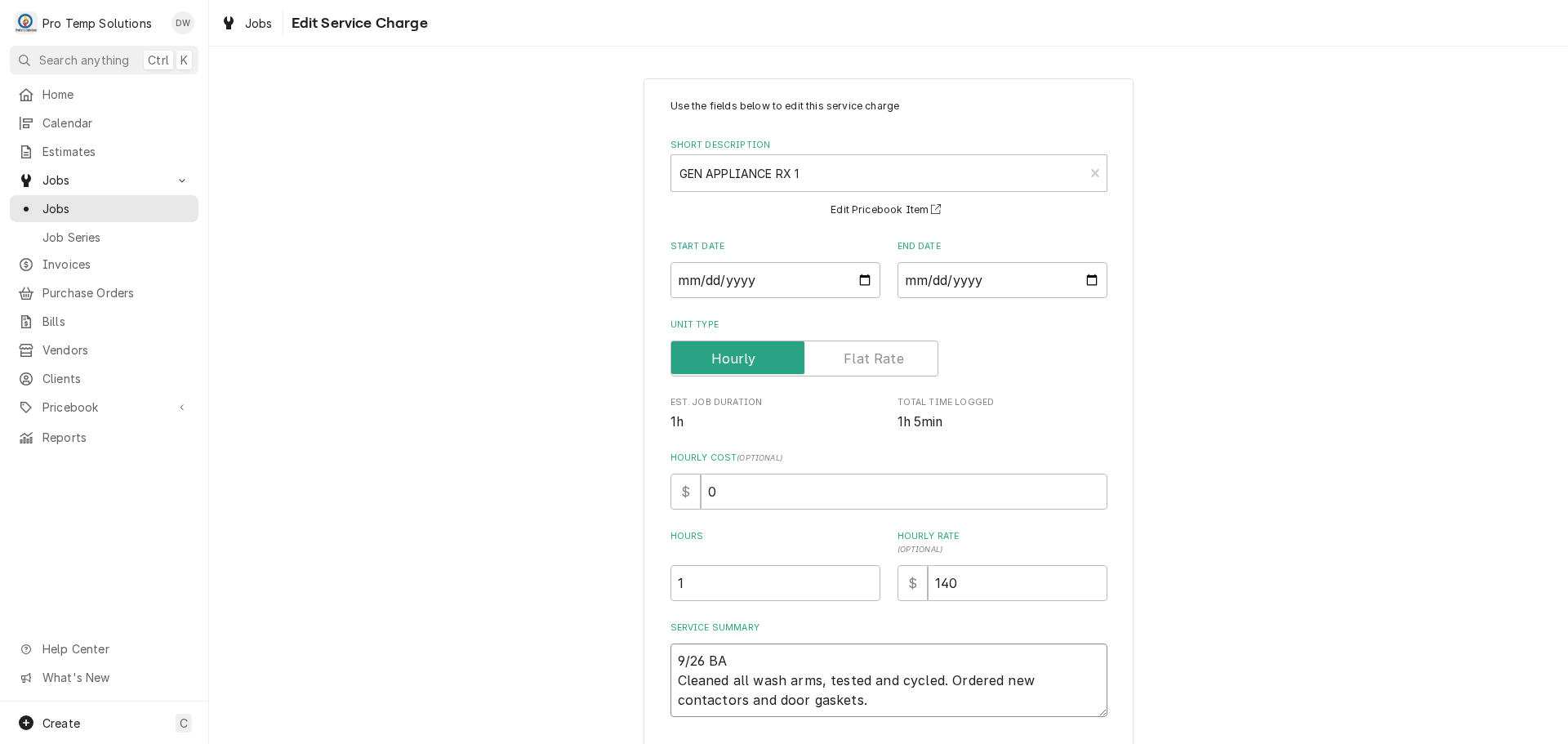
type textarea "9/26 BAR Cleaned all wash arms, tested and cycled. Ordered new contactors and d…"
type textarea "x"
type textarea "9/26 BAR Cleaned all wash arms, tested and cycled. Ordered new contactors and d…"
type textarea "x"
type textarea "9/26 BAR D Cleaned all wash arms, tested and cycled. Ordered new contactors and…"
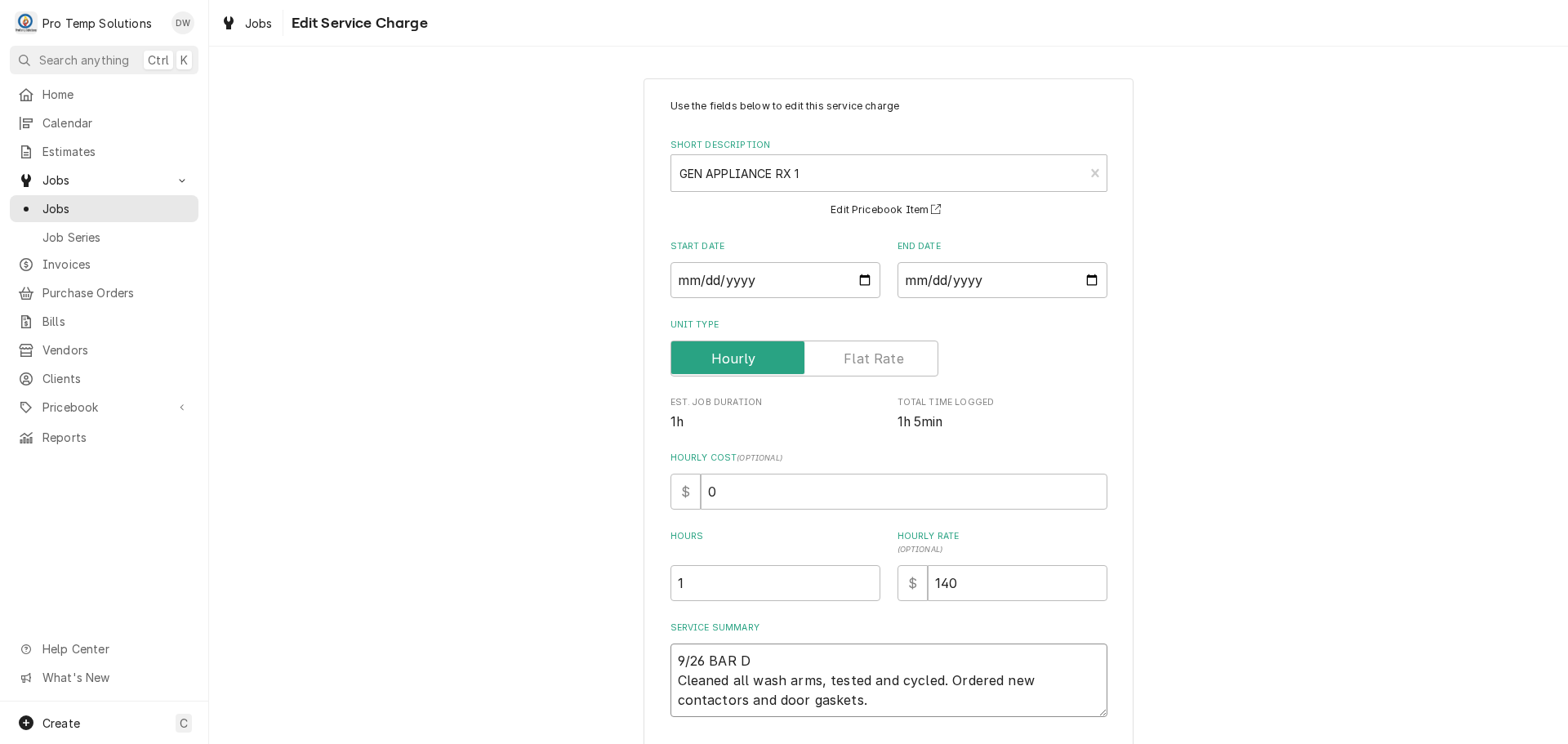
type textarea "x"
type textarea "9/26 BAR D/ Cleaned all wash arms, tested and cycled. Ordered new contactors an…"
type textarea "x"
type textarea "9/26 BAR D/W Cleaned all wash arms, tested and cycled. Ordered new contactors a…"
type textarea "x"
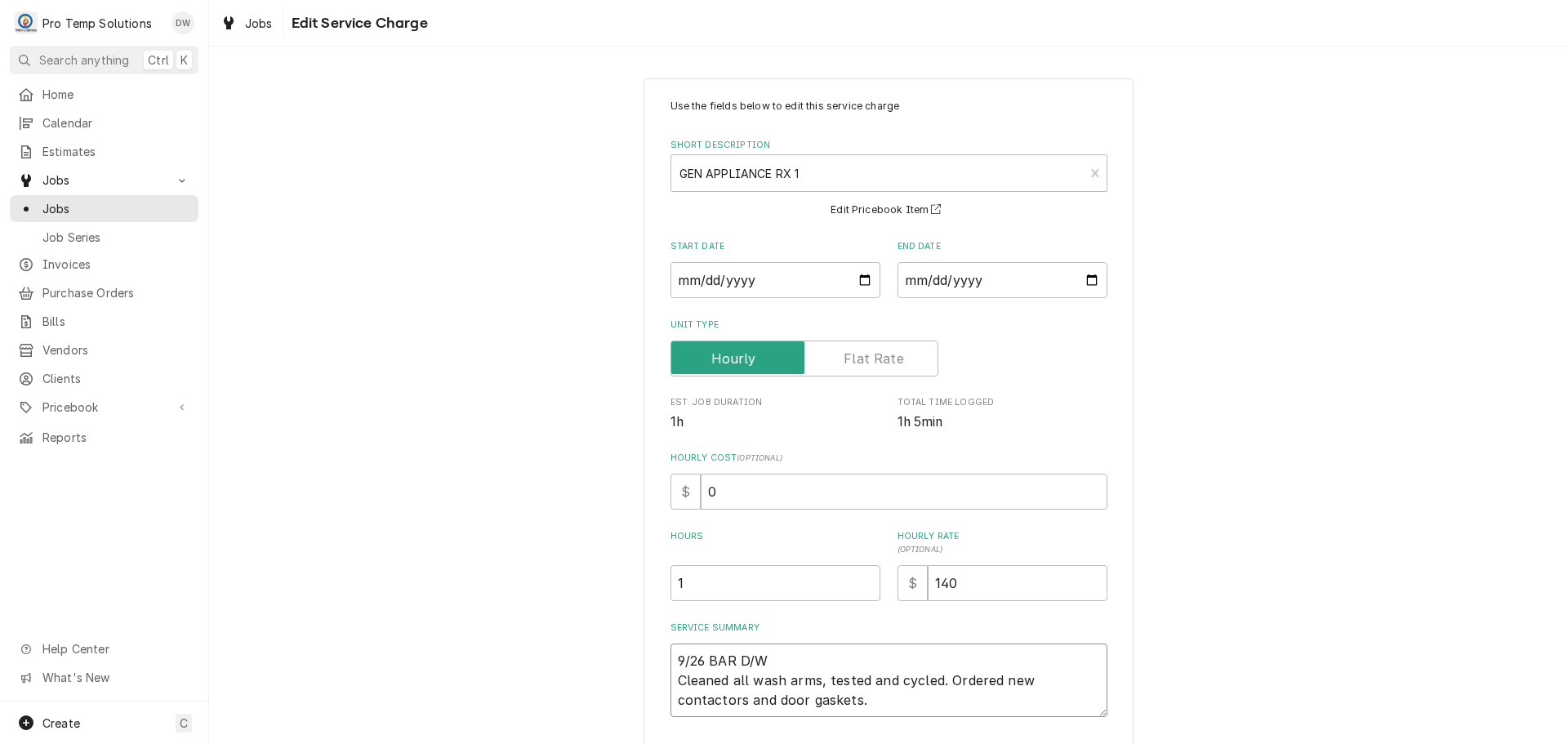
type textarea "9/26 BAR D/W Cleaned all wash arms, tested and cycled. Ordered new contactors a…"
type textarea "x"
type textarea "9/26 BAR D/W 4 Cleaned all wash arms, tested and cycled. Ordered new contactors…"
type textarea "x"
type textarea "9/26 BAR D/W 43 Cleaned all wash arms, tested and cycled. Ordered new contactor…"
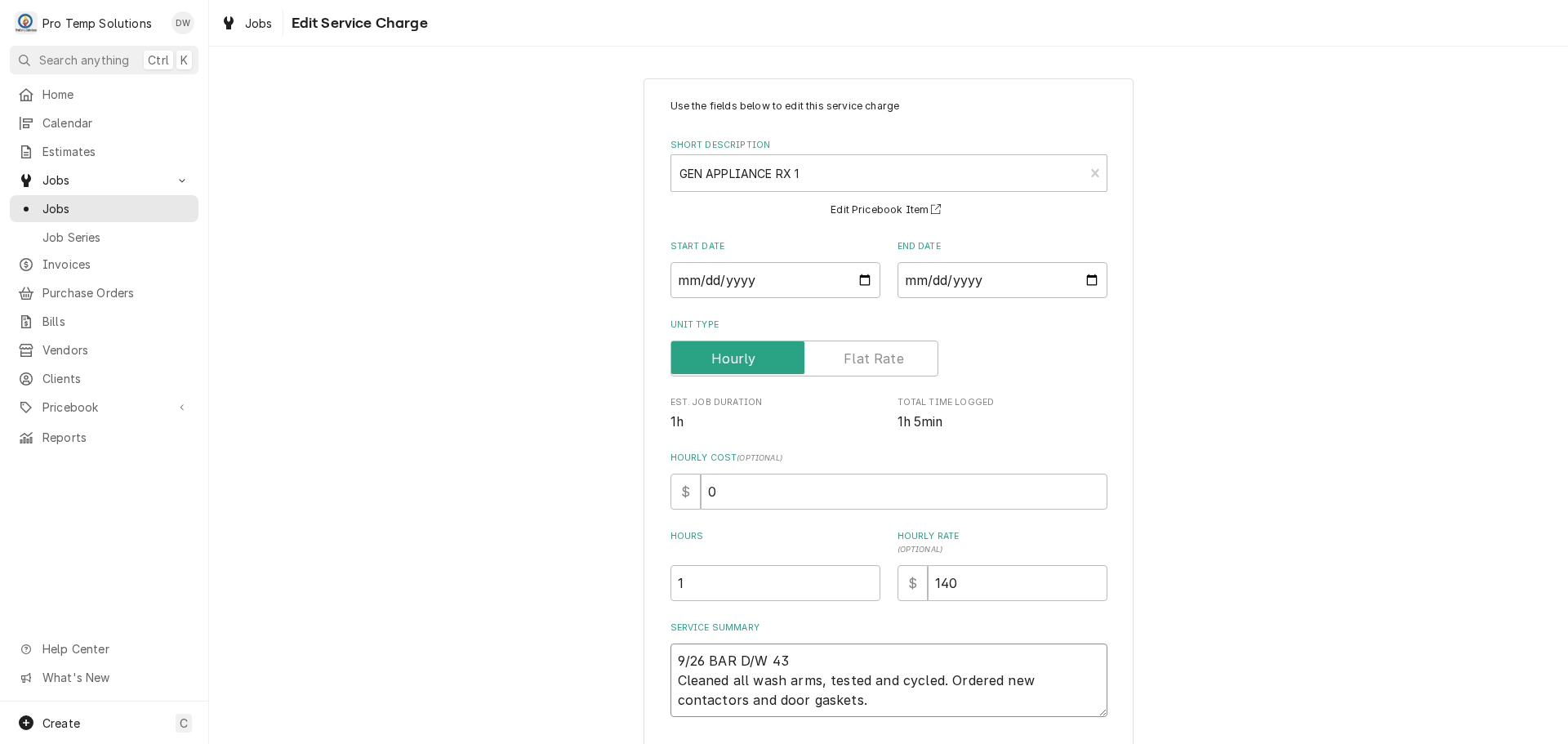
type textarea "x"
type textarea "9/26 BAR D/W 435 Cleaned all wash arms, tested and cycled. Ordered new contacto…"
type textarea "x"
type textarea "9/26 BAR D/W 435- Cleaned all wash arms, tested and cycled. Ordered new contact…"
type textarea "x"
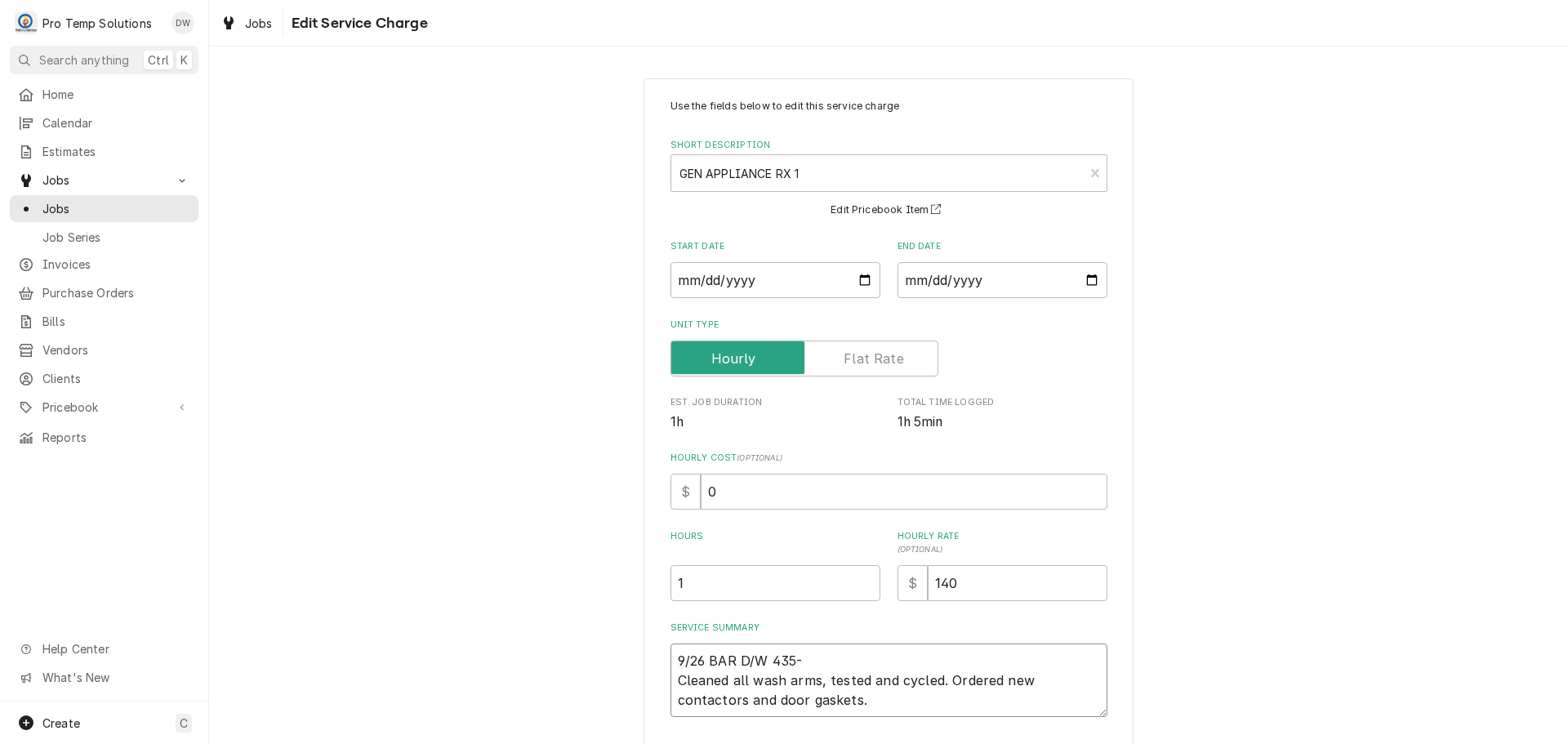
type textarea "9/26 BAR D/W 435-5 Cleaned all wash arms, tested and cycled. Ordered new contac…"
type textarea "x"
type textarea "9/26 BAR D/W 435-54 Cleaned all wash arms, tested and cycled. Ordered new conta…"
type textarea "x"
type textarea "9/26 BAR D/W 435-540 Cleaned all wash arms, tested and cycled. Ordered new cont…"
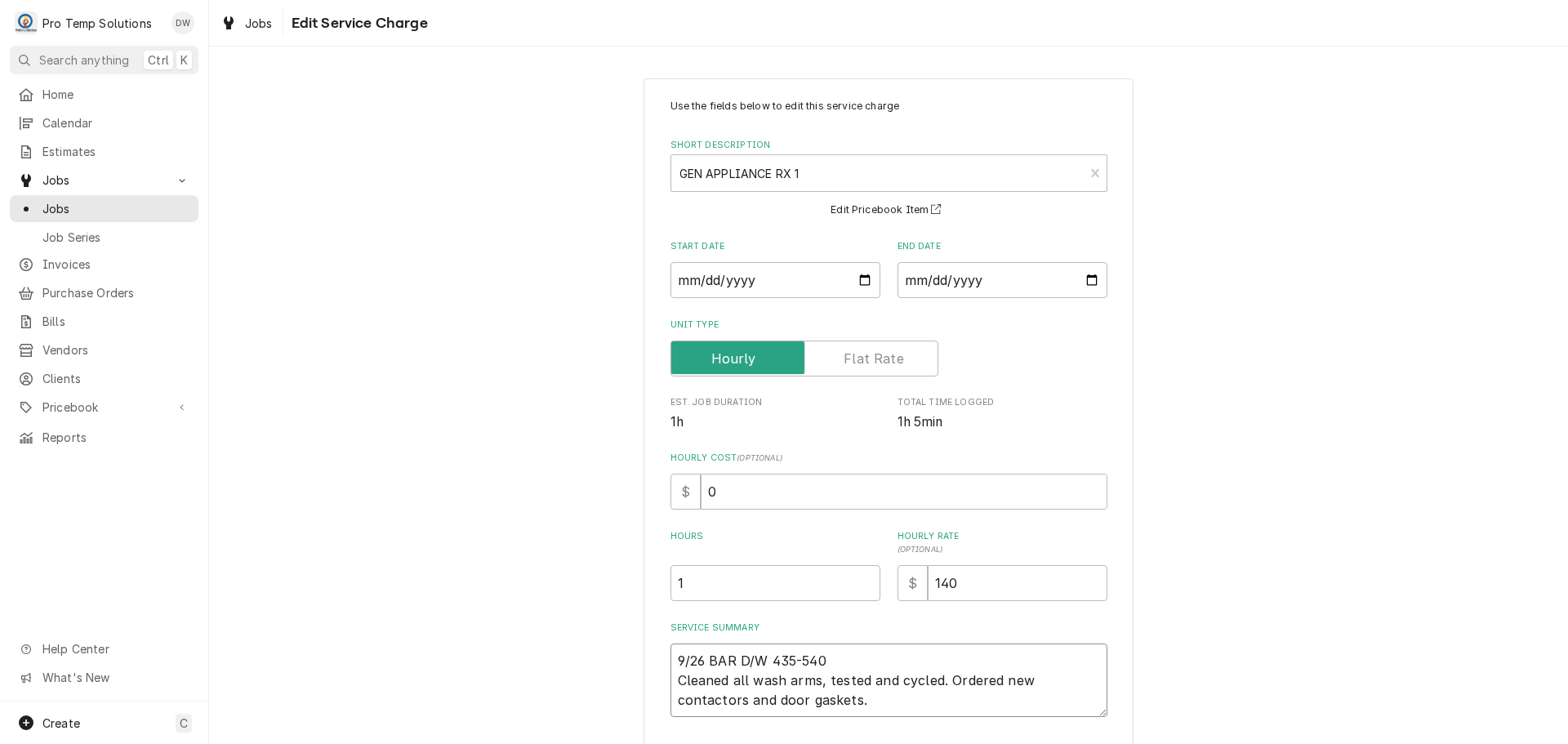
type textarea "x"
type textarea "9/26 BAR D/W 435-540 Cleaned all wash arms, tested and cycled. Ordered new cont…"
type textarea "x"
type textarea "9/26 BAR D/W 435-540 K Cleaned all wash arms, tested and cycled. Ordered new co…"
type textarea "x"
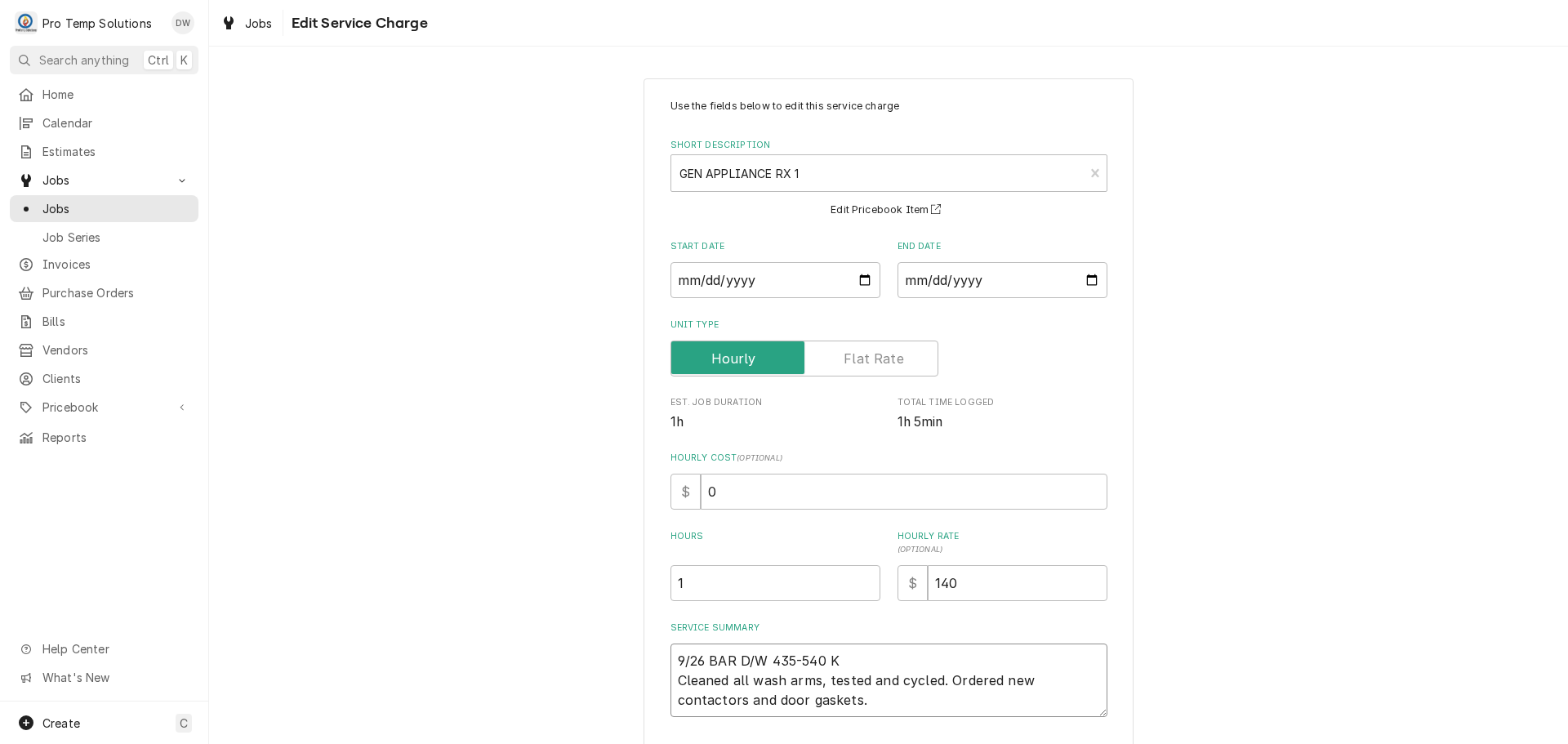
type textarea "9/26 BAR D/W 435-540 KE Cleaned all wash arms, tested and cycled. Ordered new c…"
type textarea "x"
type textarea "9/26 BAR D/W 435-540 KEV Cleaned all wash arms, tested and cycled. Ordered new …"
type textarea "x"
type textarea "9/26 BAR D/W 435-540 KEVI Cleaned all wash arms, tested and cycled. Ordered new…"
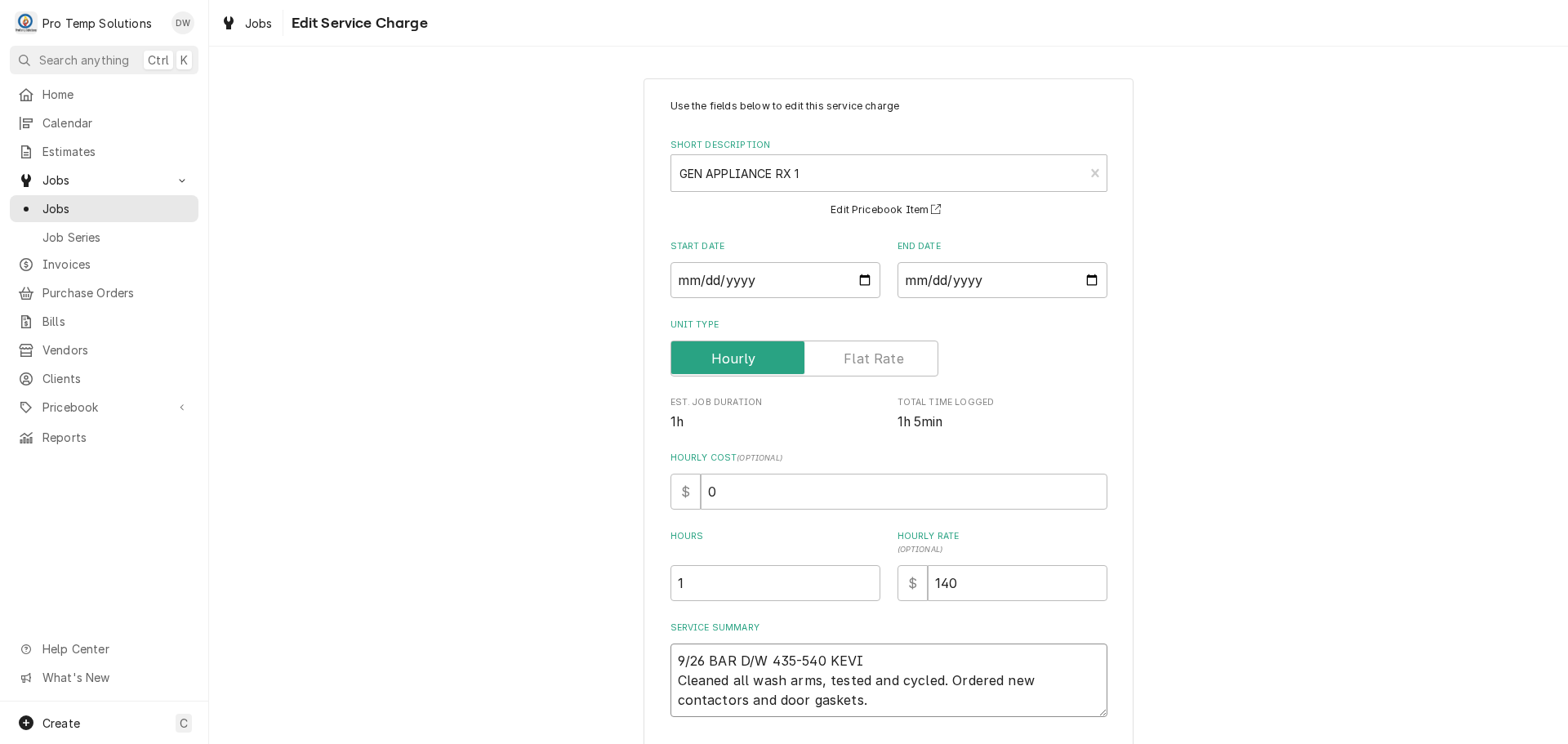
type textarea "x"
type textarea "9/26 BAR D/W 435-540 KEVIN Cleaned all wash arms, tested and cycled. Ordered ne…"
type textarea "x"
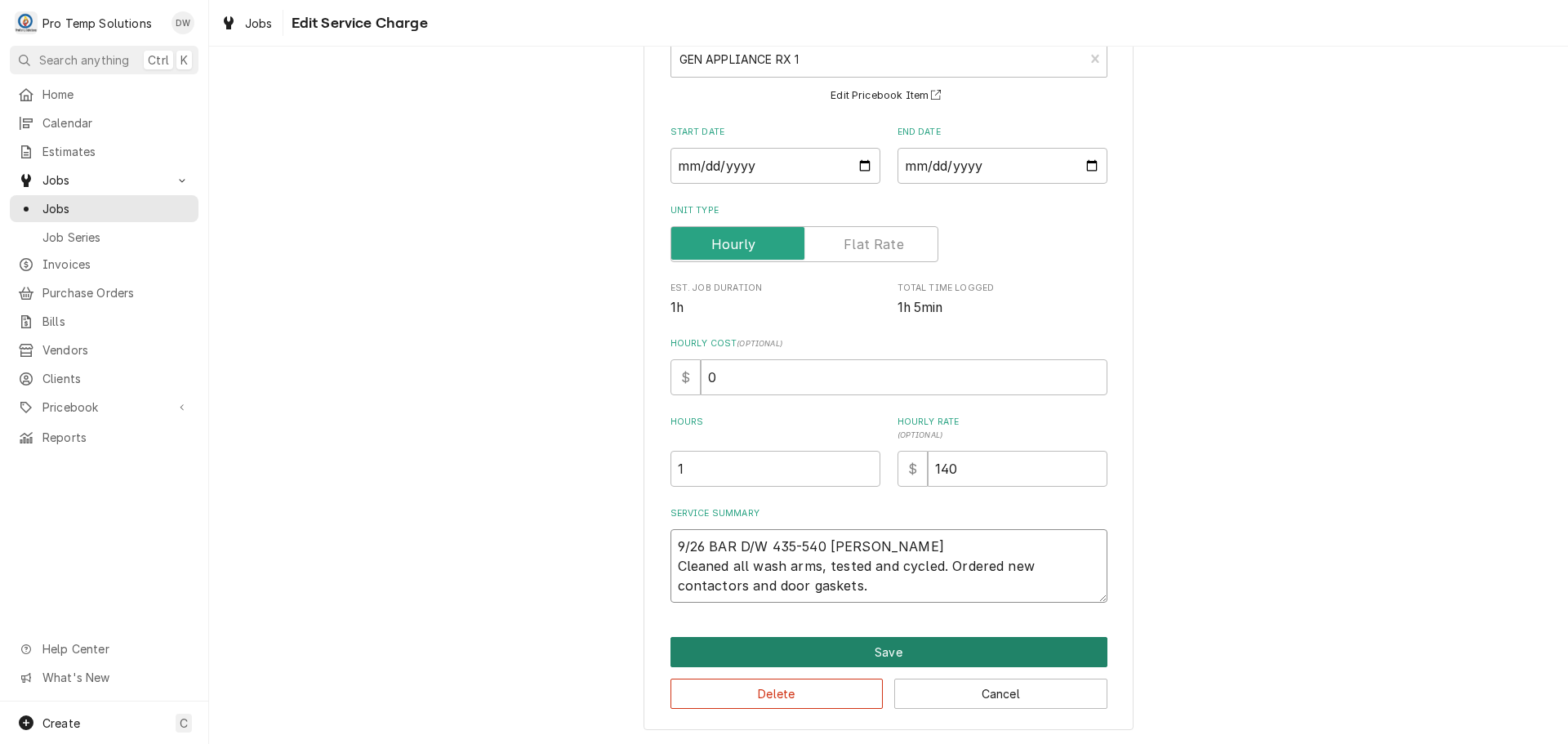
type textarea "9/26 BAR D/W 435-540 [PERSON_NAME] Cleaned all wash arms, tested and cycled. Or…"
click at [888, 638] on button "Save" at bounding box center [889, 652] width 437 height 31
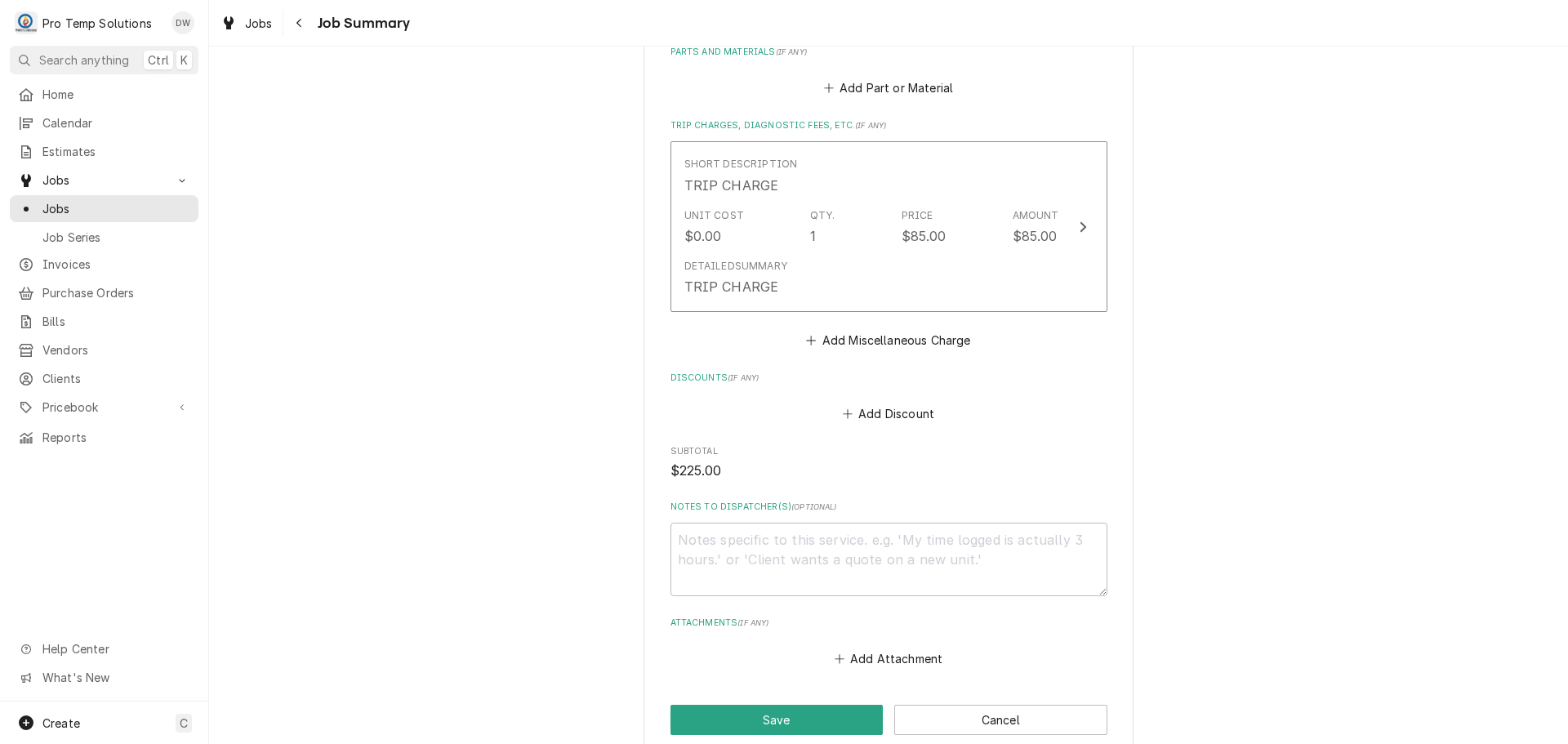
scroll to position [898, 0]
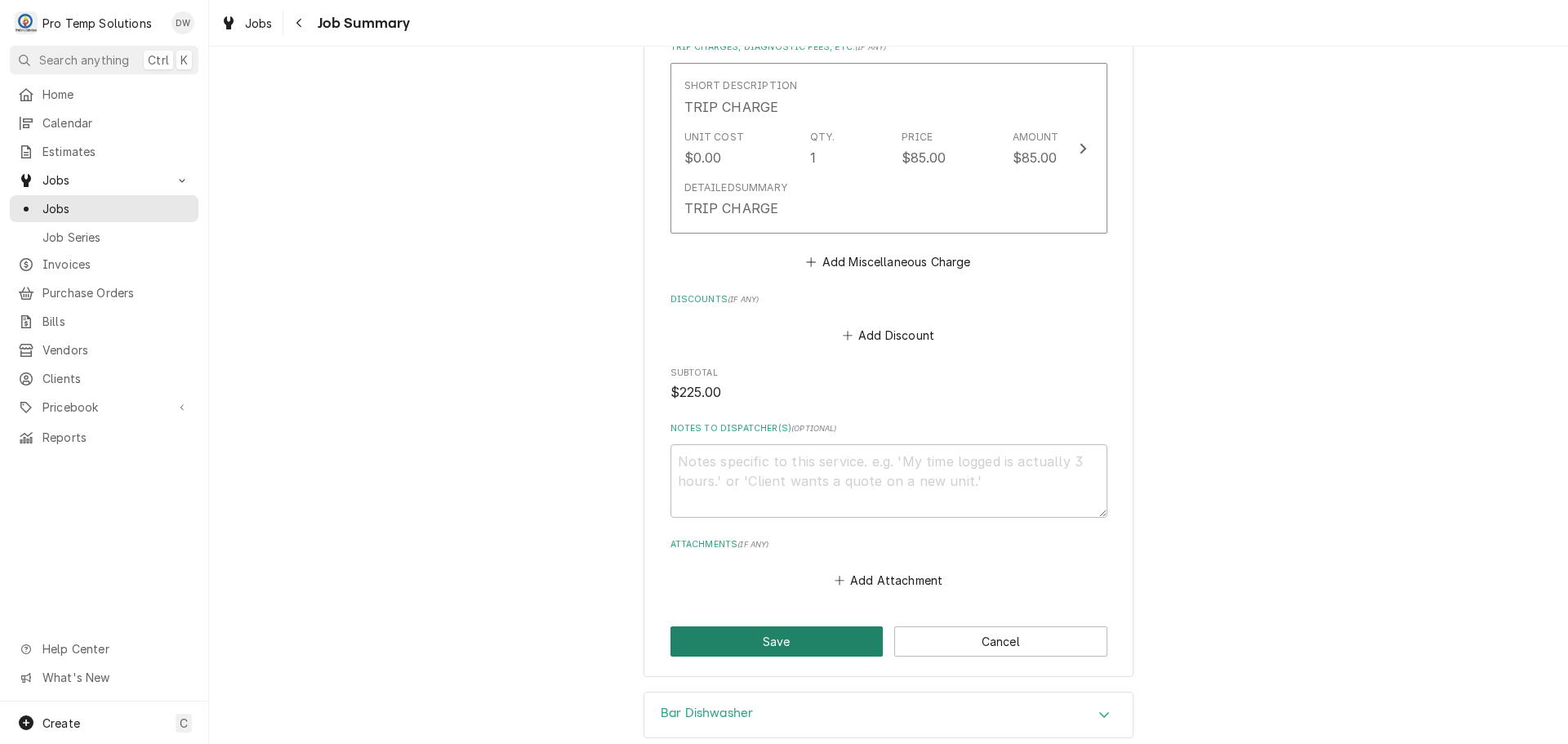
click at [762, 640] on button "Save" at bounding box center [777, 641] width 213 height 31
type textarea "x"
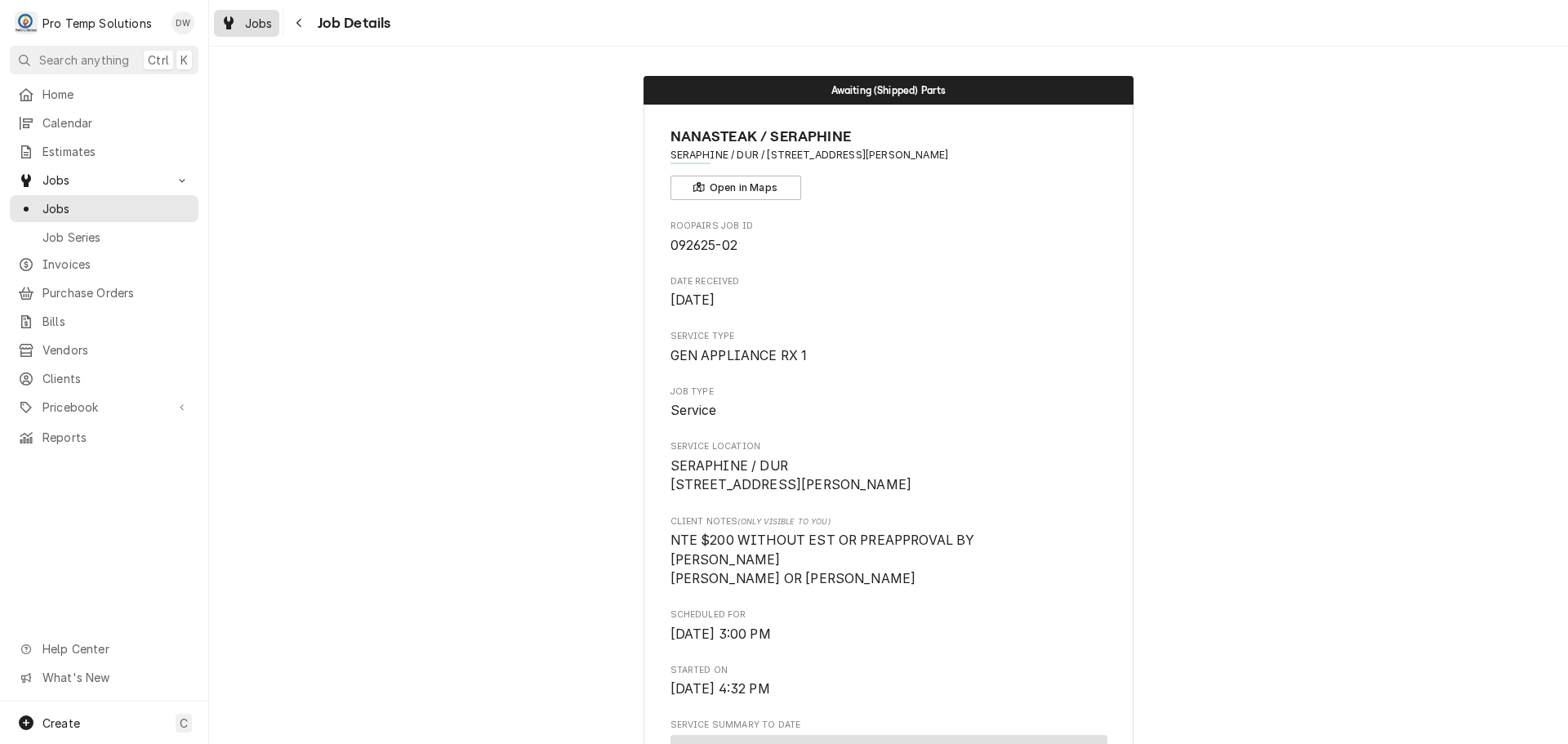
click at [253, 23] on span "Jobs" at bounding box center [259, 24] width 28 height 17
